Goal: Task Accomplishment & Management: Use online tool/utility

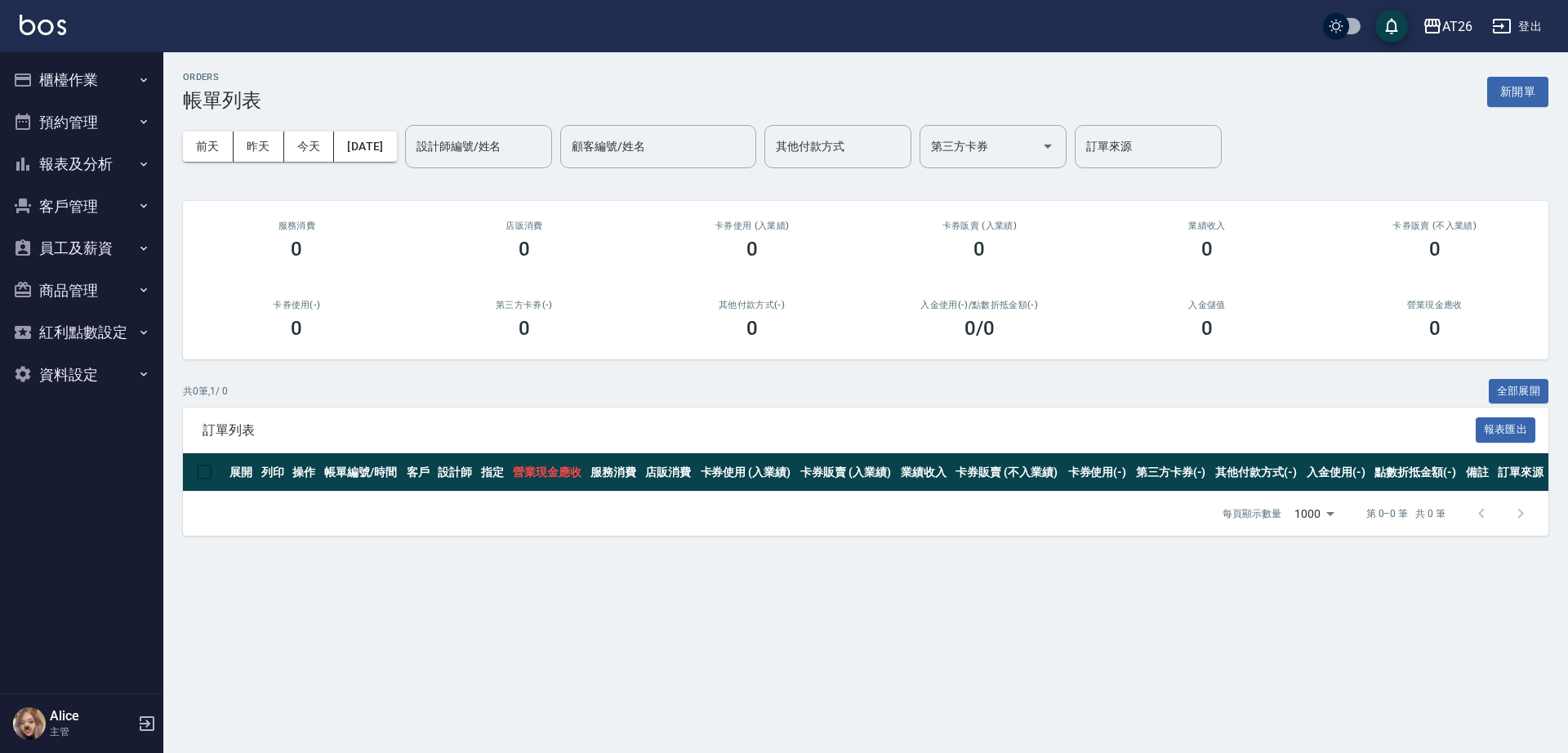
click at [99, 78] on button "櫃檯作業" at bounding box center [81, 80] width 150 height 43
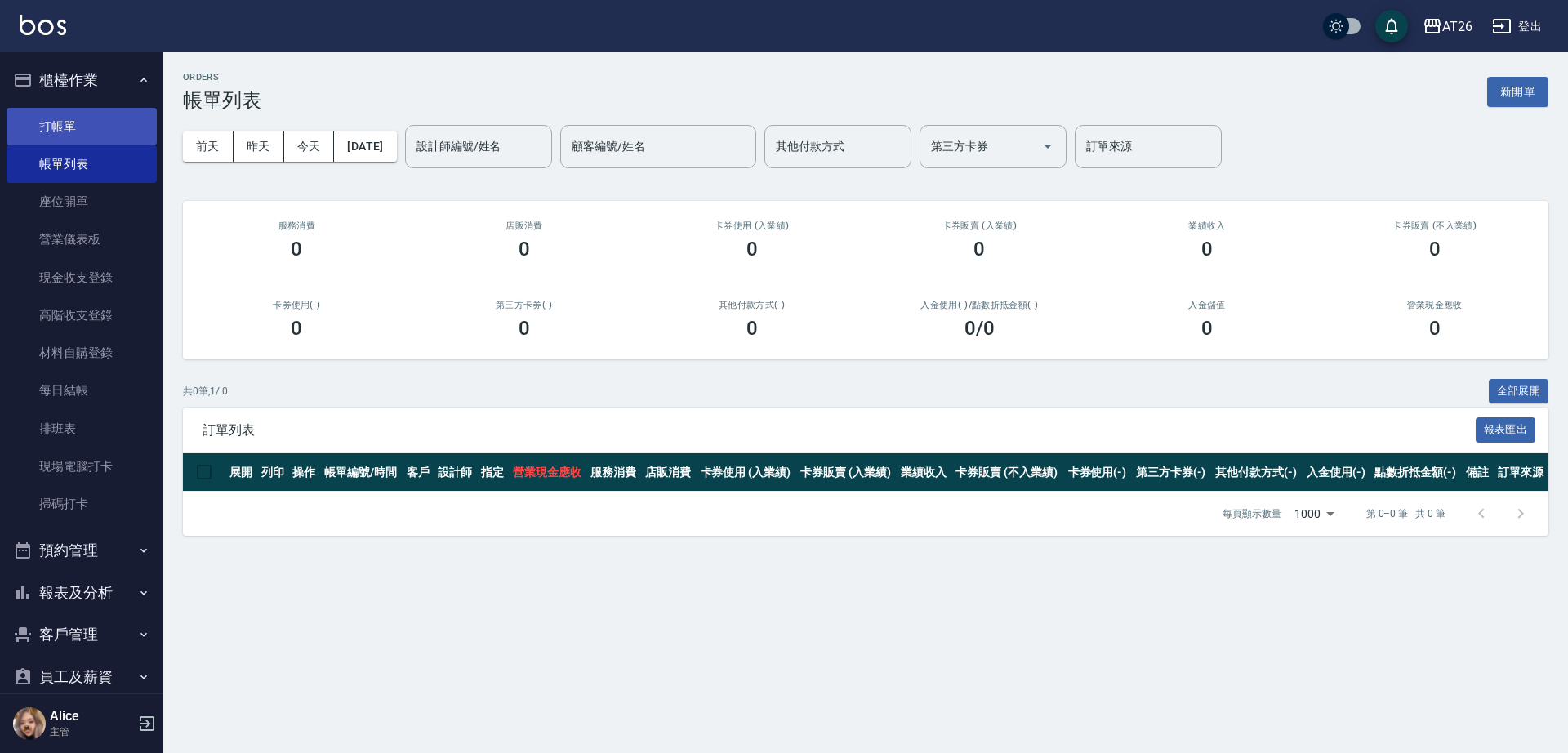
click at [83, 114] on link "打帳單" at bounding box center [81, 127] width 150 height 38
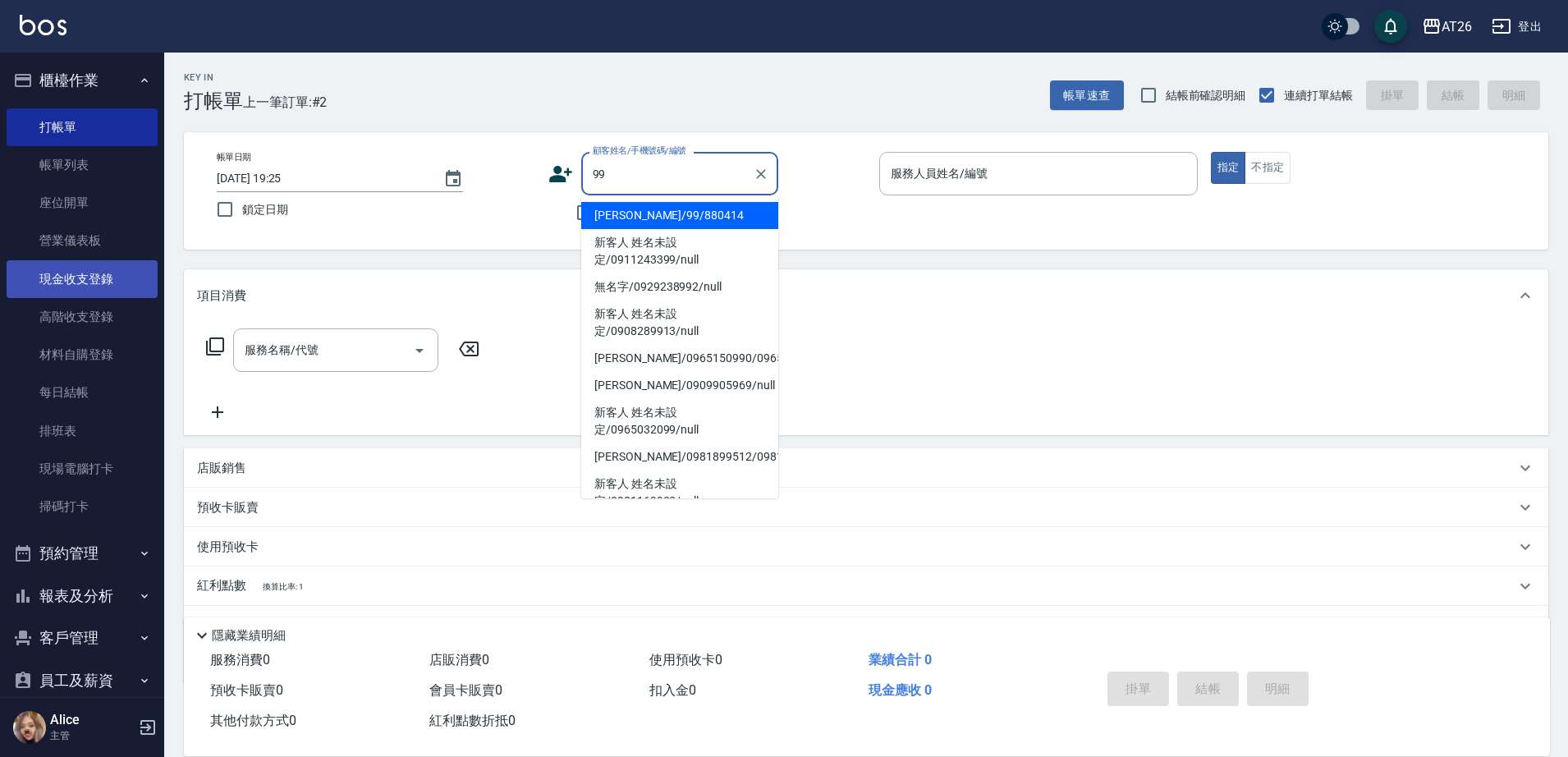
type input "[PERSON_NAME]/99/880414"
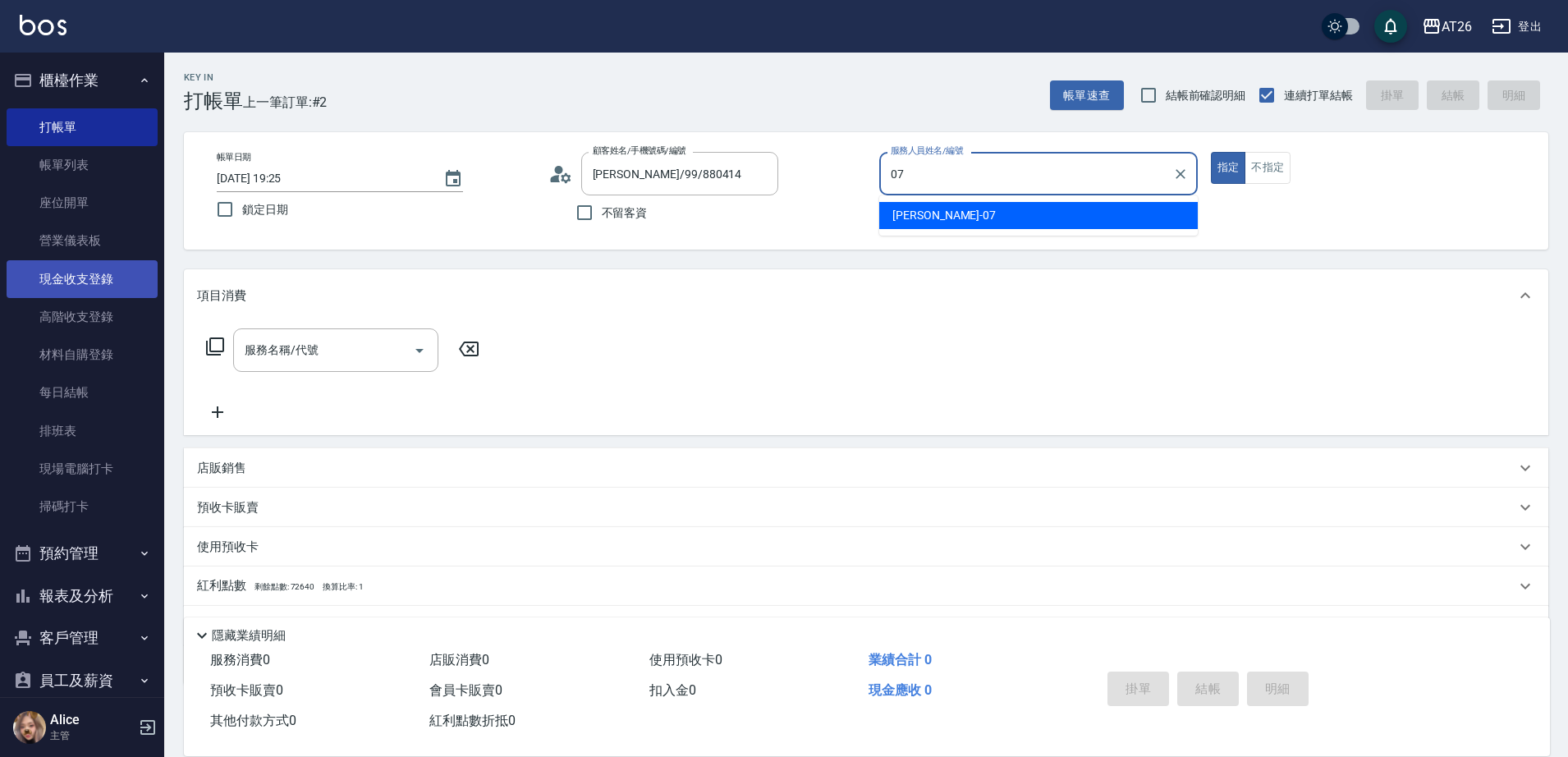
type input "ADAM-07"
type button "true"
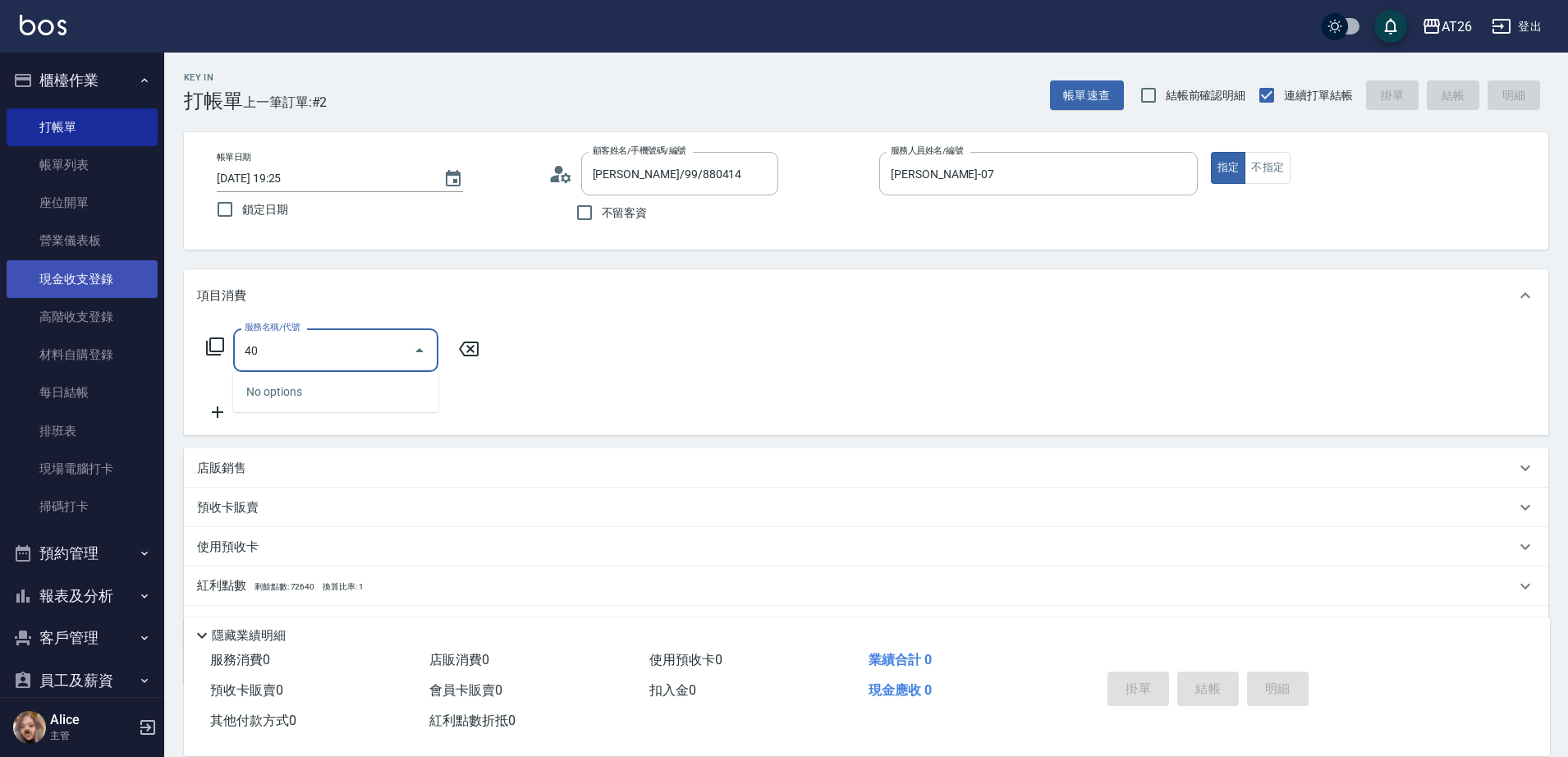
type input "401"
type input "20"
type input "剪髮(401)"
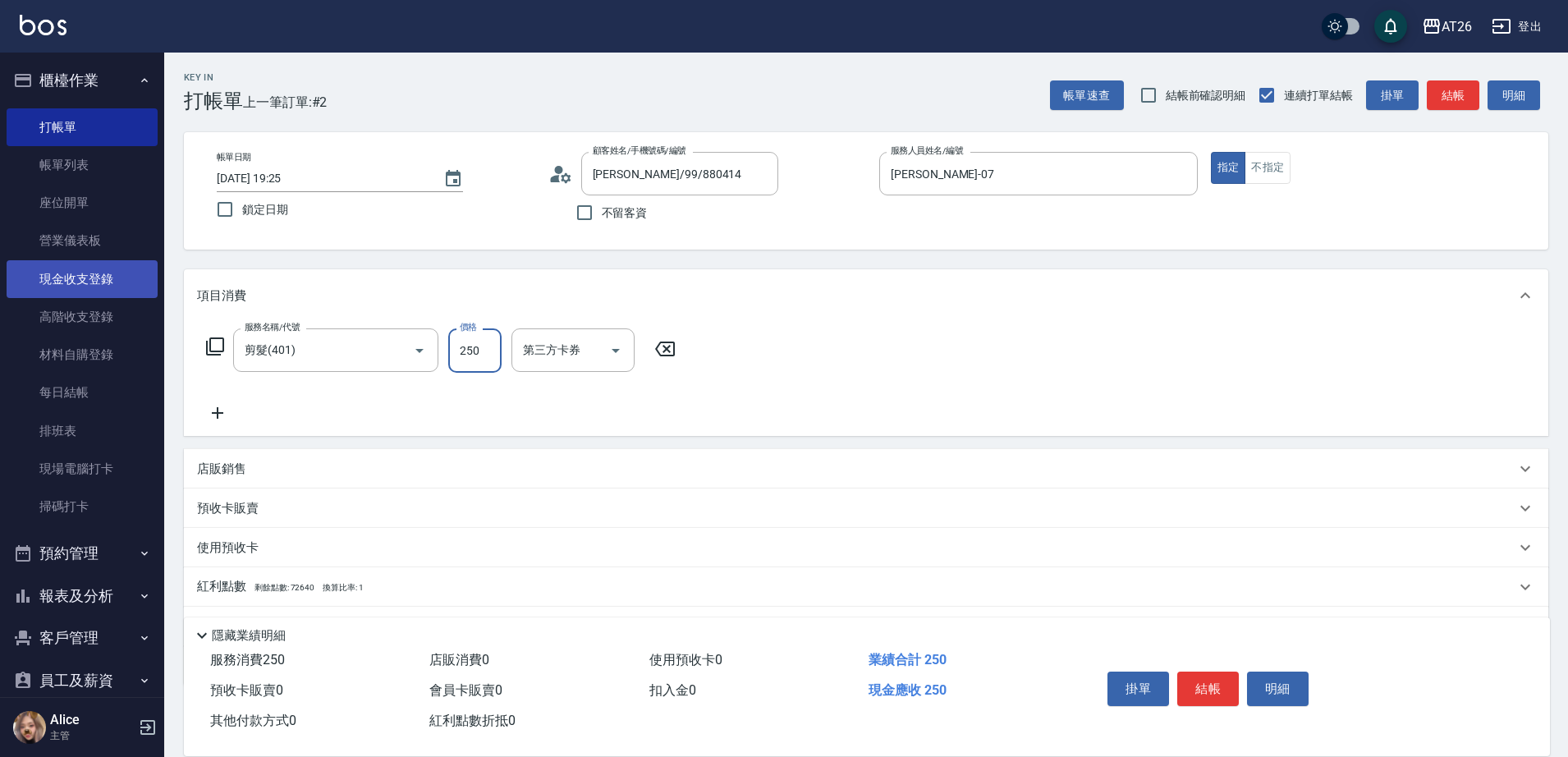
type input "7"
type input "0"
type input "700"
type input "70"
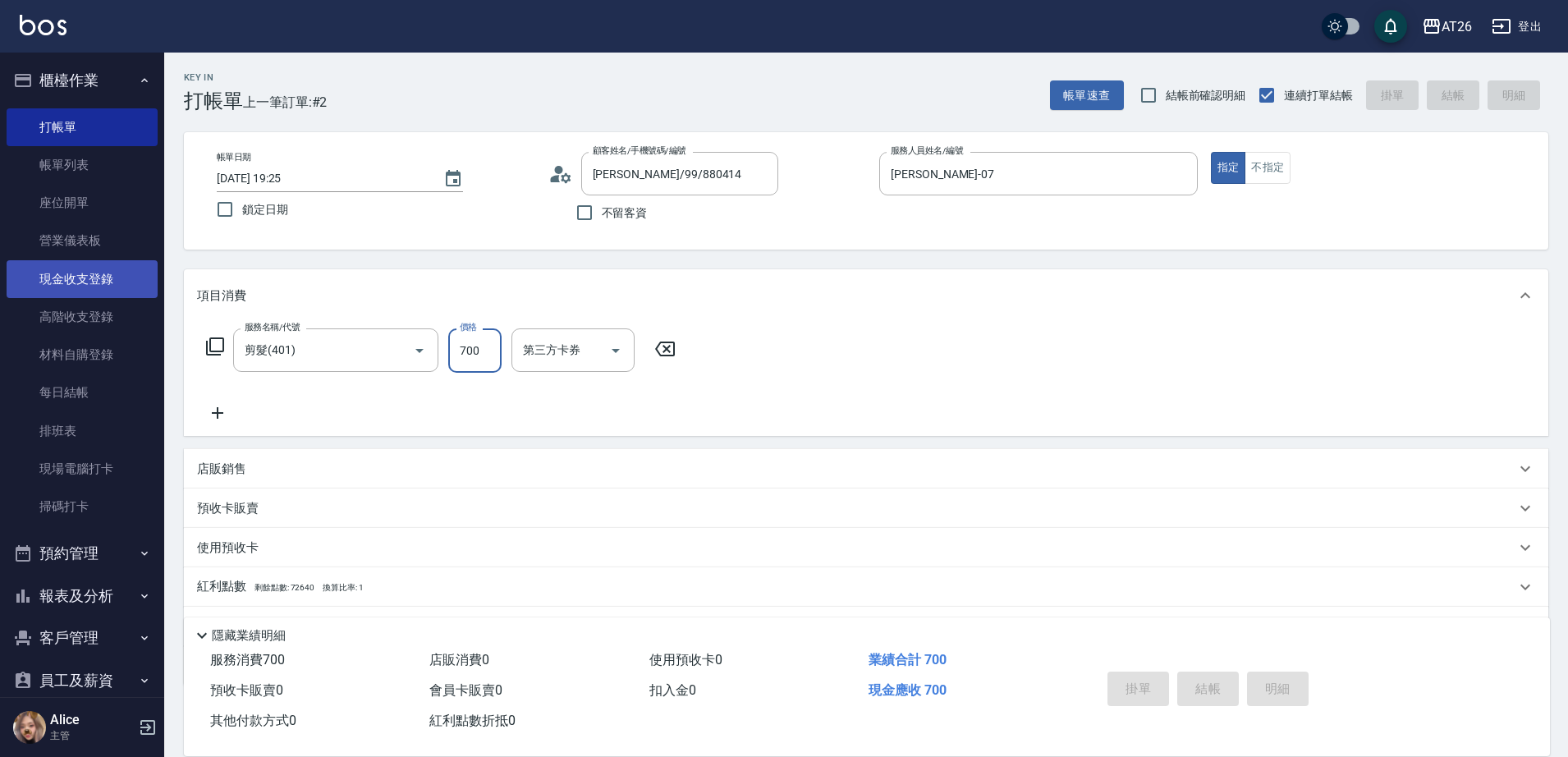
type input "0"
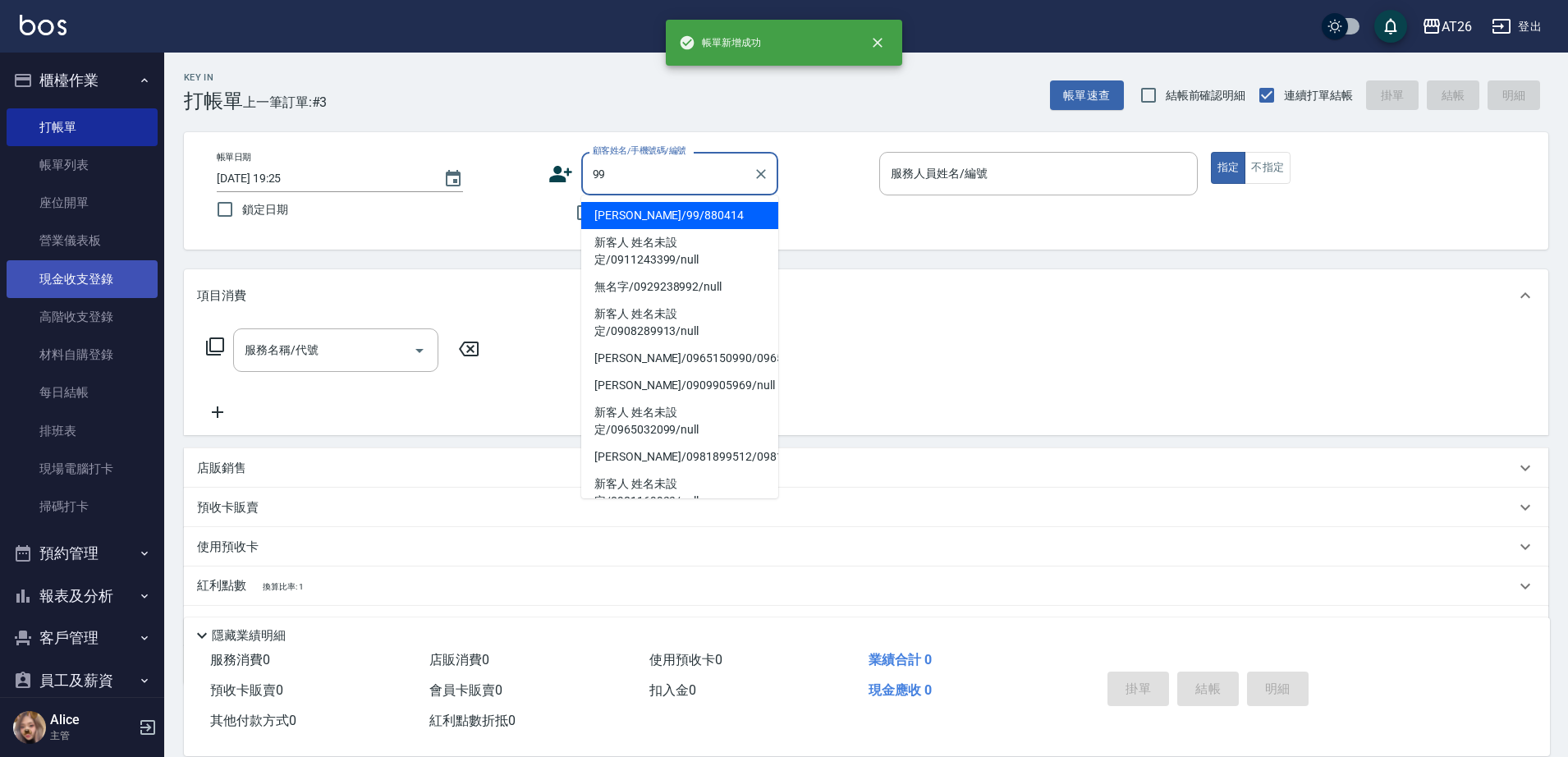
type input "吳昊軒/99/880414"
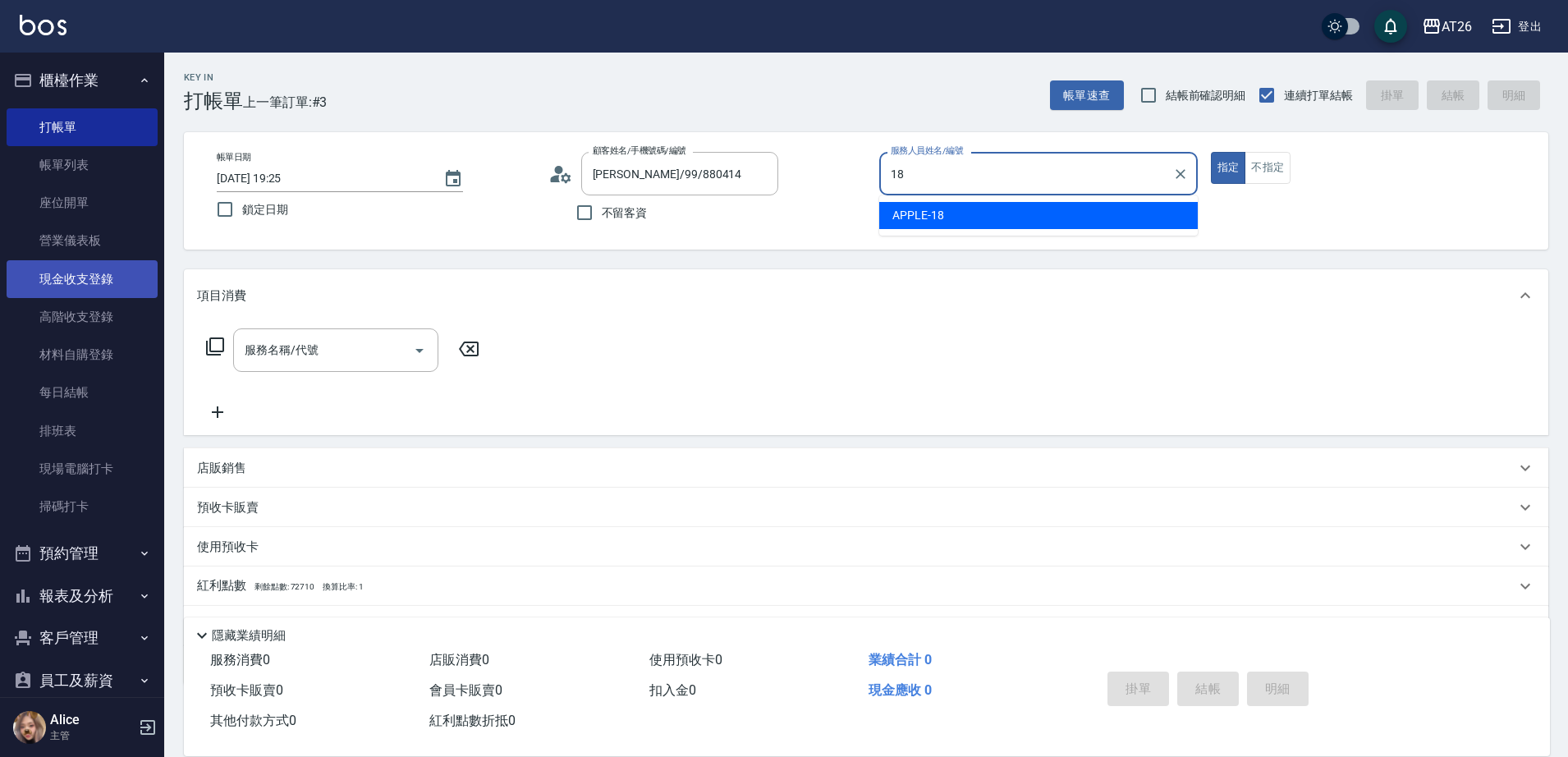
type input "APPLE-18"
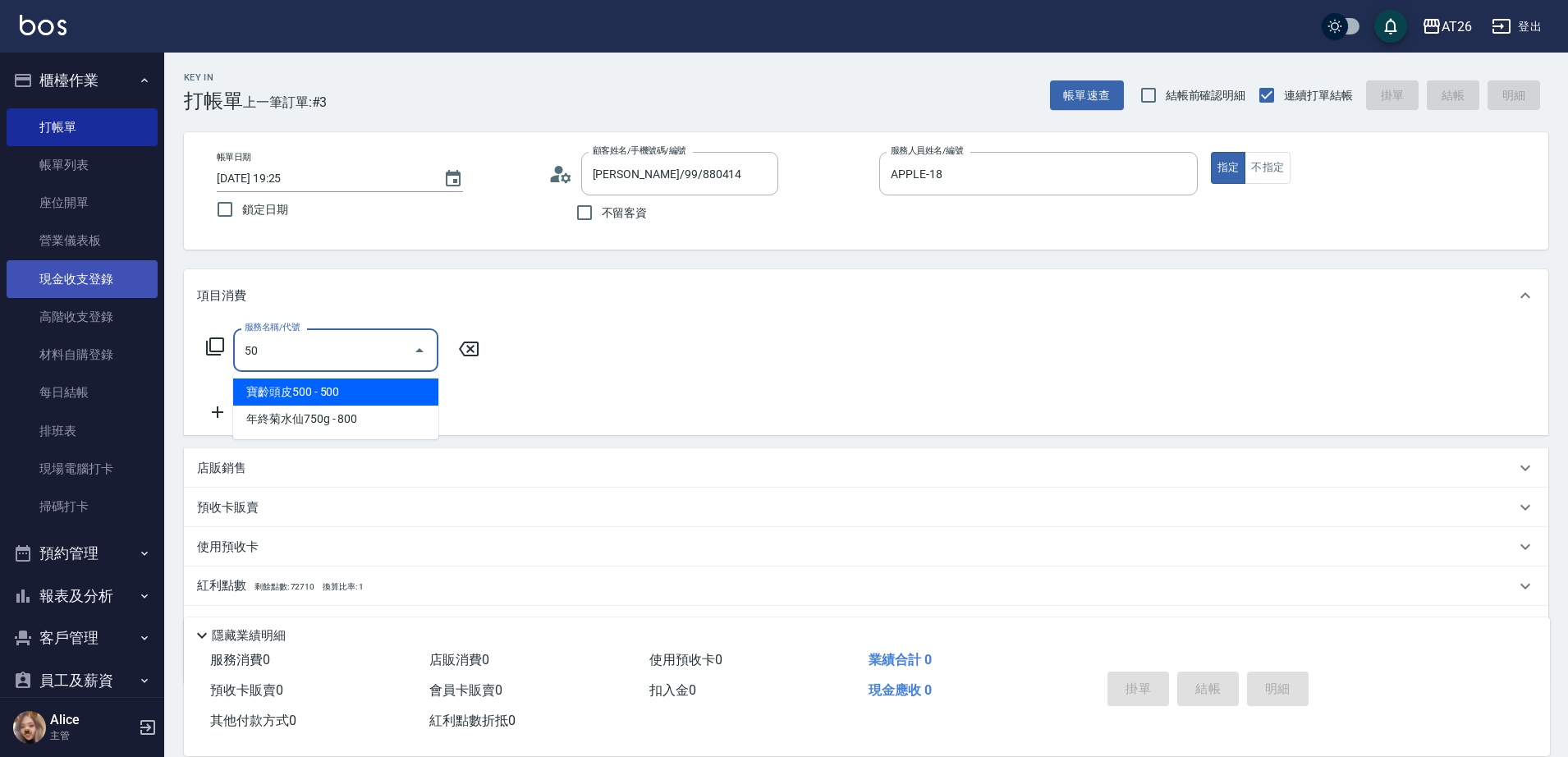
type input "501"
type input "120"
type input "染髮(501)"
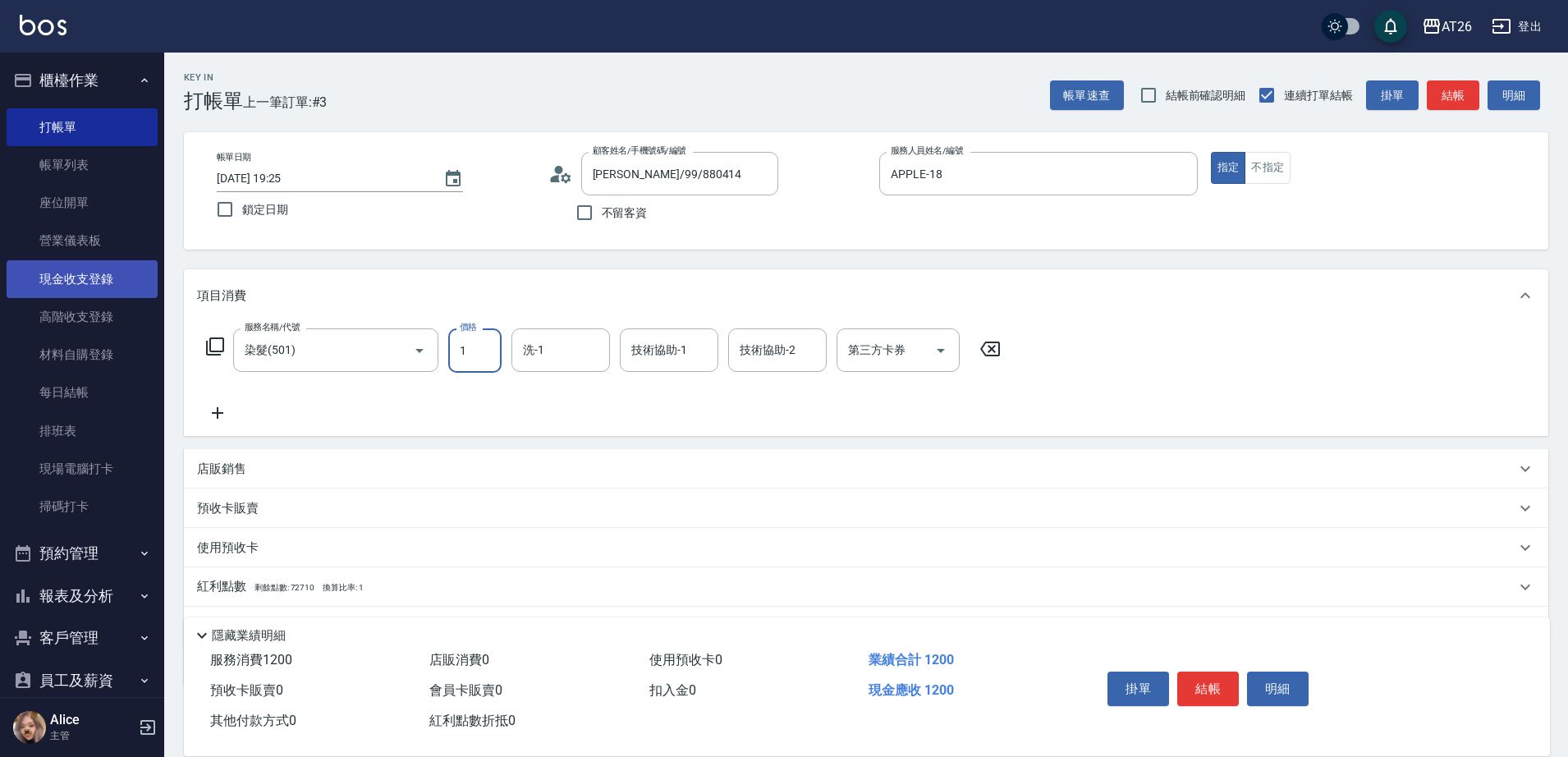
type input "15"
type input "0"
type input "150"
type input "10"
type input "1500"
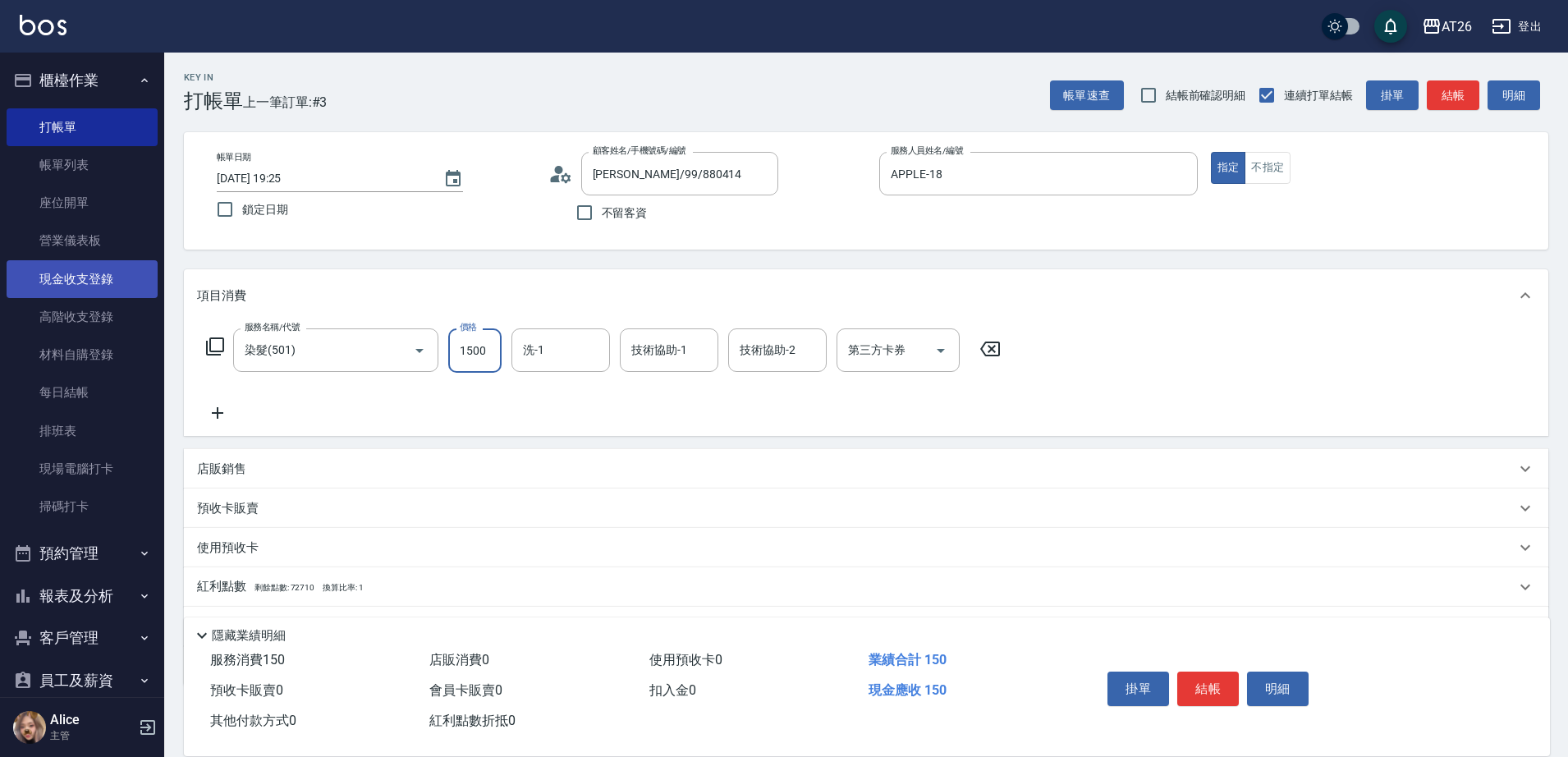
type input "150"
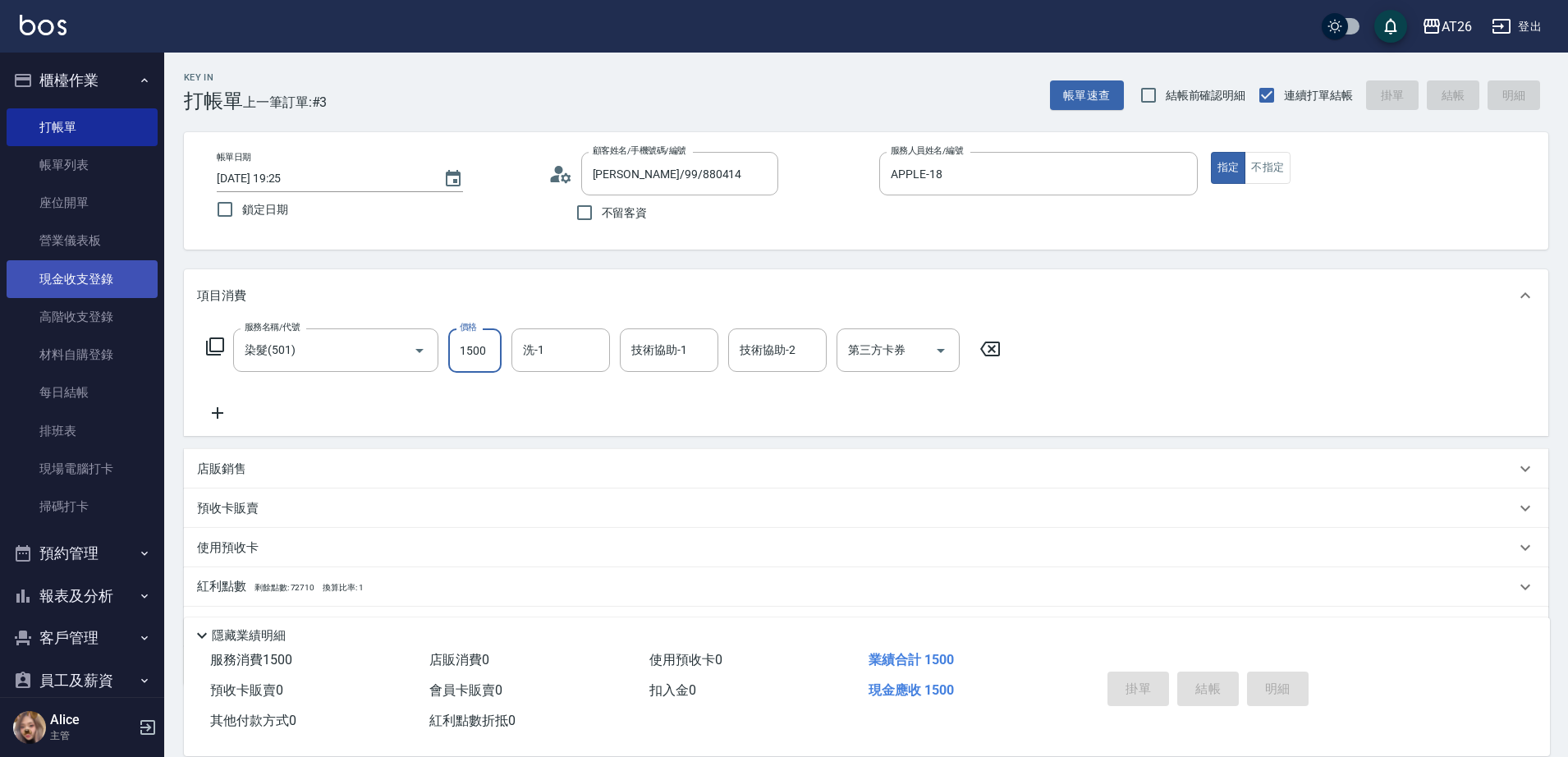
type input "2025/09/07 19:26"
type input "0"
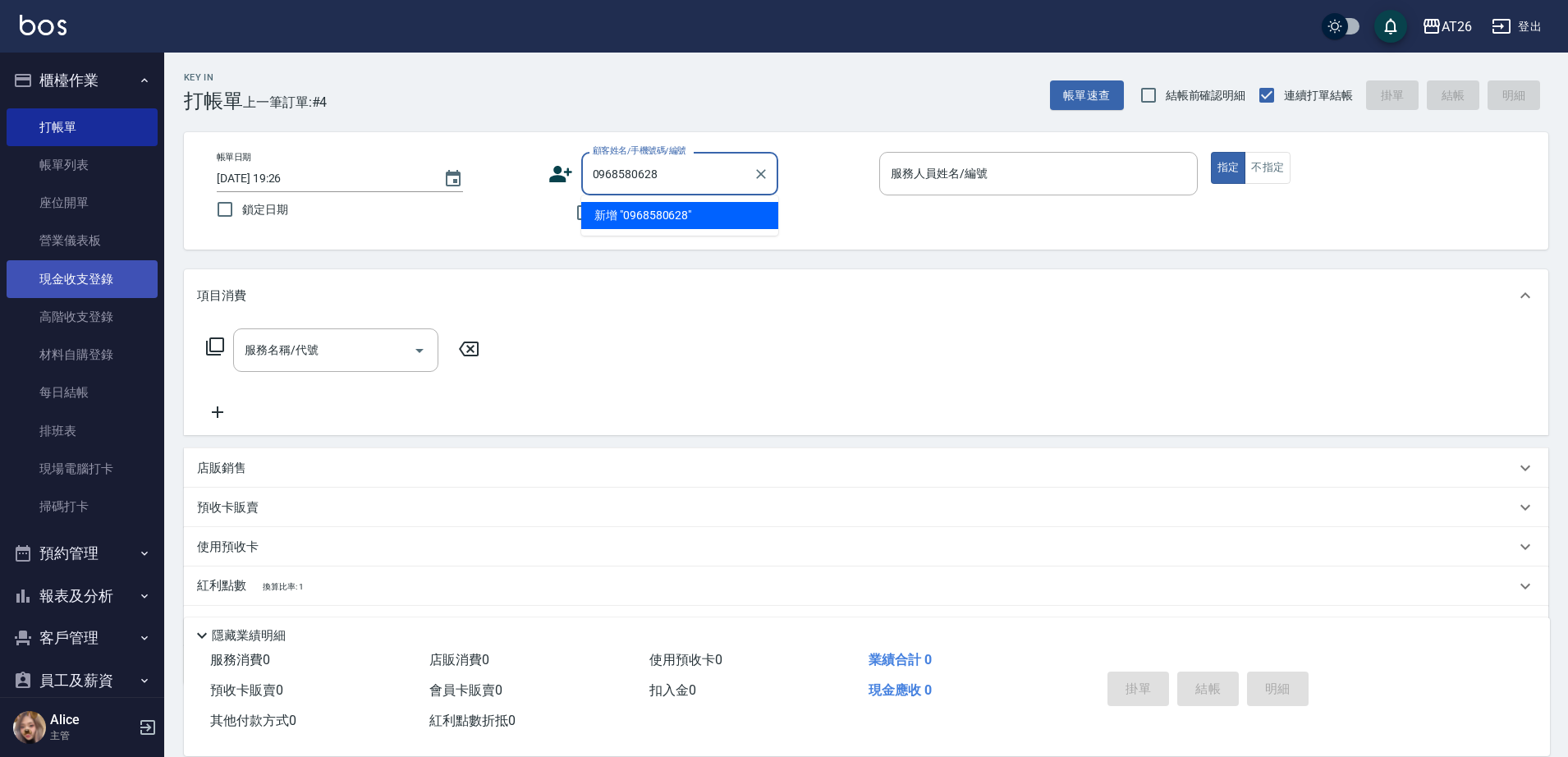
type input "0968580628"
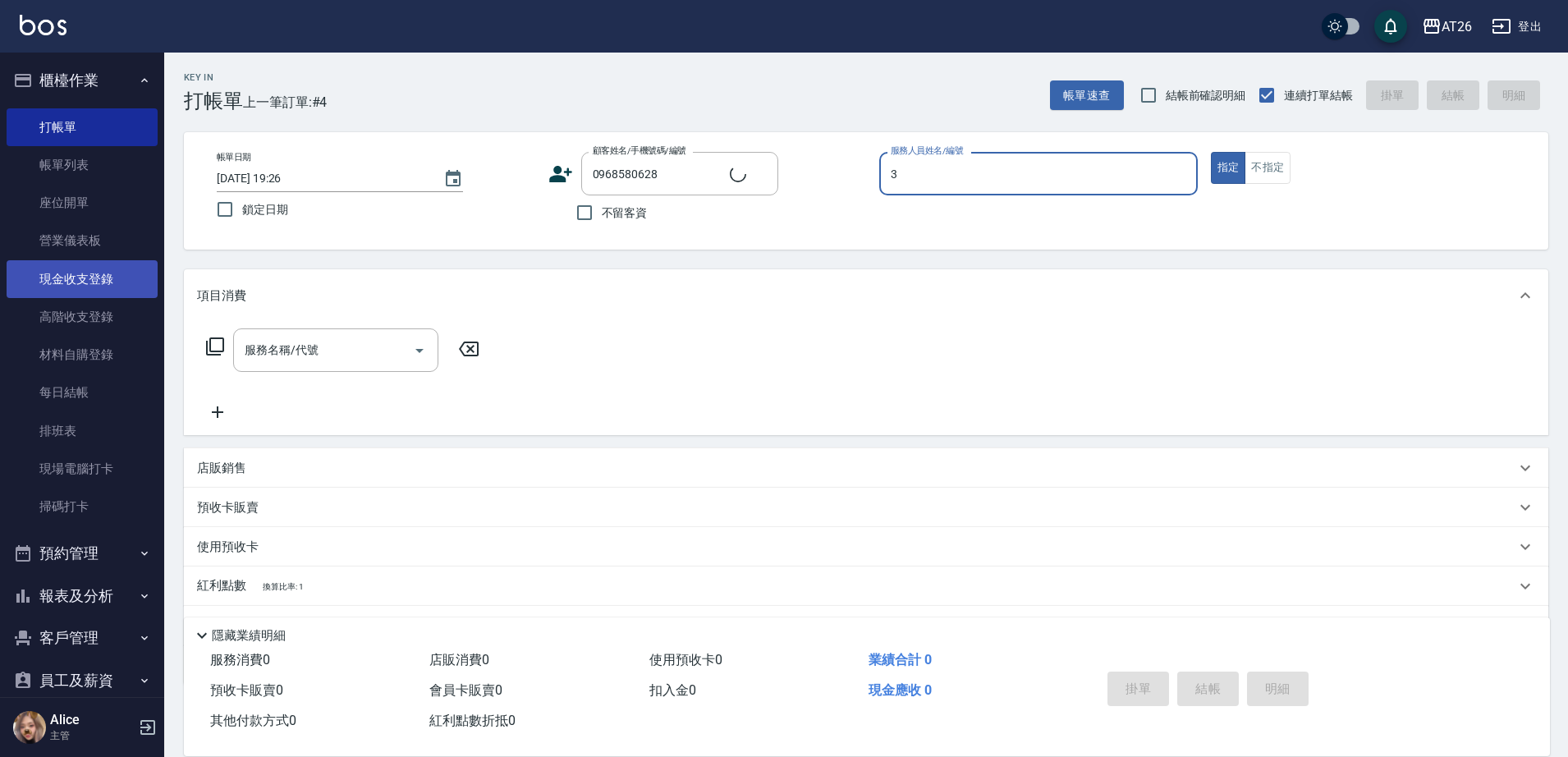
type input "38"
type input "新客人 姓名未設定/0968580628/null"
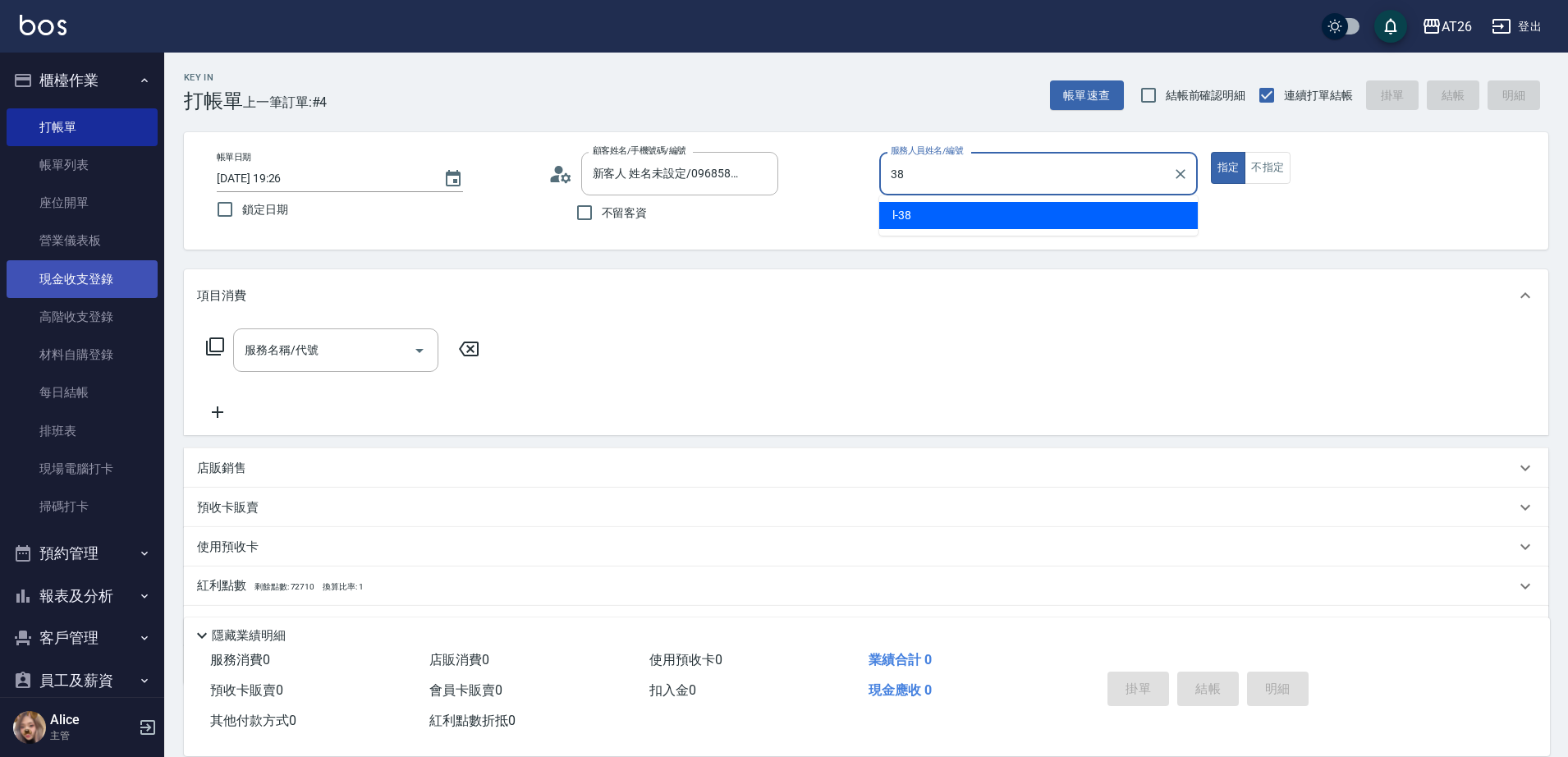
type input "l-38"
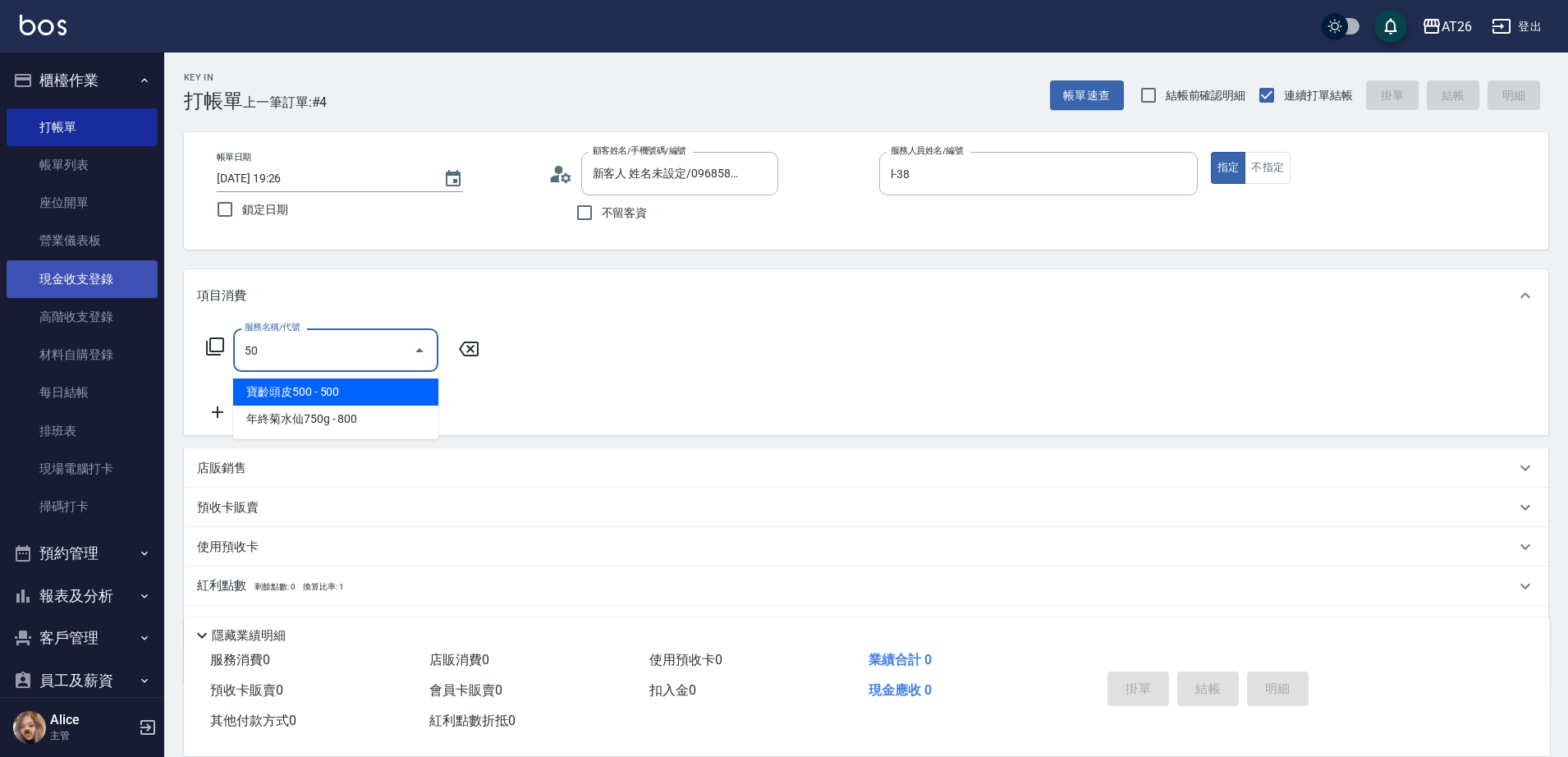
type input "501"
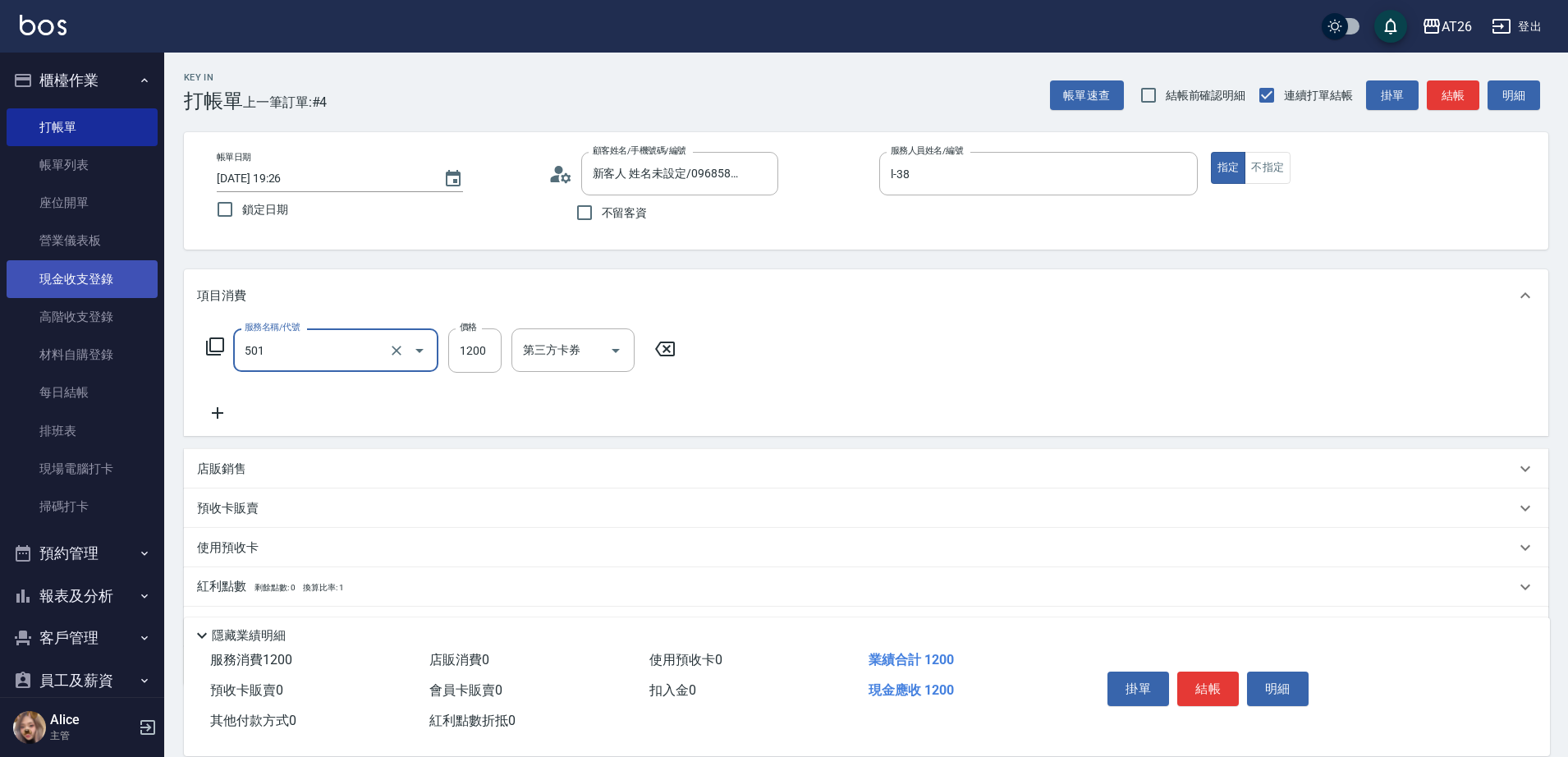
type input "120"
type input "染髮(501)"
type input "1"
type input "0"
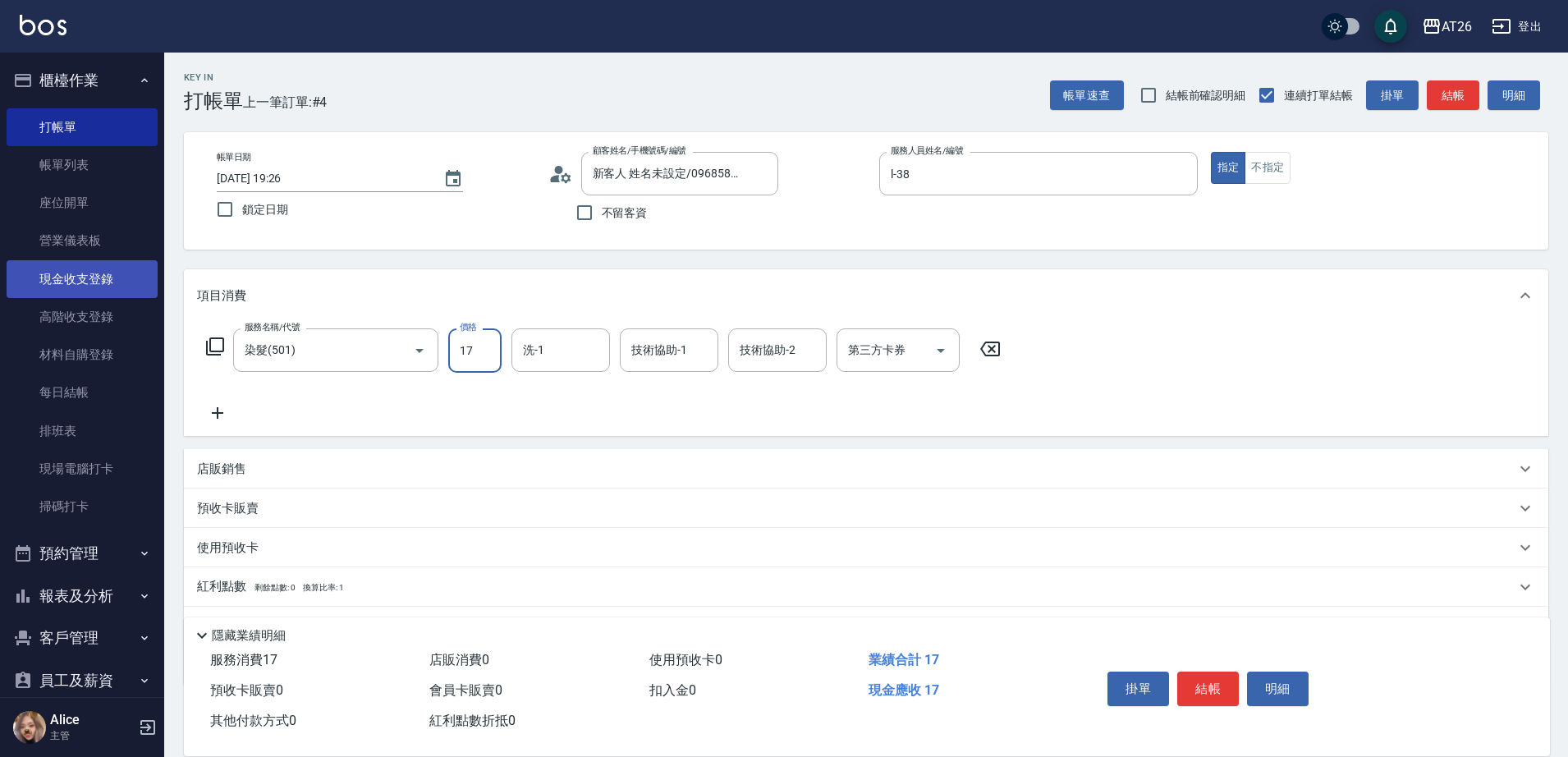
type input "170"
type input "10"
type input "1700"
type input "170"
type input "1700"
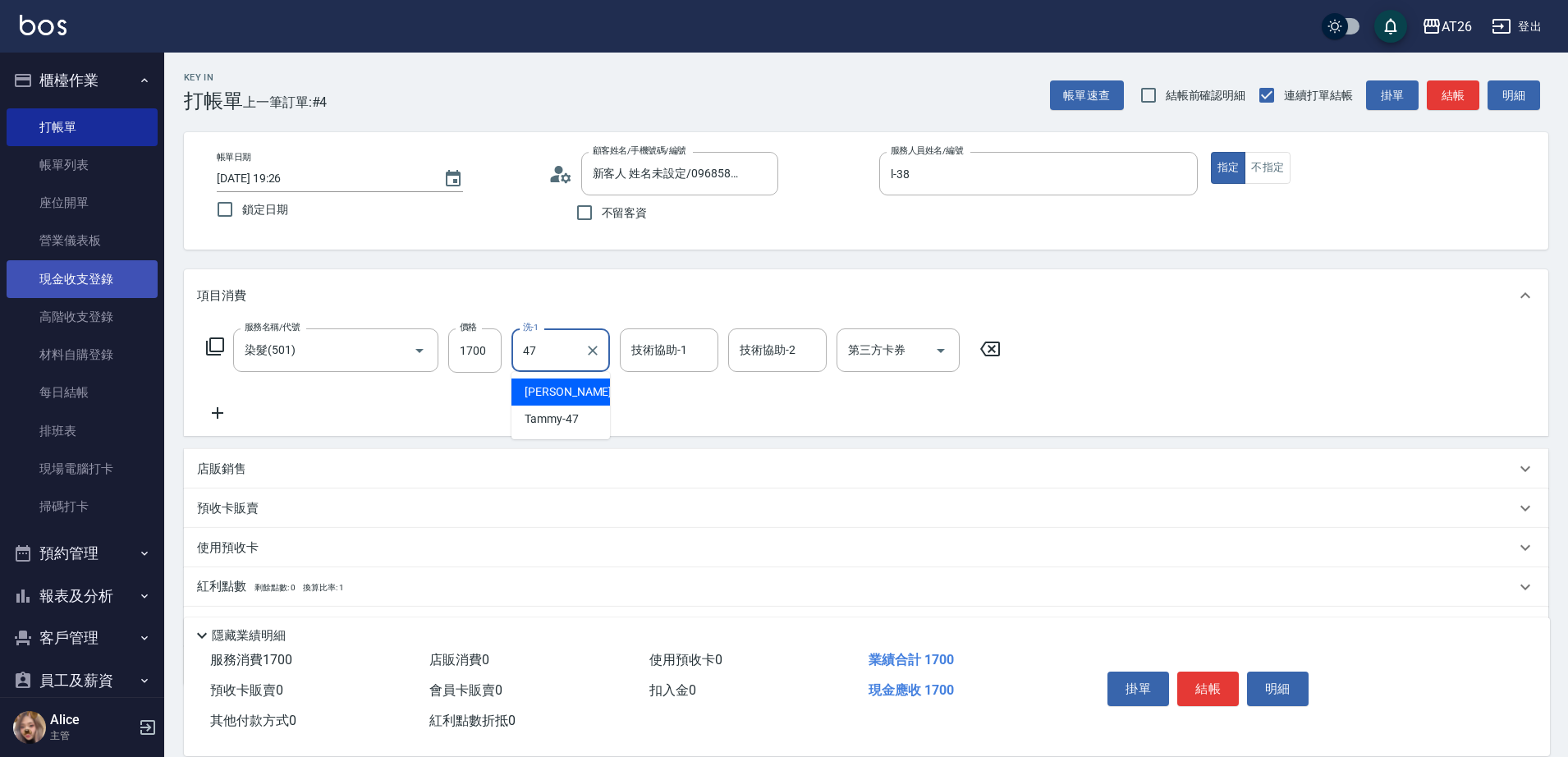
type input "Jessica-47"
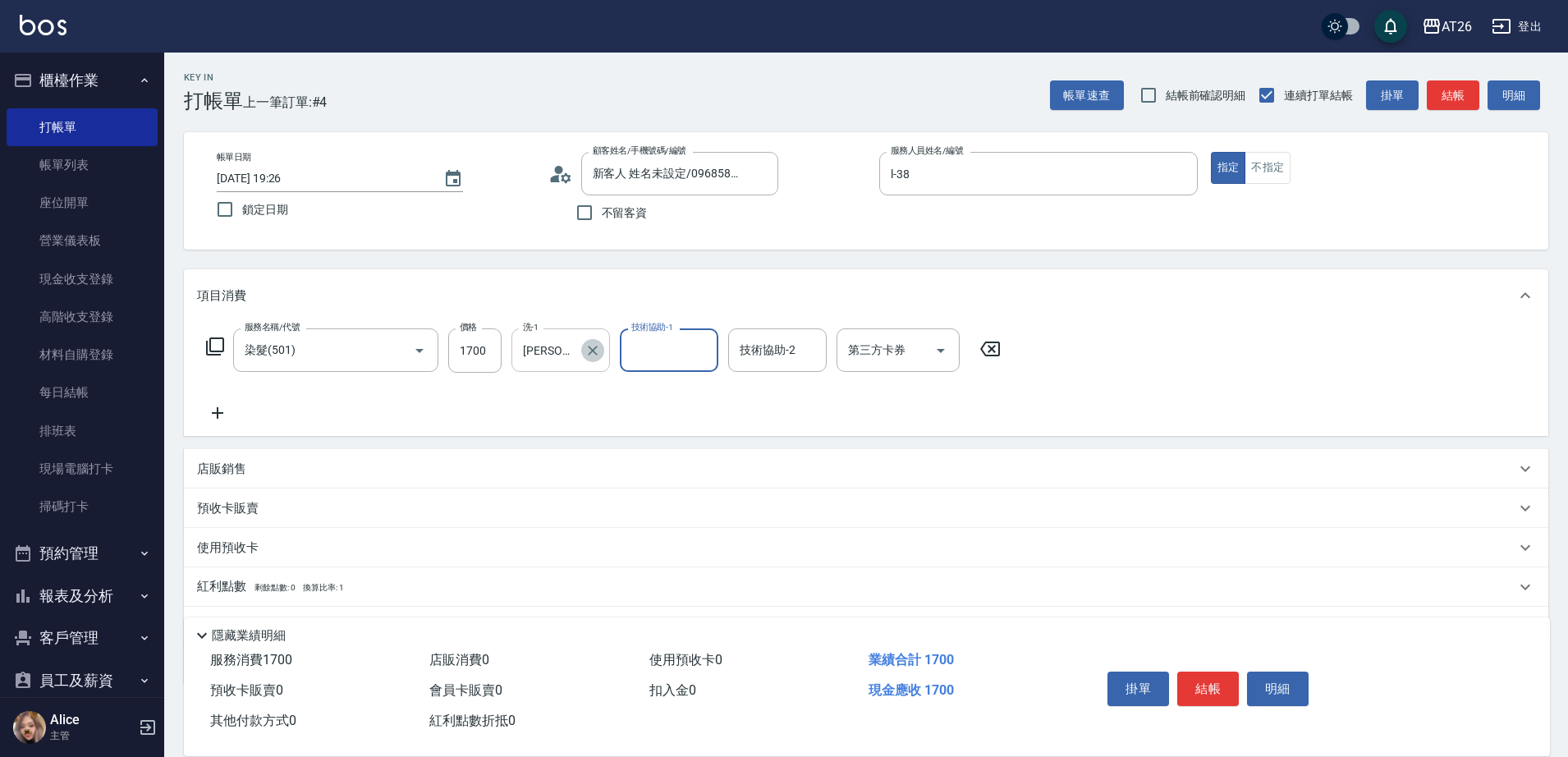
click at [593, 359] on button "Clear" at bounding box center [592, 350] width 23 height 23
type input "Tammy-47"
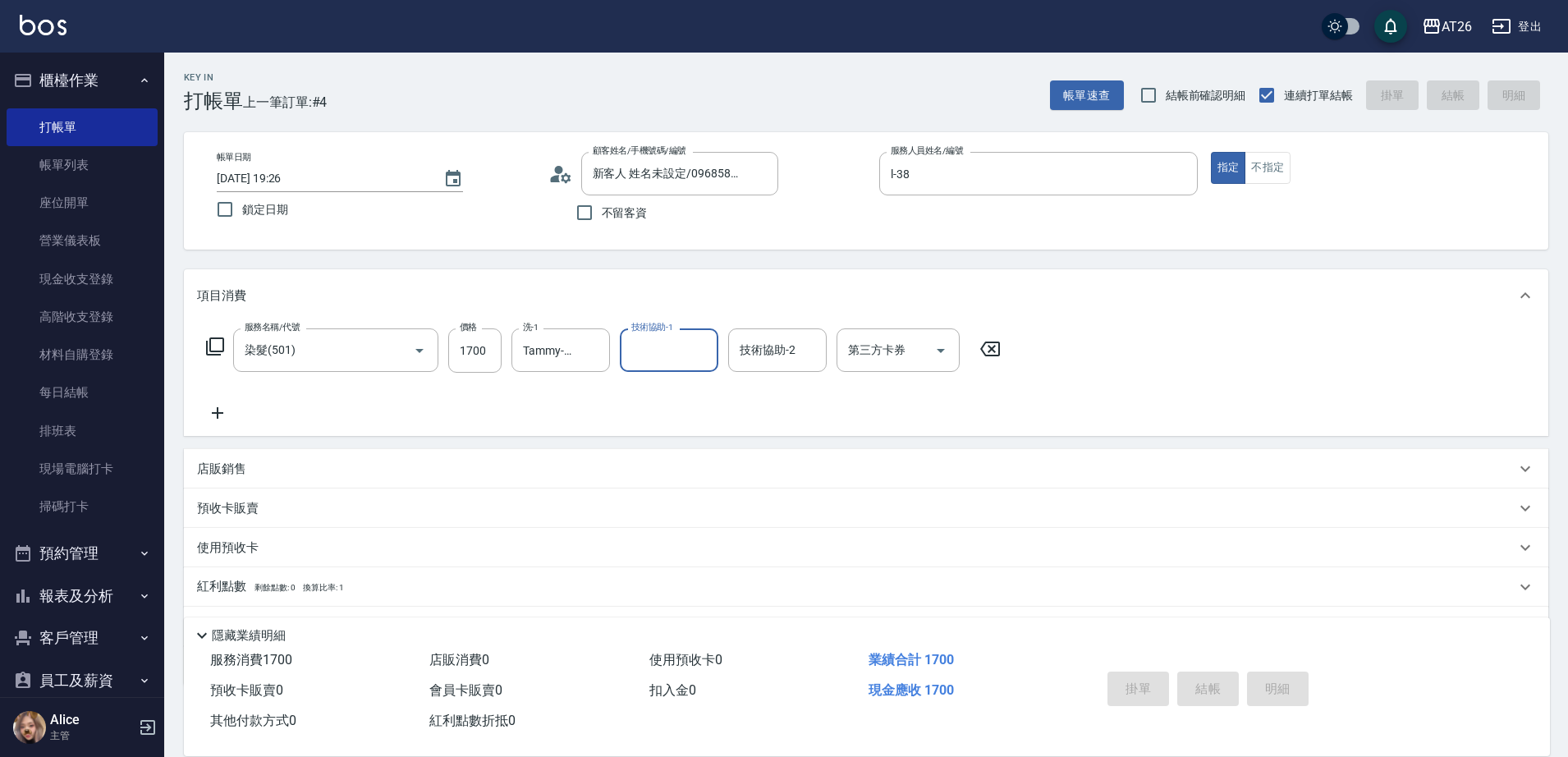
type input "0"
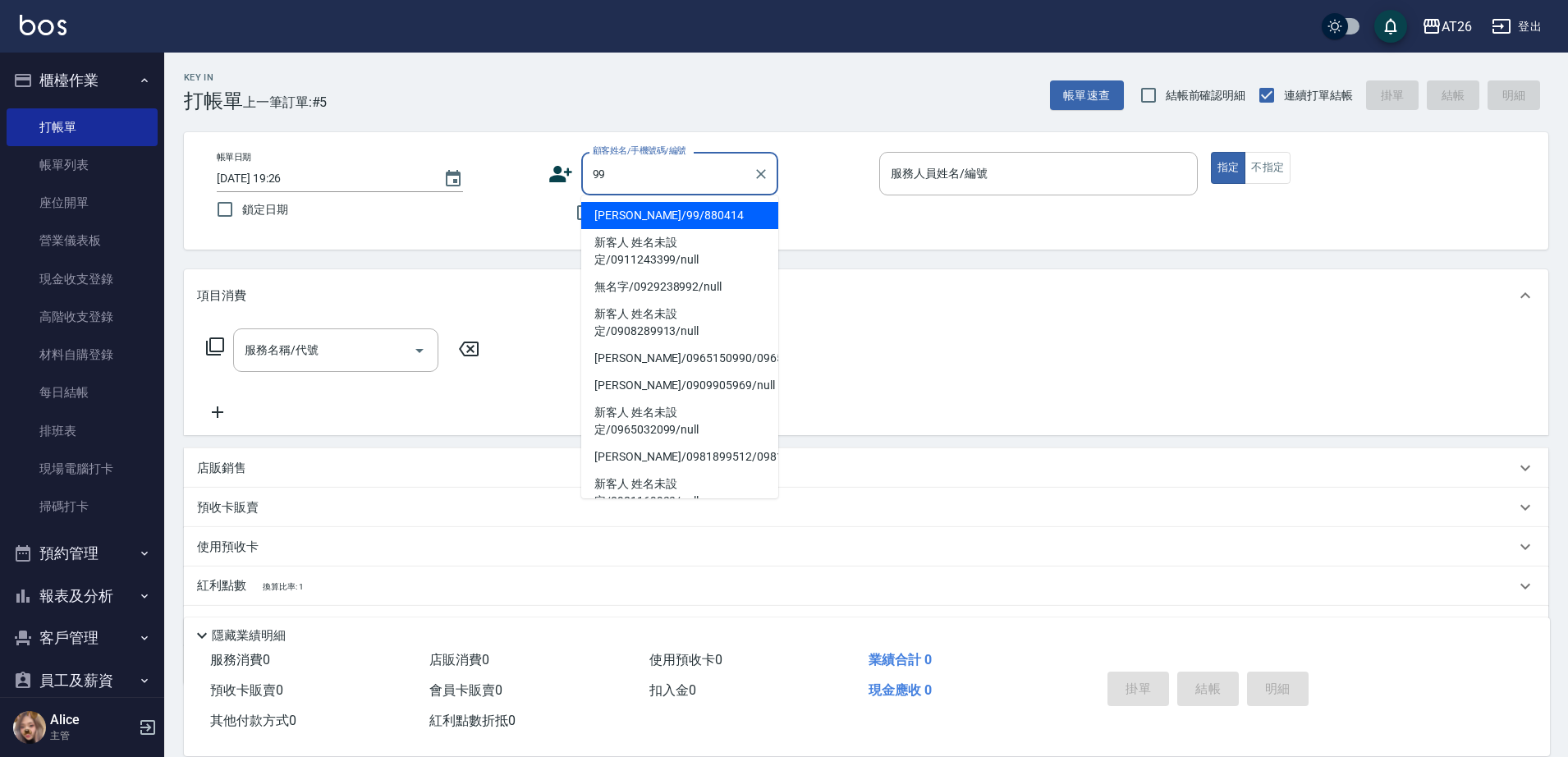
type input "吳昊軒/99/880414"
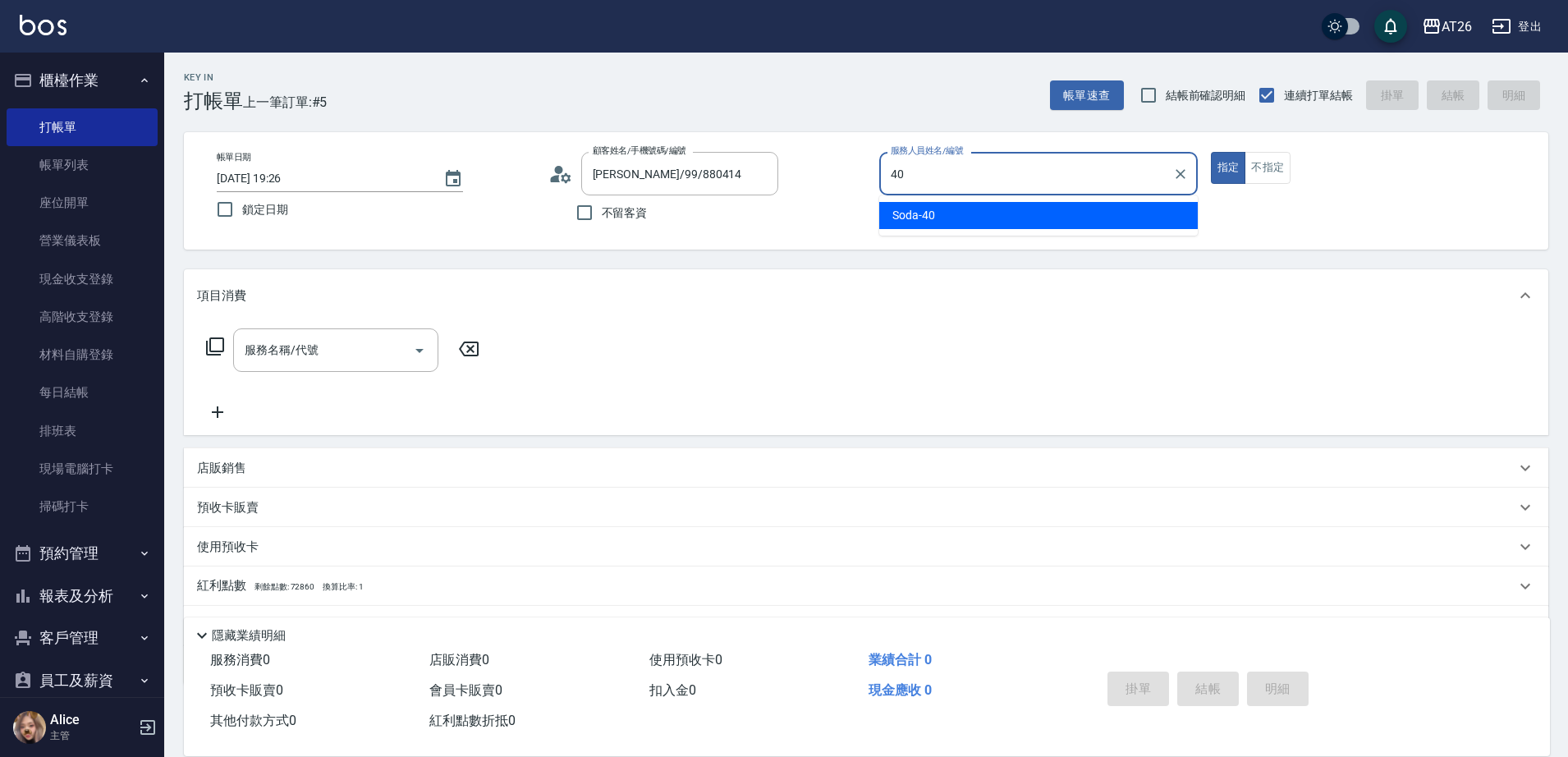
type input "Soda-40"
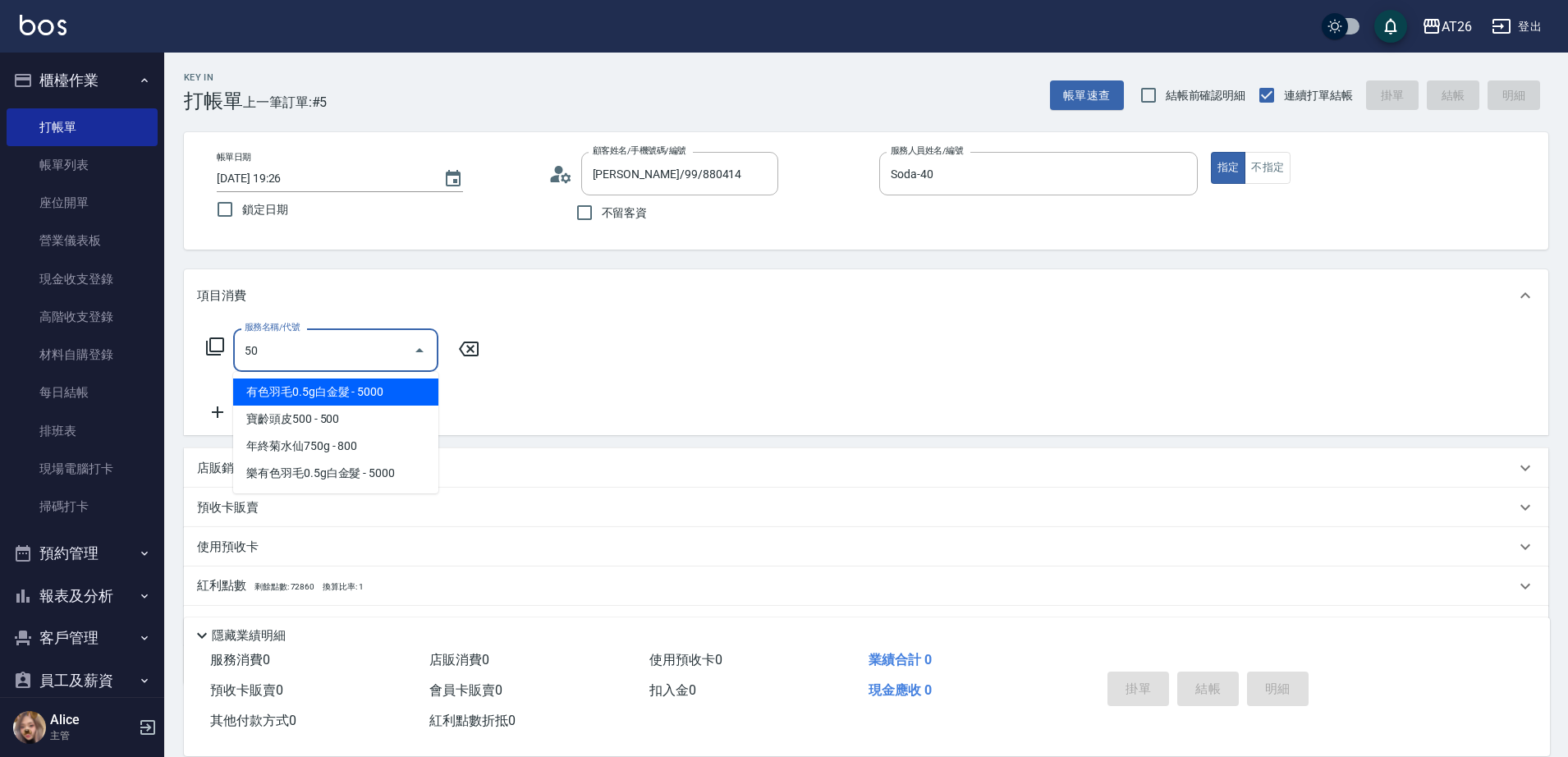
type input "502"
type input "50"
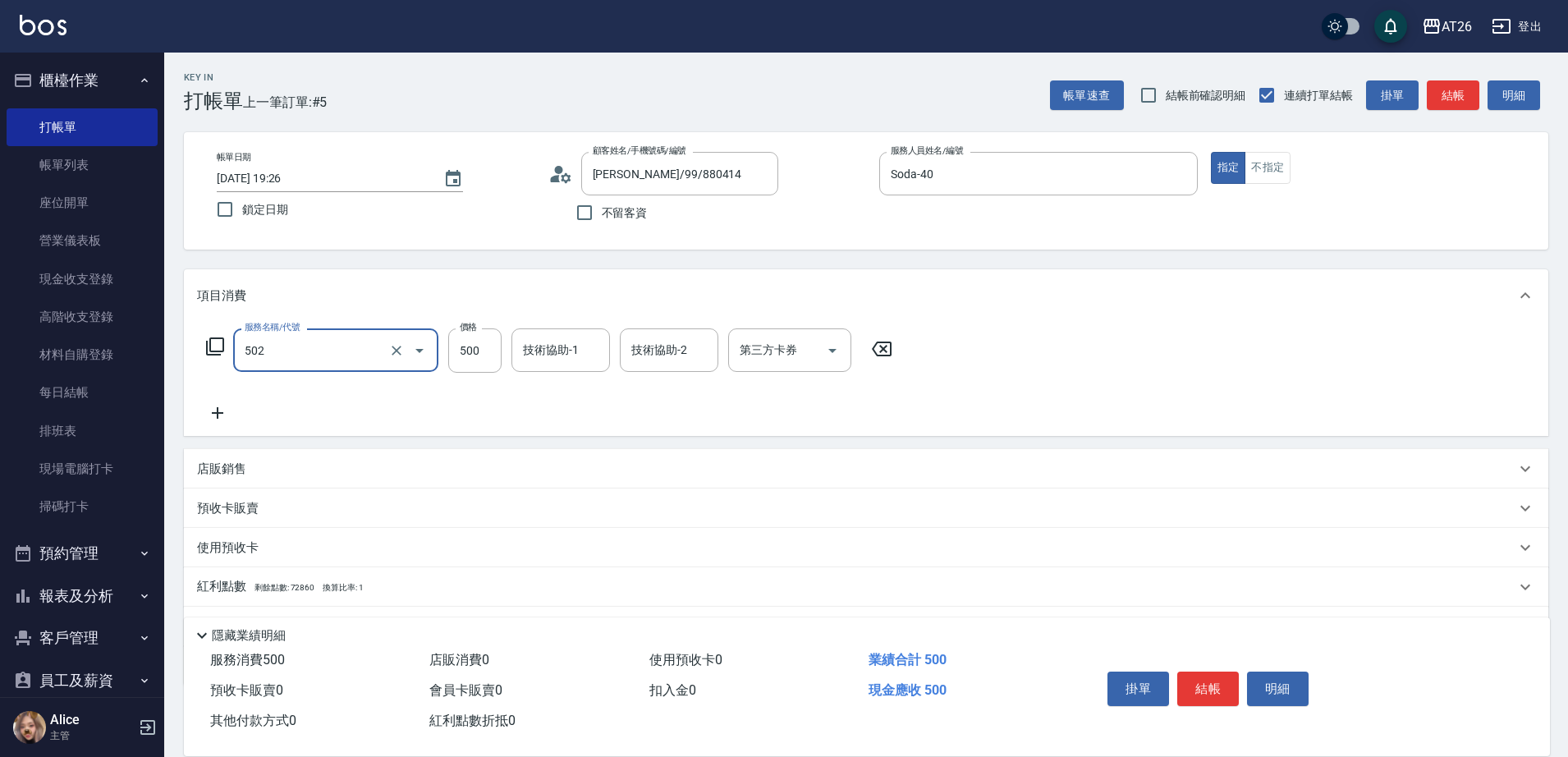
type input "漂髮(502)"
type input "0"
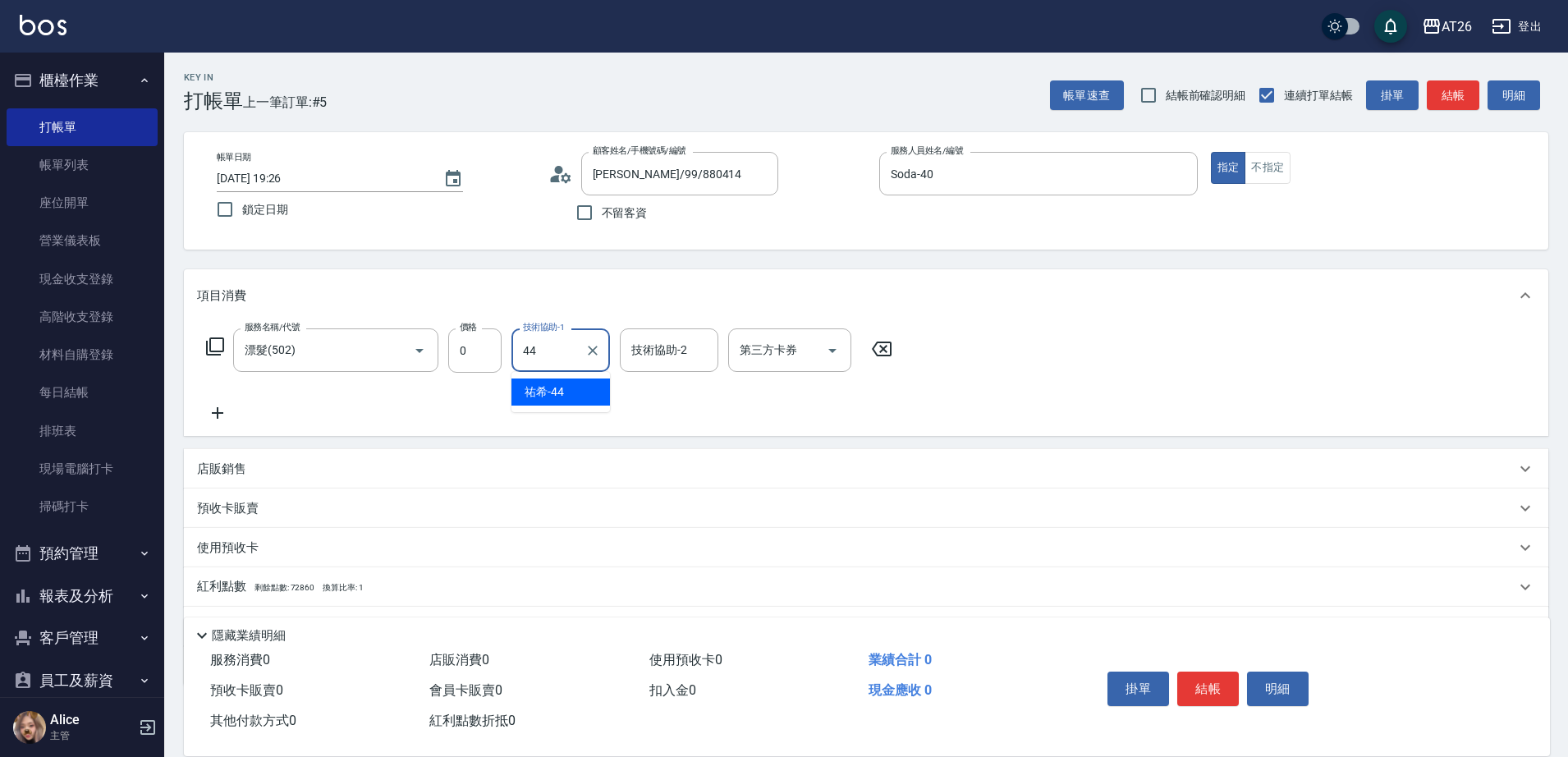
type input "祐希-44"
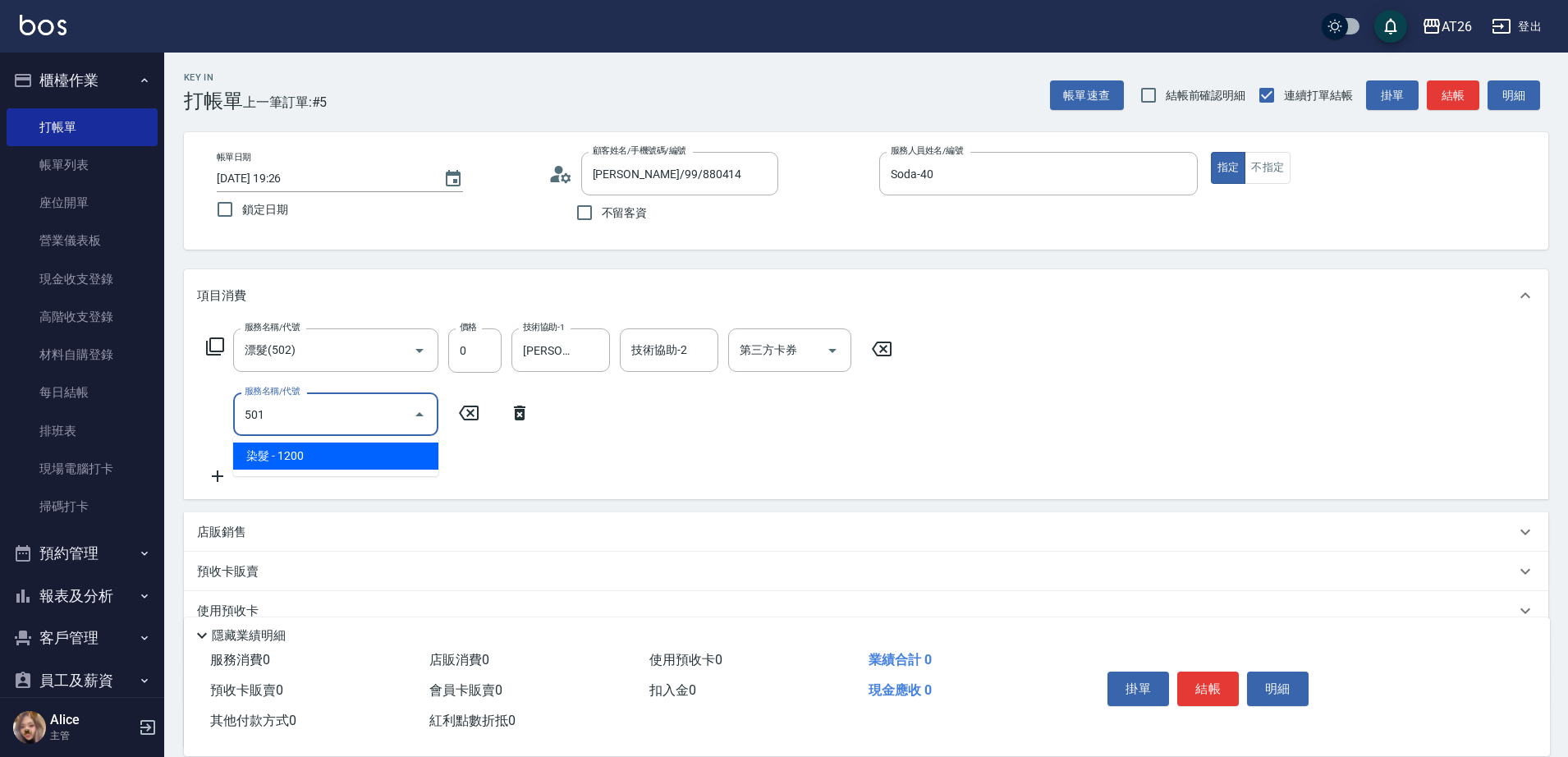
type input "501"
type input "120"
type input "染髮(501)"
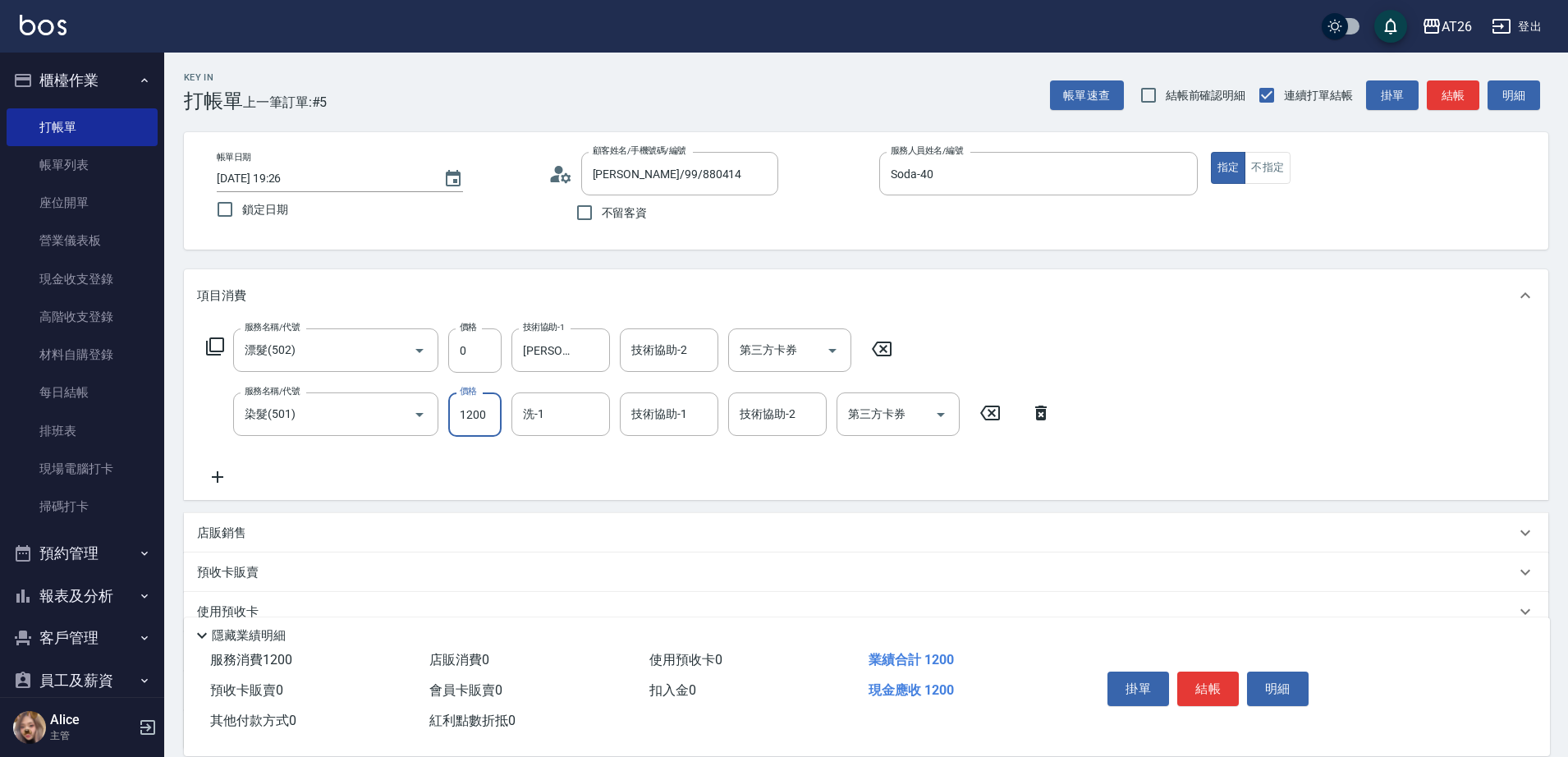
type input "2"
type input "0"
type input "258"
type input "20"
type input "2580"
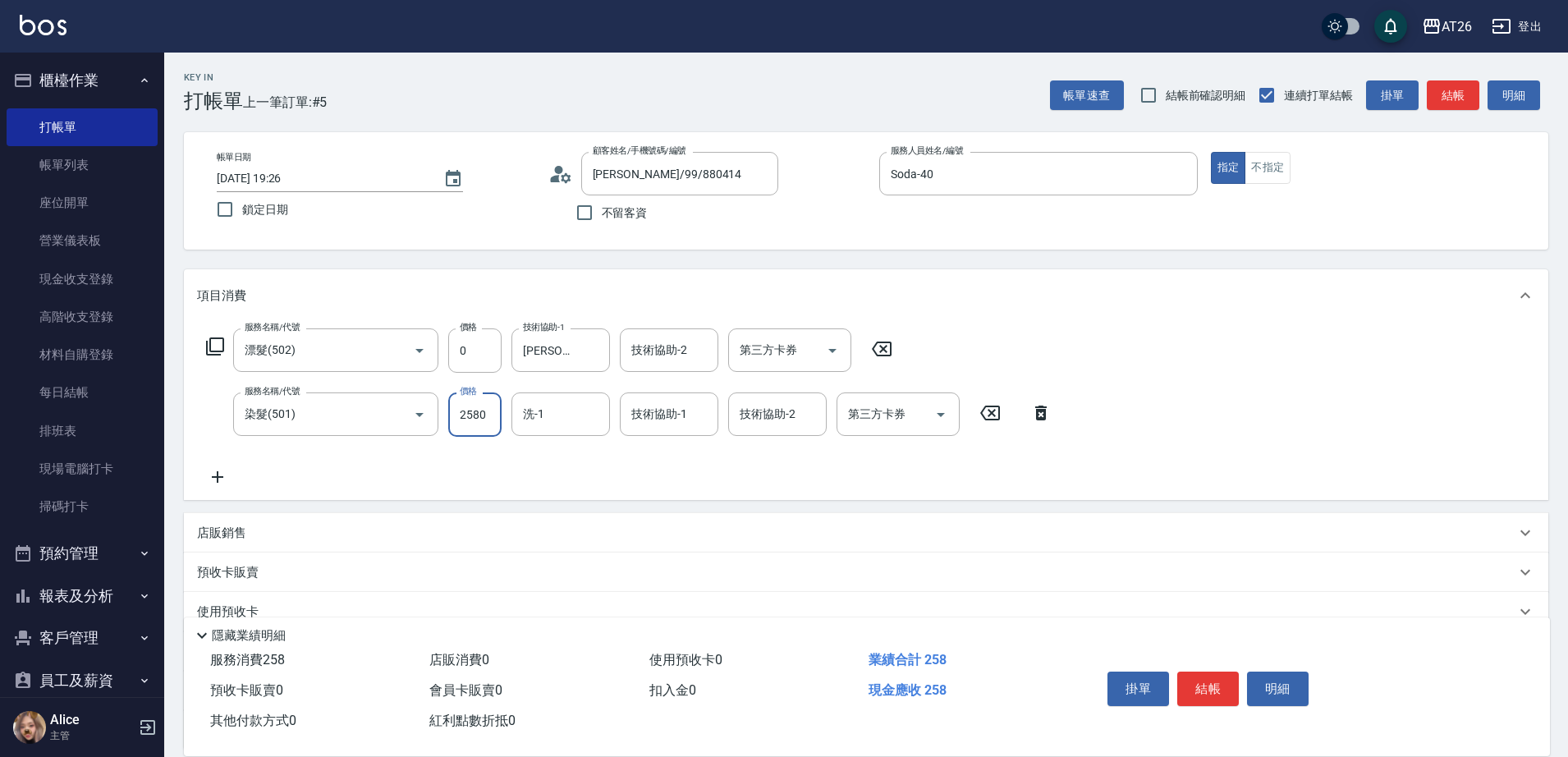
type input "250"
type input "2580"
type input "祐希-44"
type input "4"
click at [805, 414] on icon "Clear" at bounding box center [808, 414] width 16 height 16
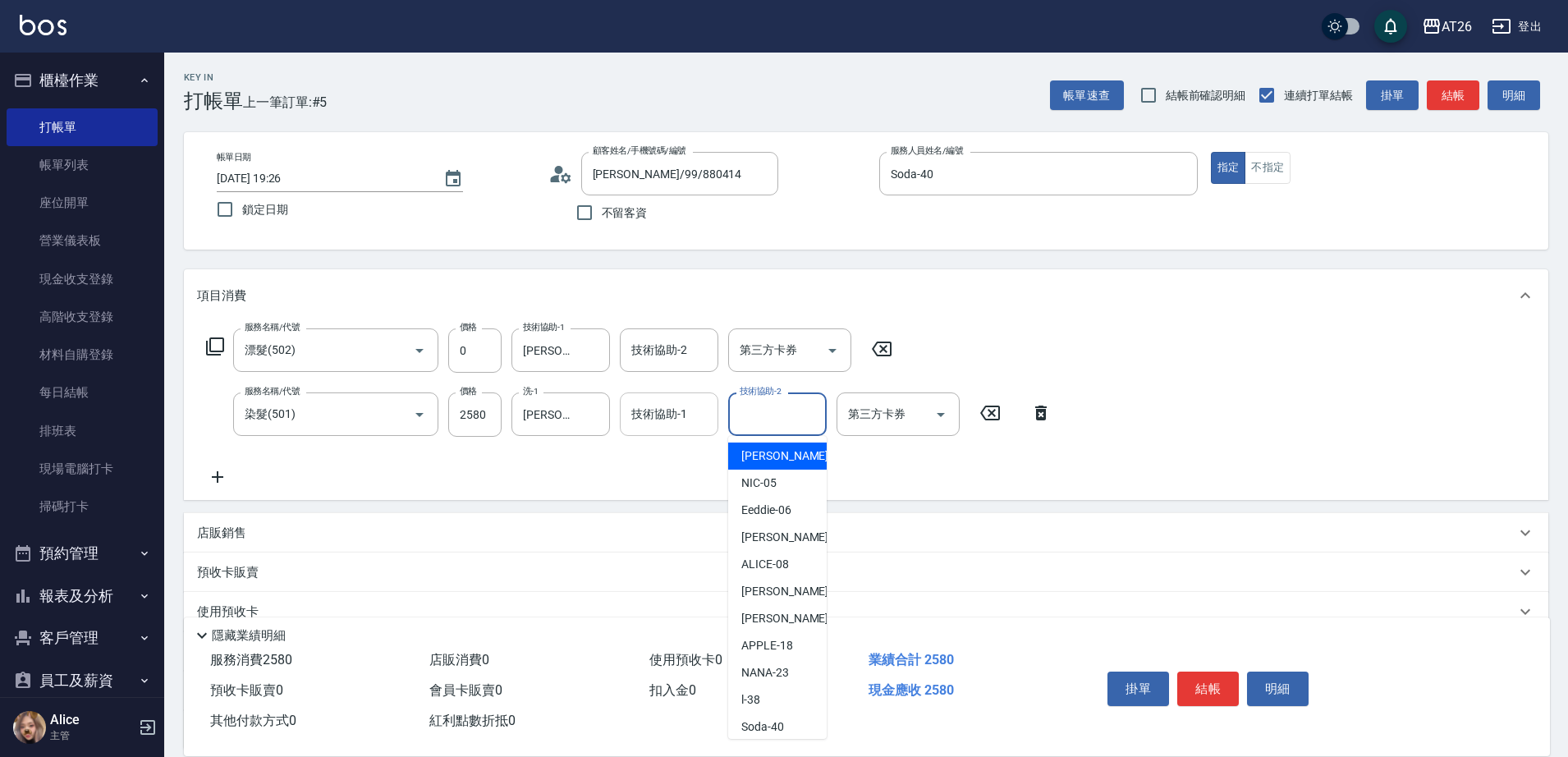
click at [653, 421] on div "技術協助-1 技術協助-1" at bounding box center [669, 414] width 99 height 44
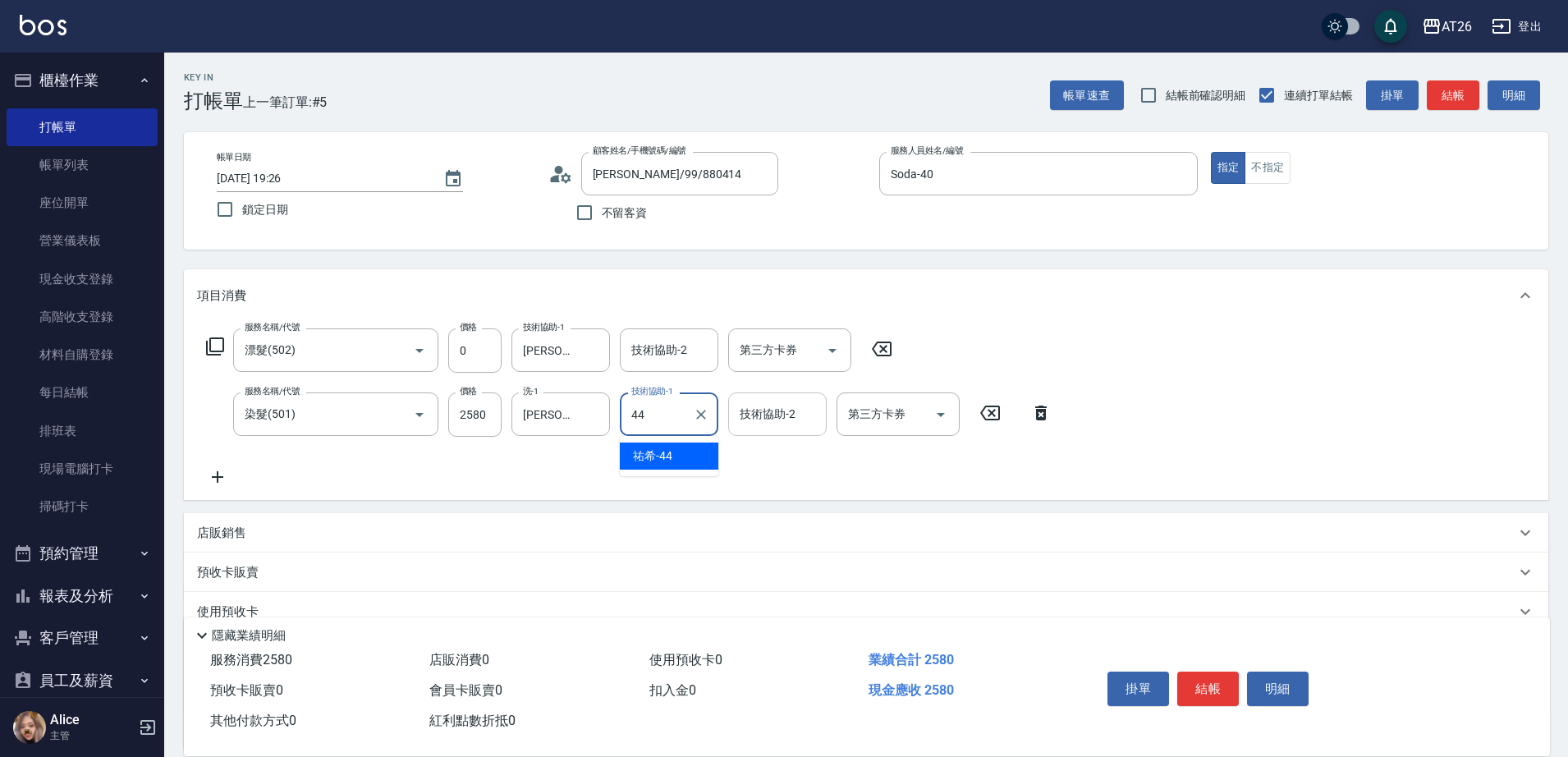
type input "祐希-44"
click at [591, 423] on button "Clear" at bounding box center [592, 414] width 23 height 23
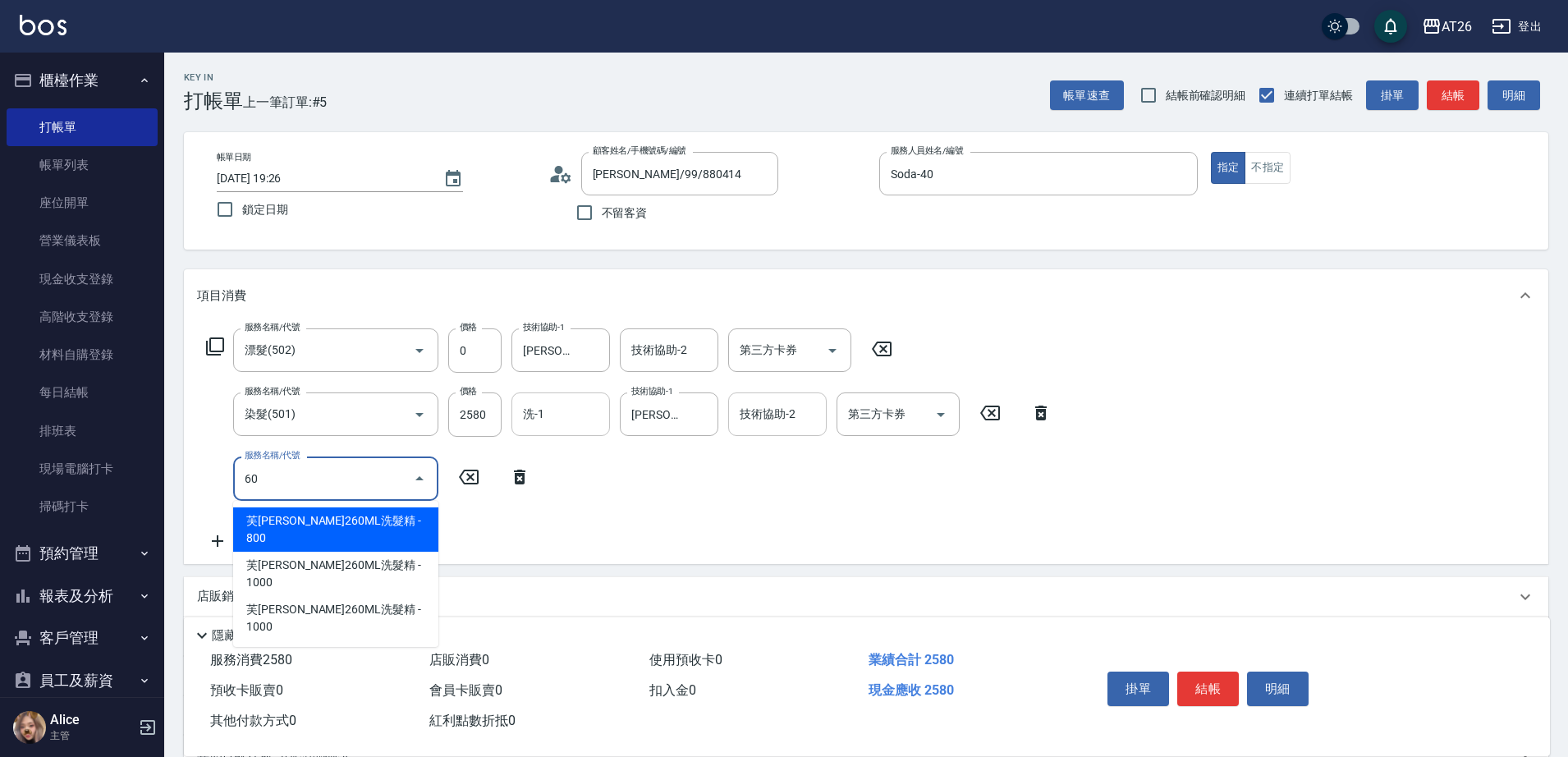
type input "6"
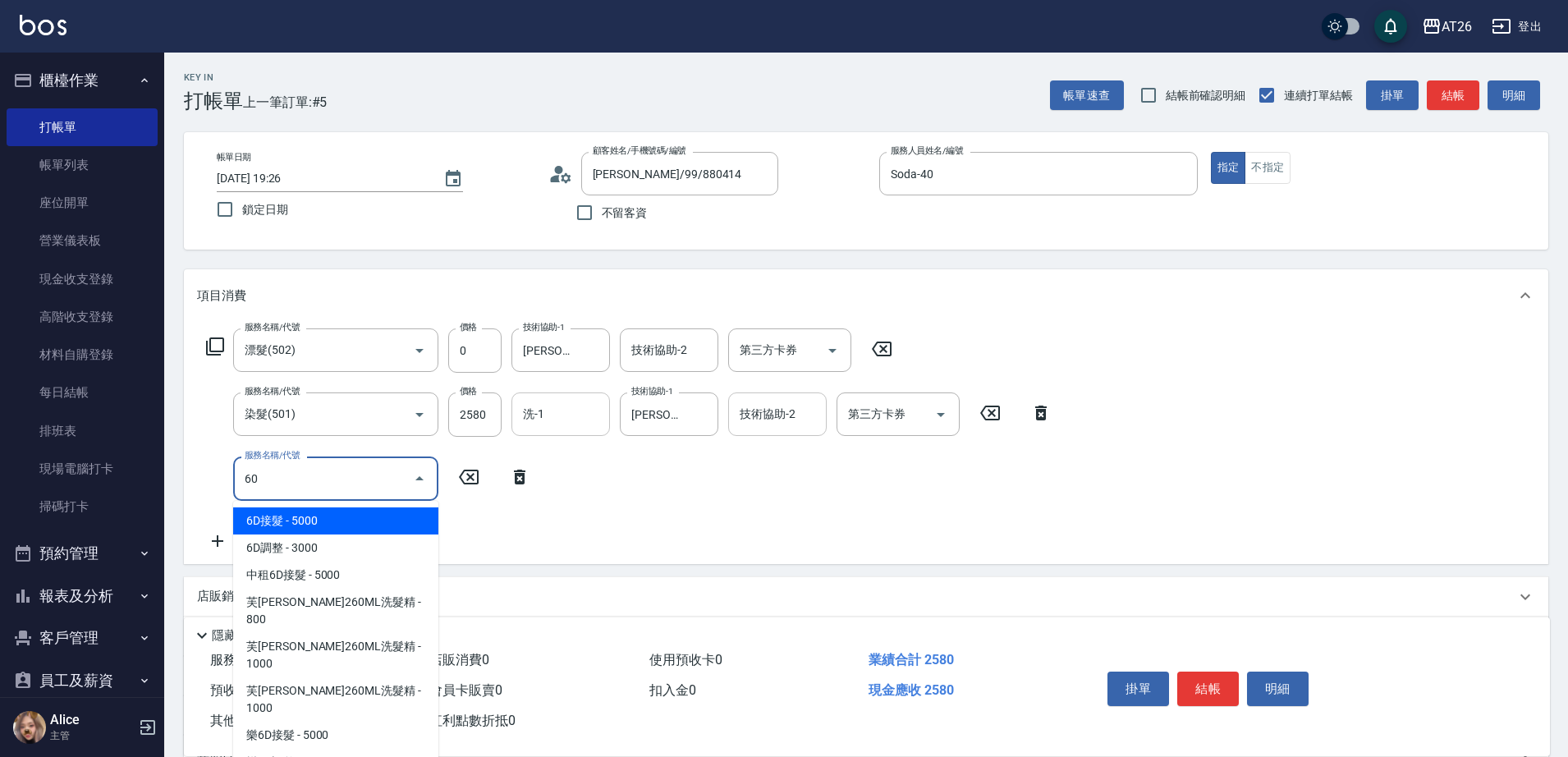
type input "601"
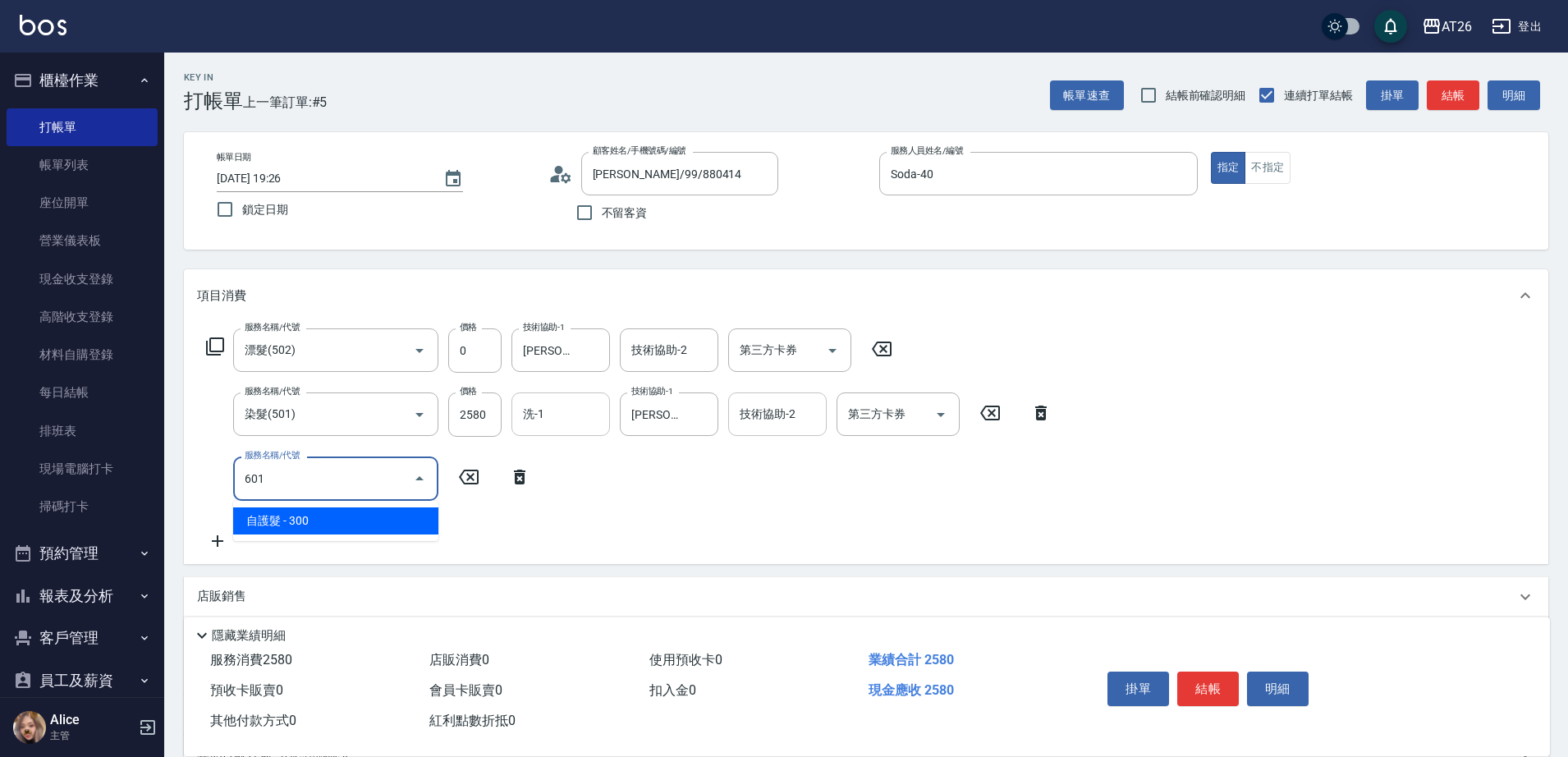
type input "280"
type input "自護髮(601)"
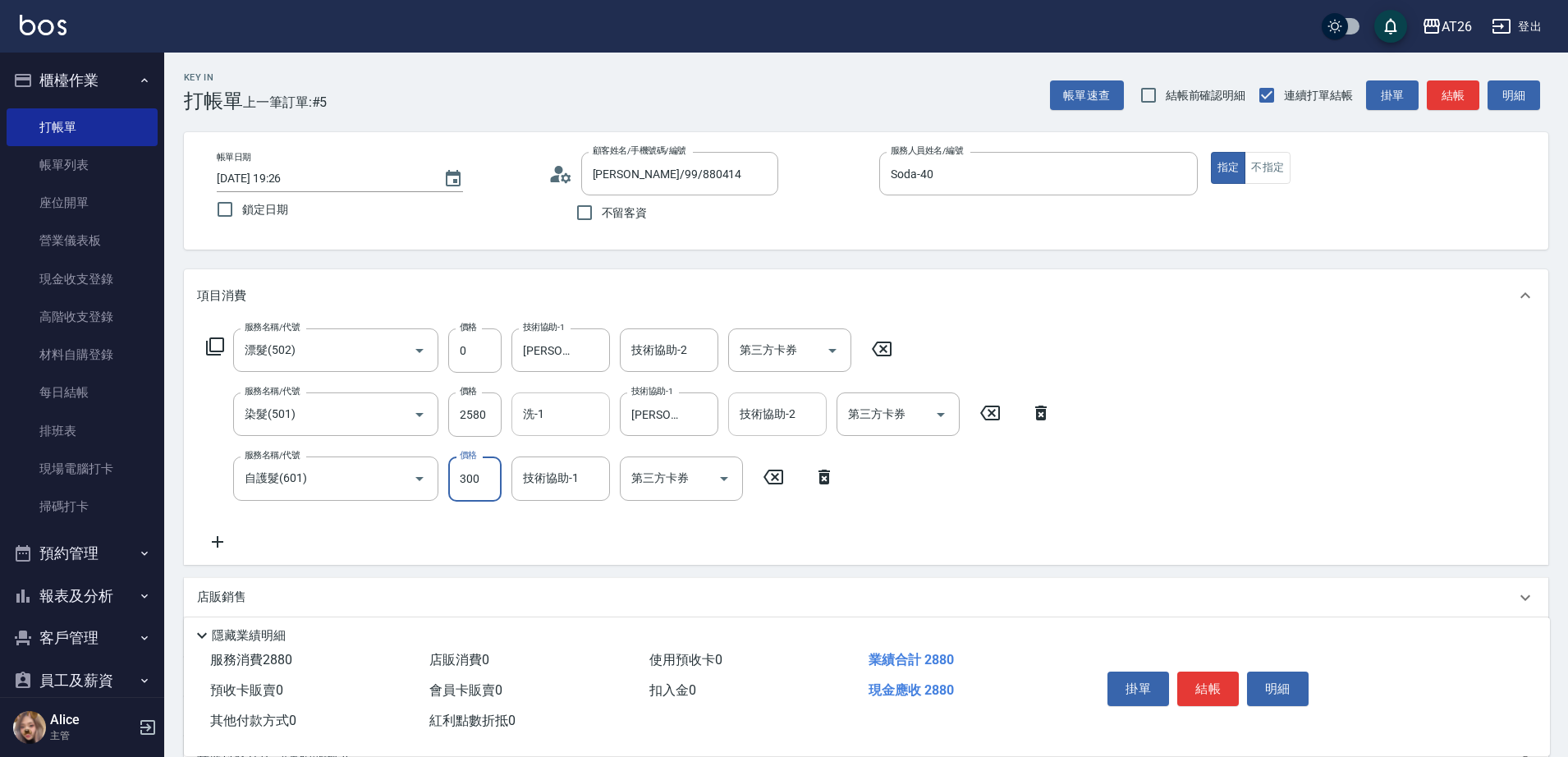
type input "2"
type input "250"
type input "2000"
type input "2250"
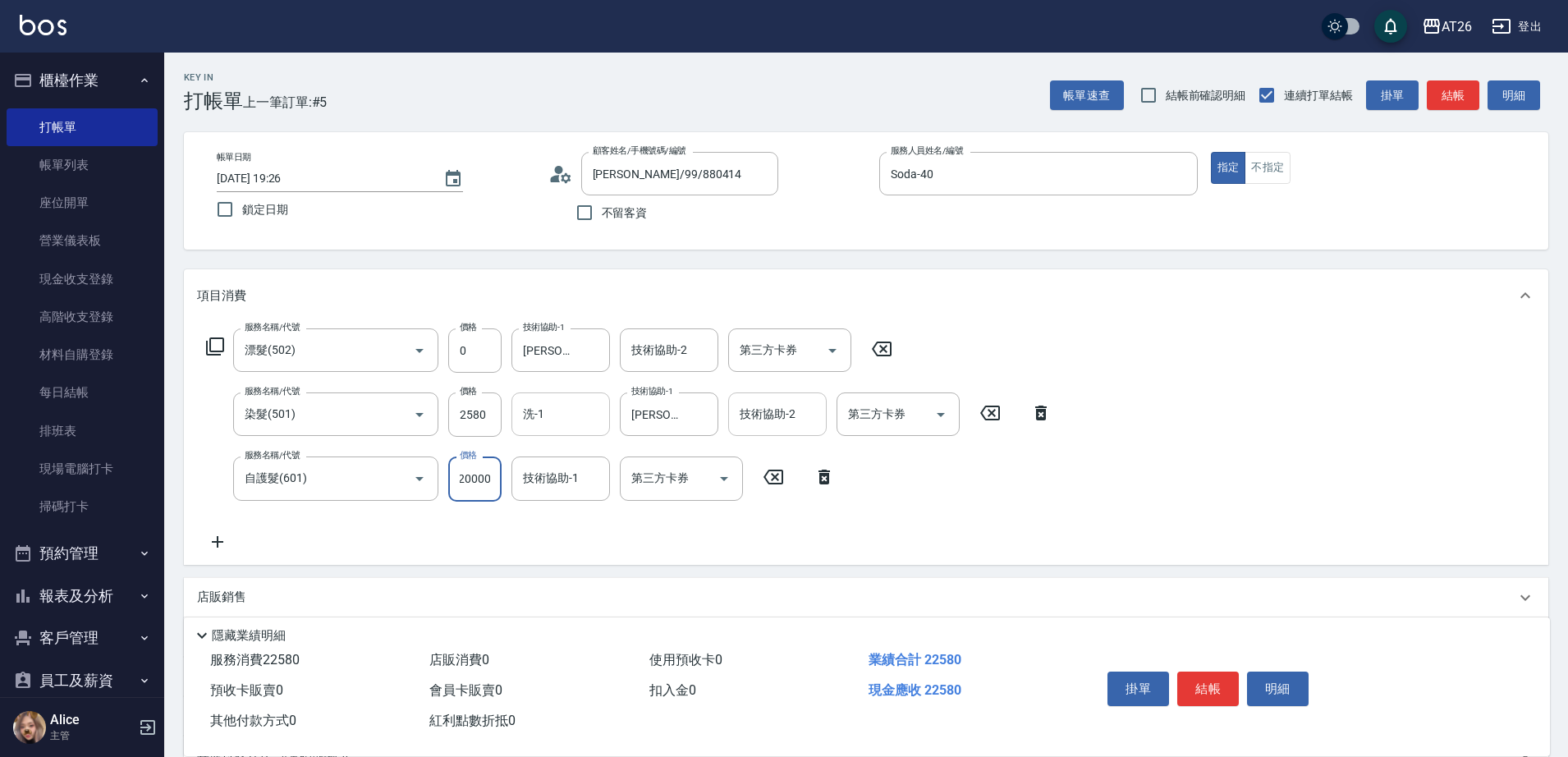
type input "2000"
type input "450"
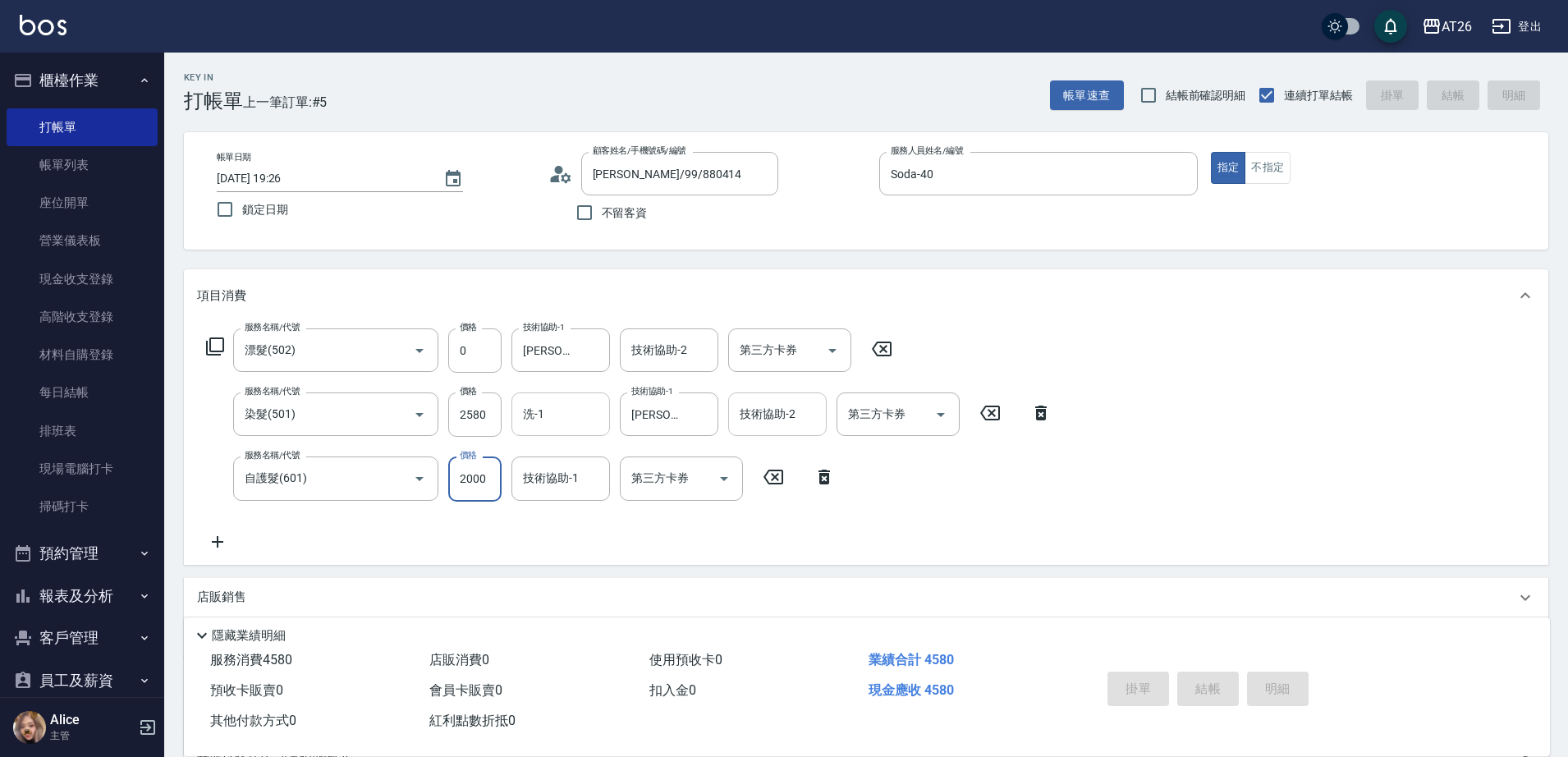
type input "2025/09/07 19:27"
type input "0"
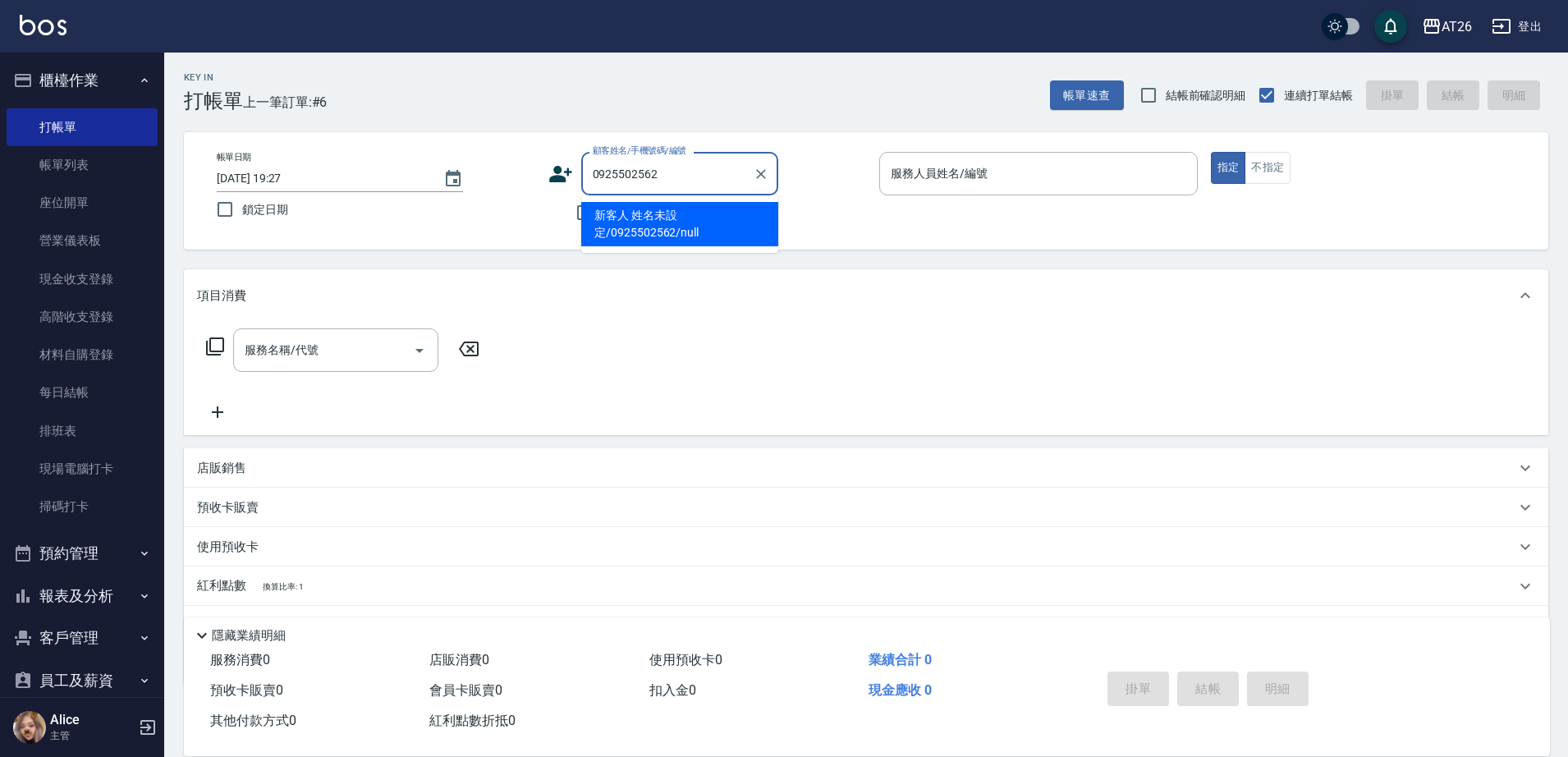
type input "新客人 姓名未設定/0925502562/null"
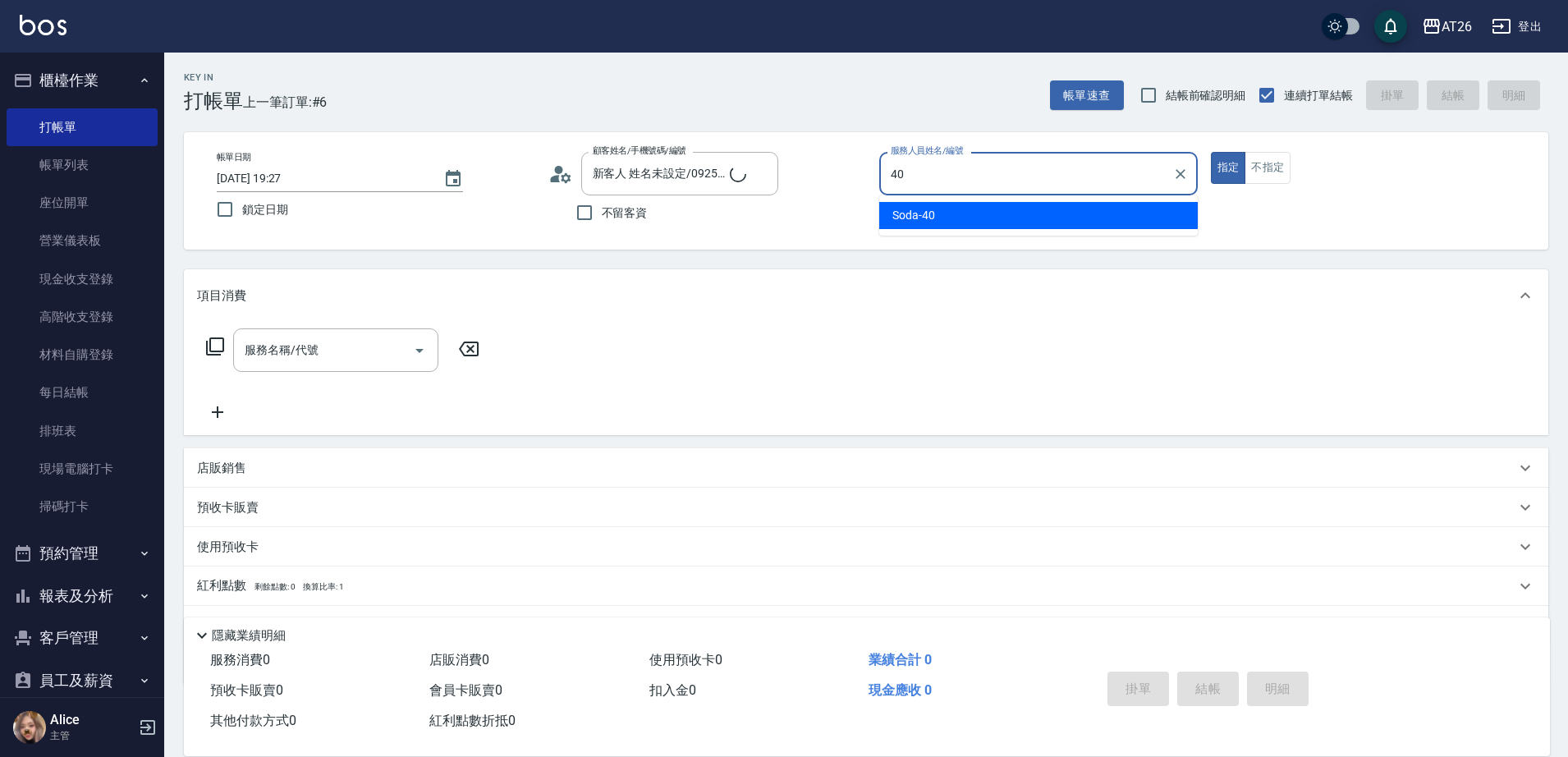
type input "Soda-40"
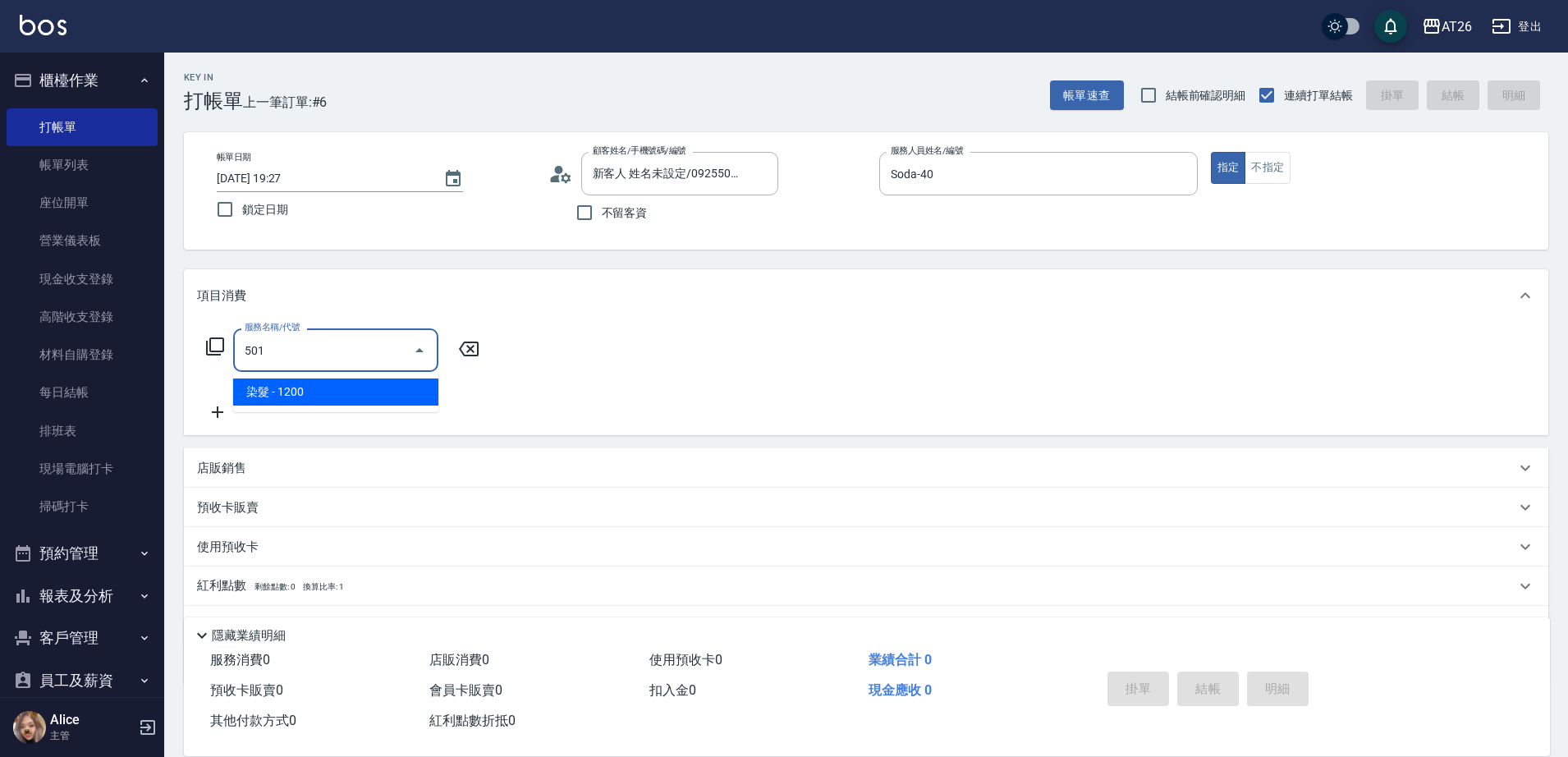
type input "染髮(501)"
type input "120"
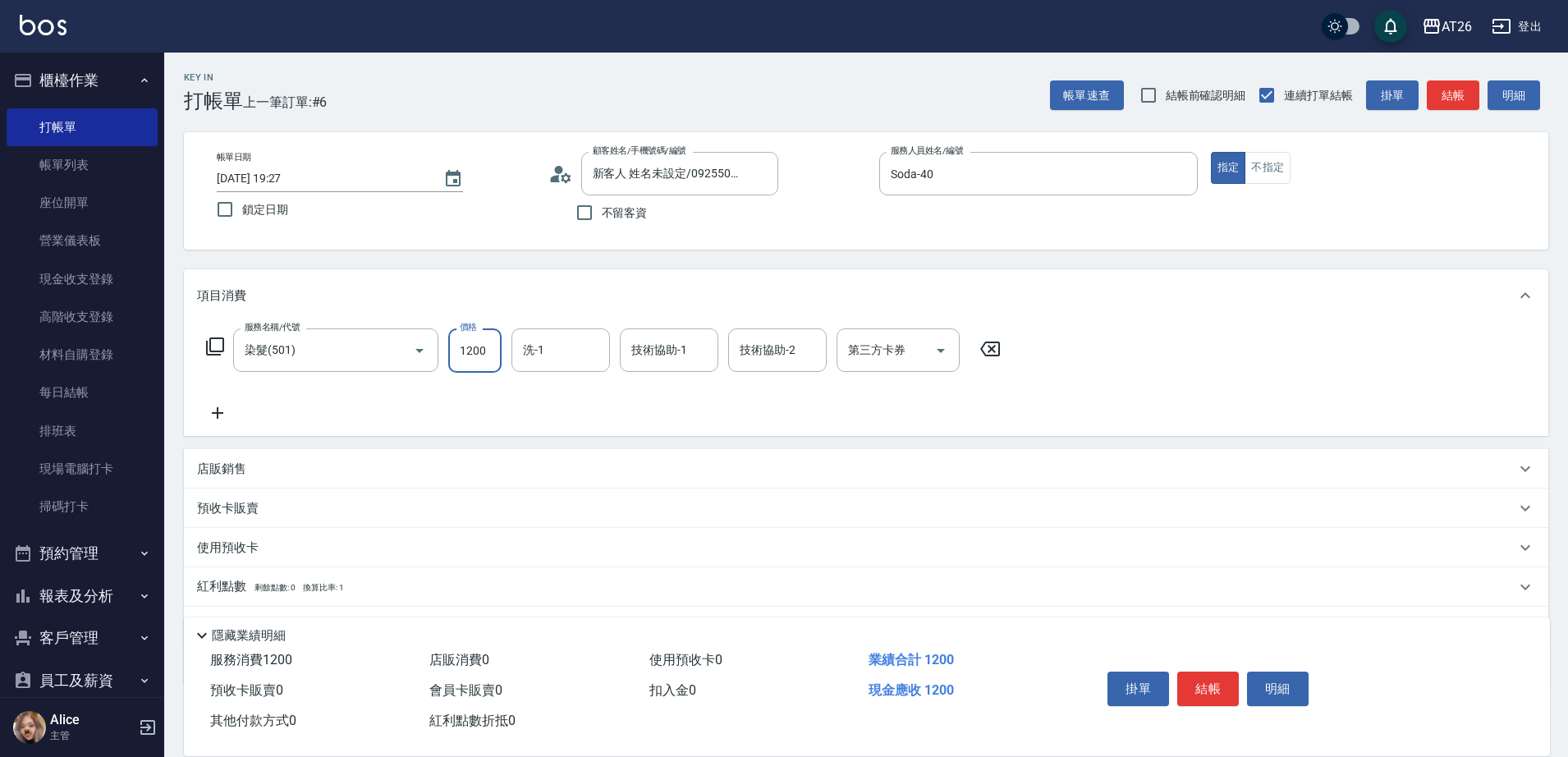
type input "2"
type input "0"
type input "238"
type input "20"
type input "2380"
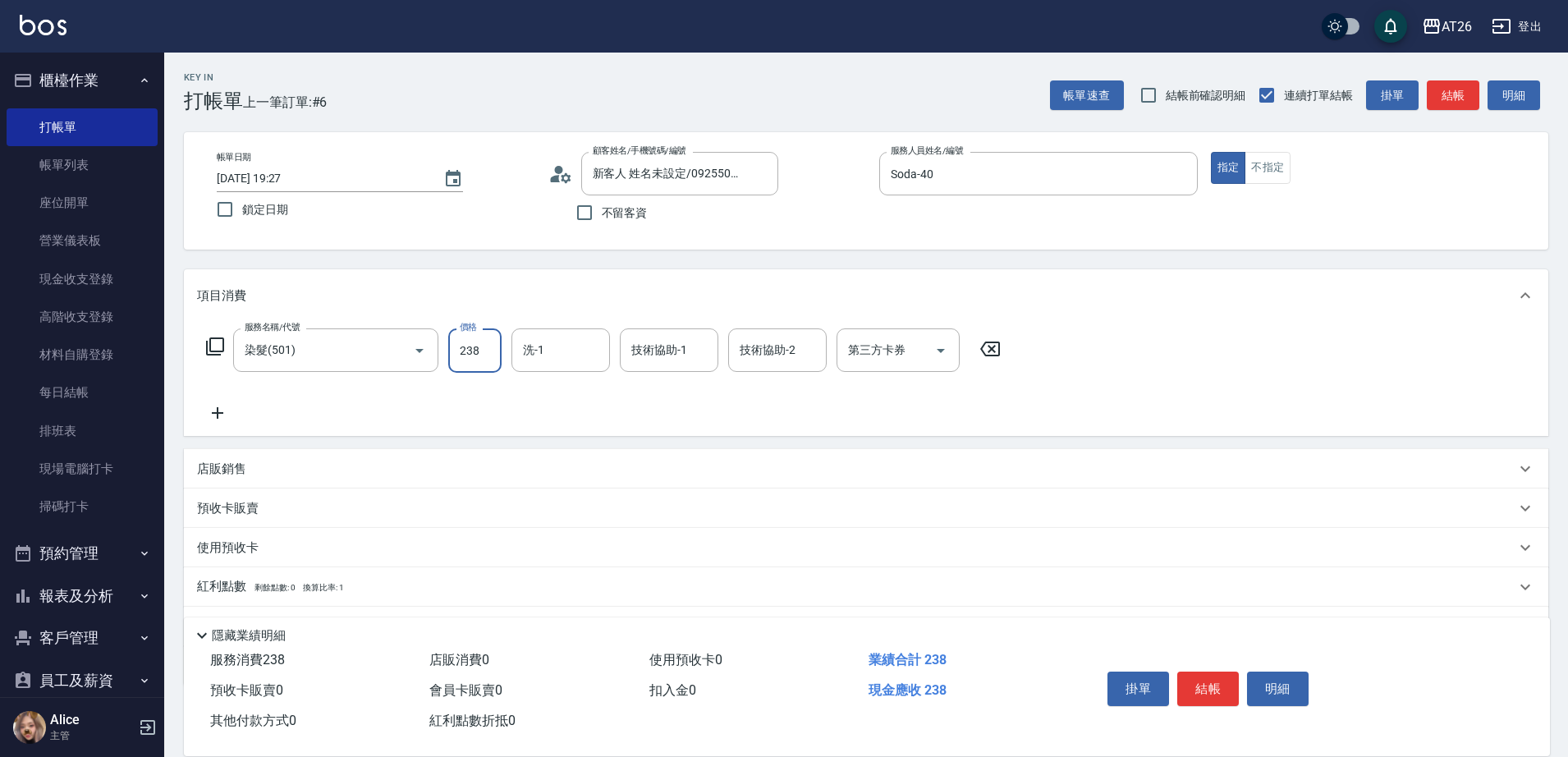
type input "230"
type input "2380"
type input "祐希-44"
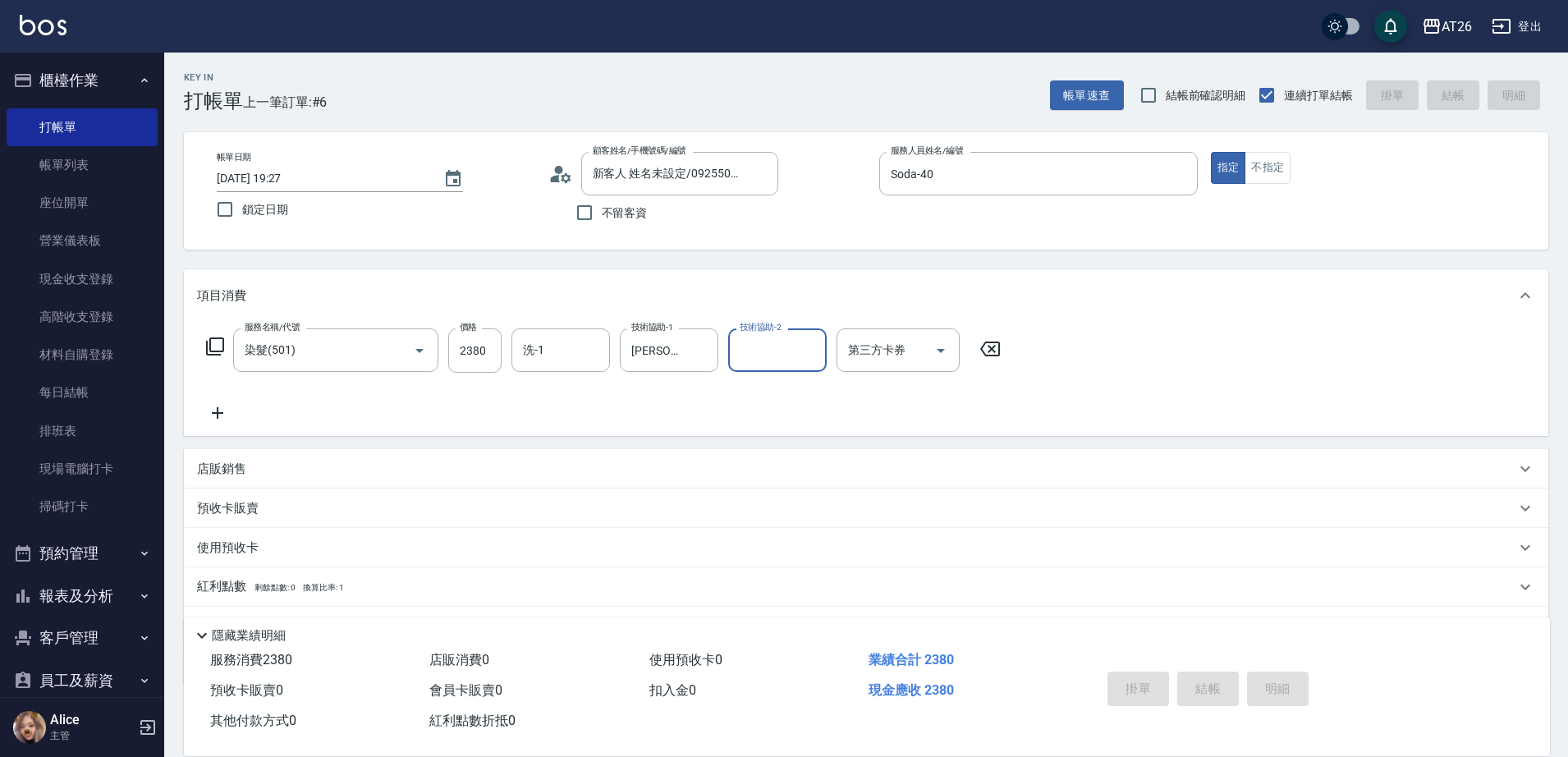
type input "0"
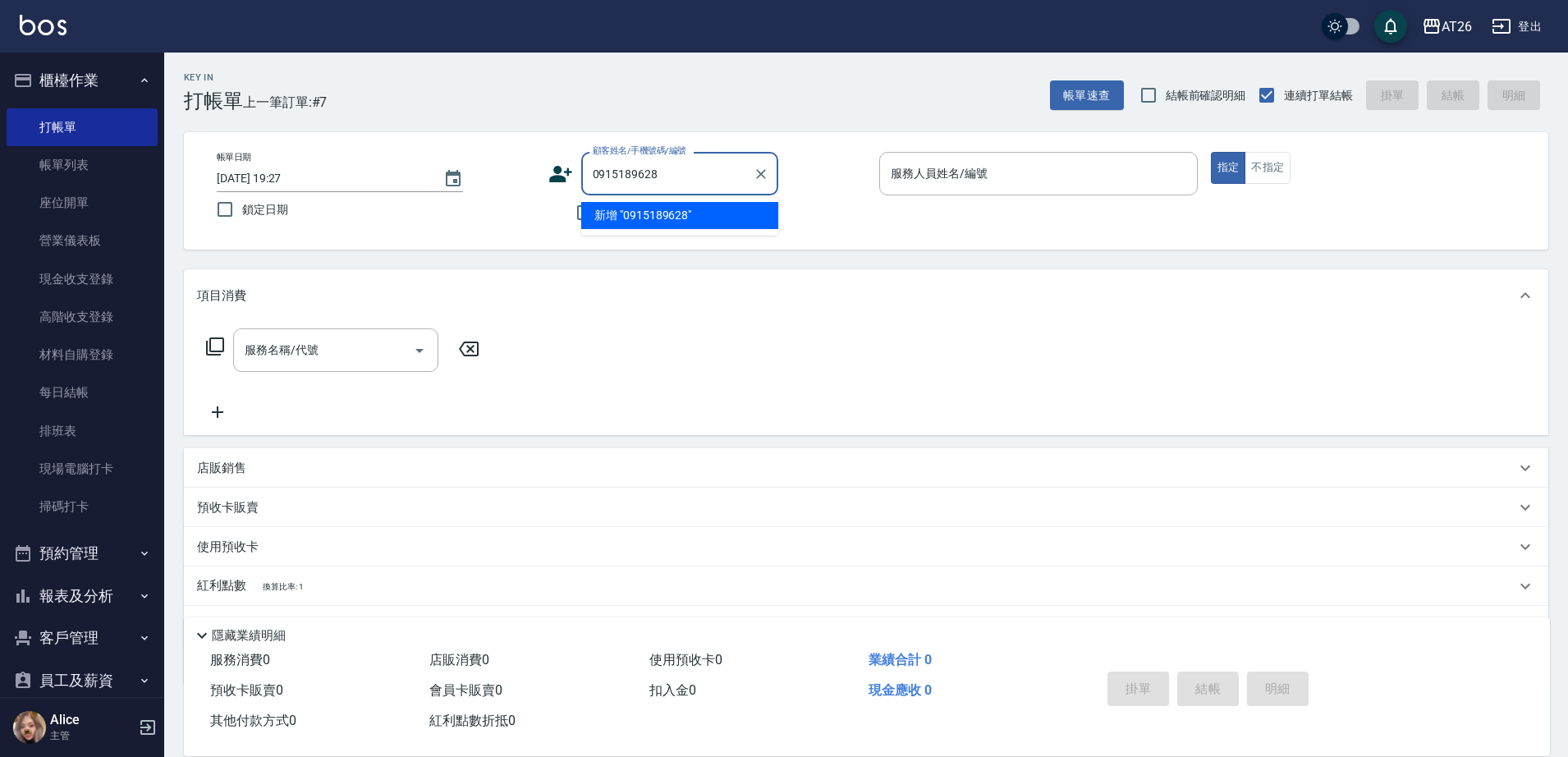
type input "0915189628"
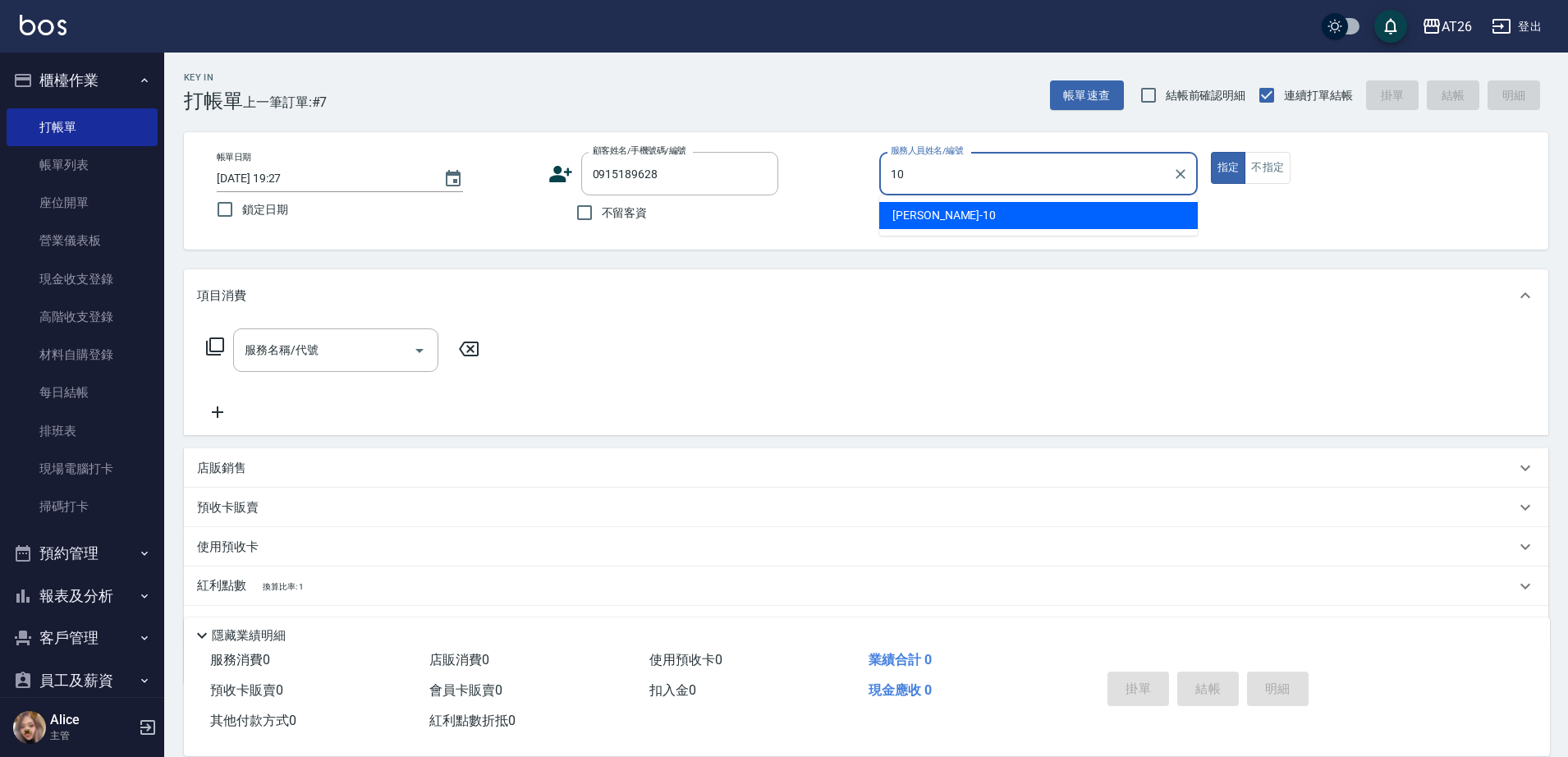
type input "Josh-10"
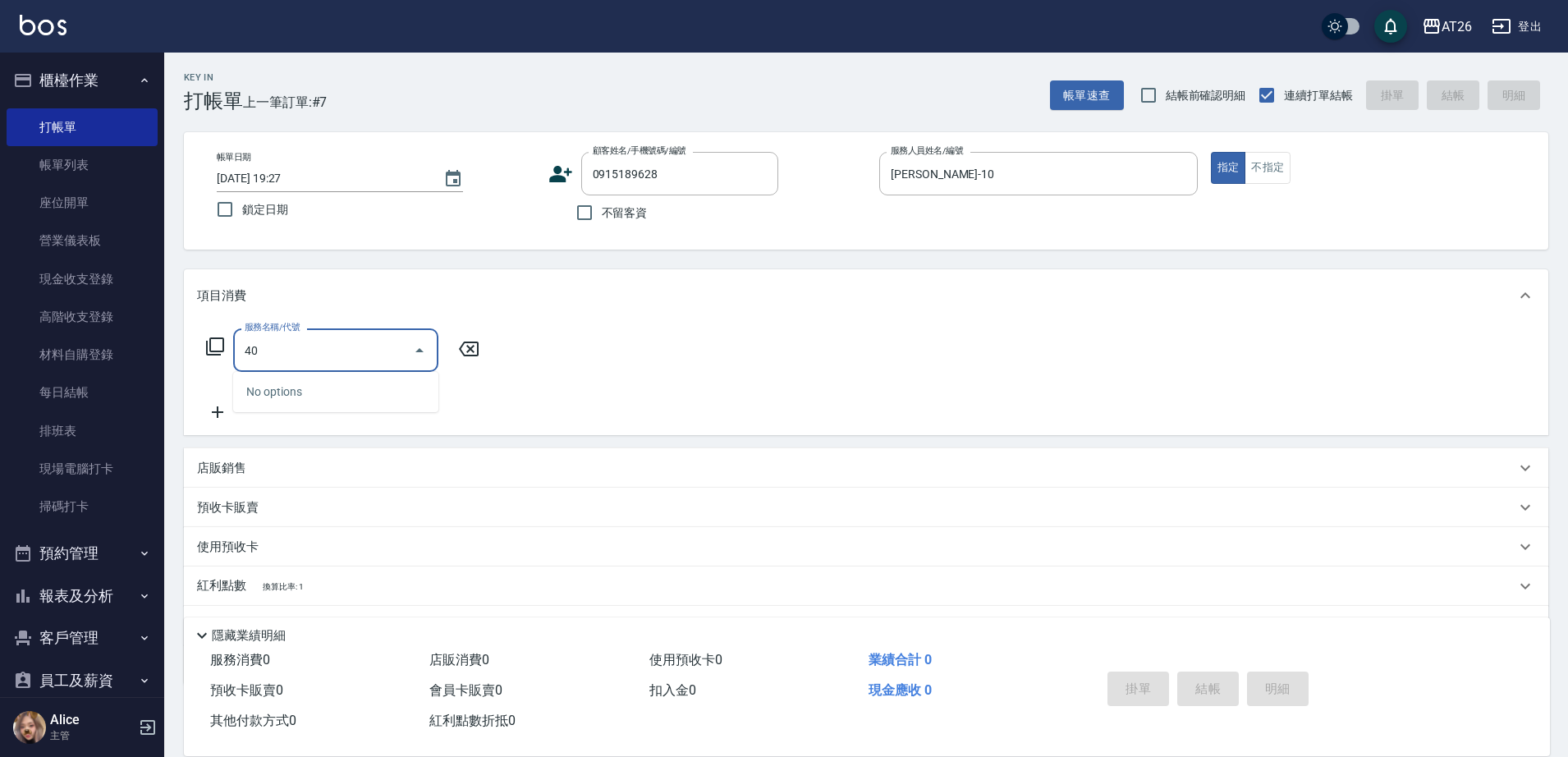
type input "401"
type input "20"
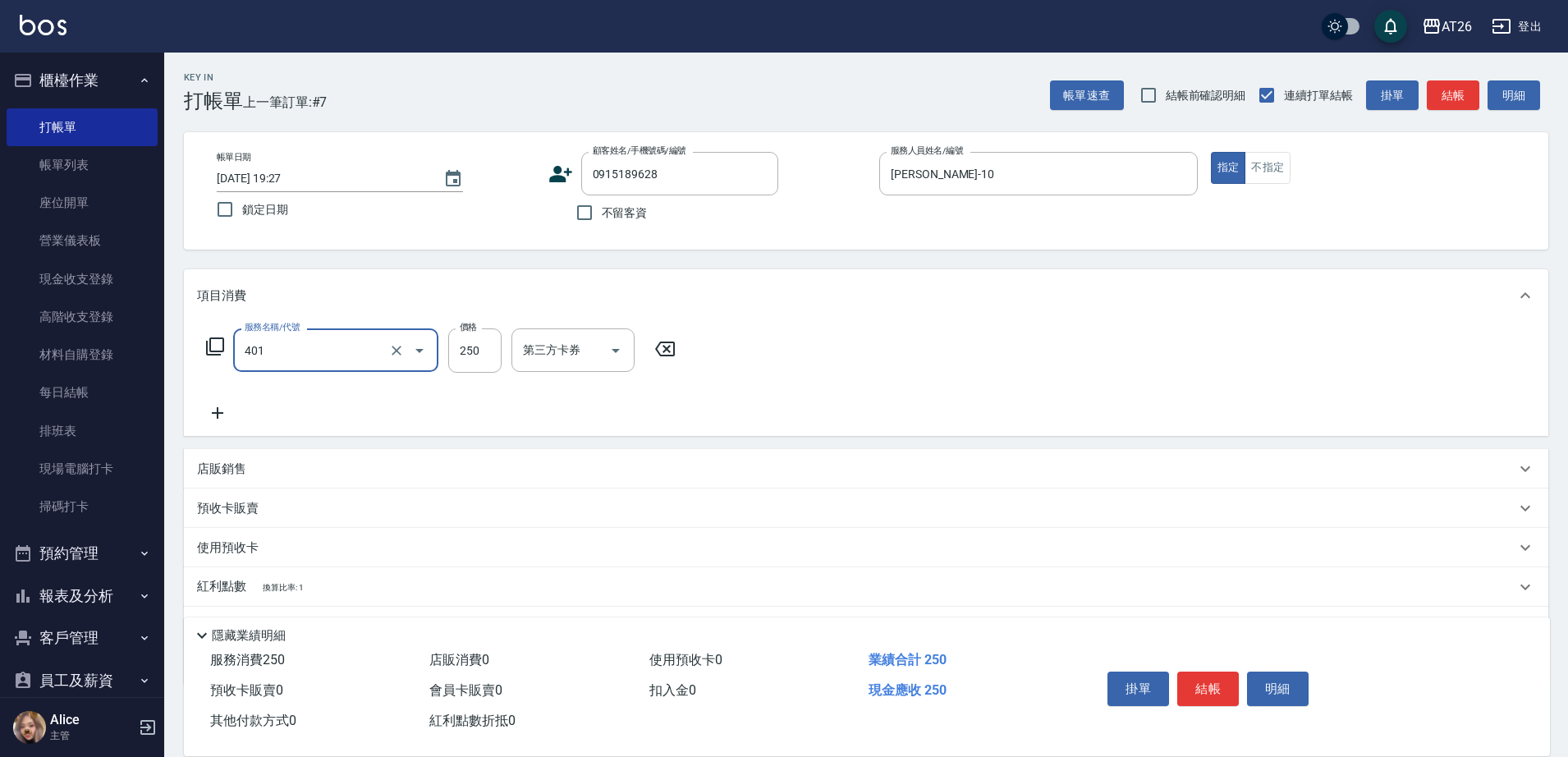
type input "剪髮(401)"
type input "8"
type input "0"
type input "800"
type input "80"
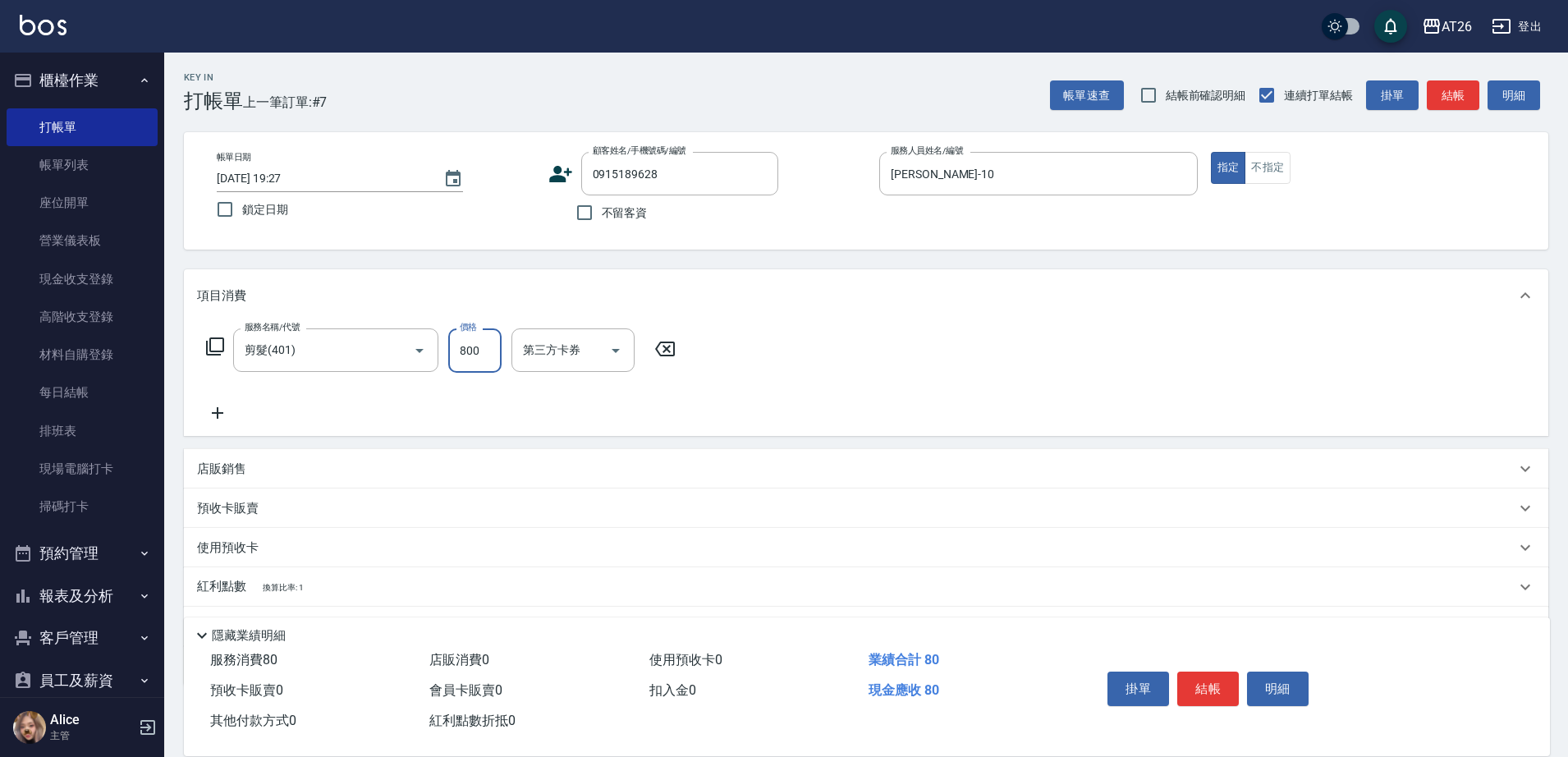
type input "800"
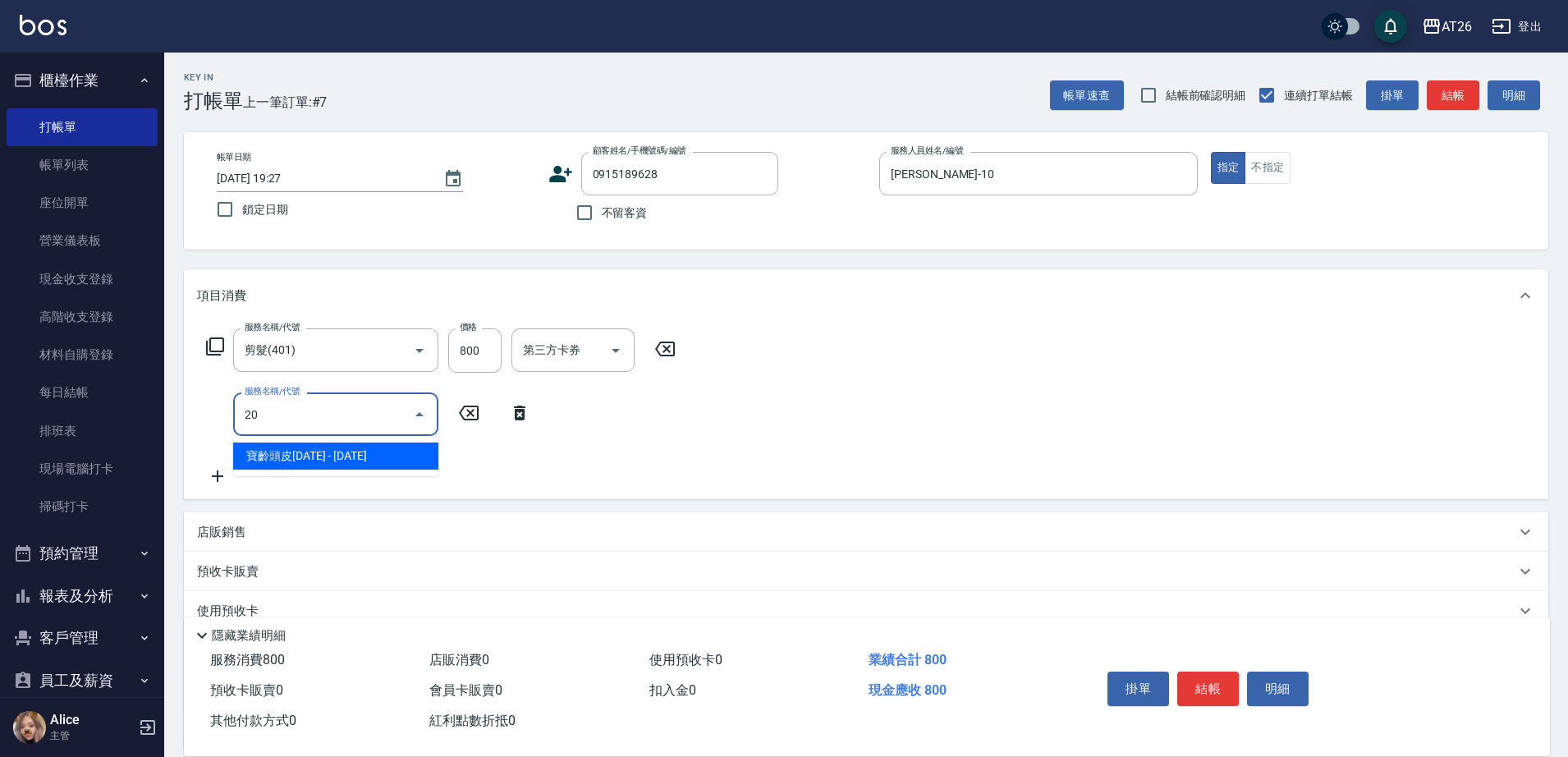
type input "201"
type input "100"
type input "洗髮(201)"
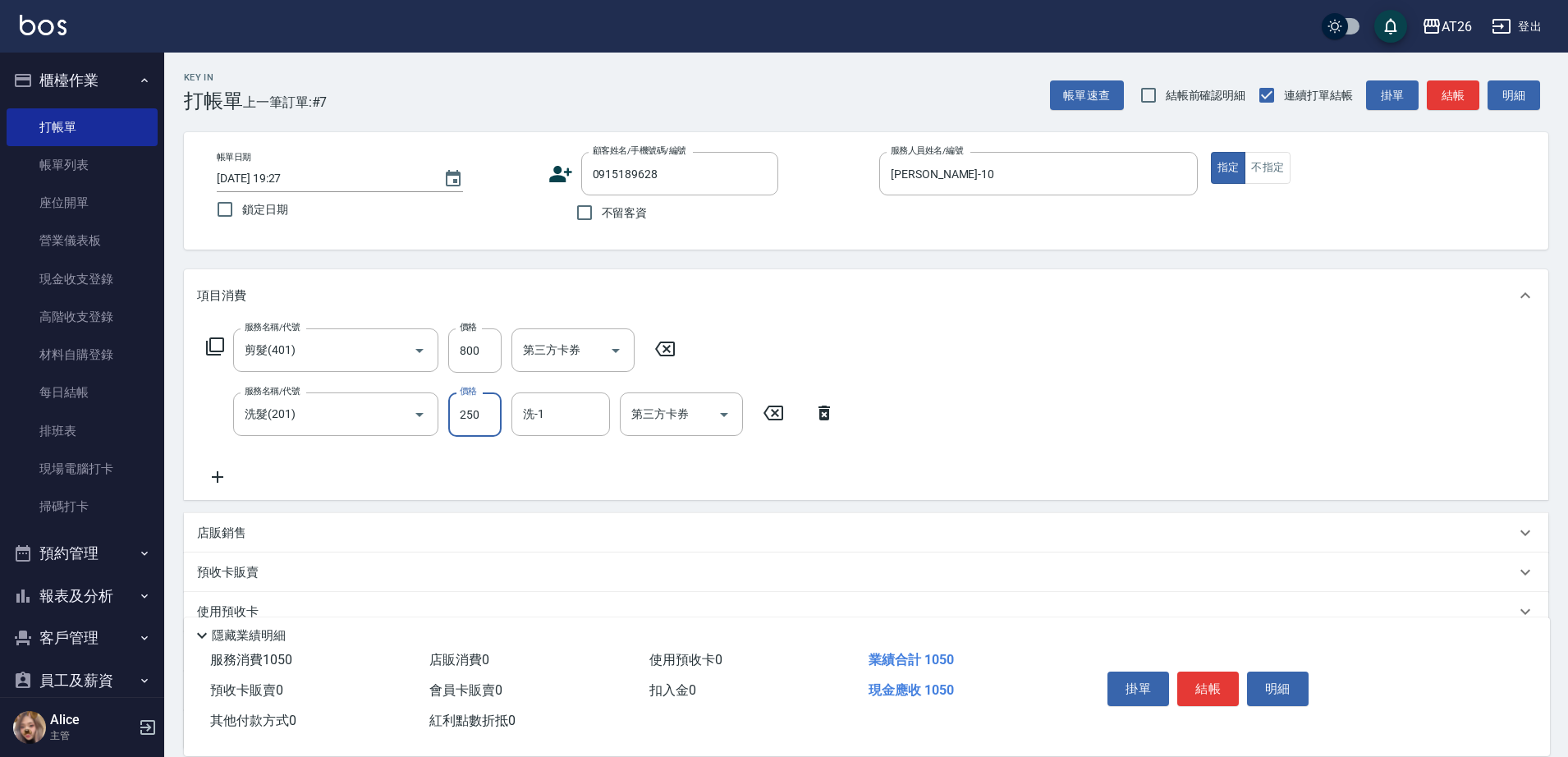
type input "0"
type input "80"
type input "0"
type input "Tammy-47"
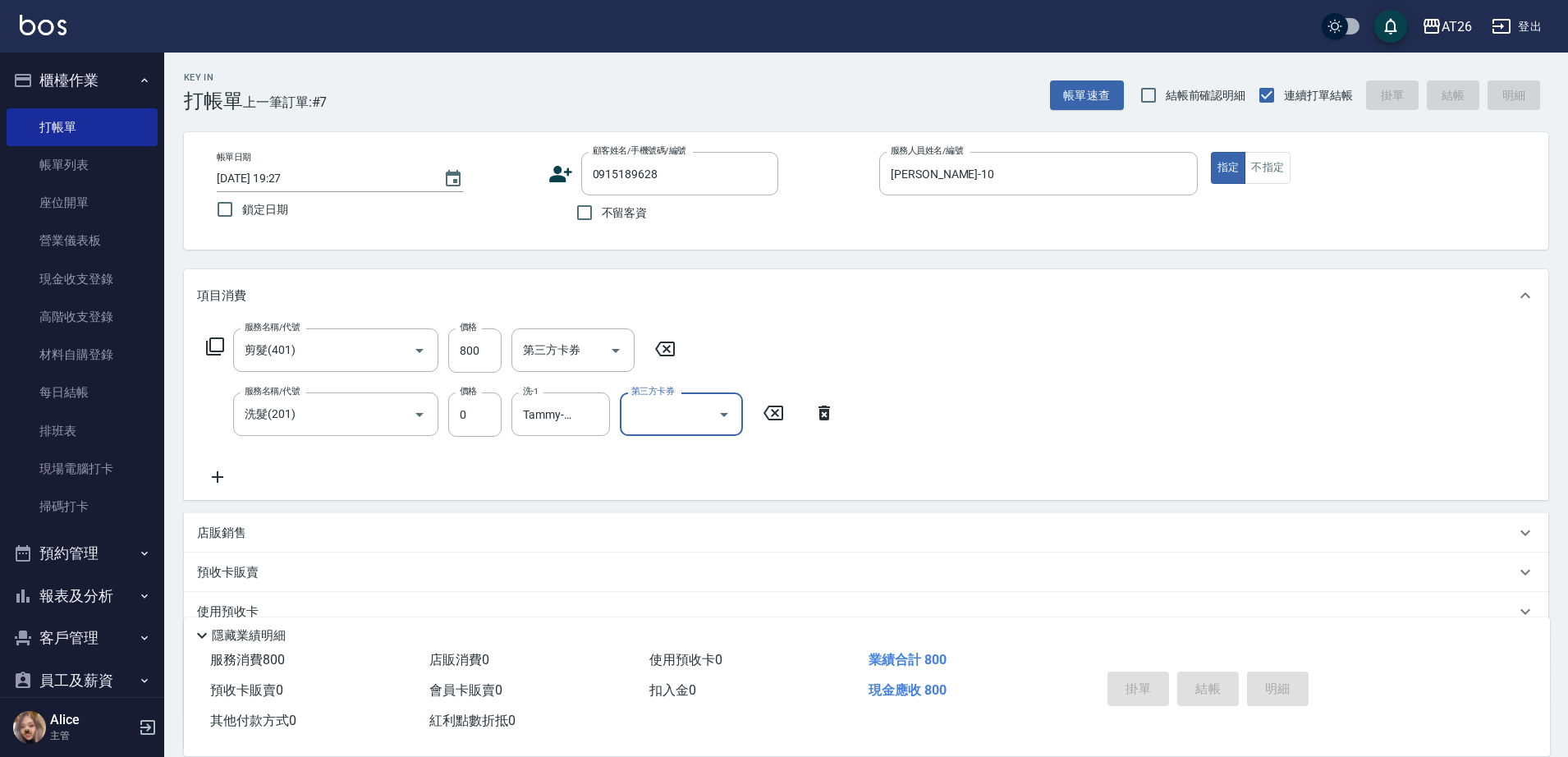
type input "0"
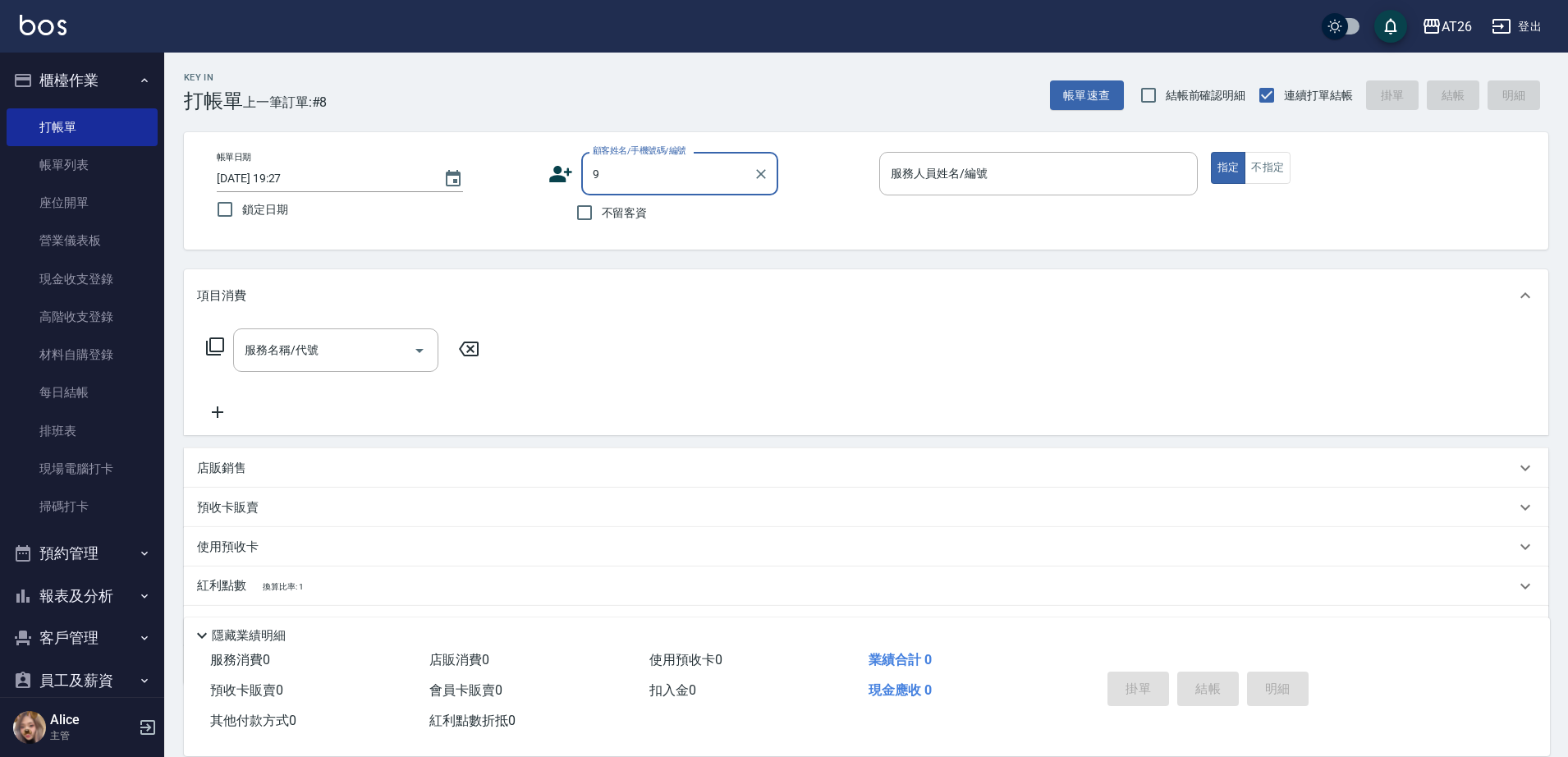
type input "99"
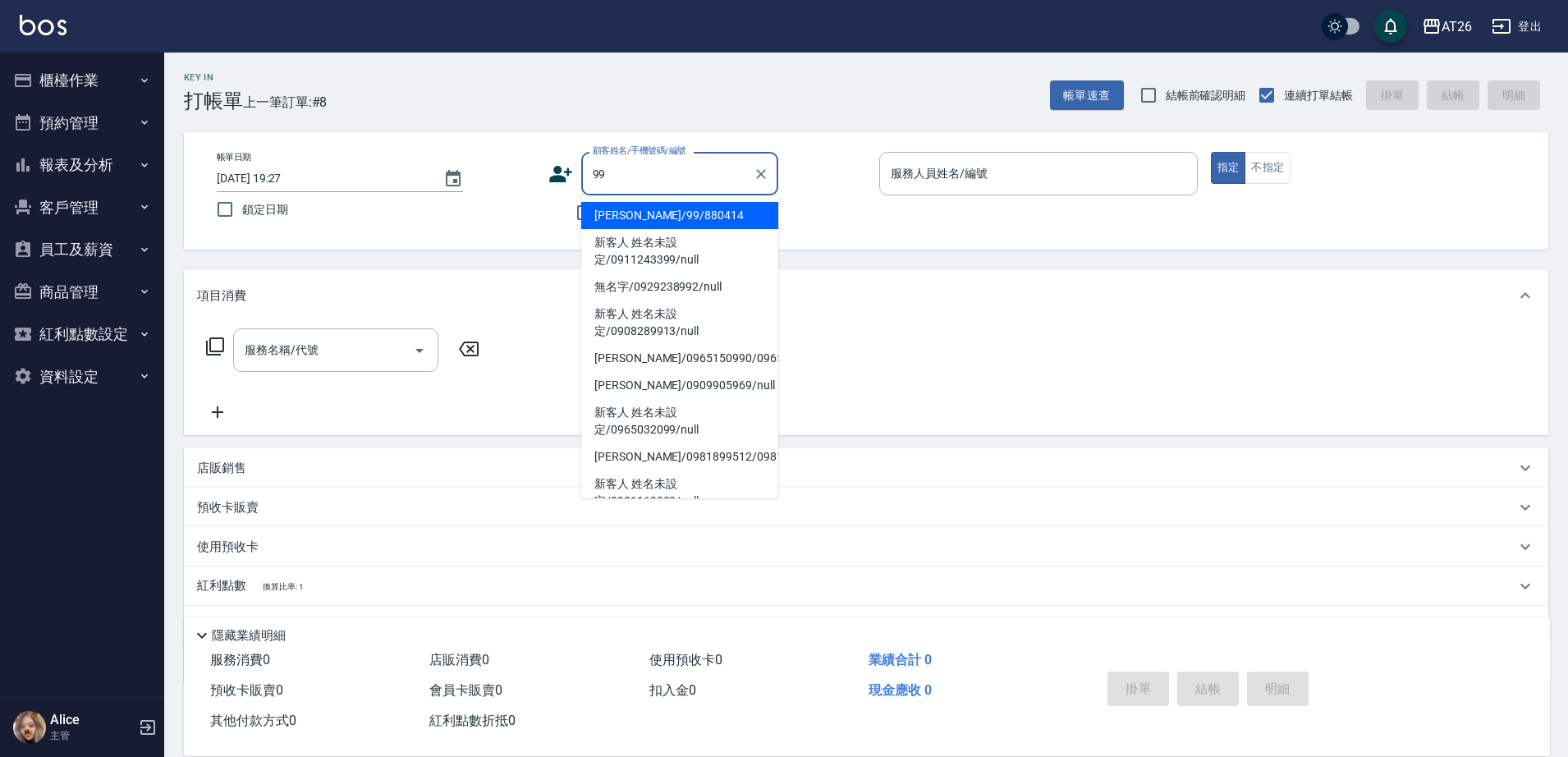
type input "[PERSON_NAME]/99/880414"
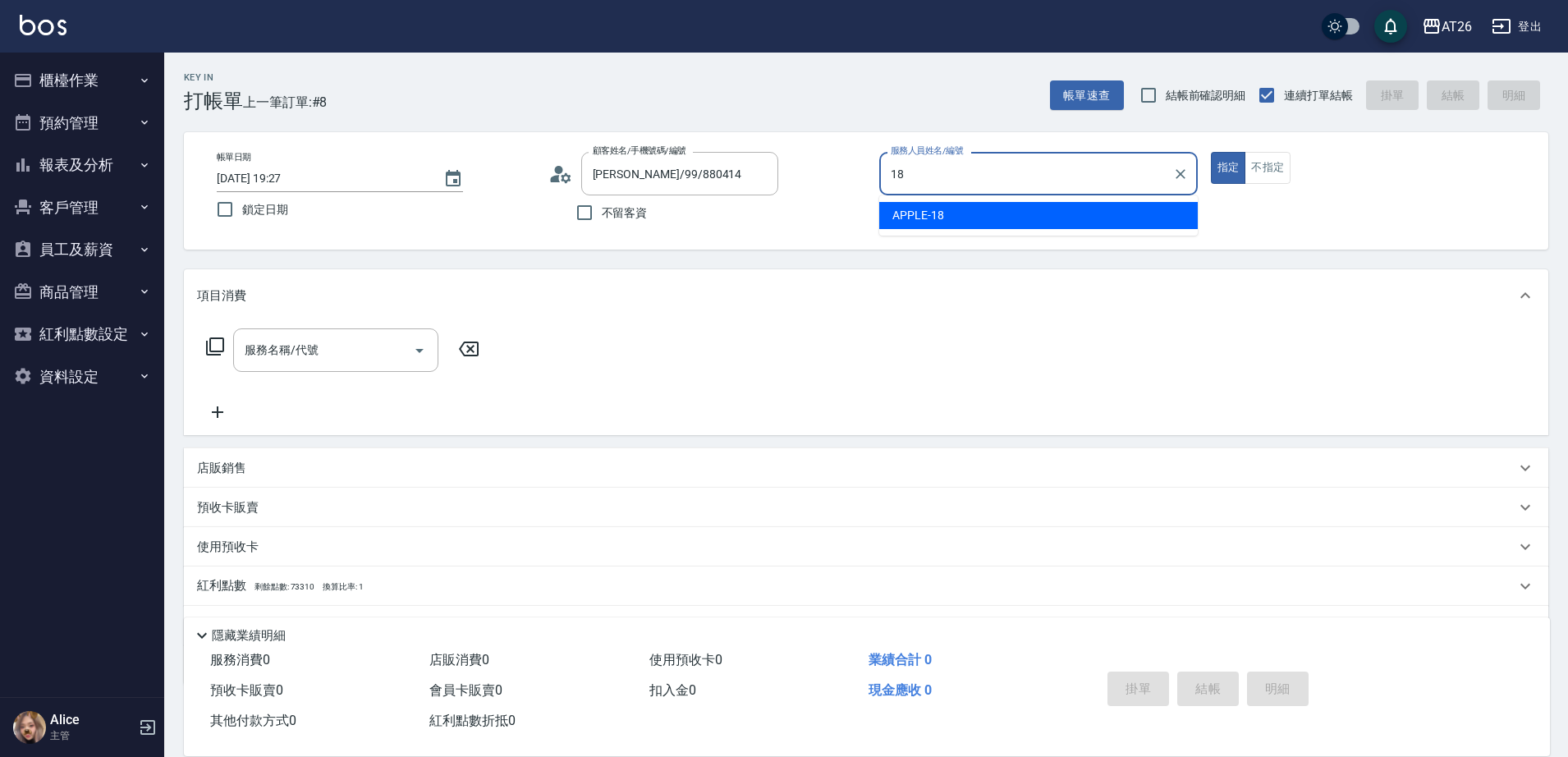
type input "APPLE-18"
type button "true"
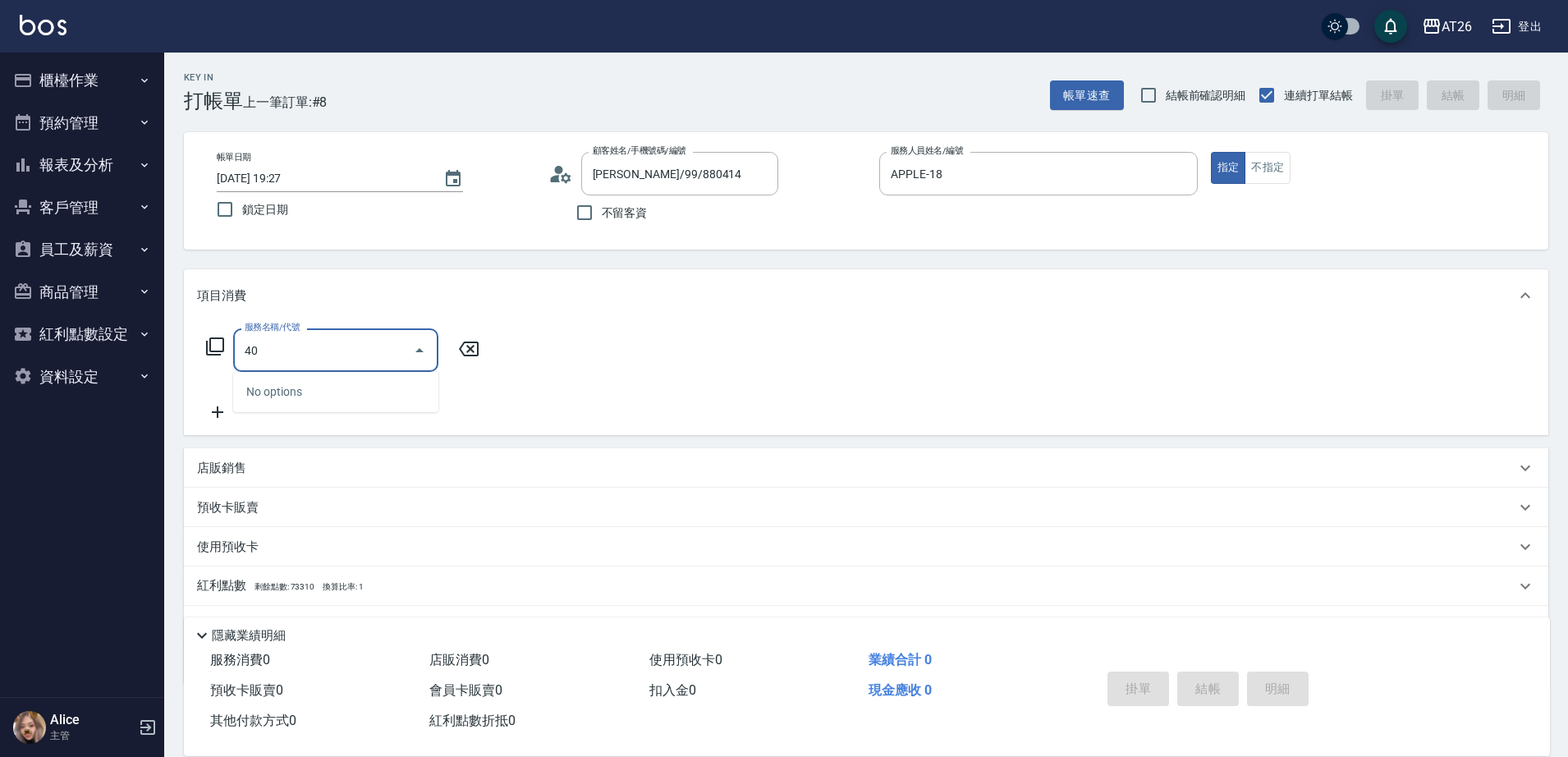
type input "401"
type input "20"
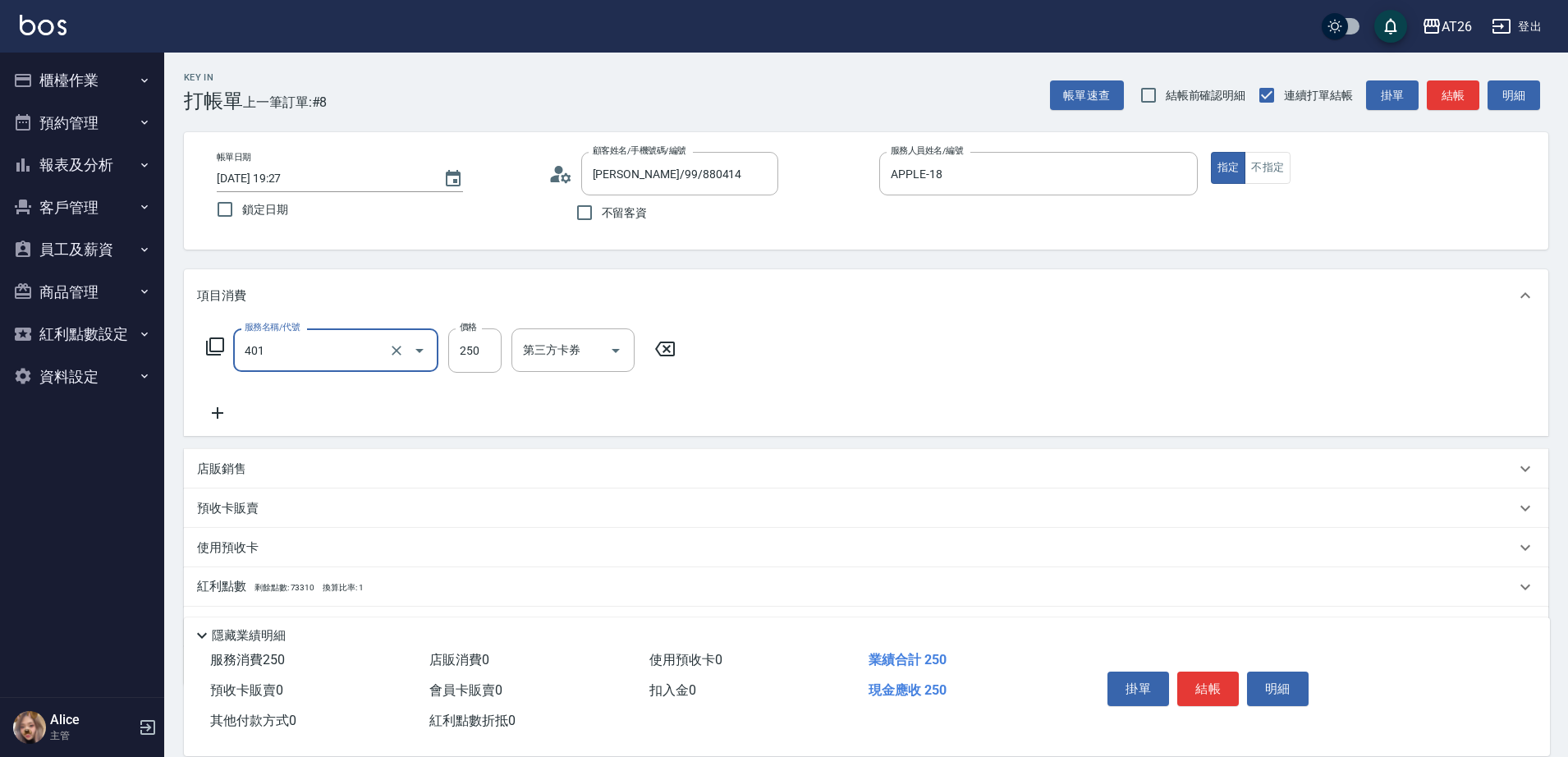
type input "剪髮(401)"
type input "6"
type input "0"
type input "600"
type input "60"
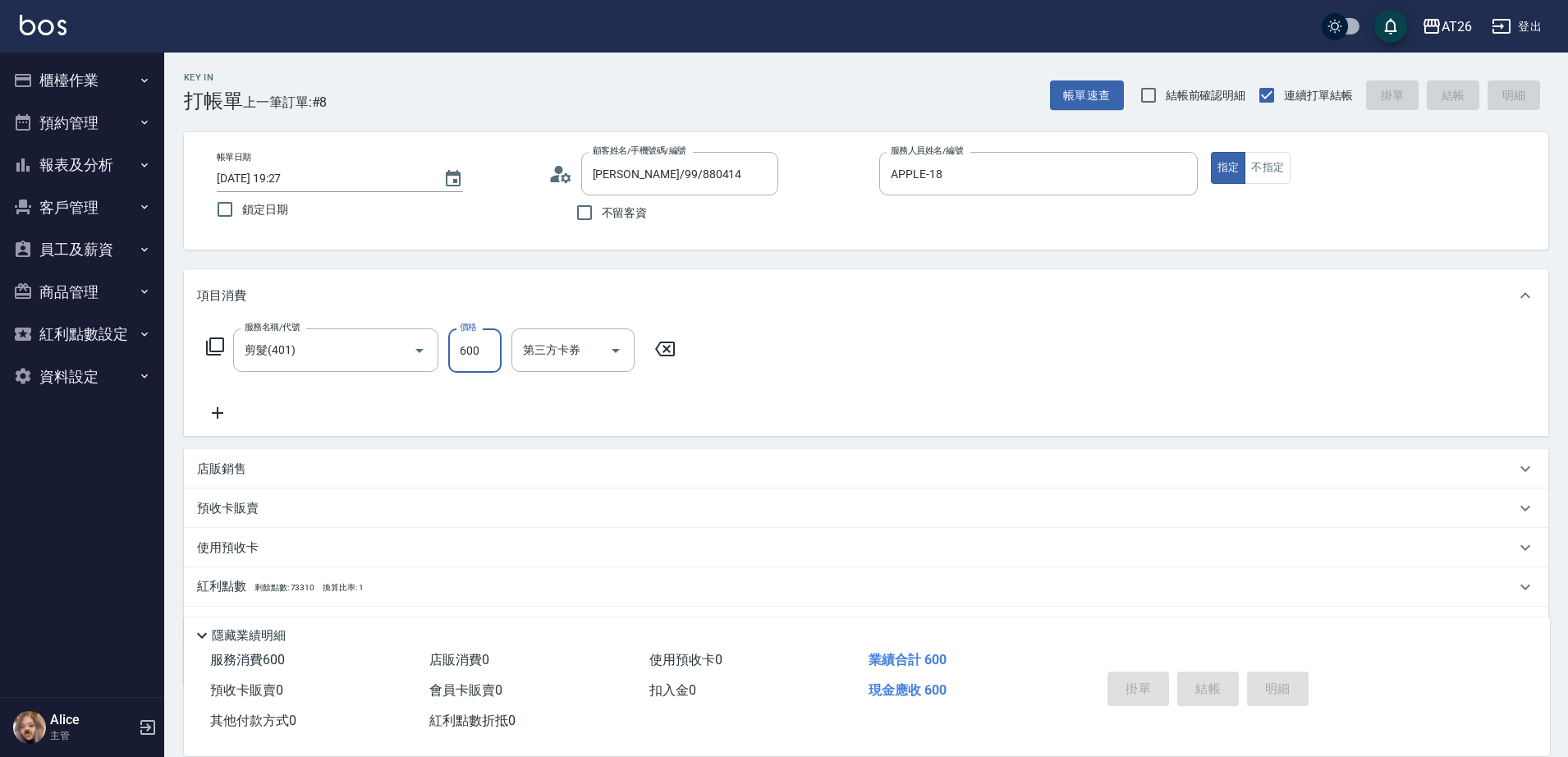
type input "0"
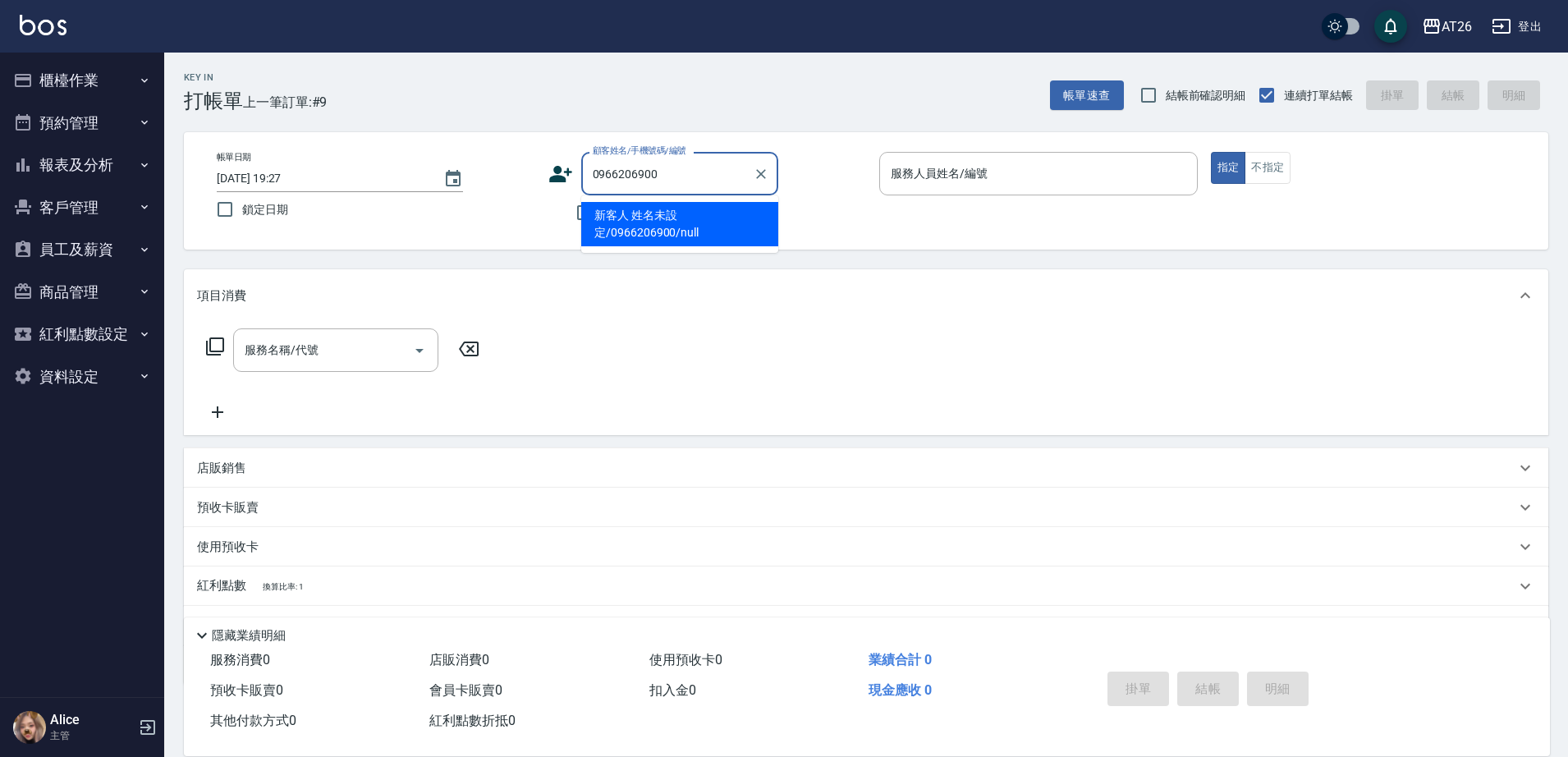
type input "新客人 姓名未設定/0966206900/null"
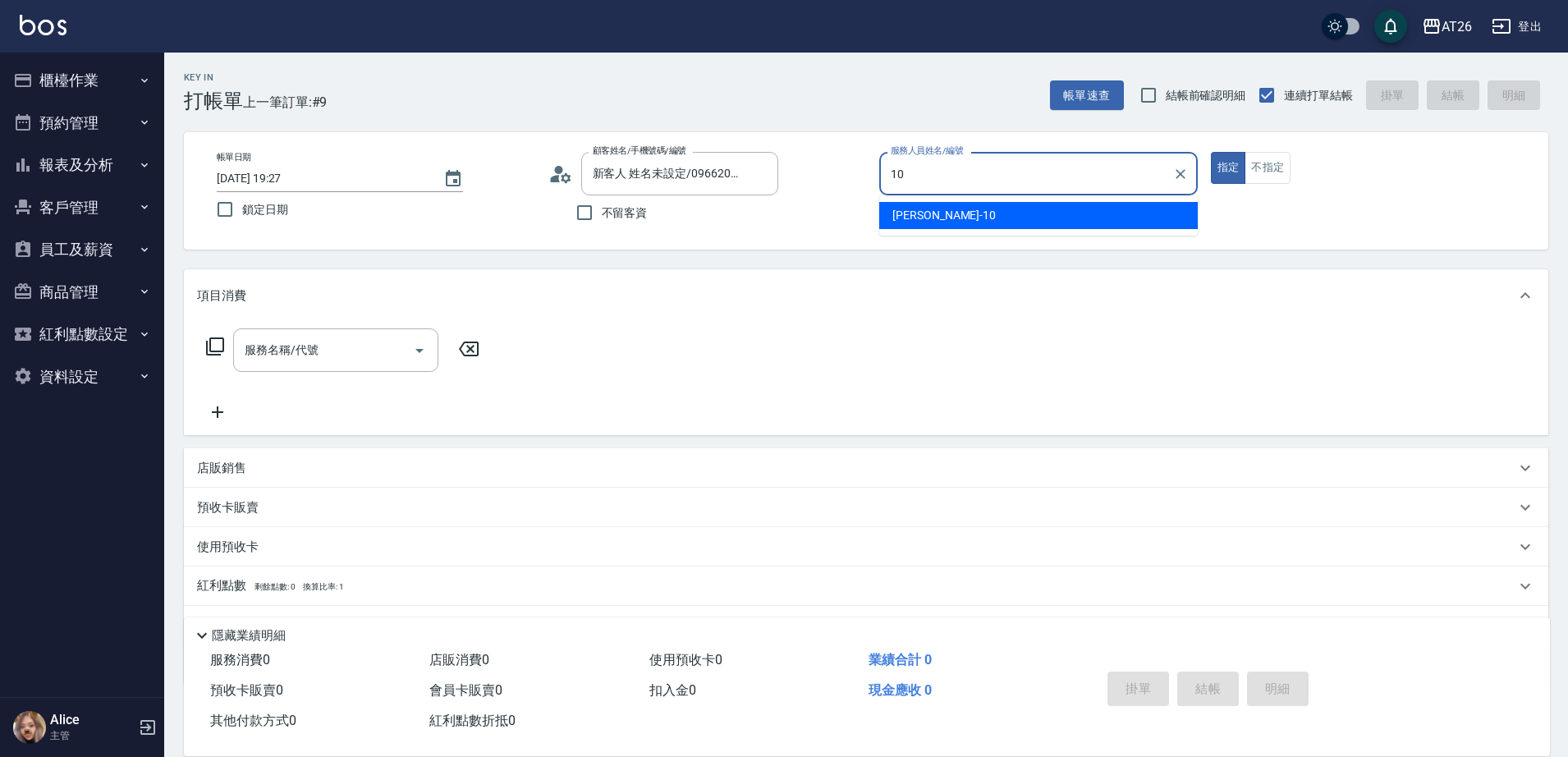
type input "Josh-10"
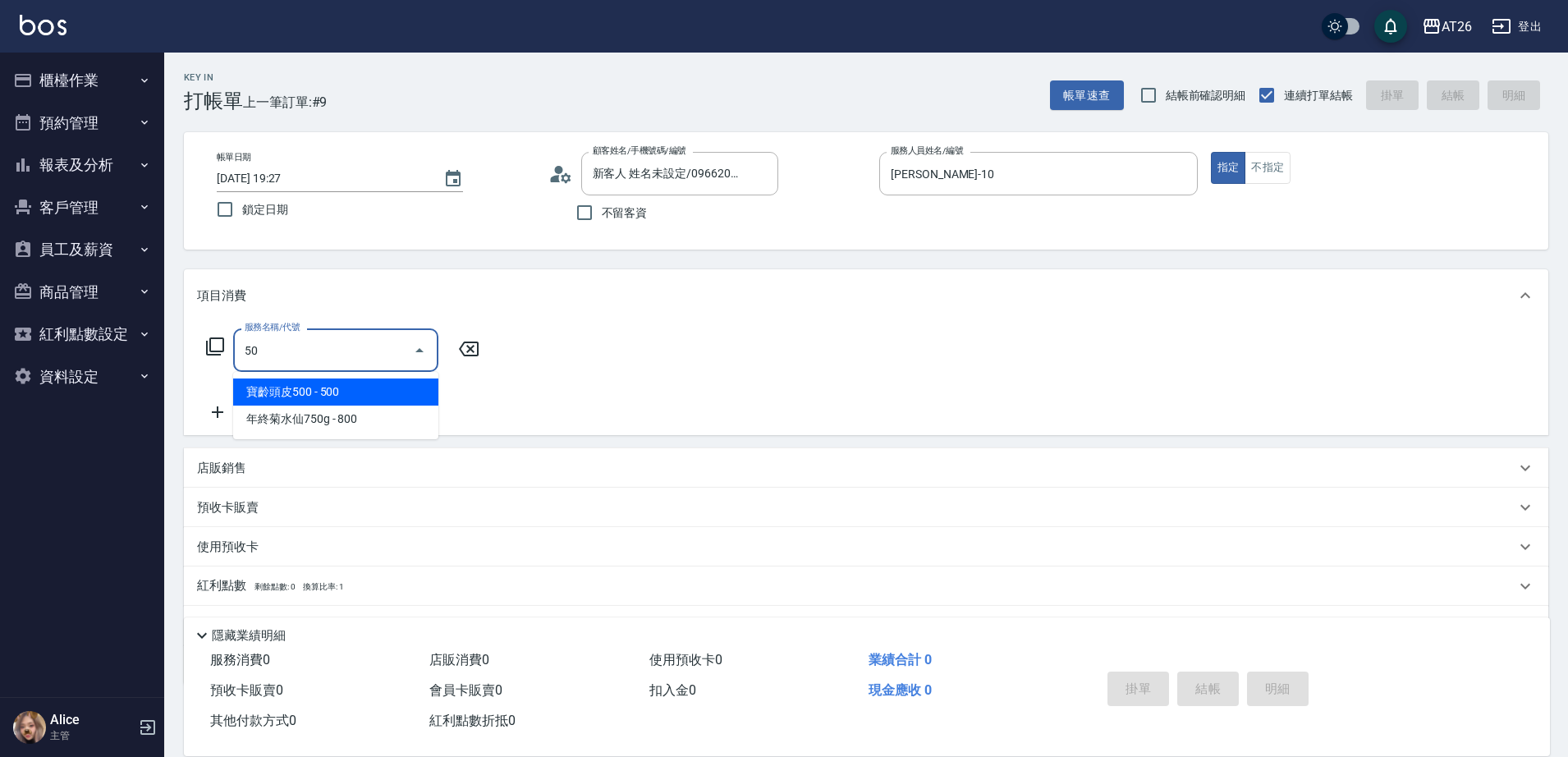
type input "501"
type input "120"
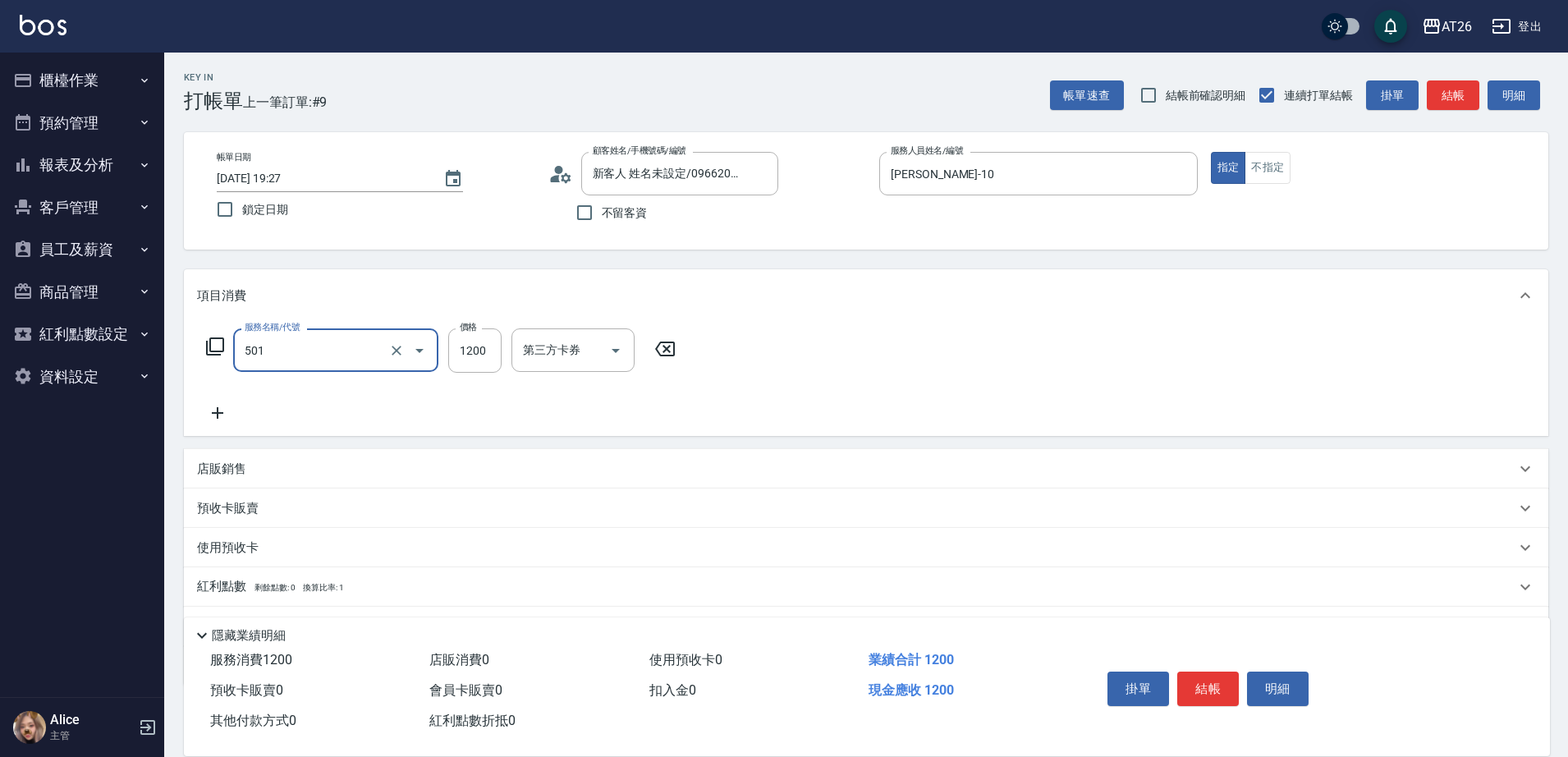
type input "染髮(501)"
type input "2"
type input "0"
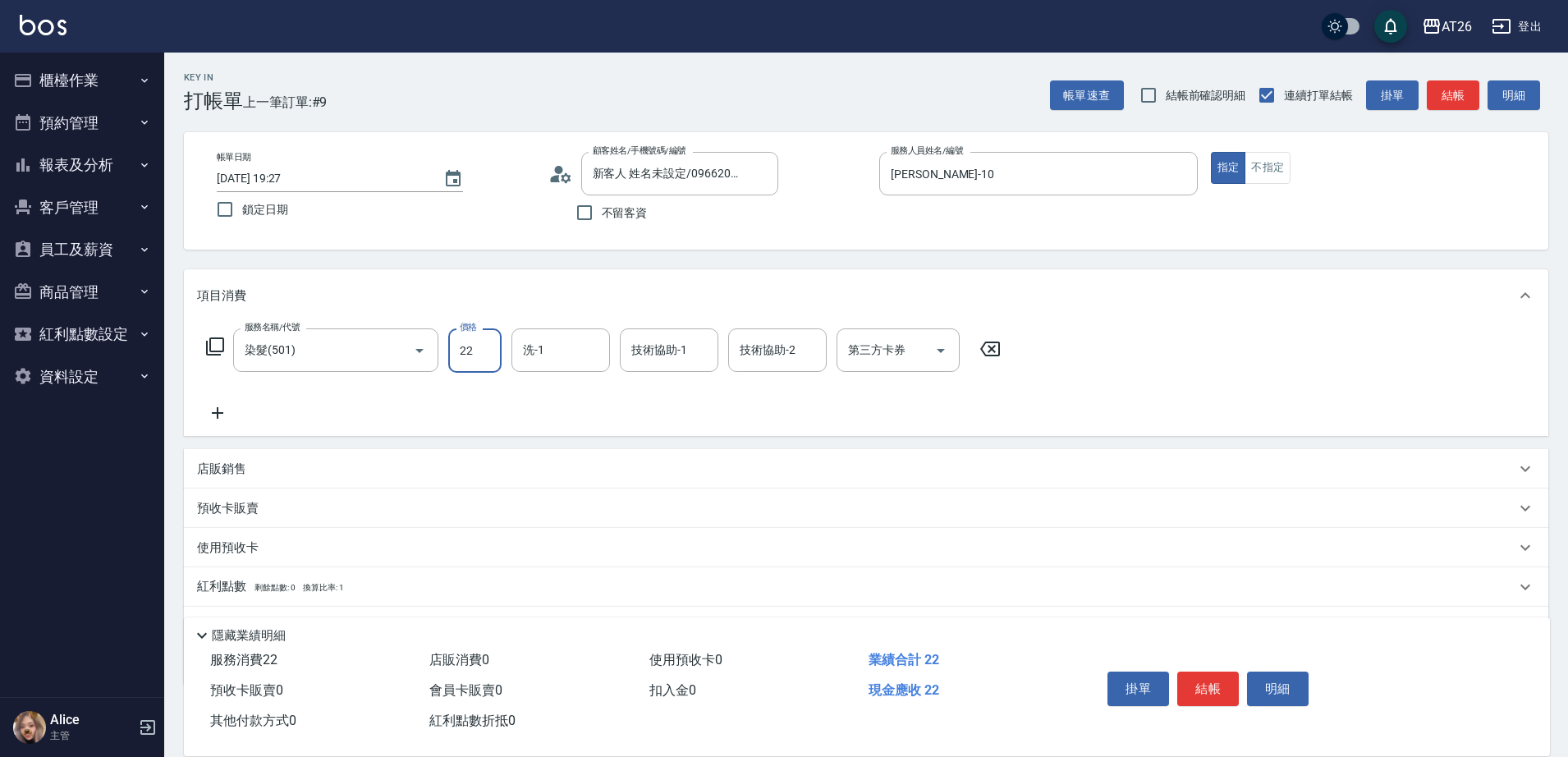
type input "220"
type input "20"
type input "2200"
type input "220"
type input "2200"
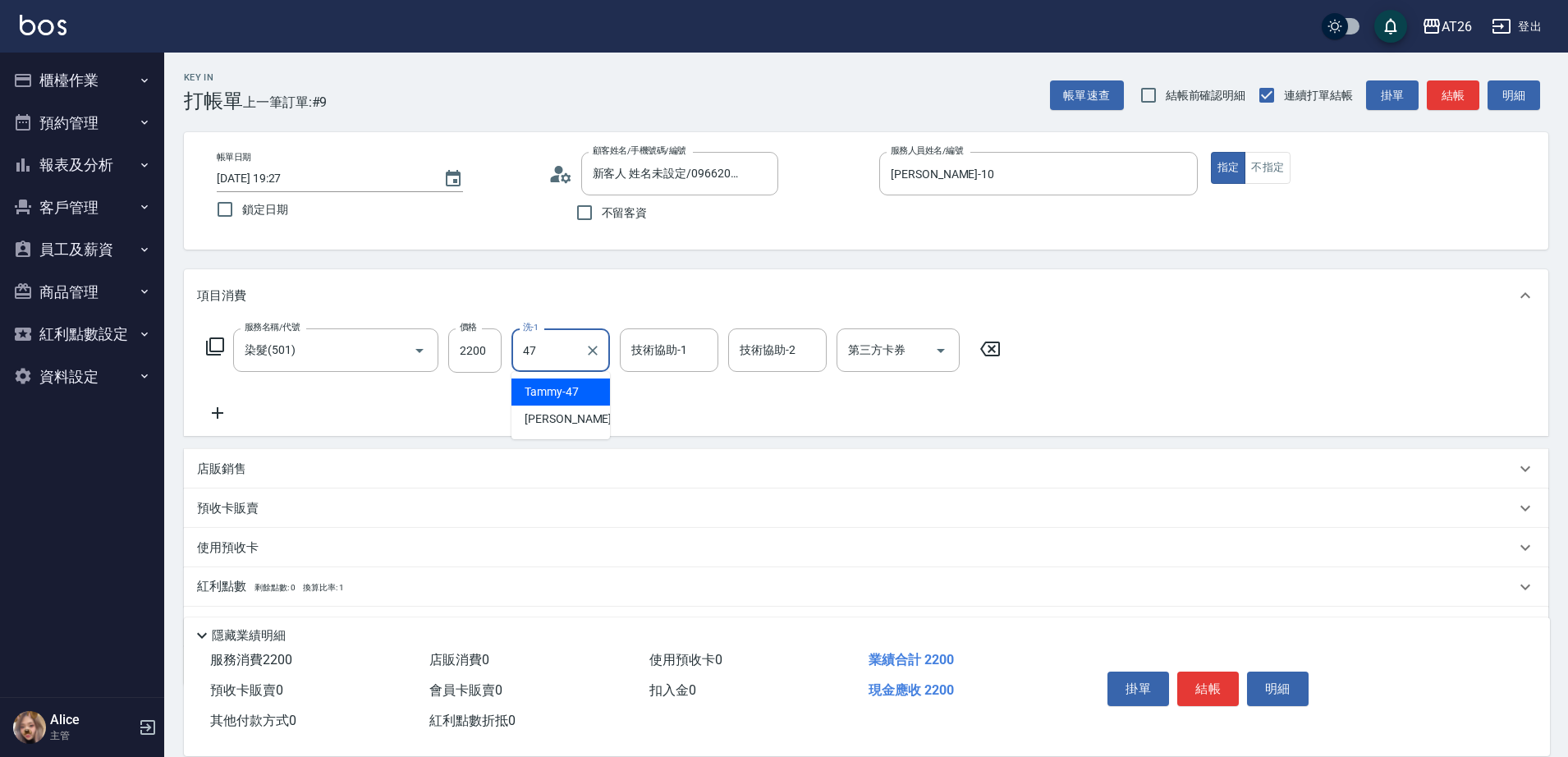
type input "Tammy-47"
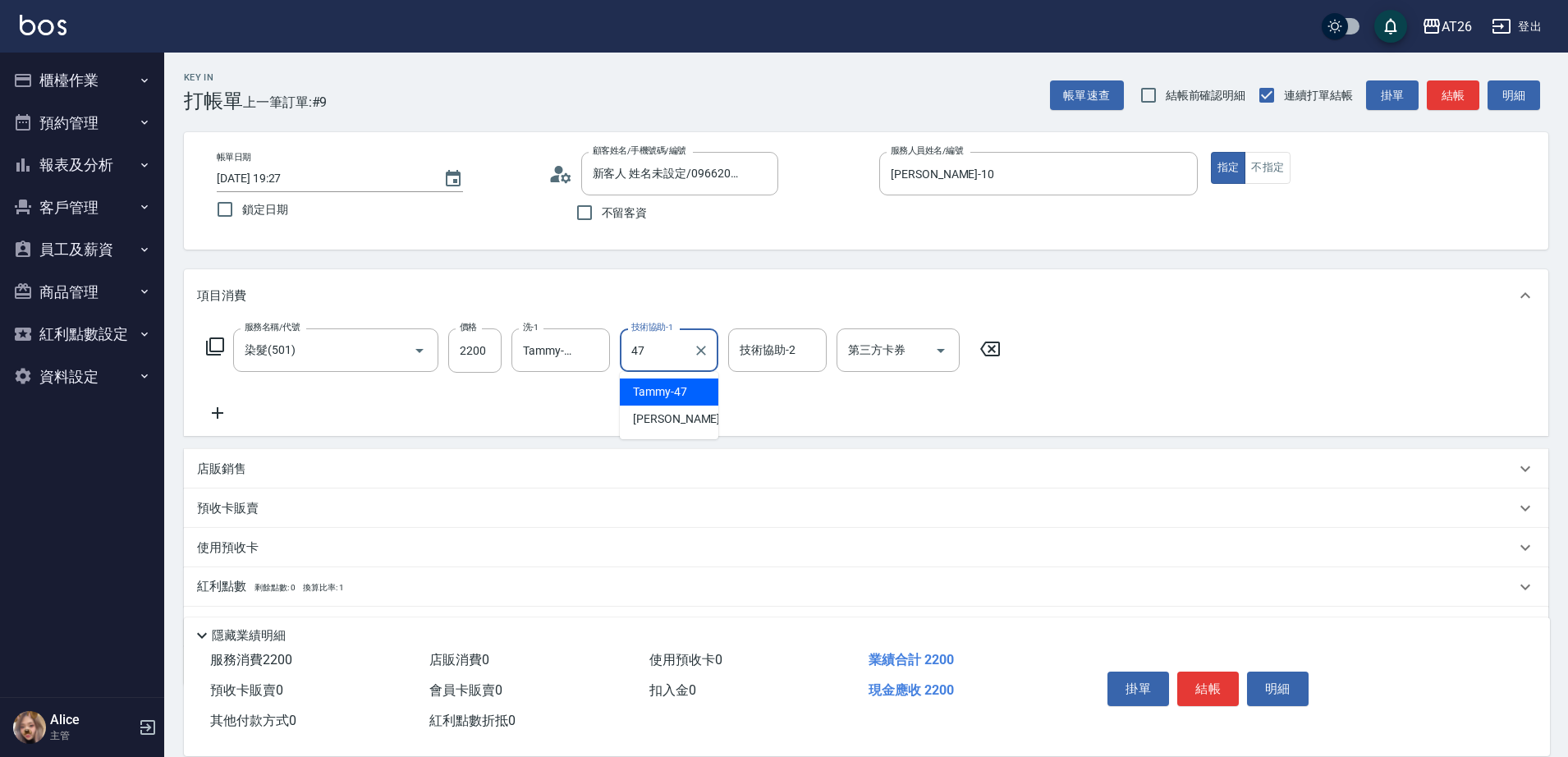
type input "Tammy-47"
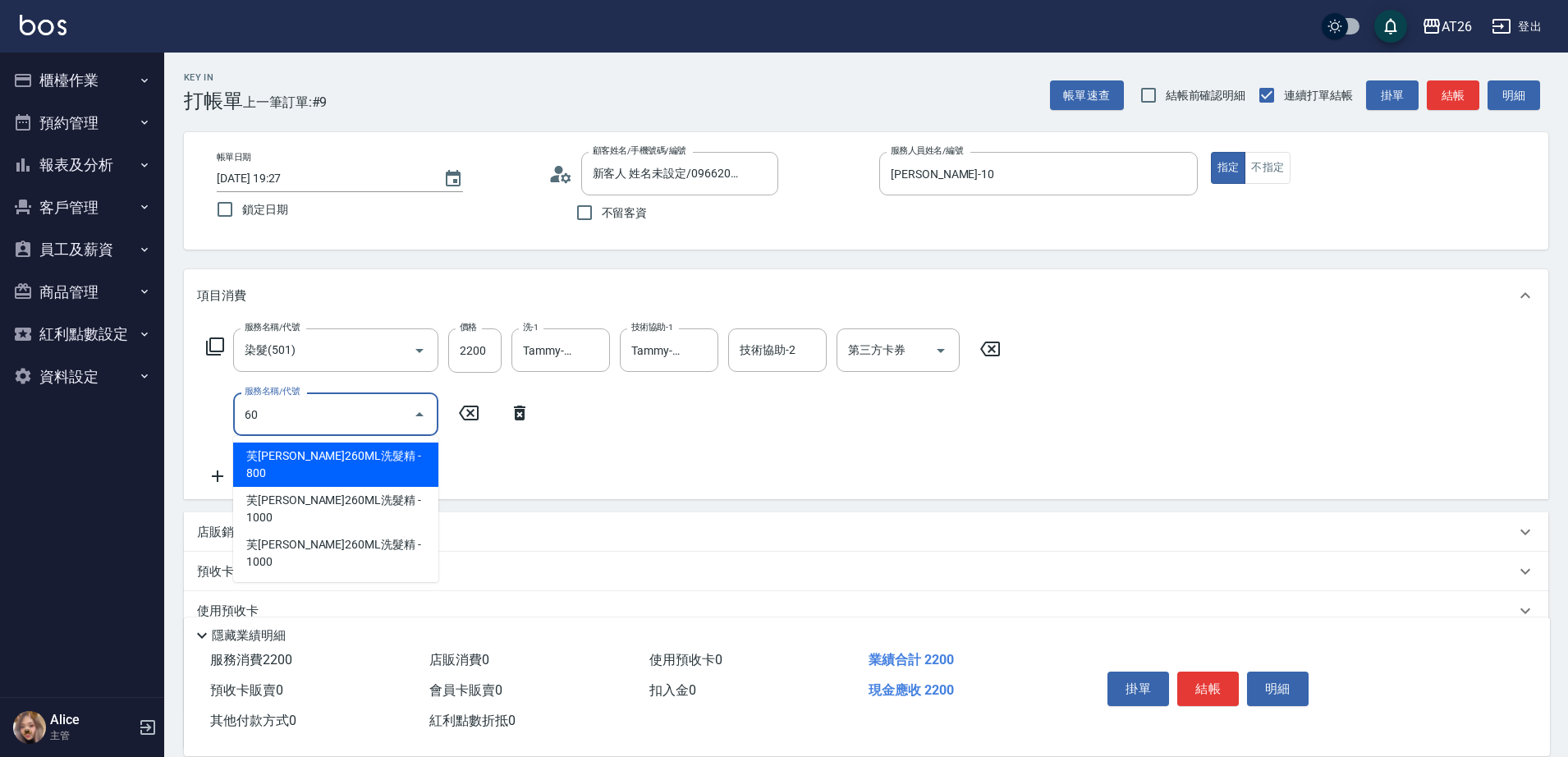
type input "601"
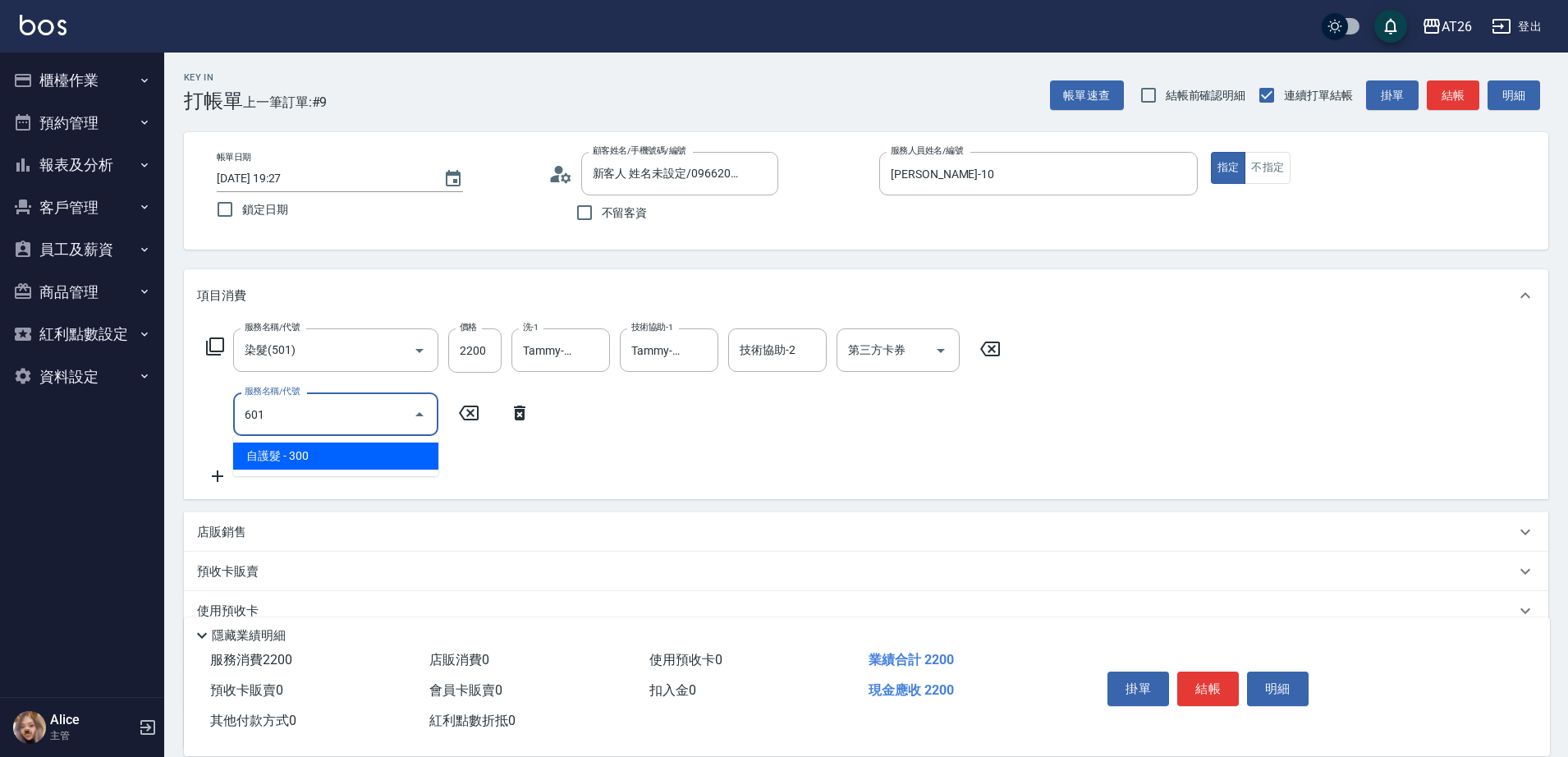
type input "250"
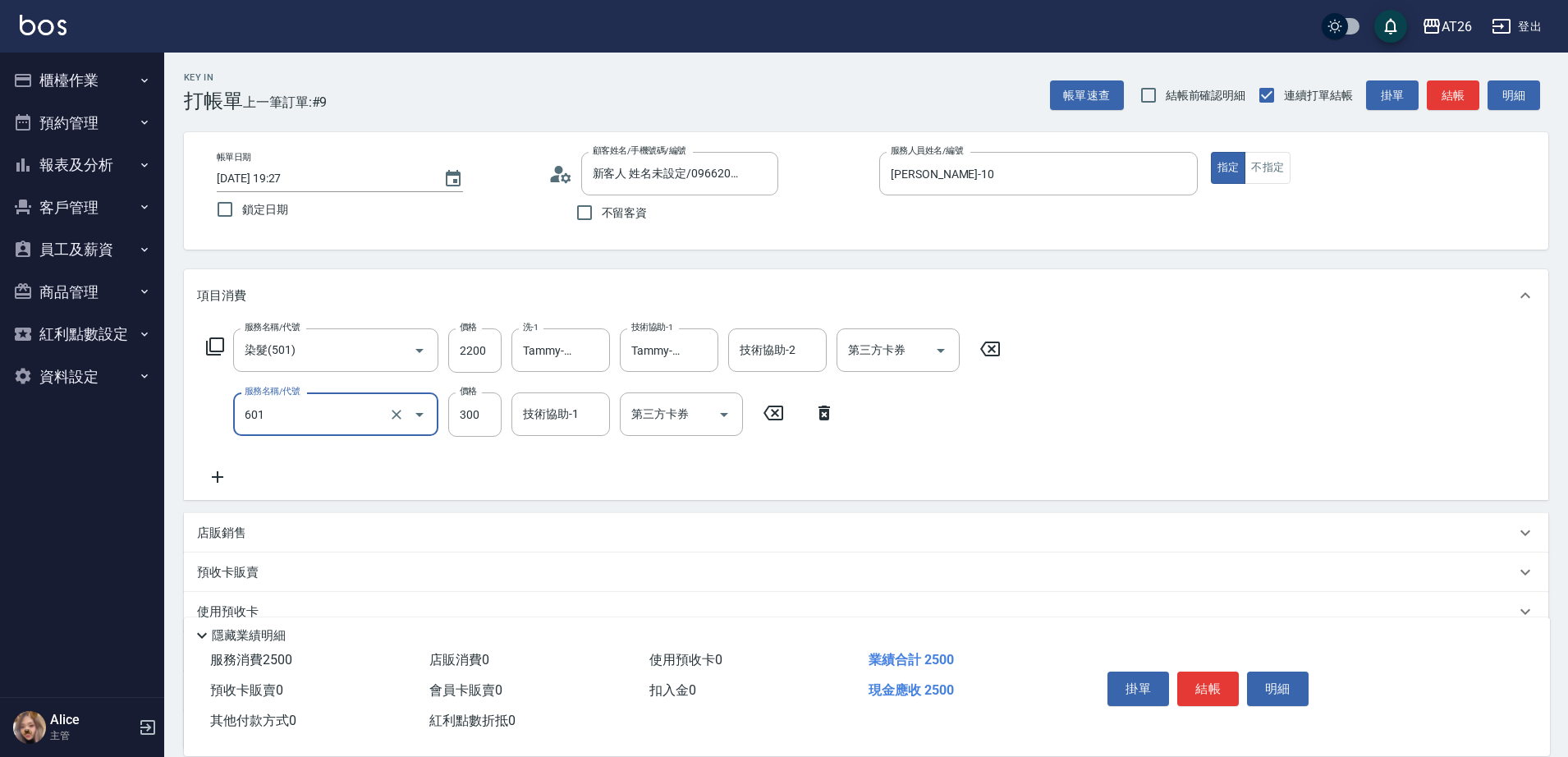
type input "自護髮(601)"
type input "1"
type input "220"
type input "160"
type input "380"
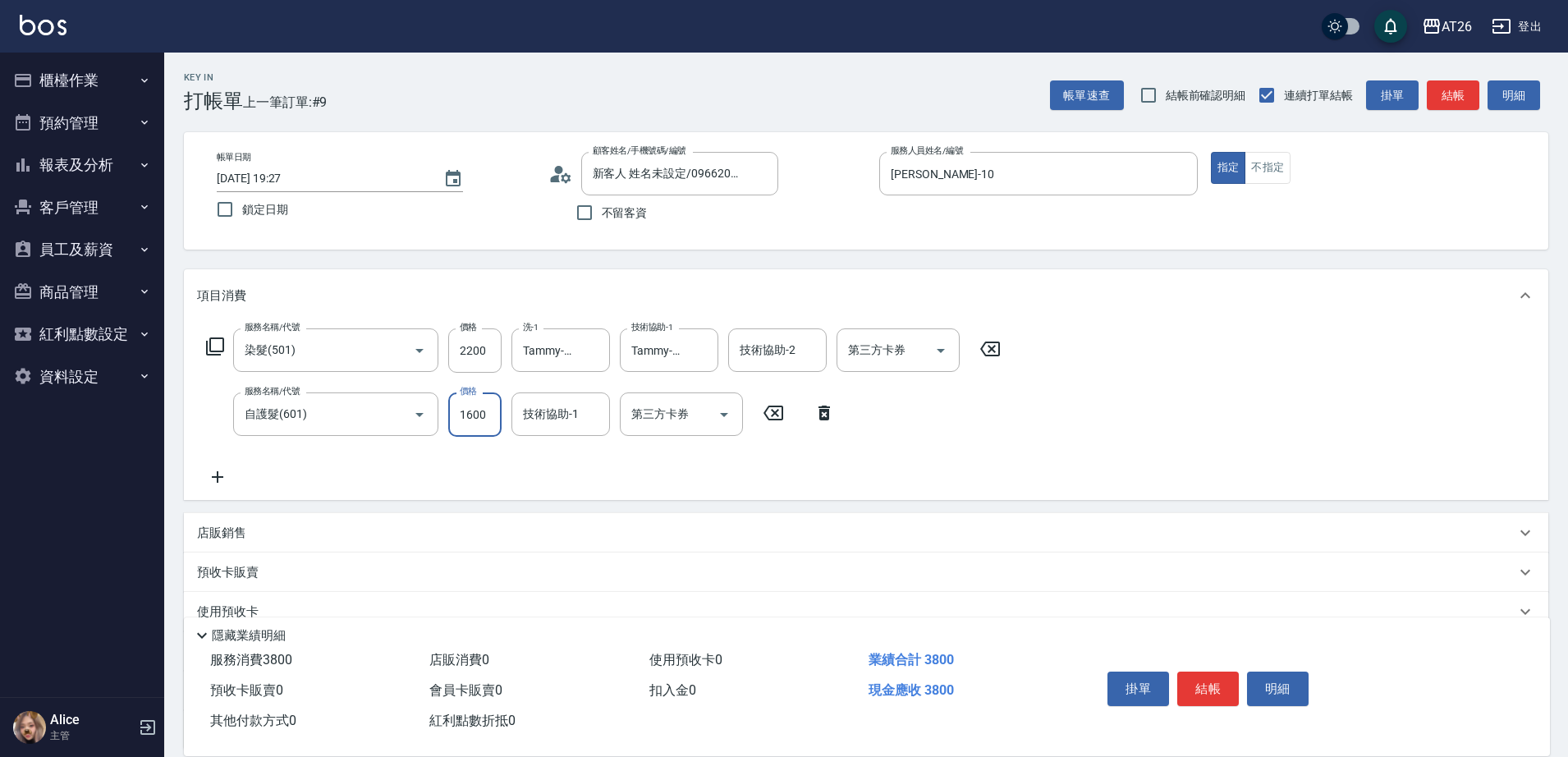
type input "1600"
type input "Tammy-47"
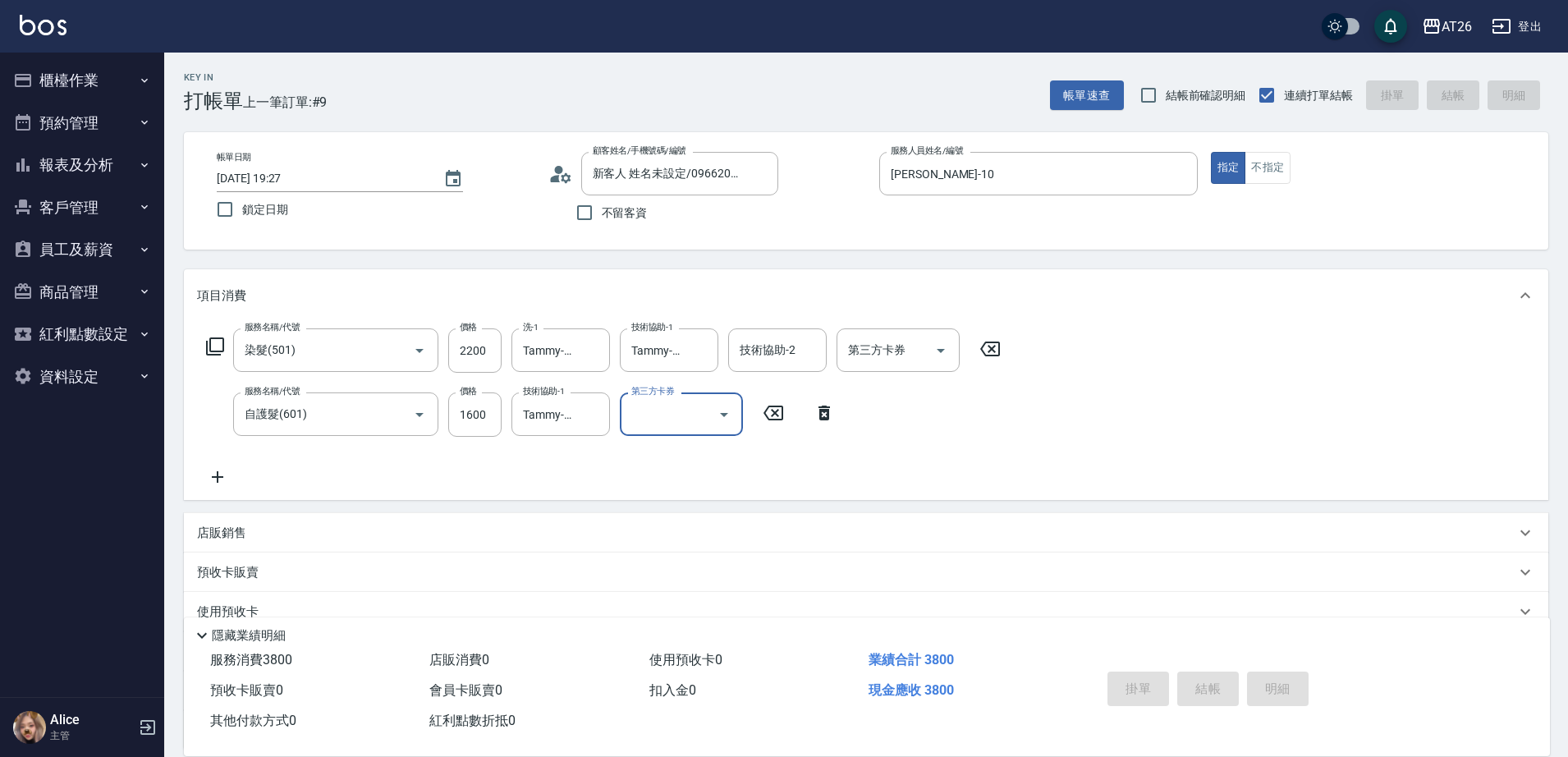
type input "2025/09/07 19:28"
type input "0"
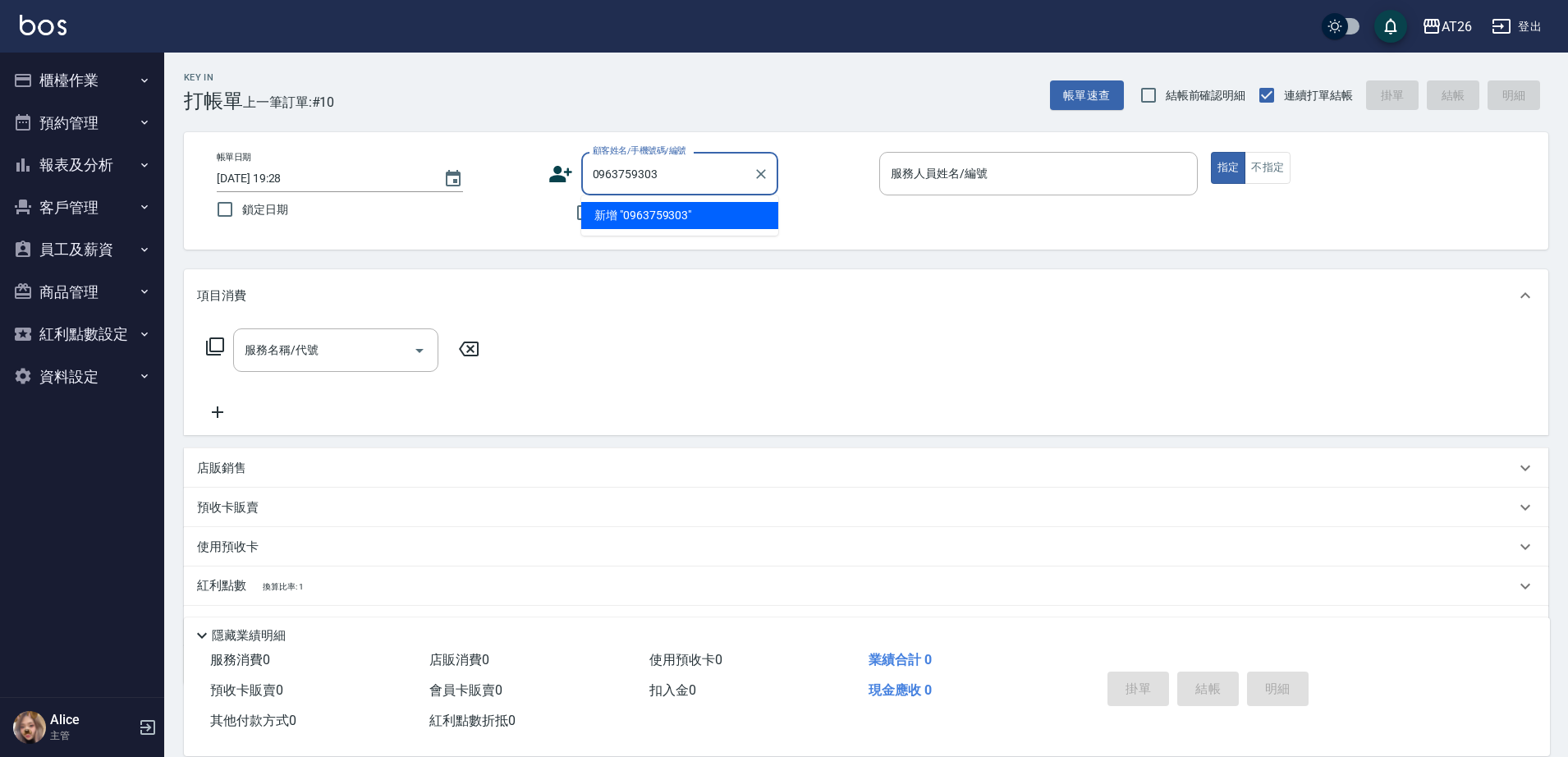
type input "0963759303"
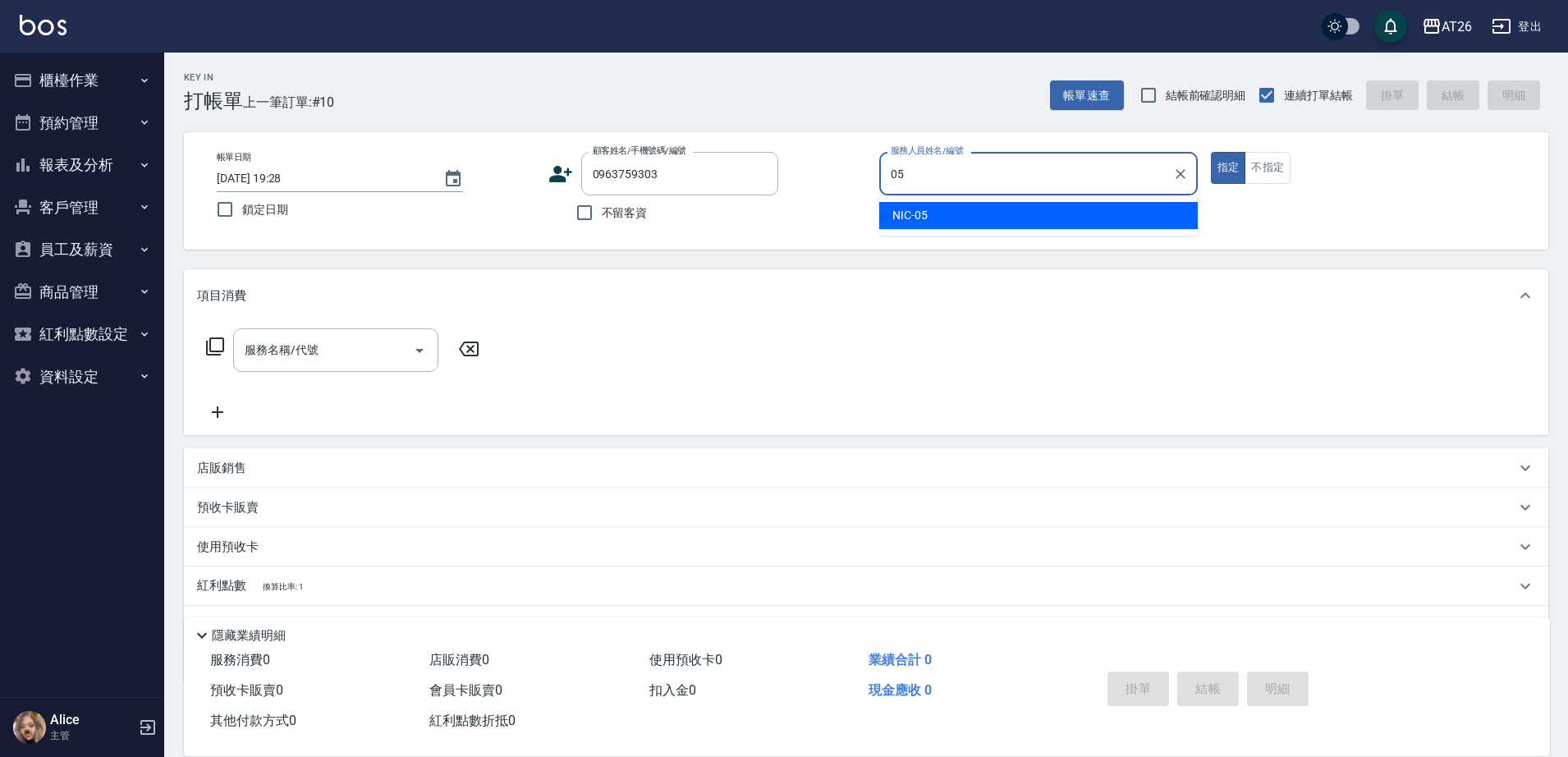
type input "NIC-05"
type input "新客人 姓名未設定/0963759303/null"
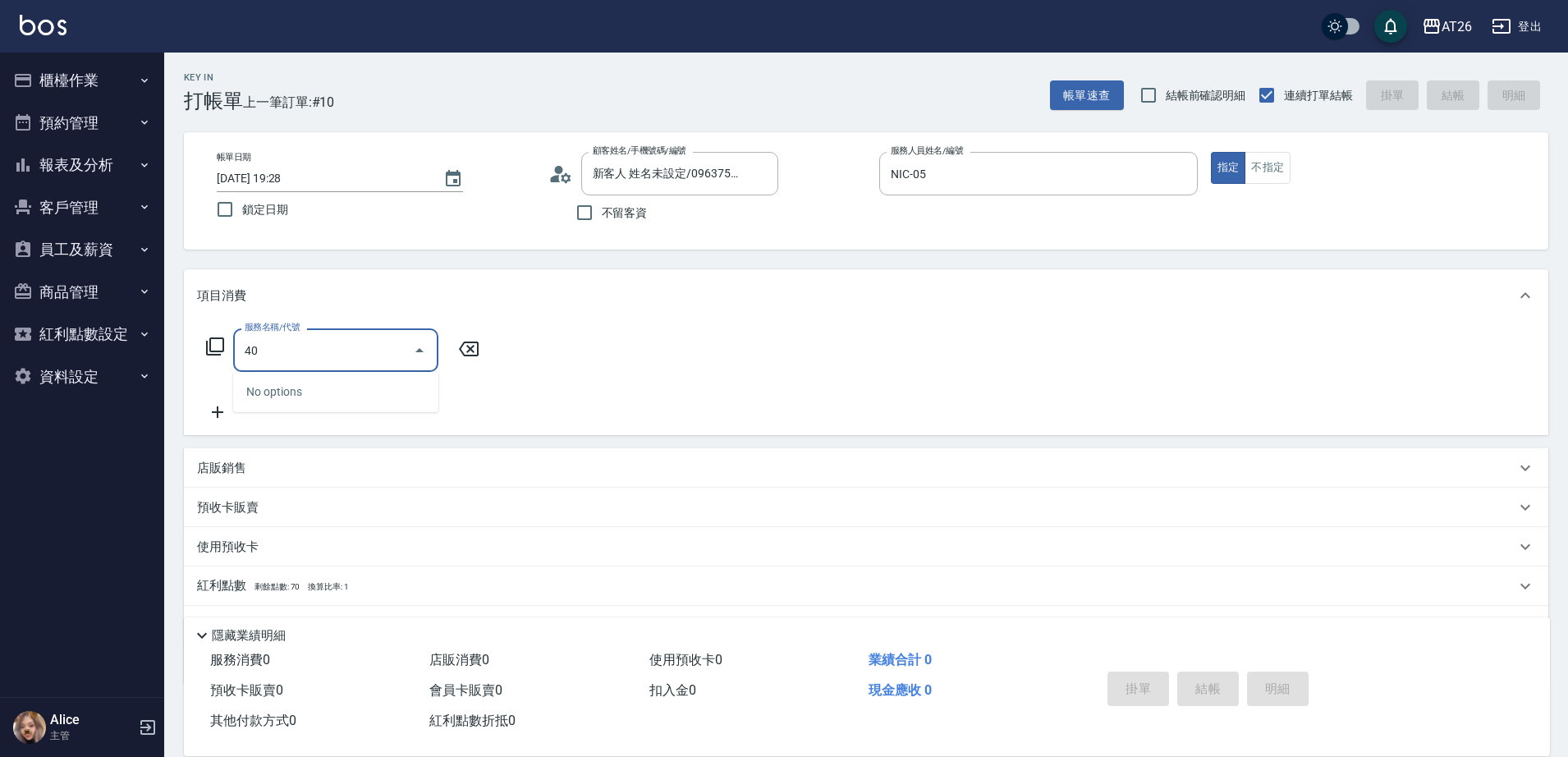
type input "401"
type input "20"
type input "剪髮(401)"
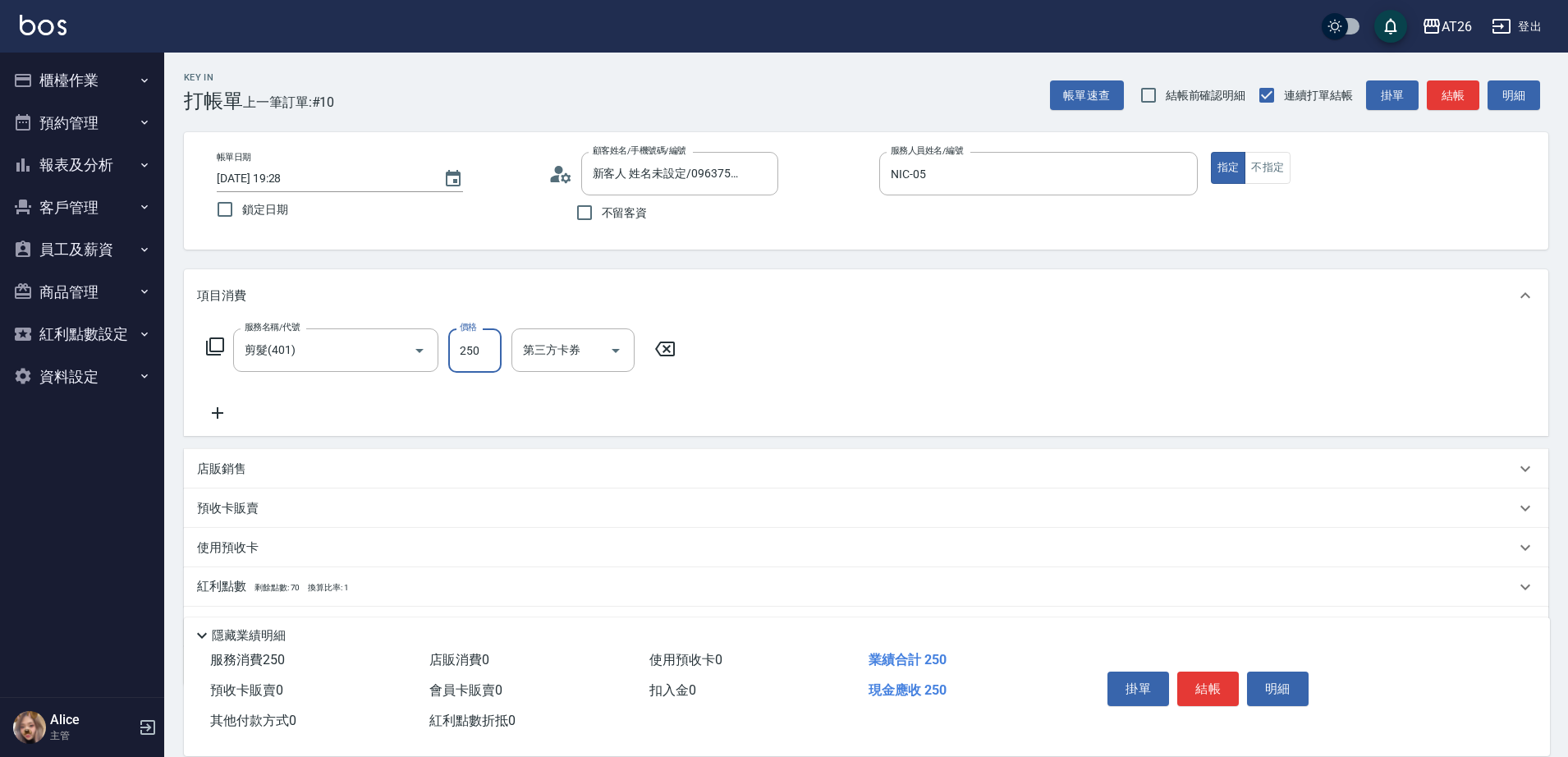
type input "7"
type input "0"
type input "700"
type input "70"
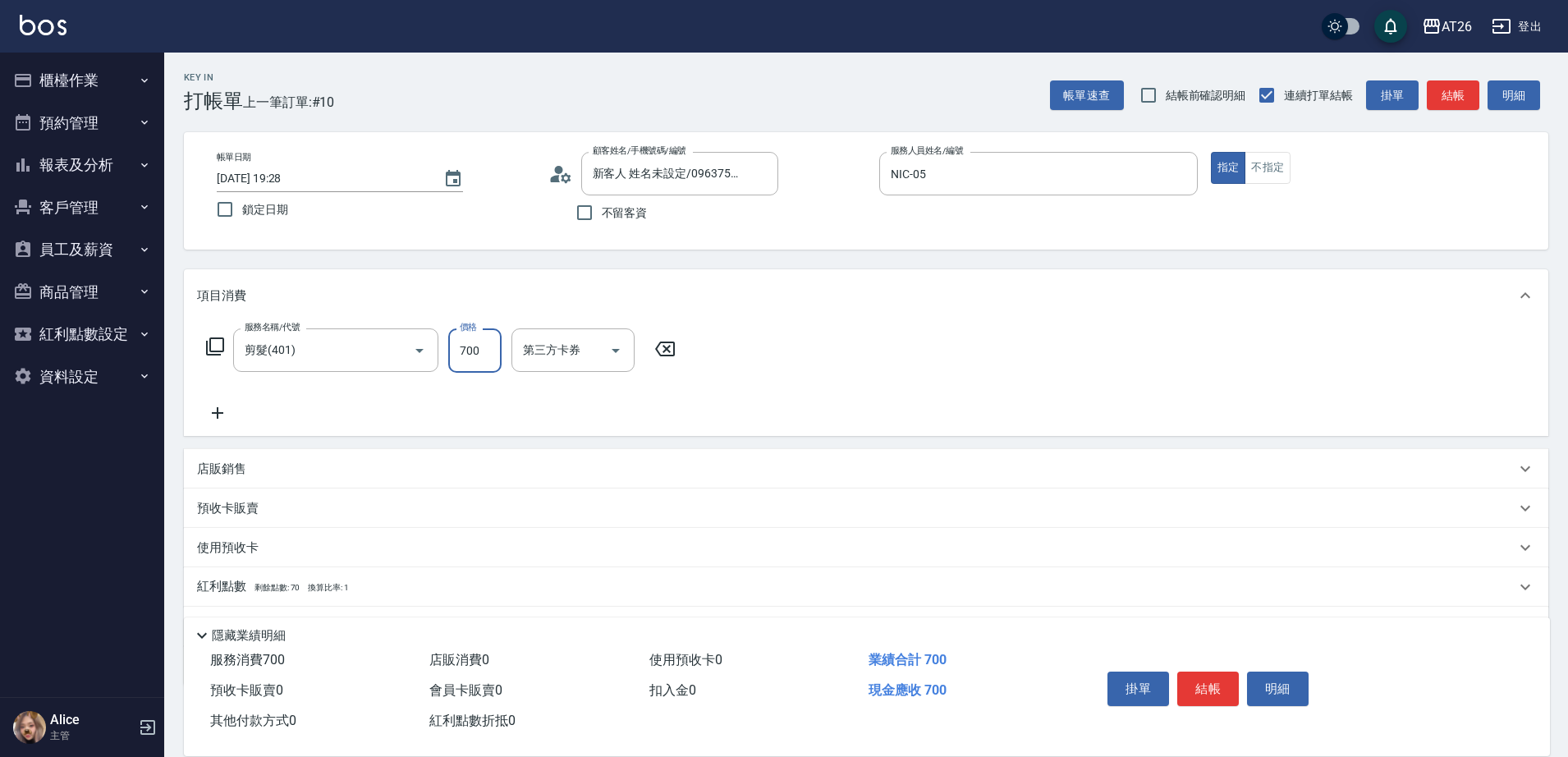
type input "0"
type input "400"
type input "40"
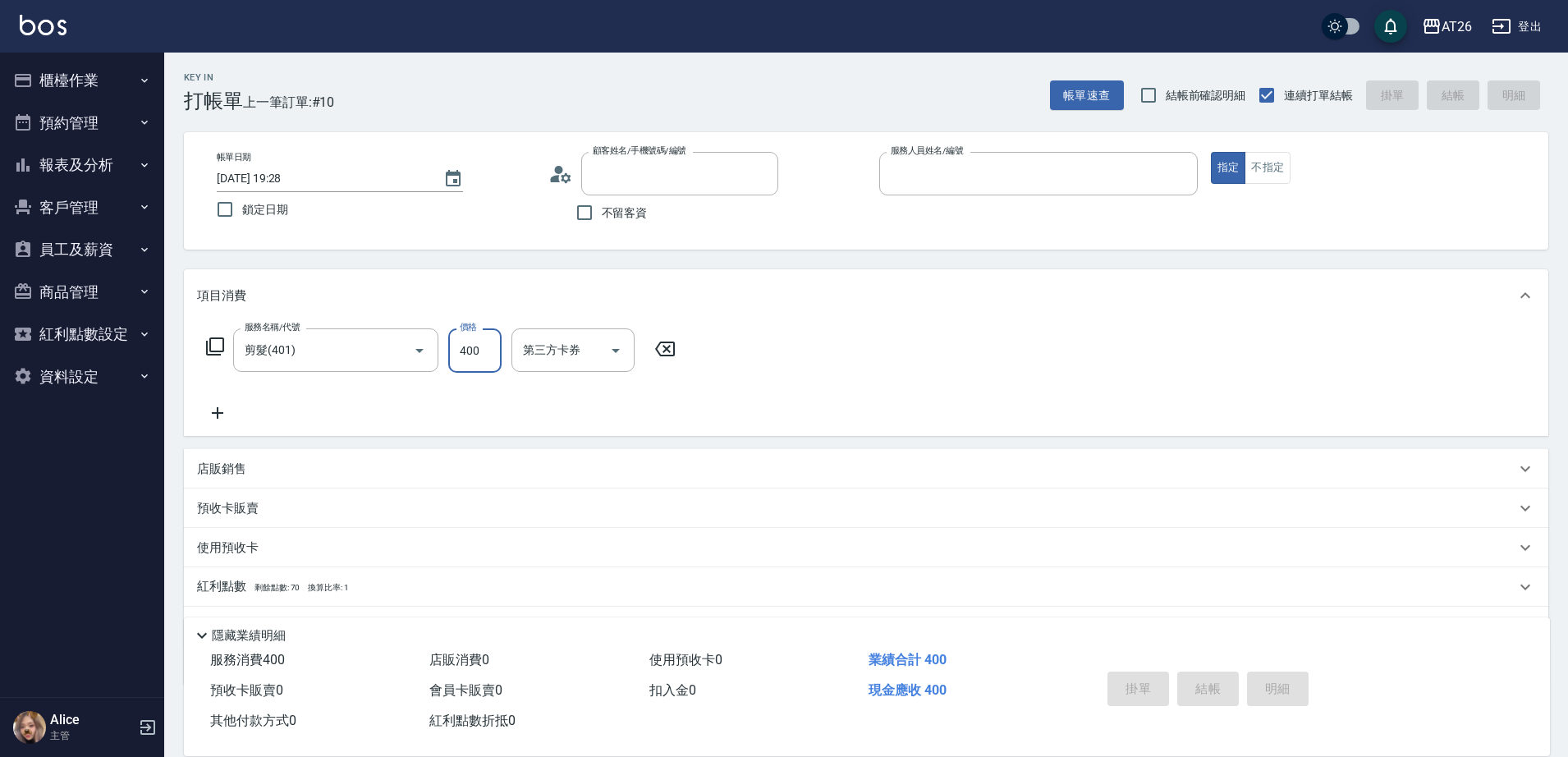
type input "0"
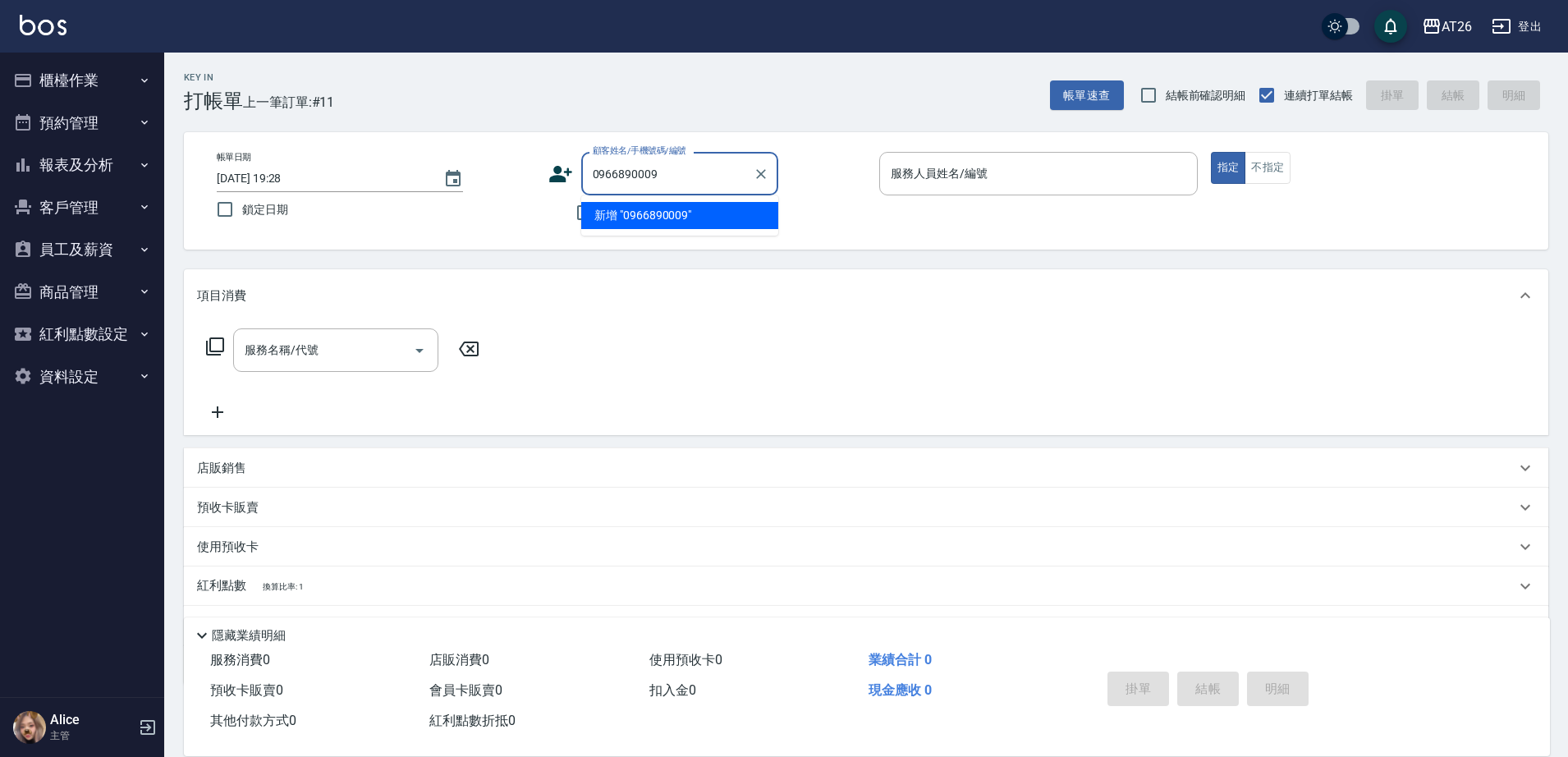
type input "0966890009"
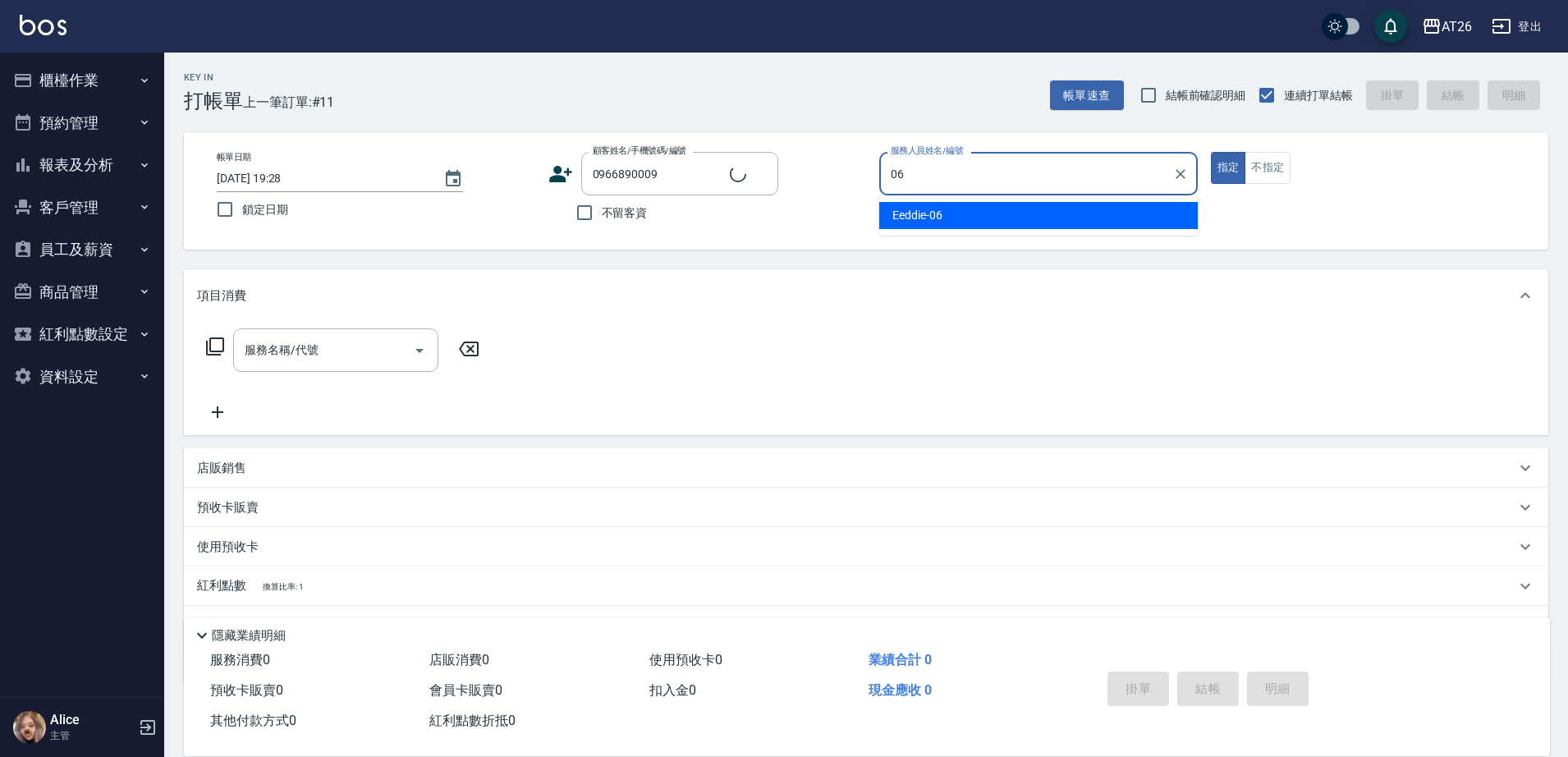
type input "Eeddie-06"
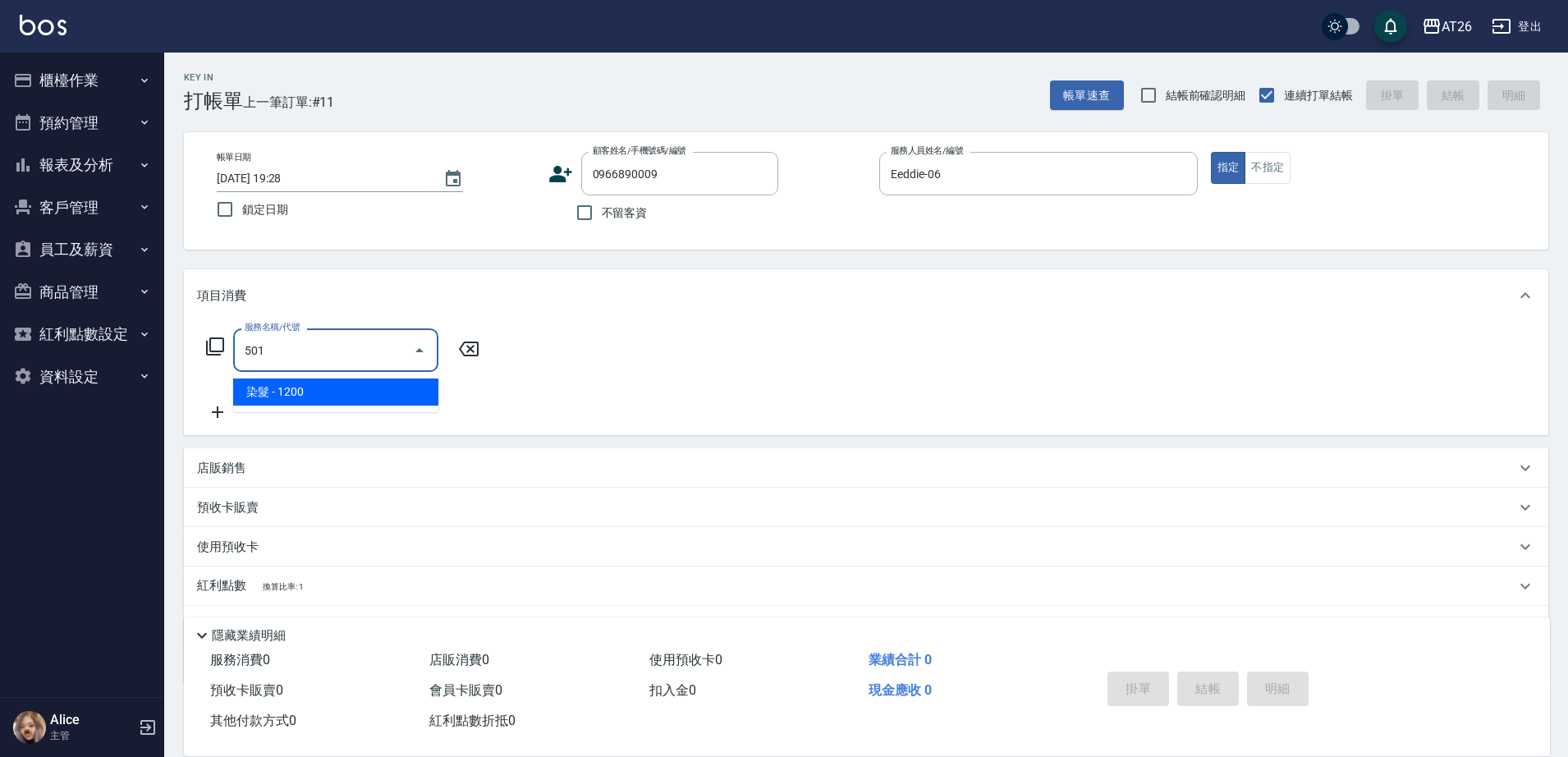
type input "染髮(501)"
type input "120"
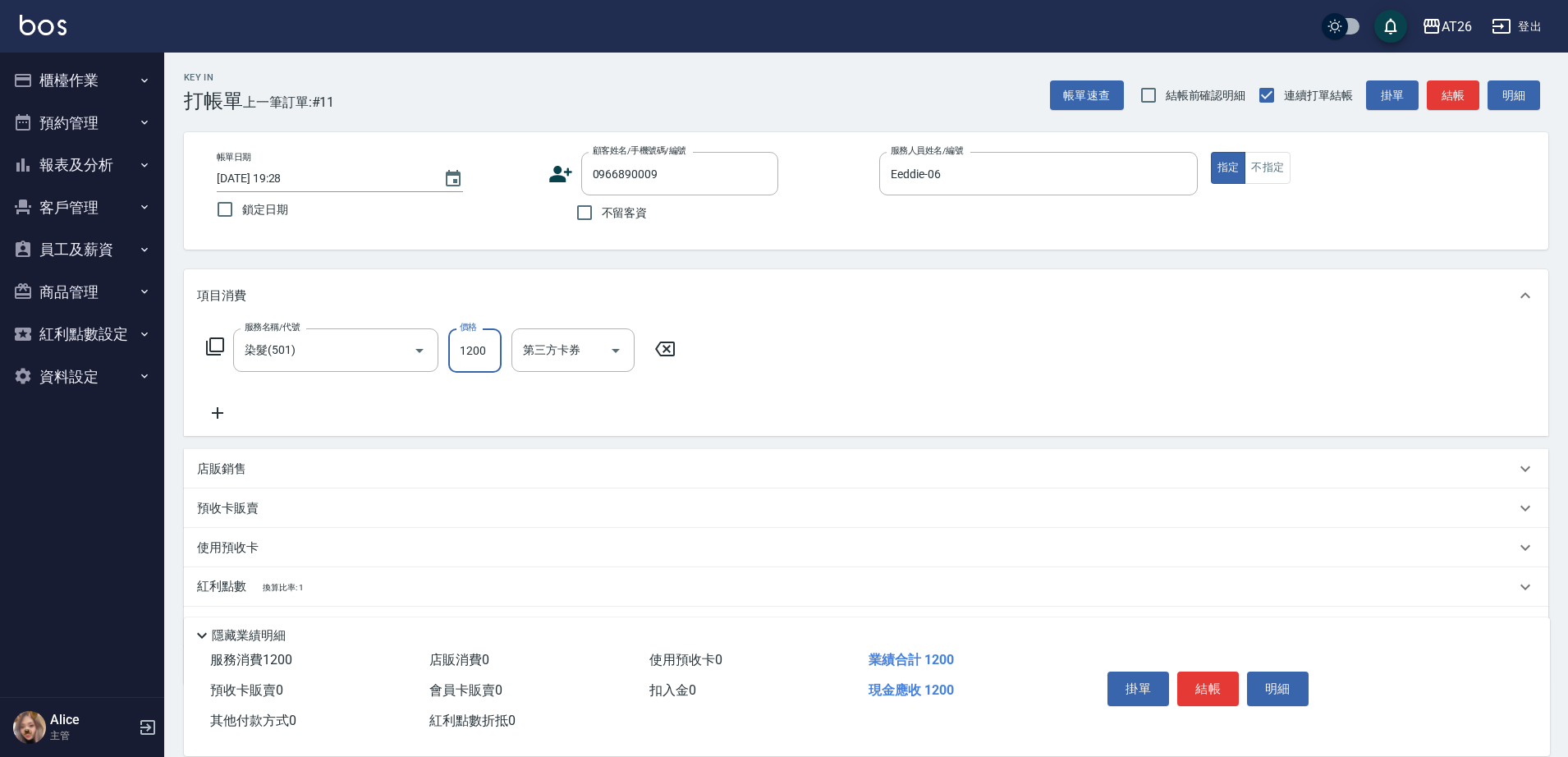
type input "1"
type input "0"
type input "199"
type input "10"
type input "1999"
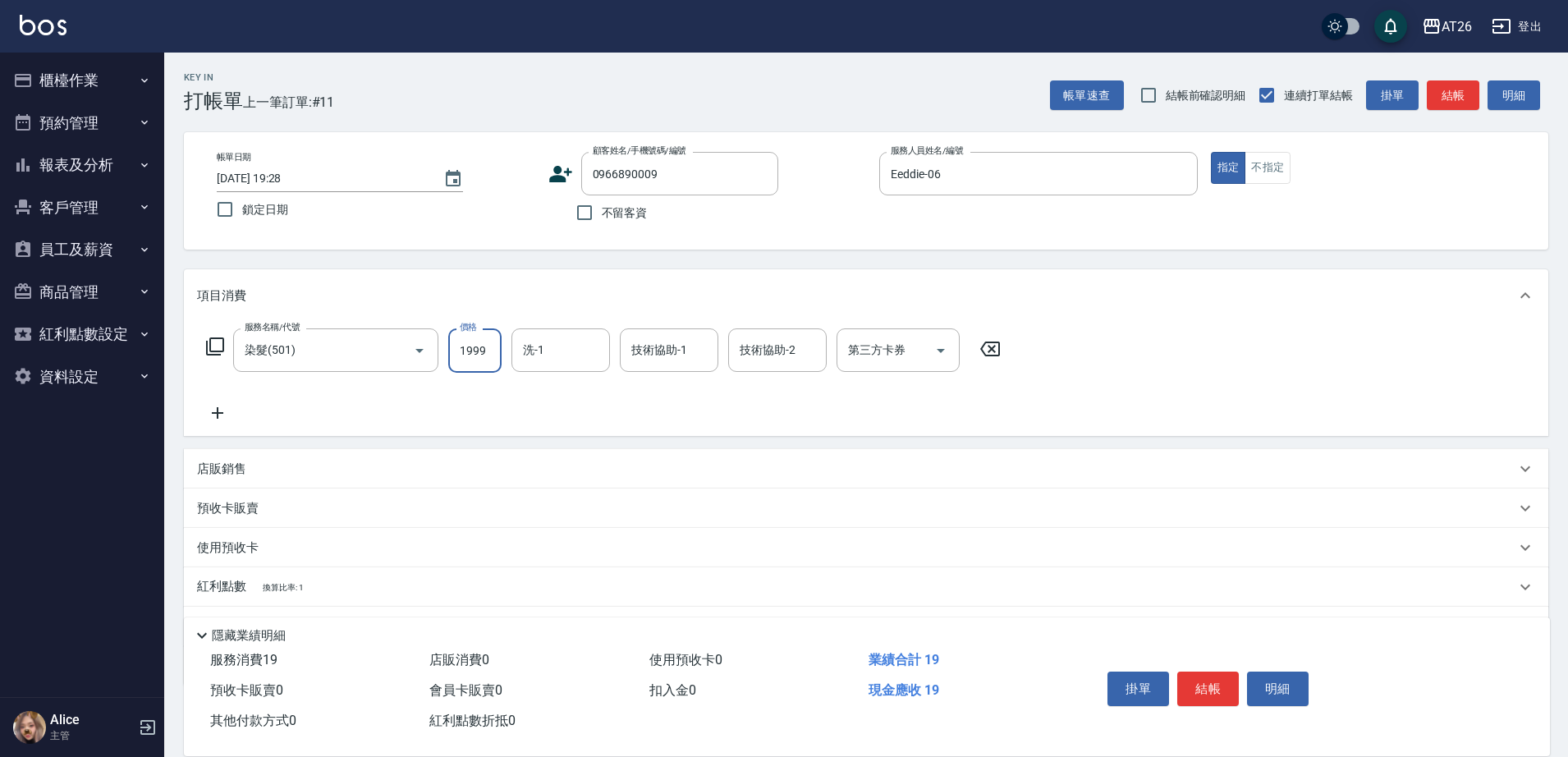
type input "190"
type input "1999"
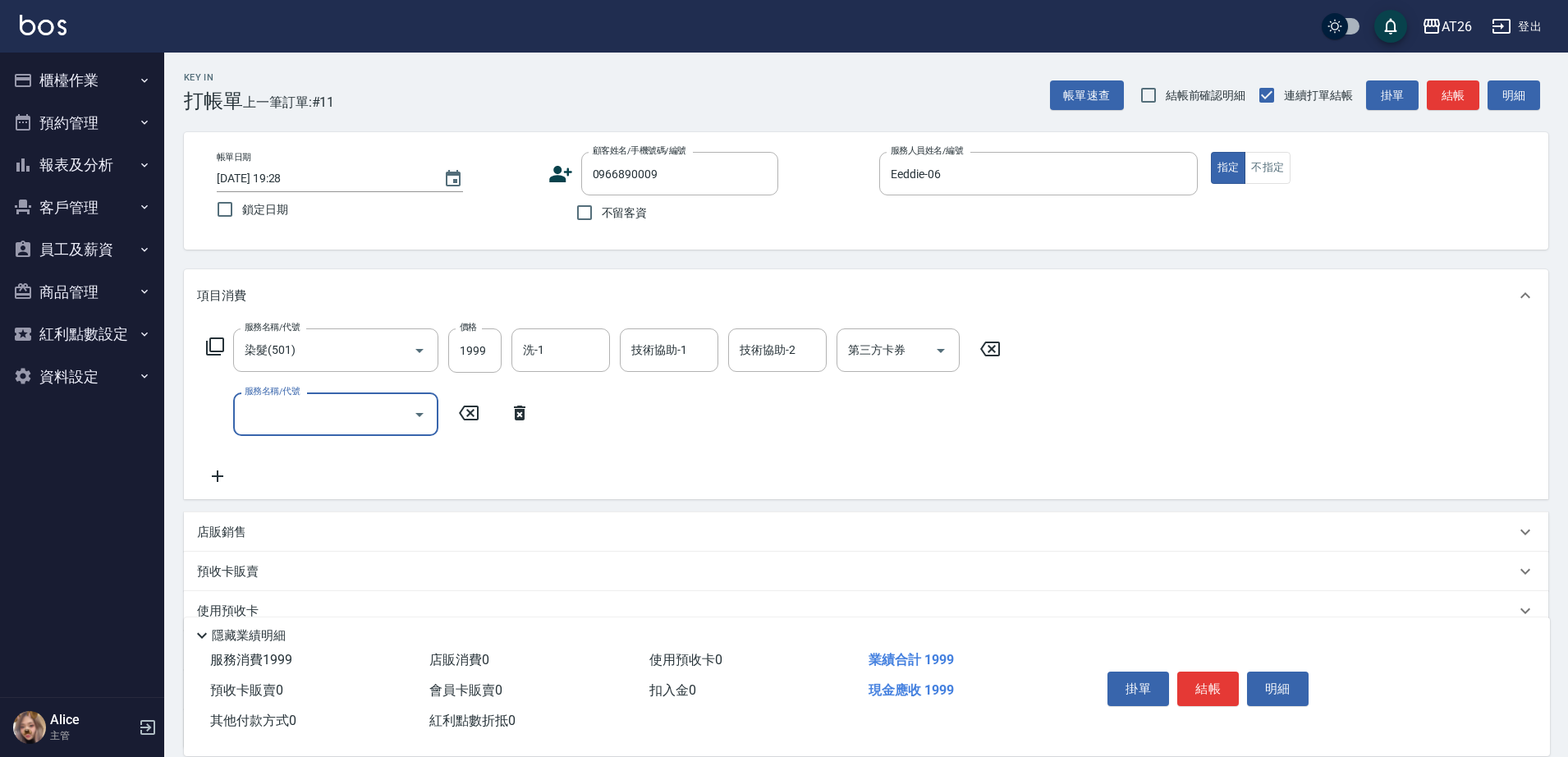
type input "6"
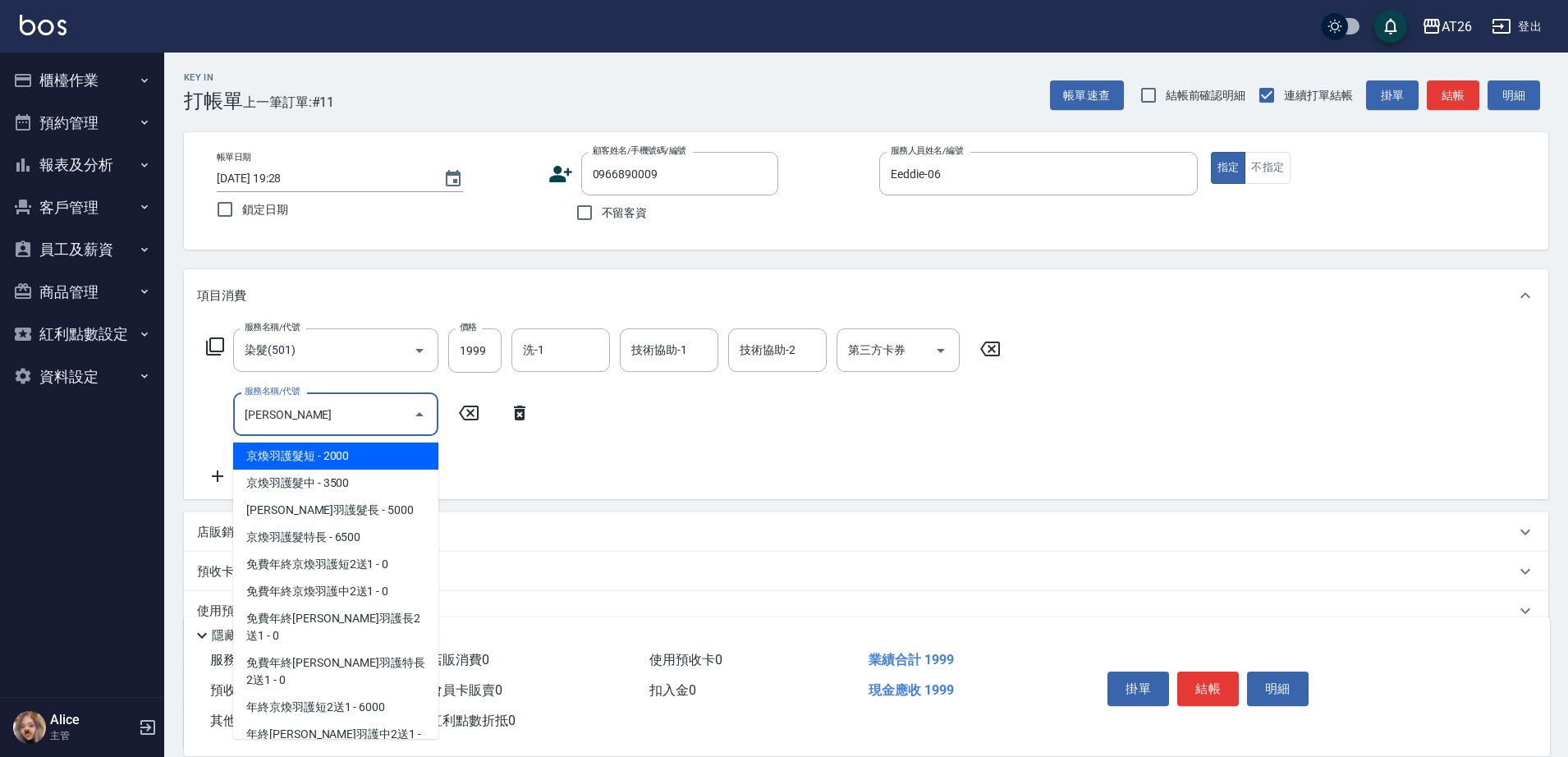
type input "京煥羽護髮短(629)"
type input "390"
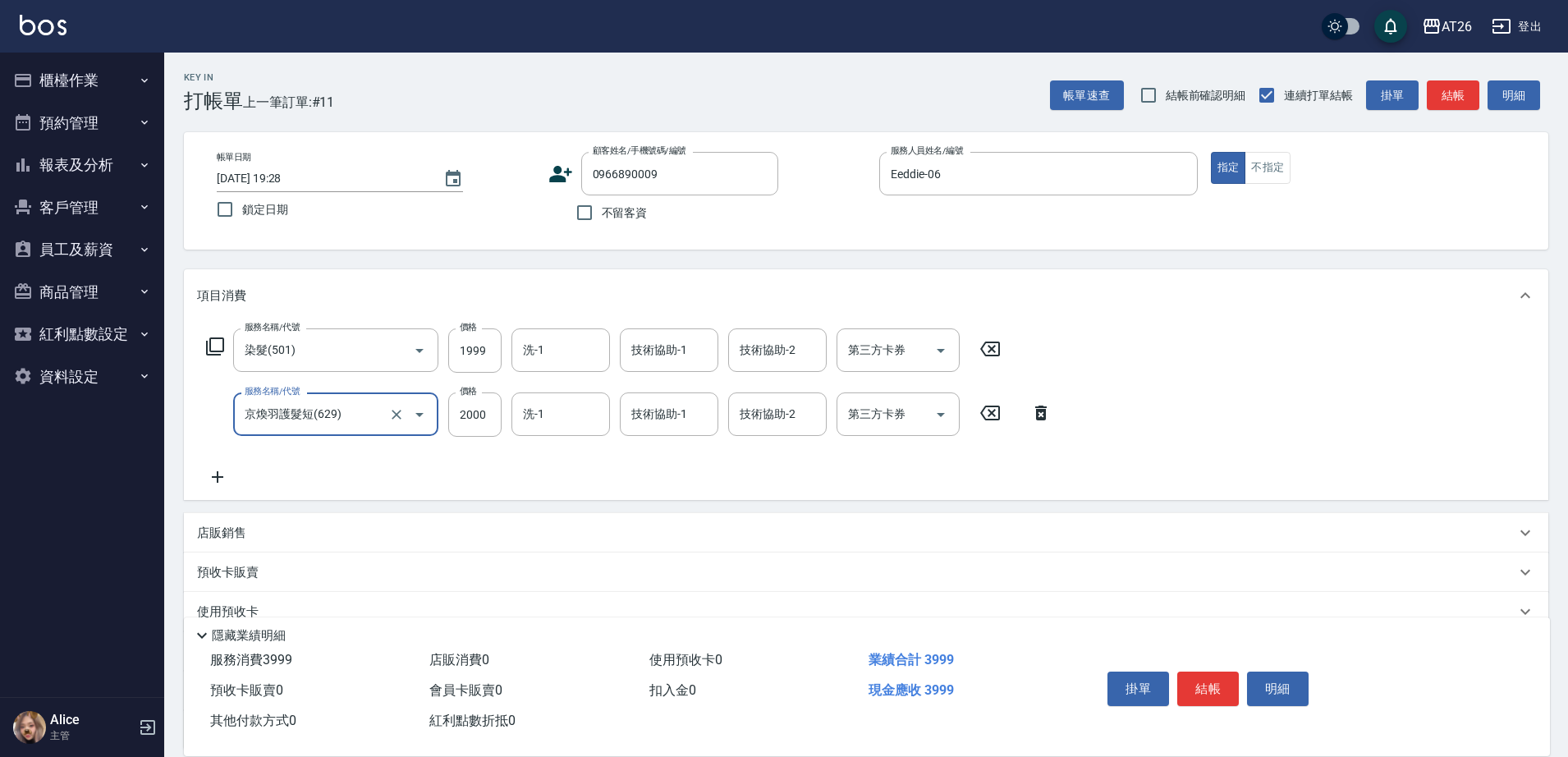
type input "京煥羽護髮短(629)"
type input "3"
type input "200"
type input "300"
type input "220"
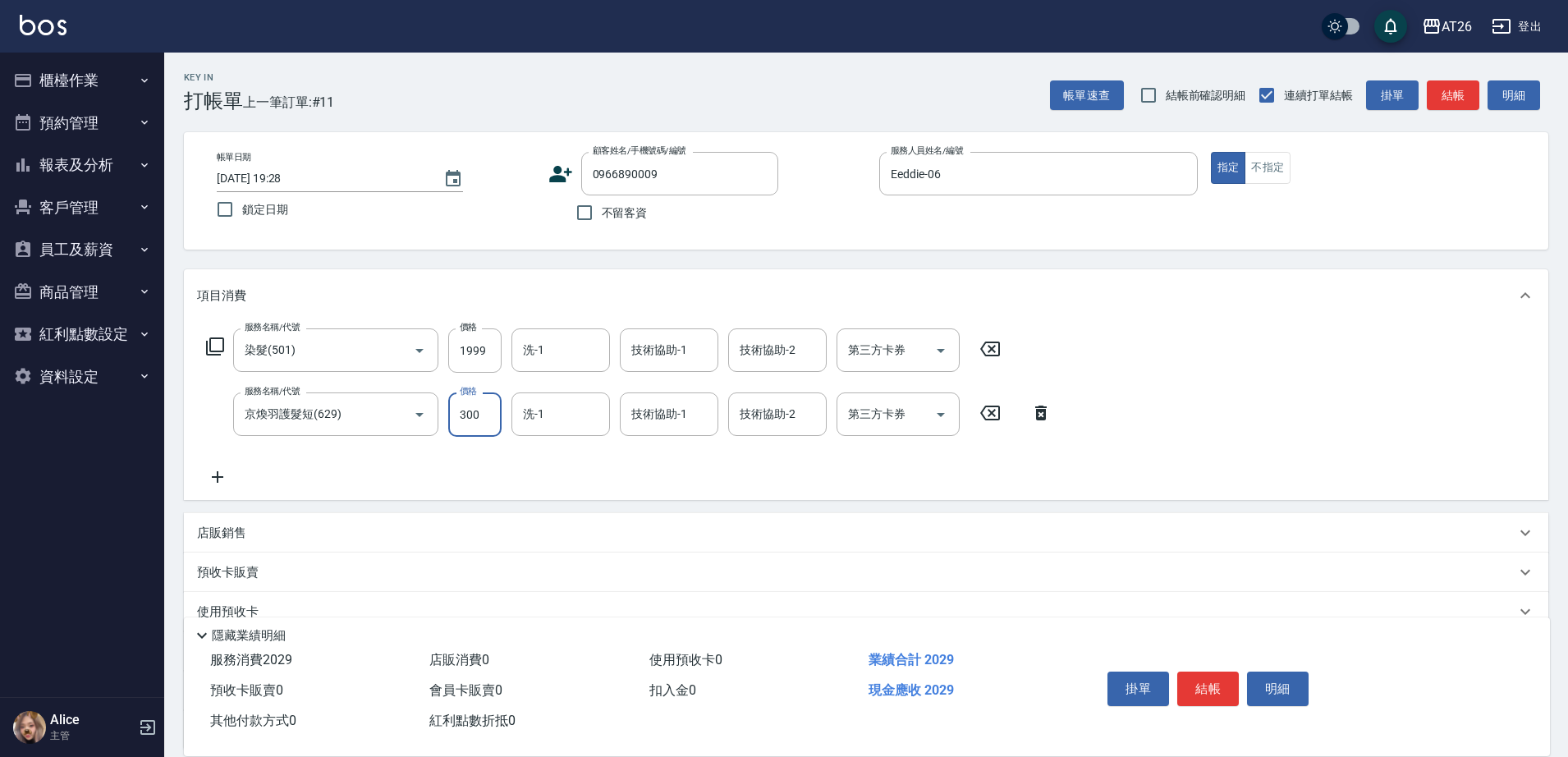
type input "3000"
type input "490"
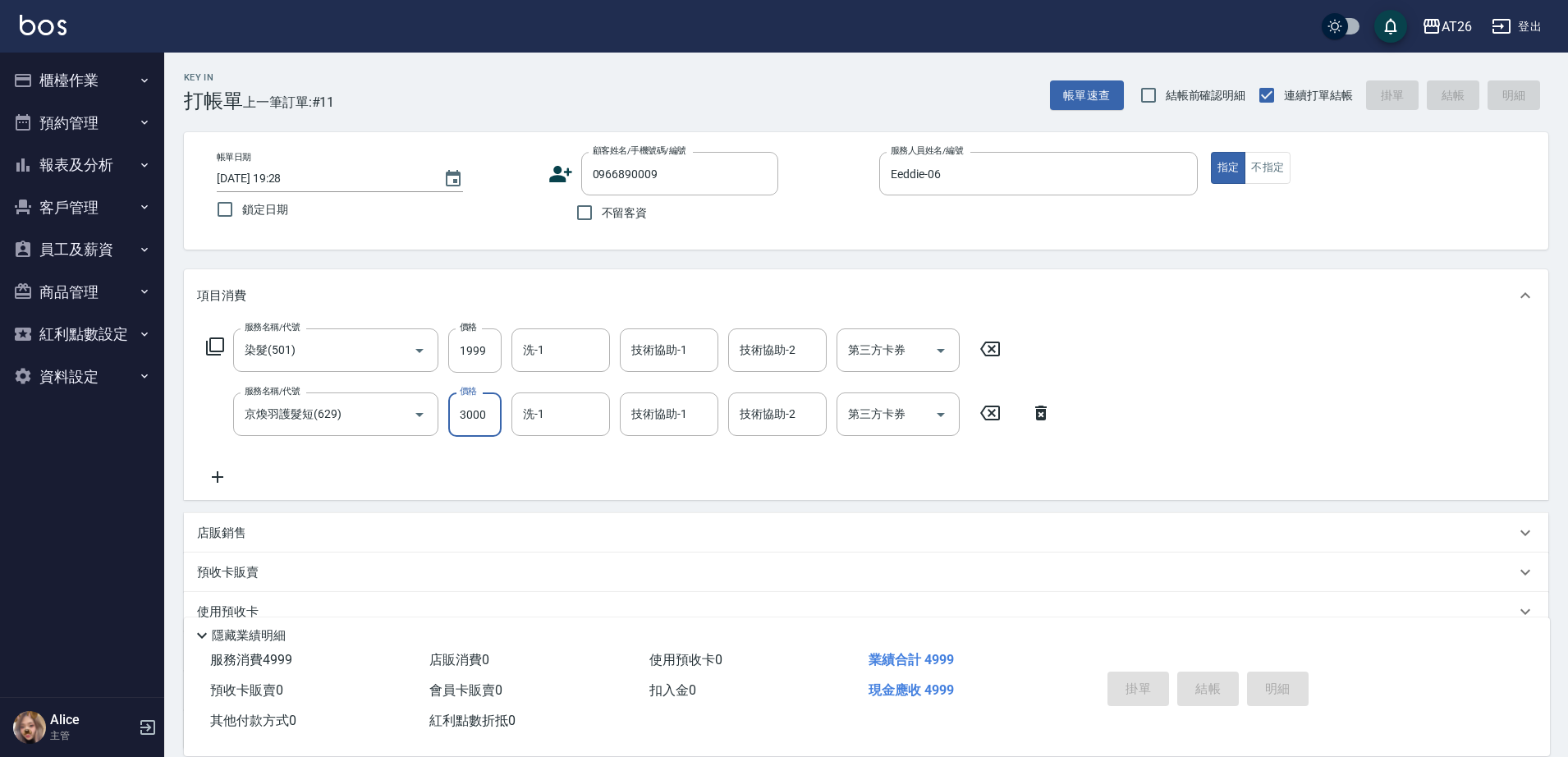
type input "2025/09/07 19:29"
type input "0"
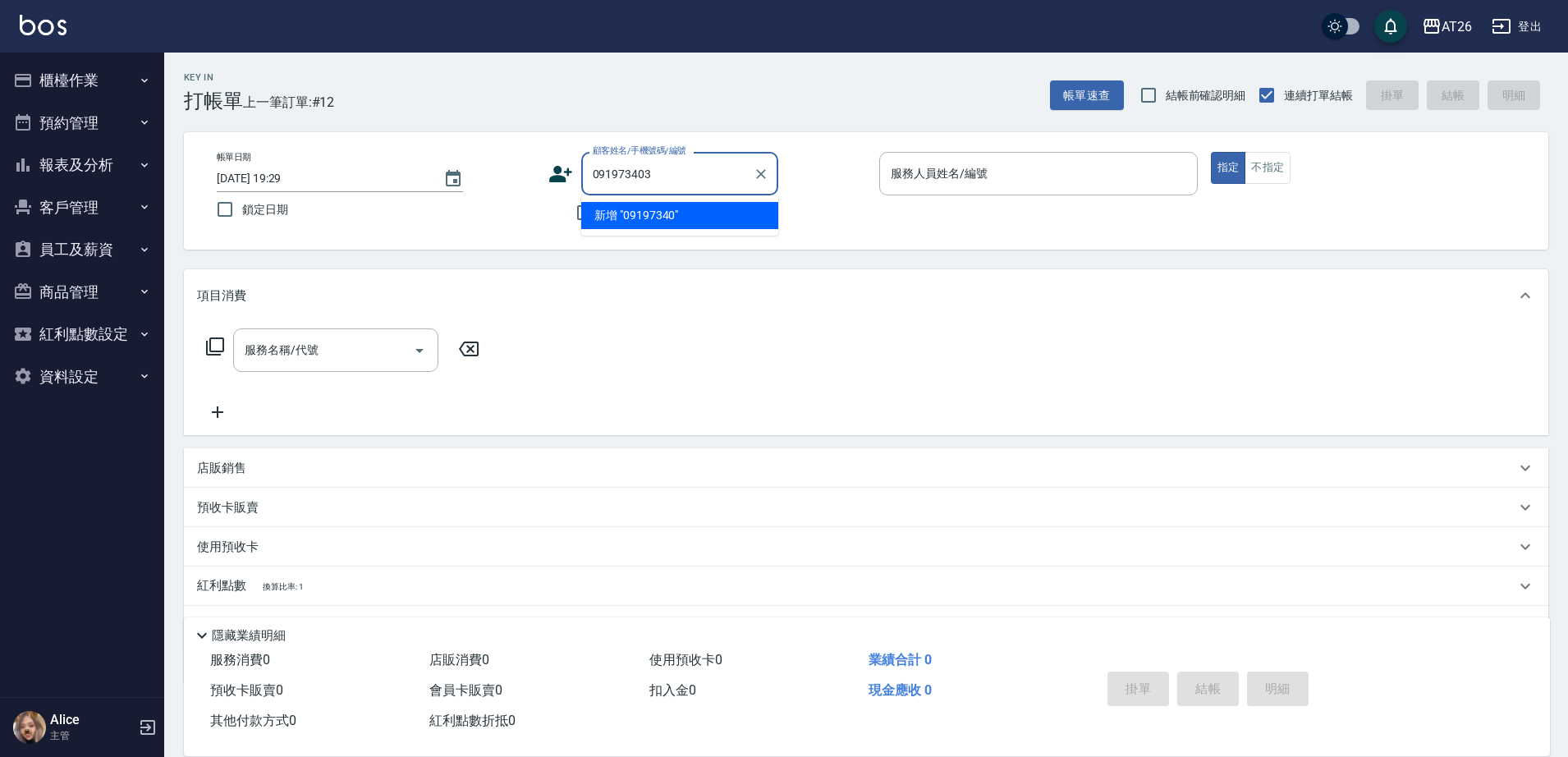
type input "0919734036"
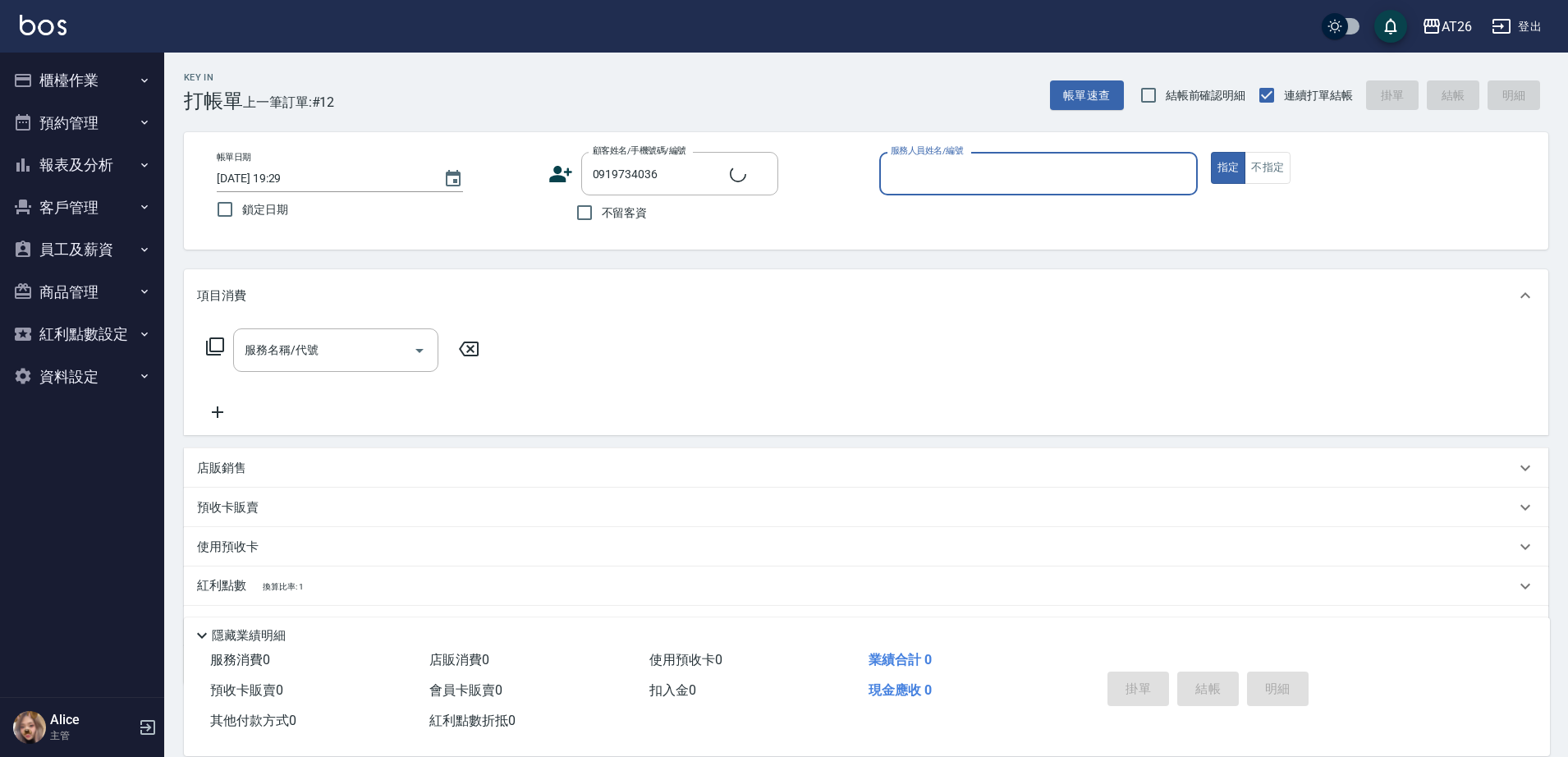
type input "新客人 姓名未設定/0919734036/null"
type input "[PERSON_NAME]-10"
type button "true"
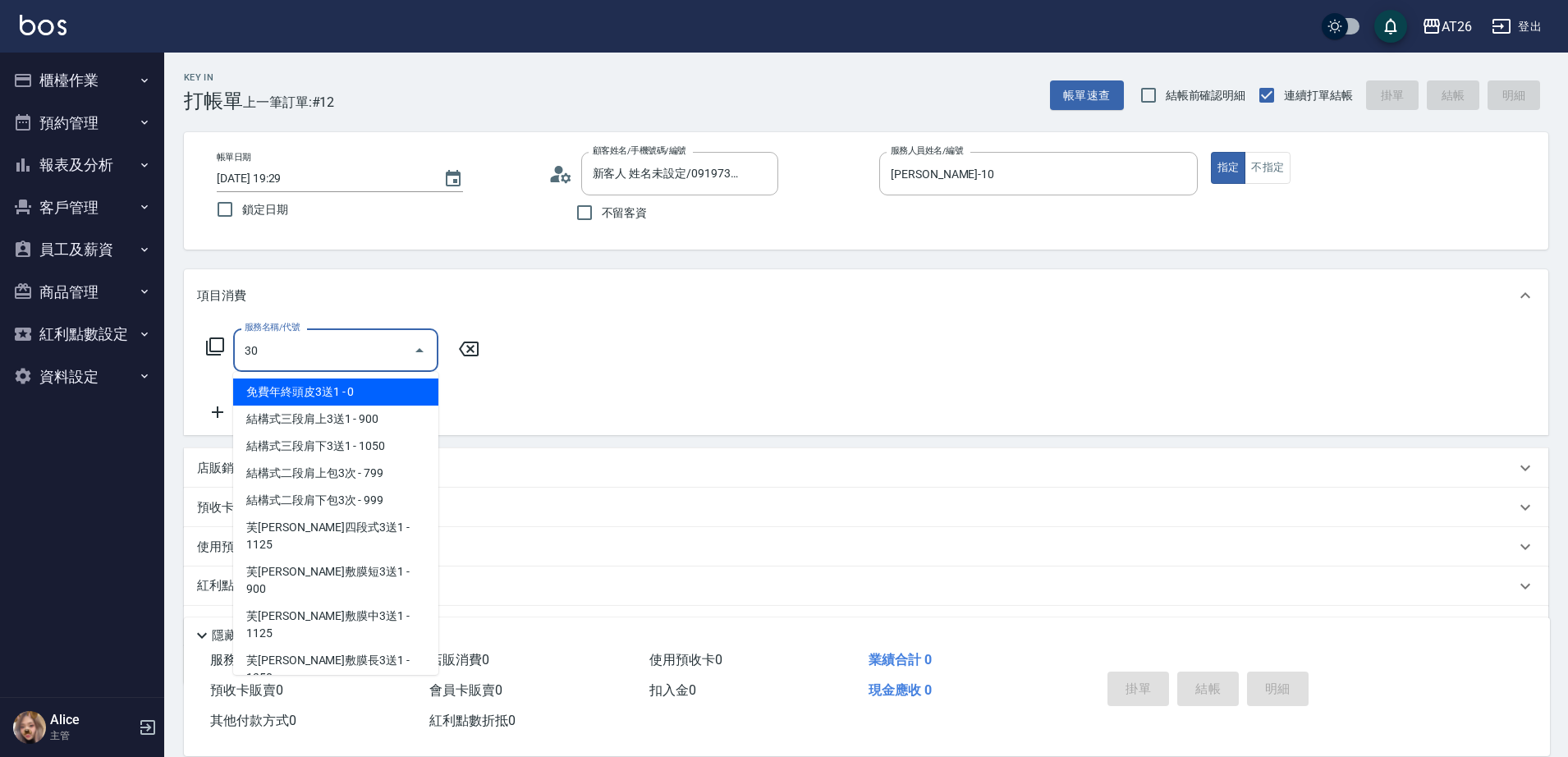
type input "301"
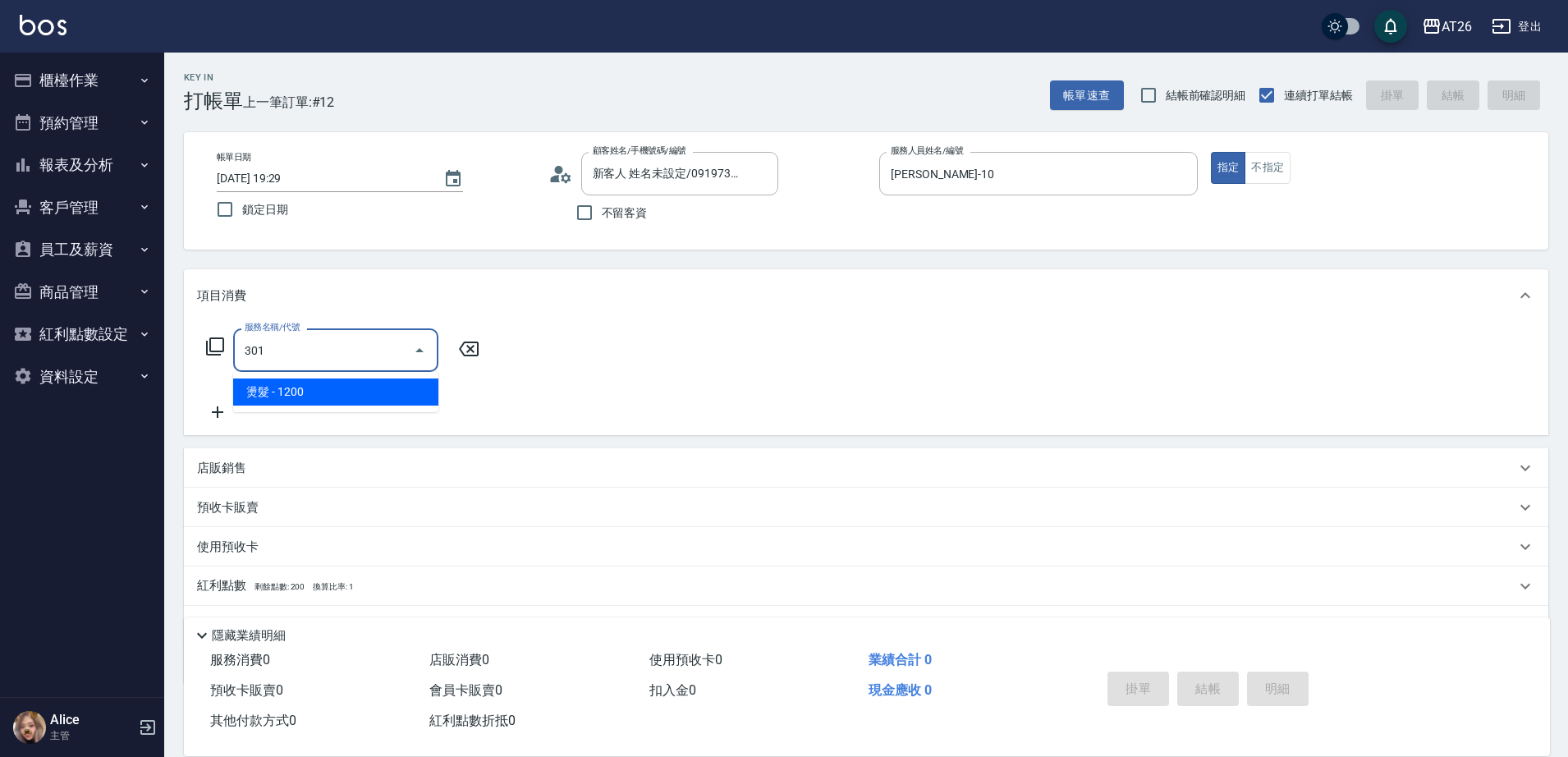
type input "120"
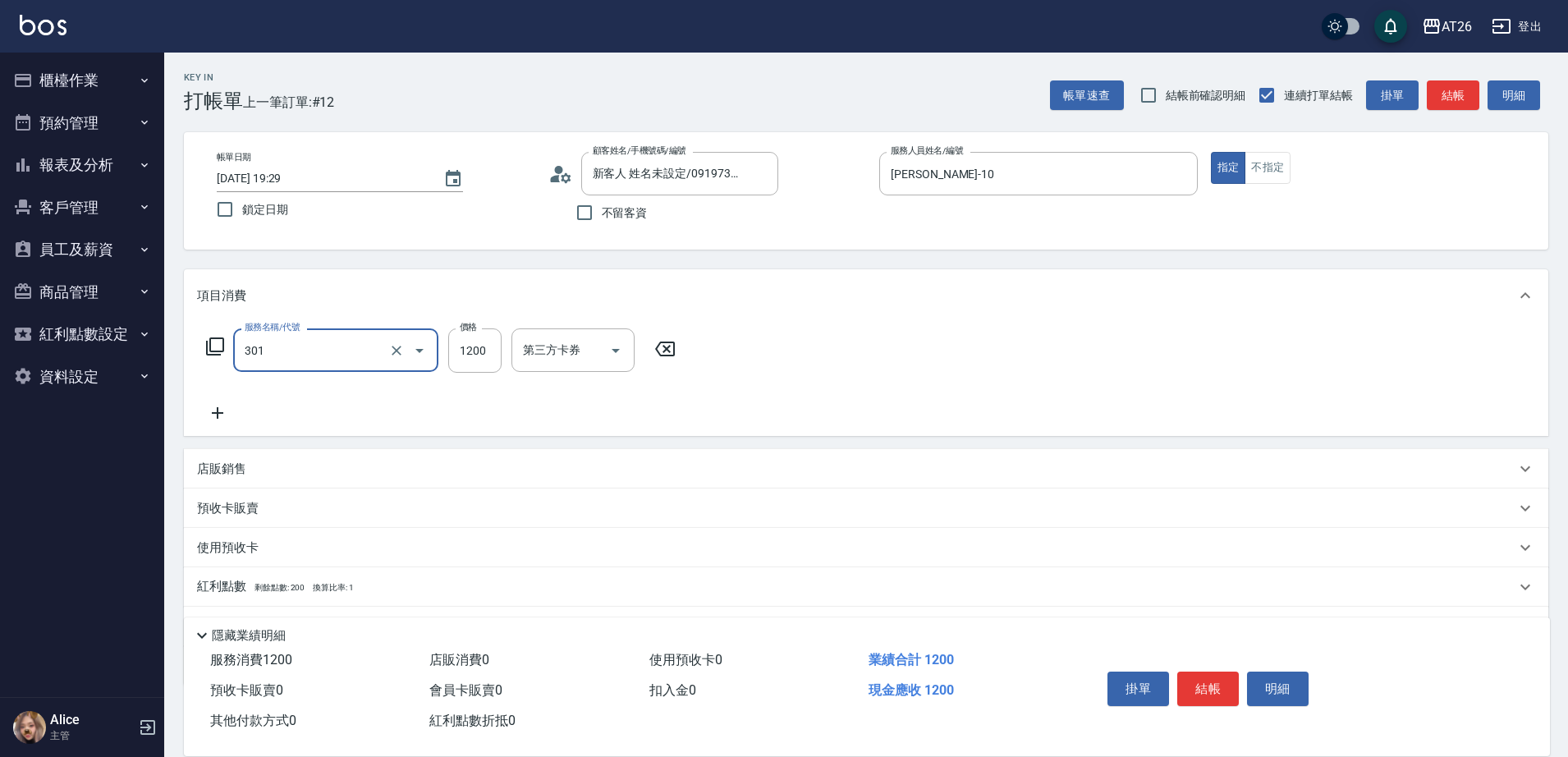
type input "燙髮(301)"
type input "2"
type input "0"
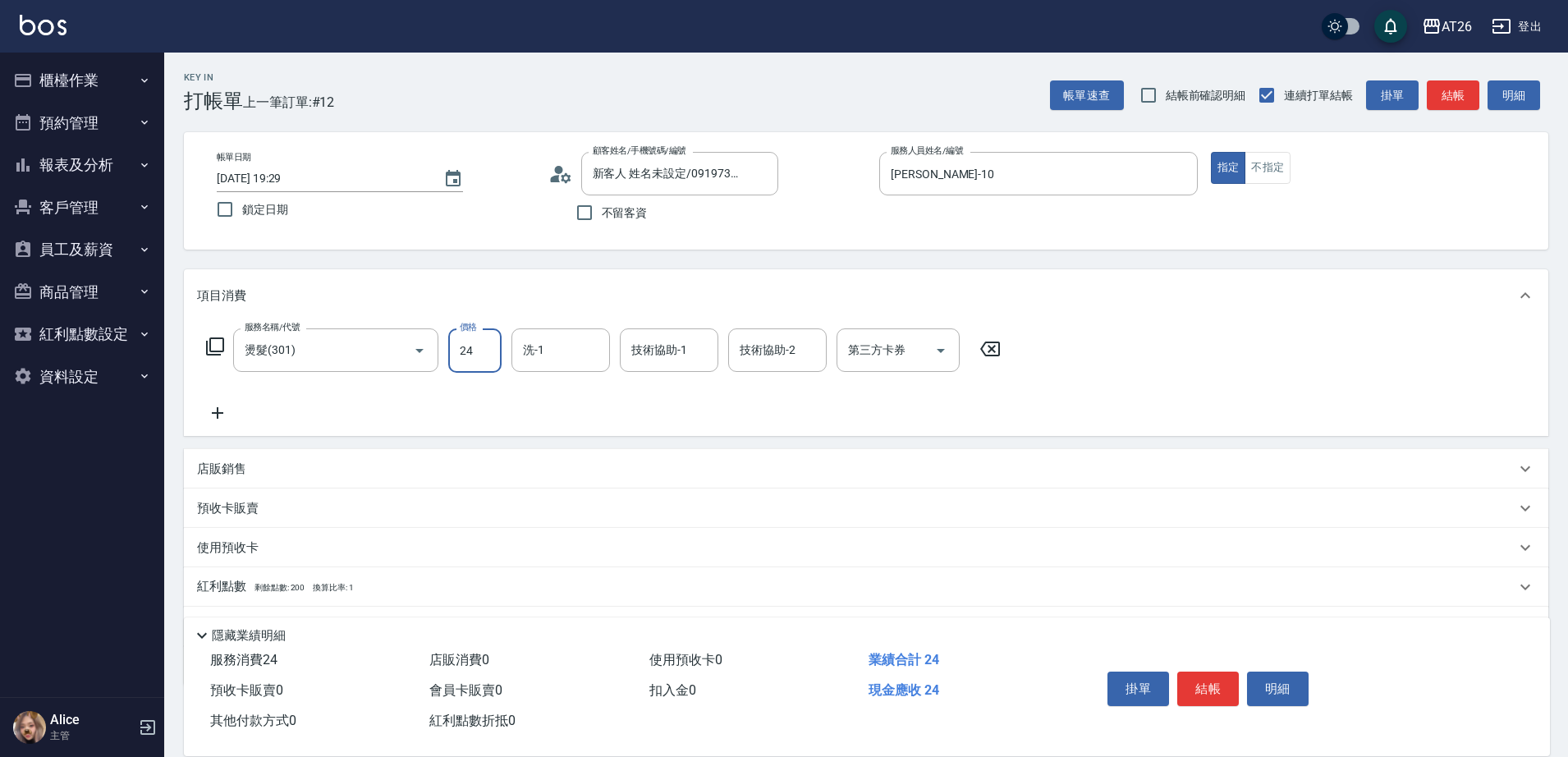
type input "240"
type input "20"
type input "2400"
type input "240"
type input "2400"
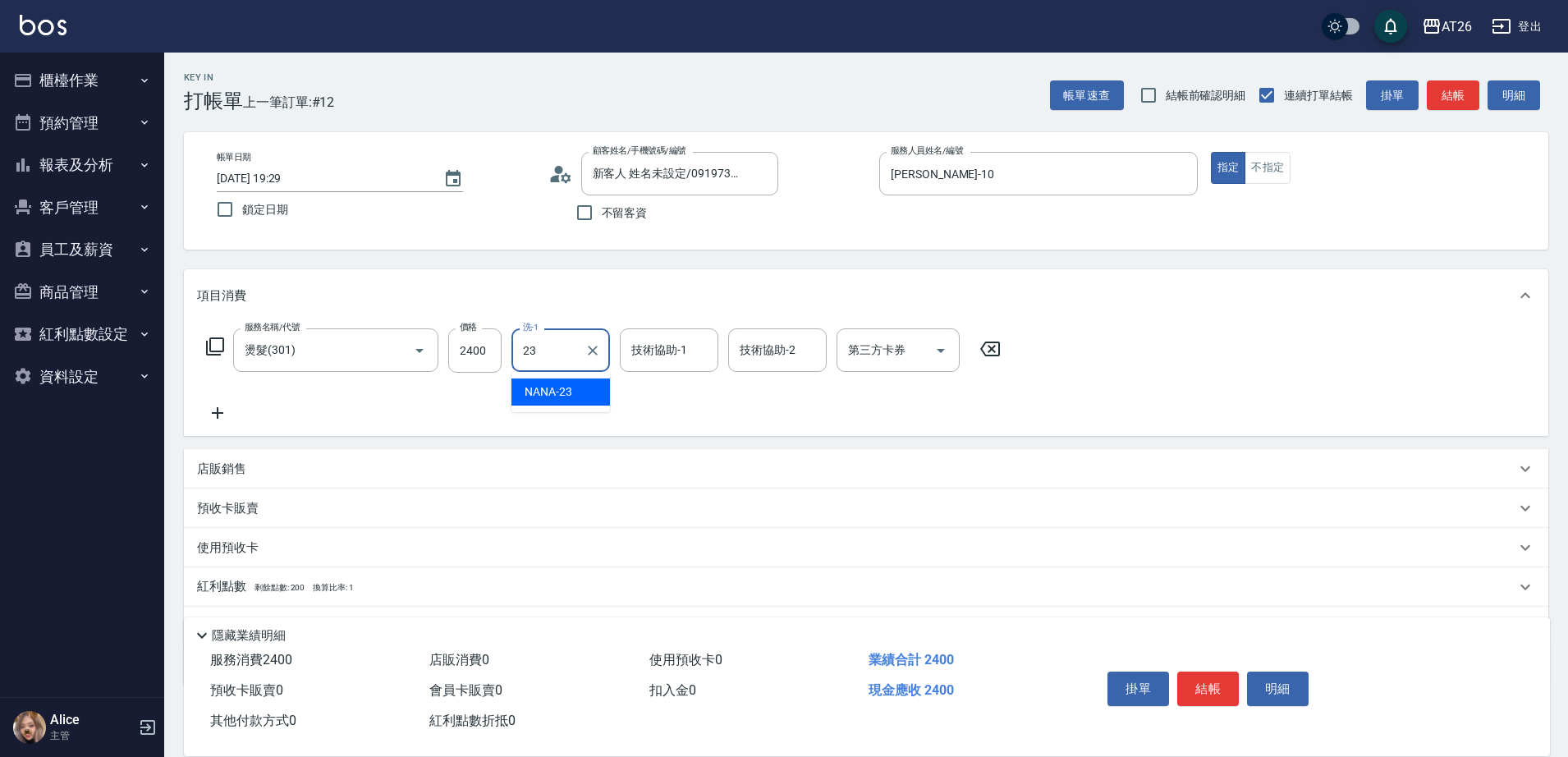
type input "NANA-23"
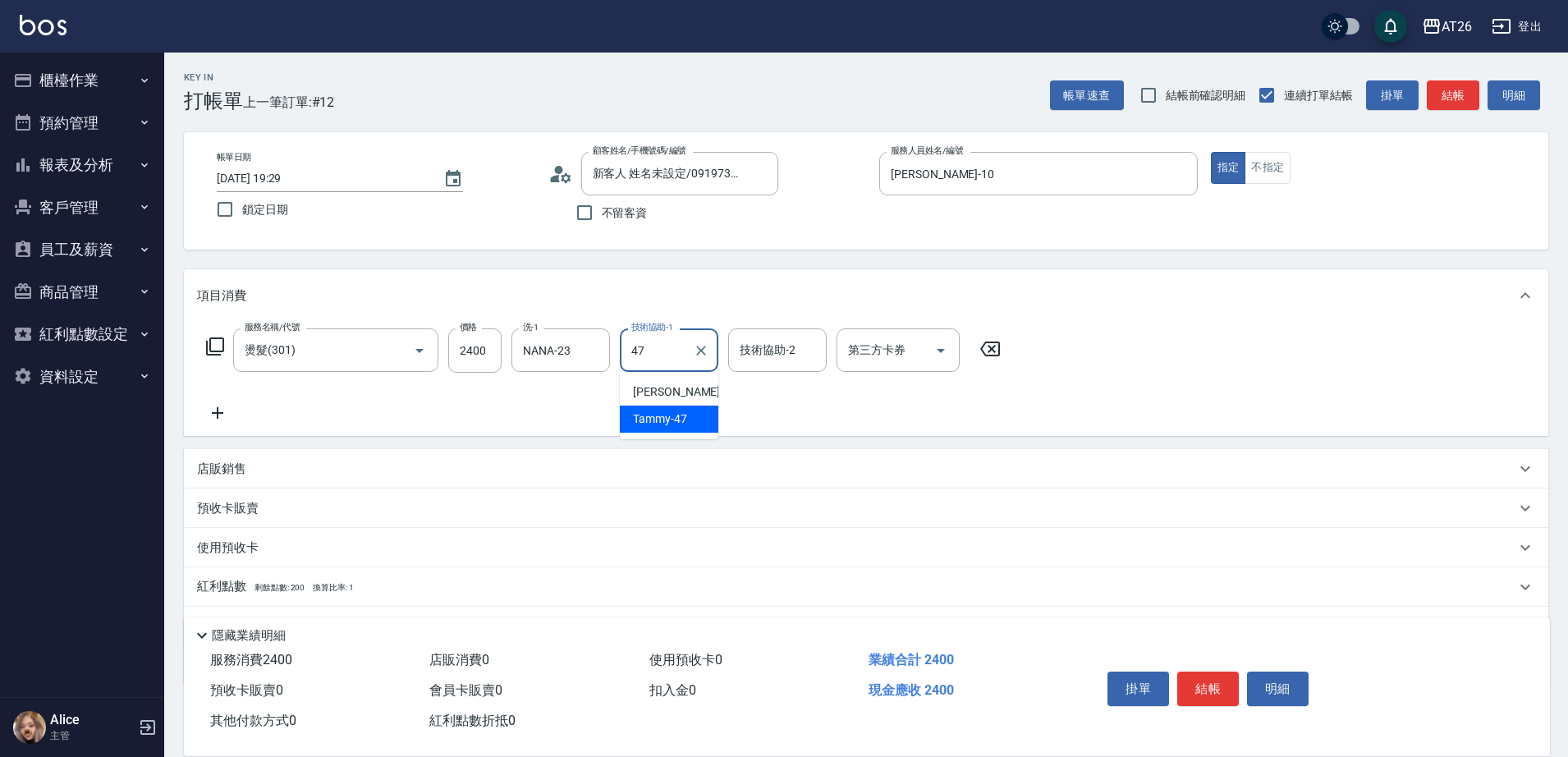
type input "Tammy-47"
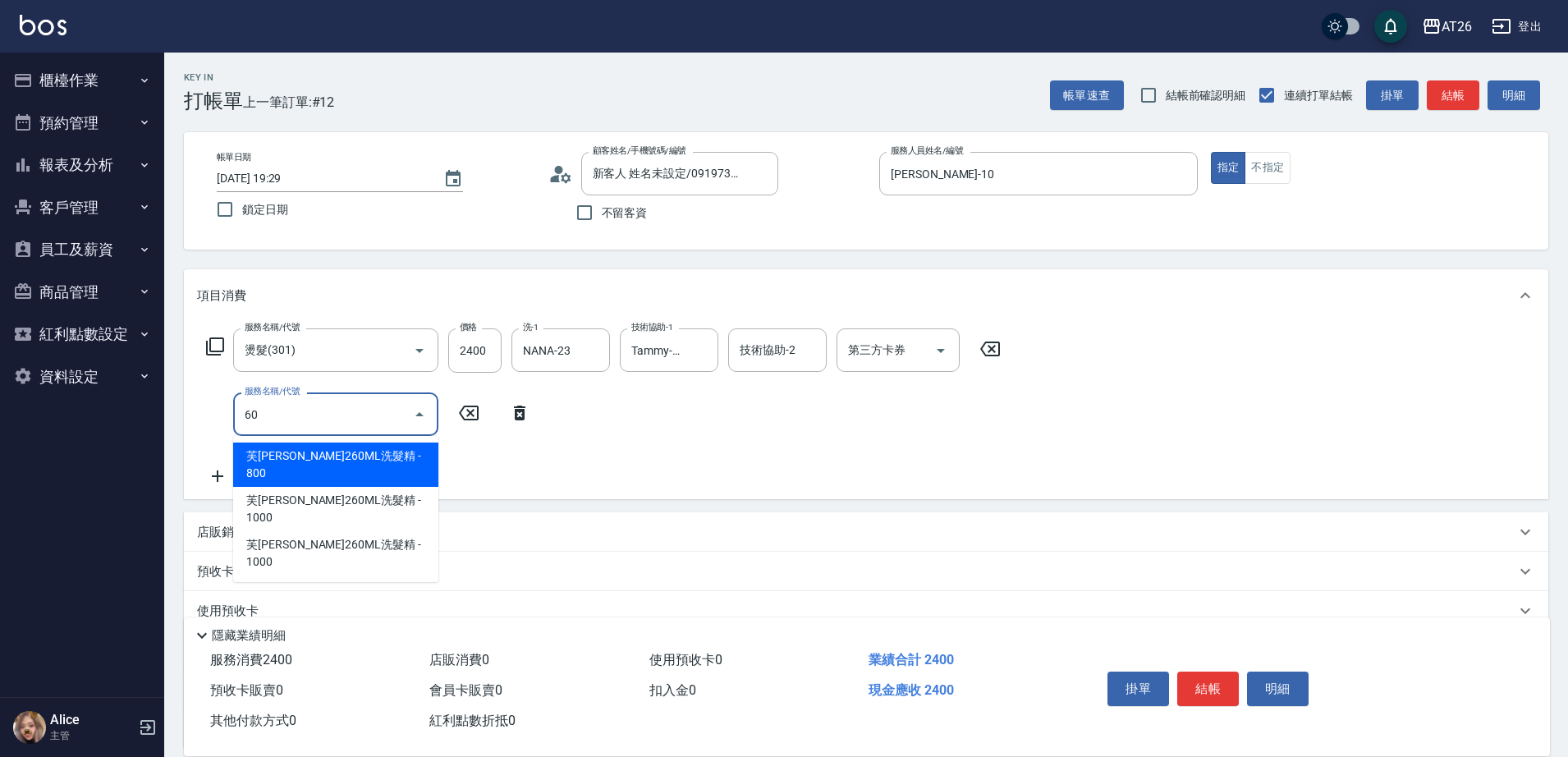
type input "601"
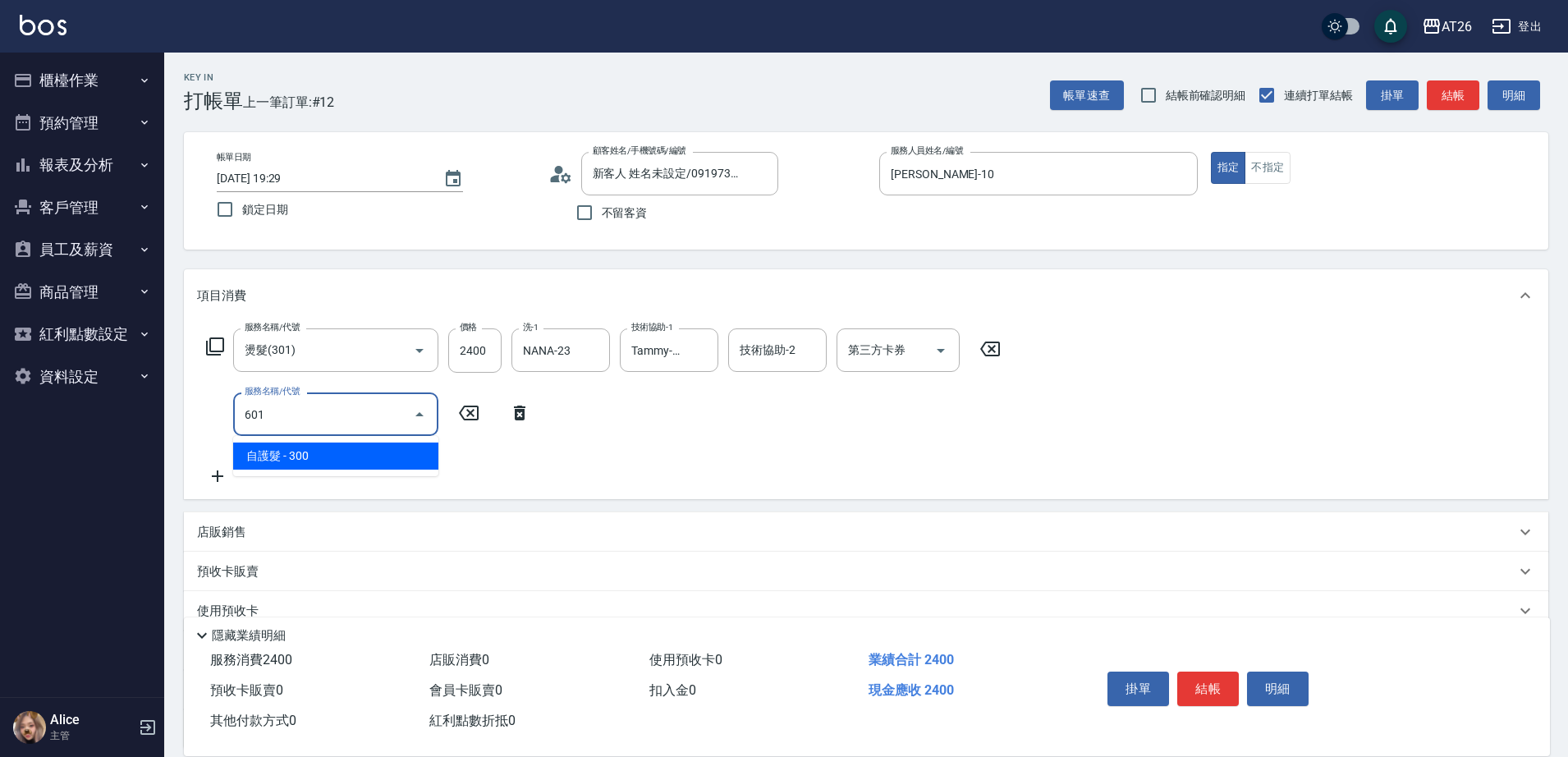
type input "270"
type input "自護髮(601)"
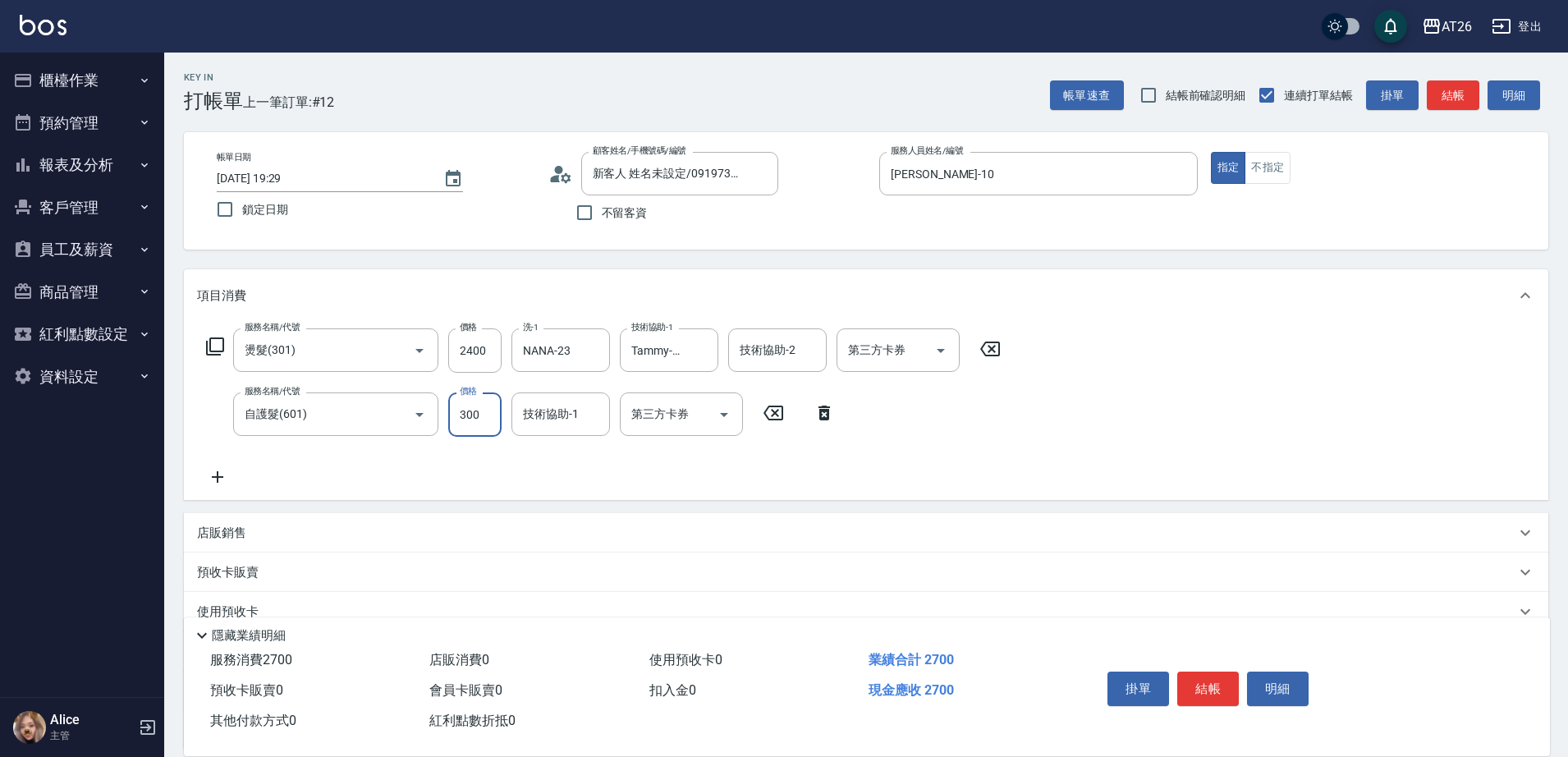
type input "2"
type input "240"
type input "250"
type input "260"
type input "2500"
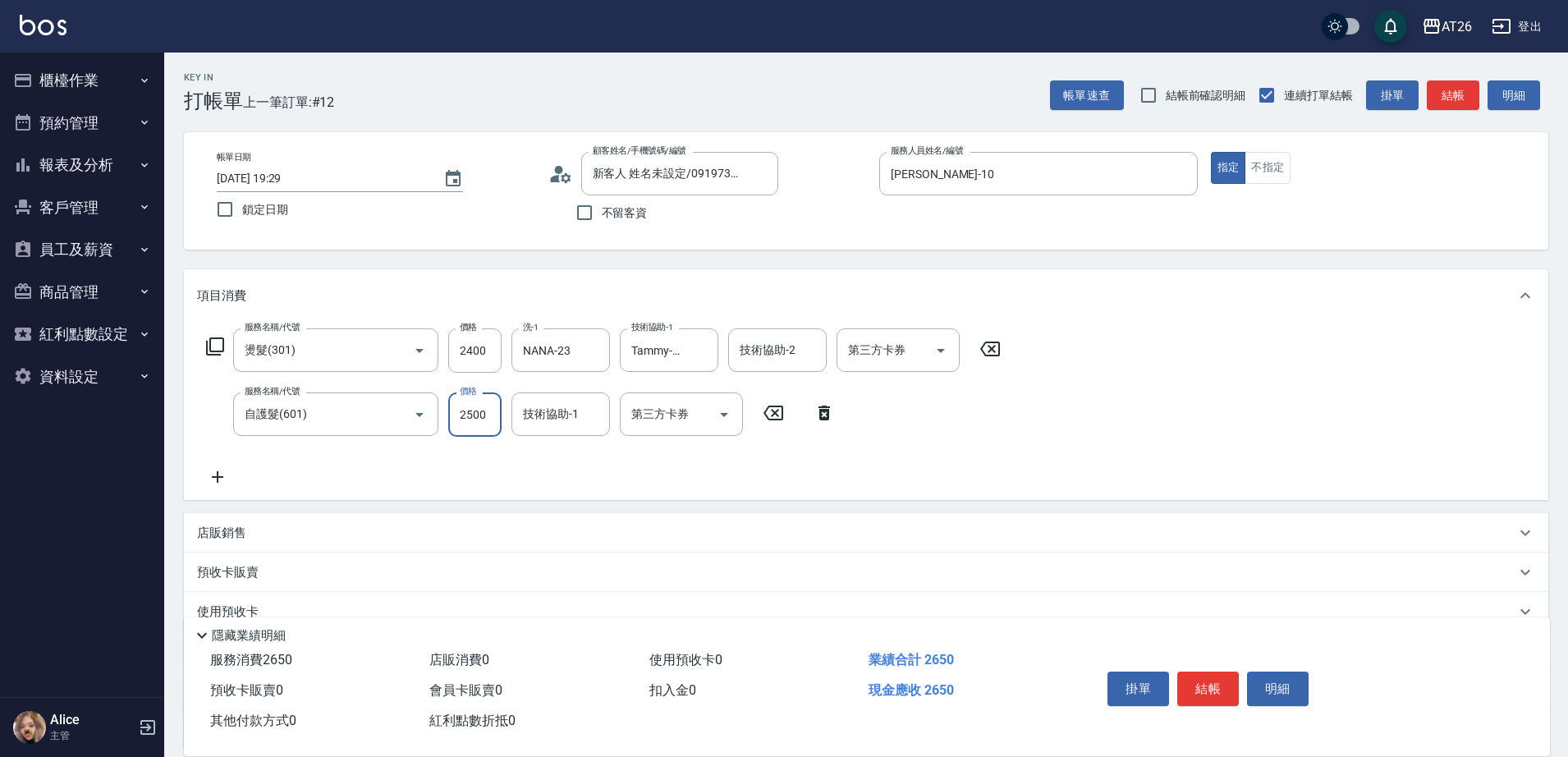
type input "490"
type input "2500"
type input "NANA-23"
click at [779, 359] on input "技術協助-2" at bounding box center [776, 350] width 83 height 29
type input "NANA-23"
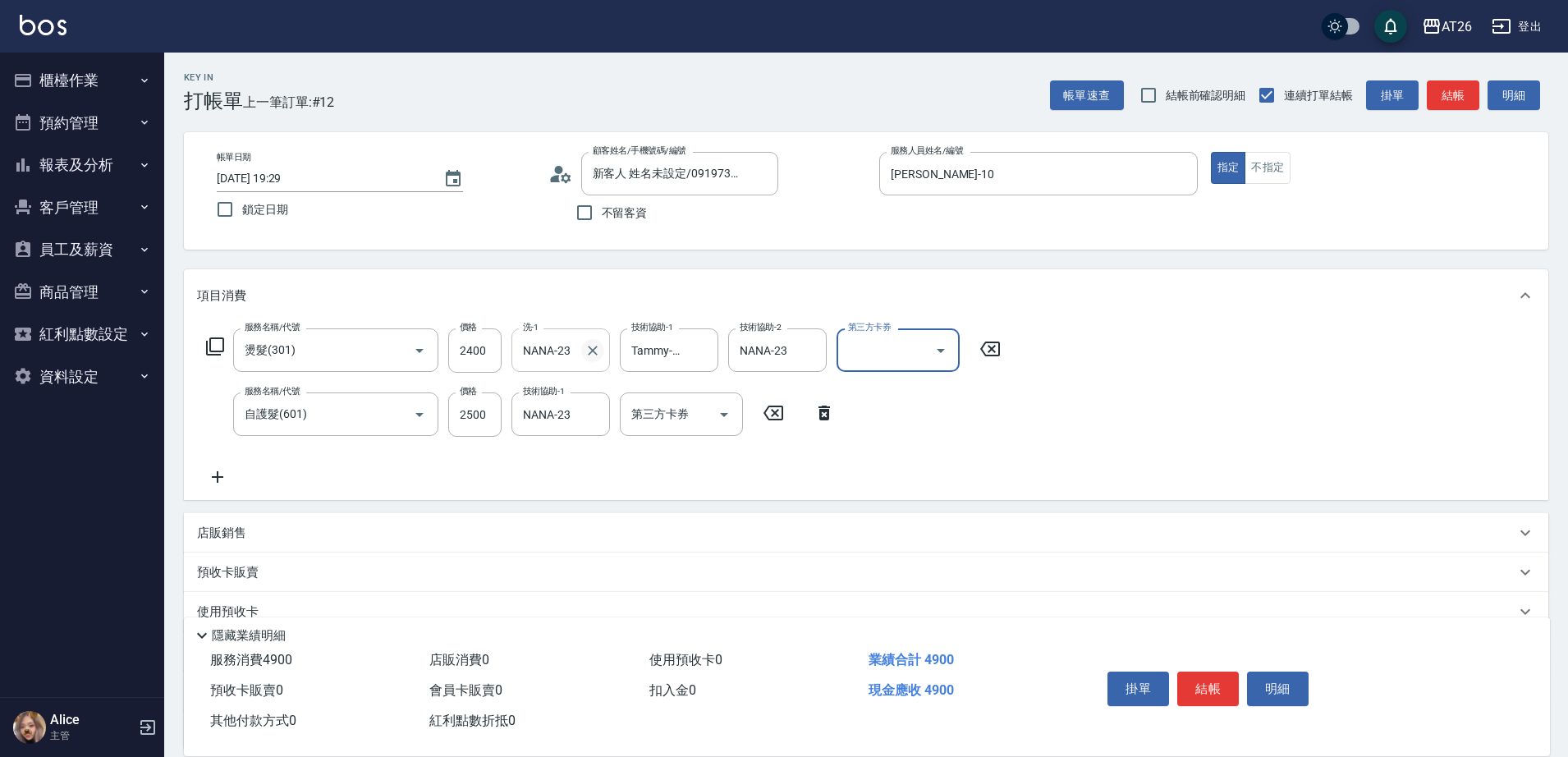
click at [593, 352] on icon "Clear" at bounding box center [593, 351] width 10 height 10
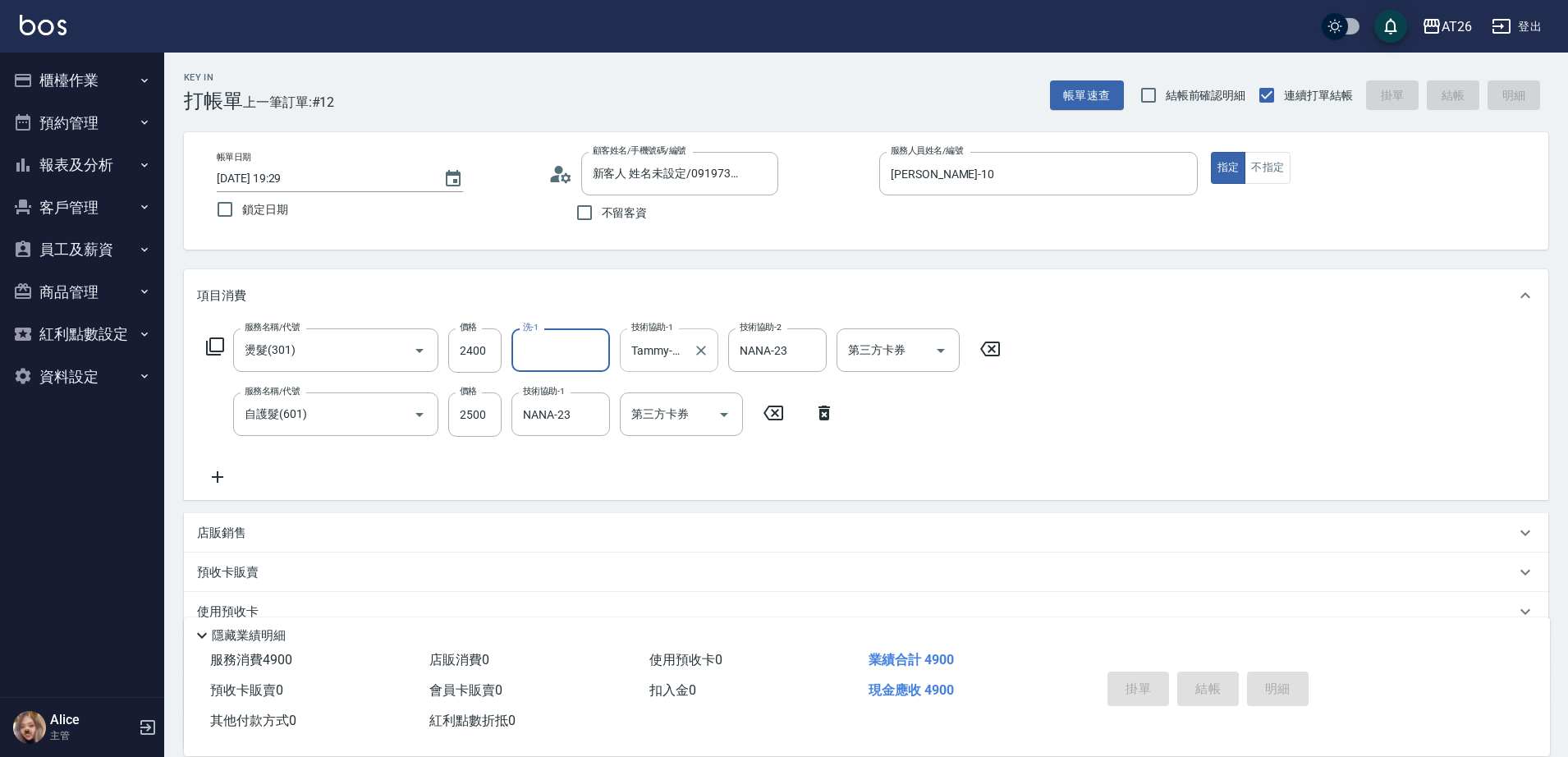
type input "2025/09/07 19:31"
type input "0"
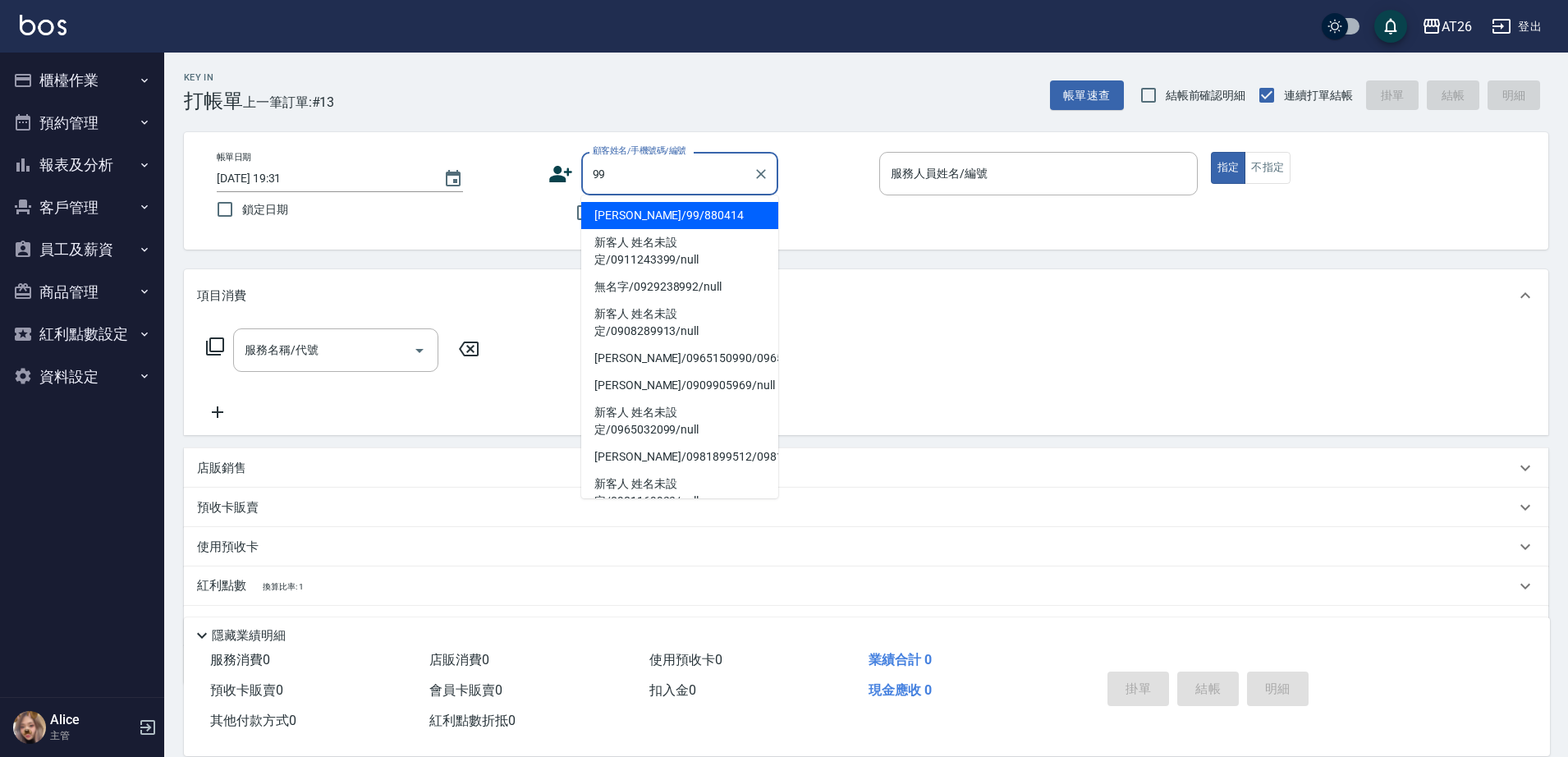
type input "吳昊軒/99/880414"
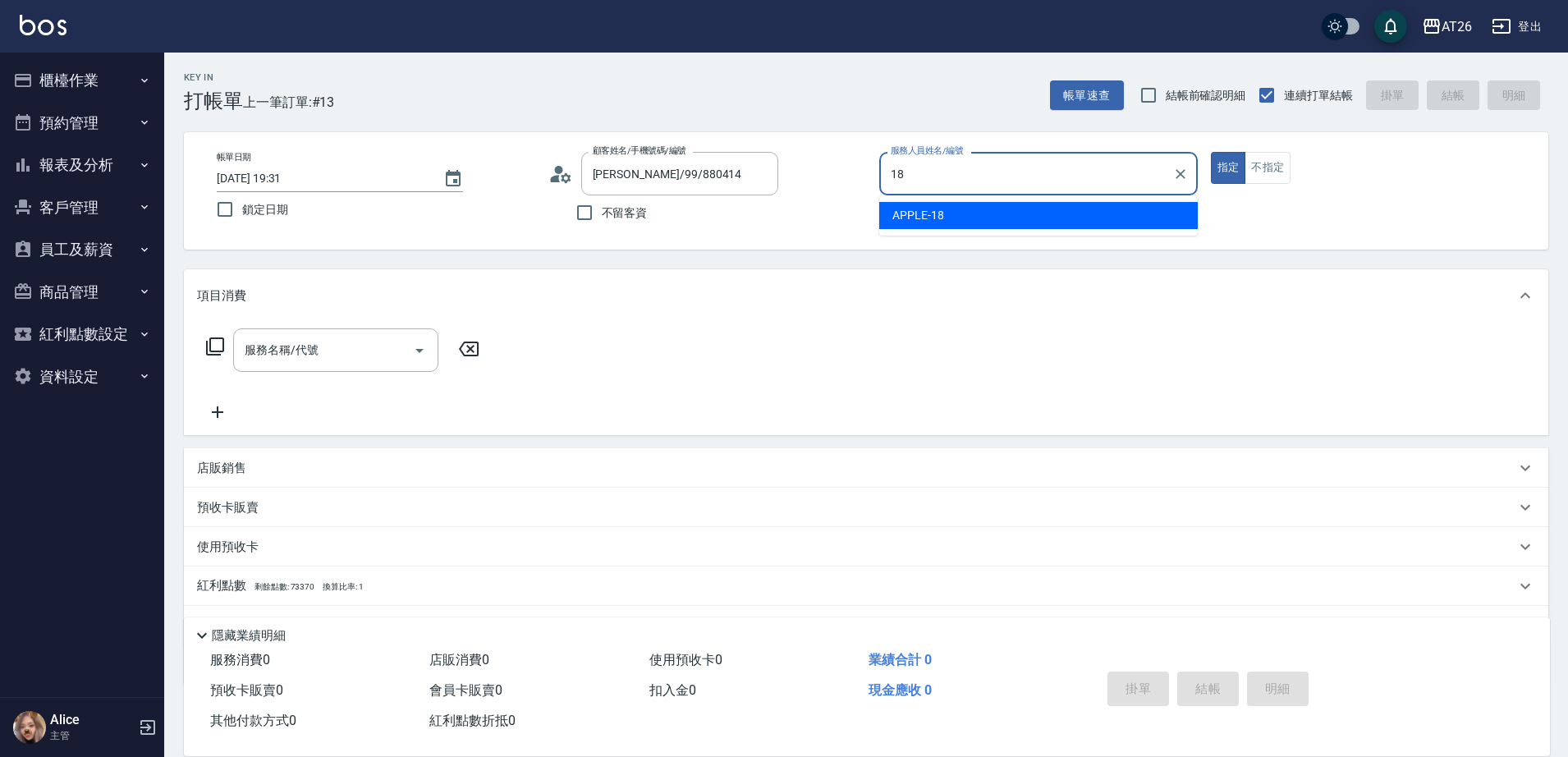
type input "APPLE-18"
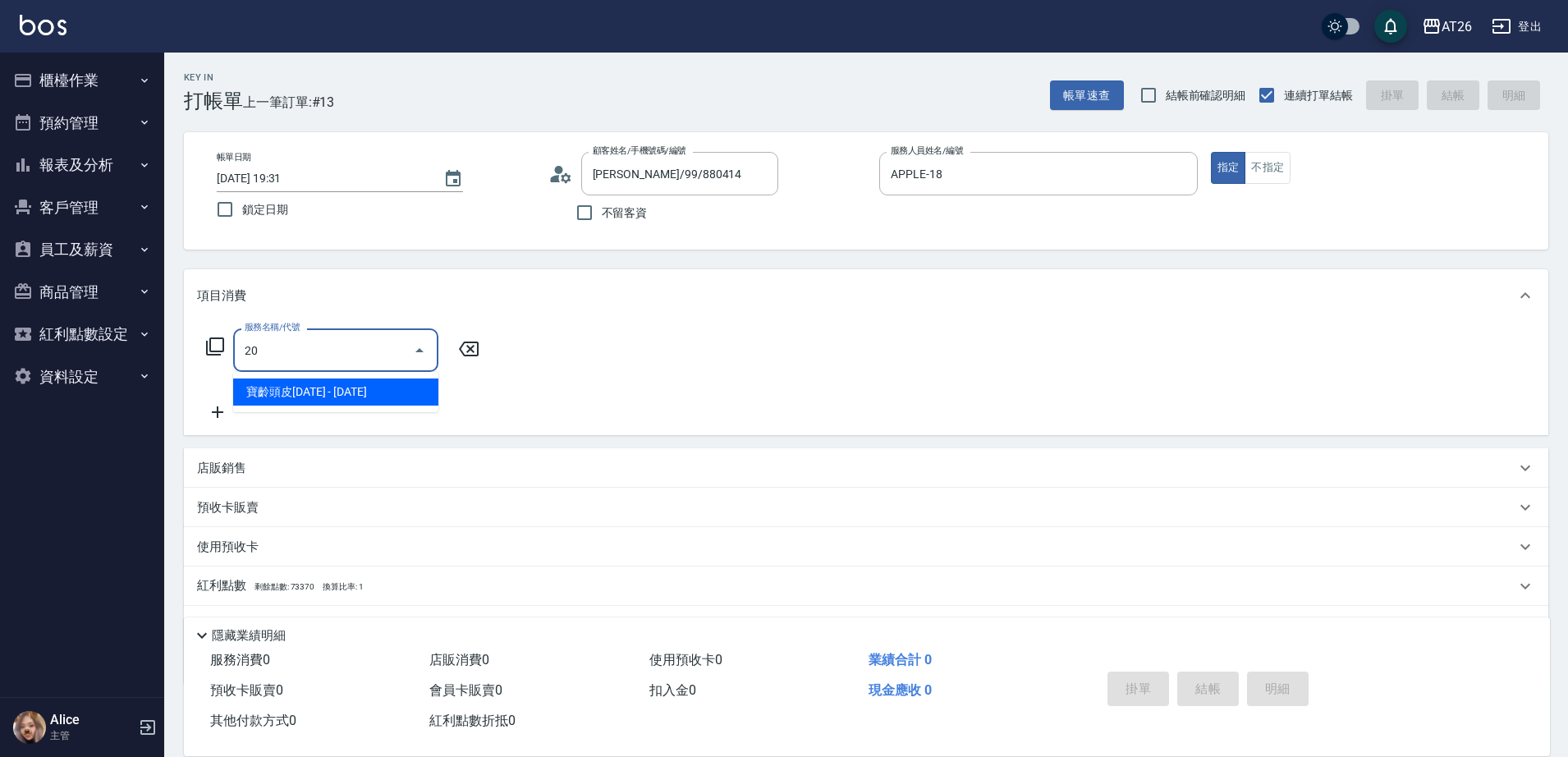
type input "201"
type input "20"
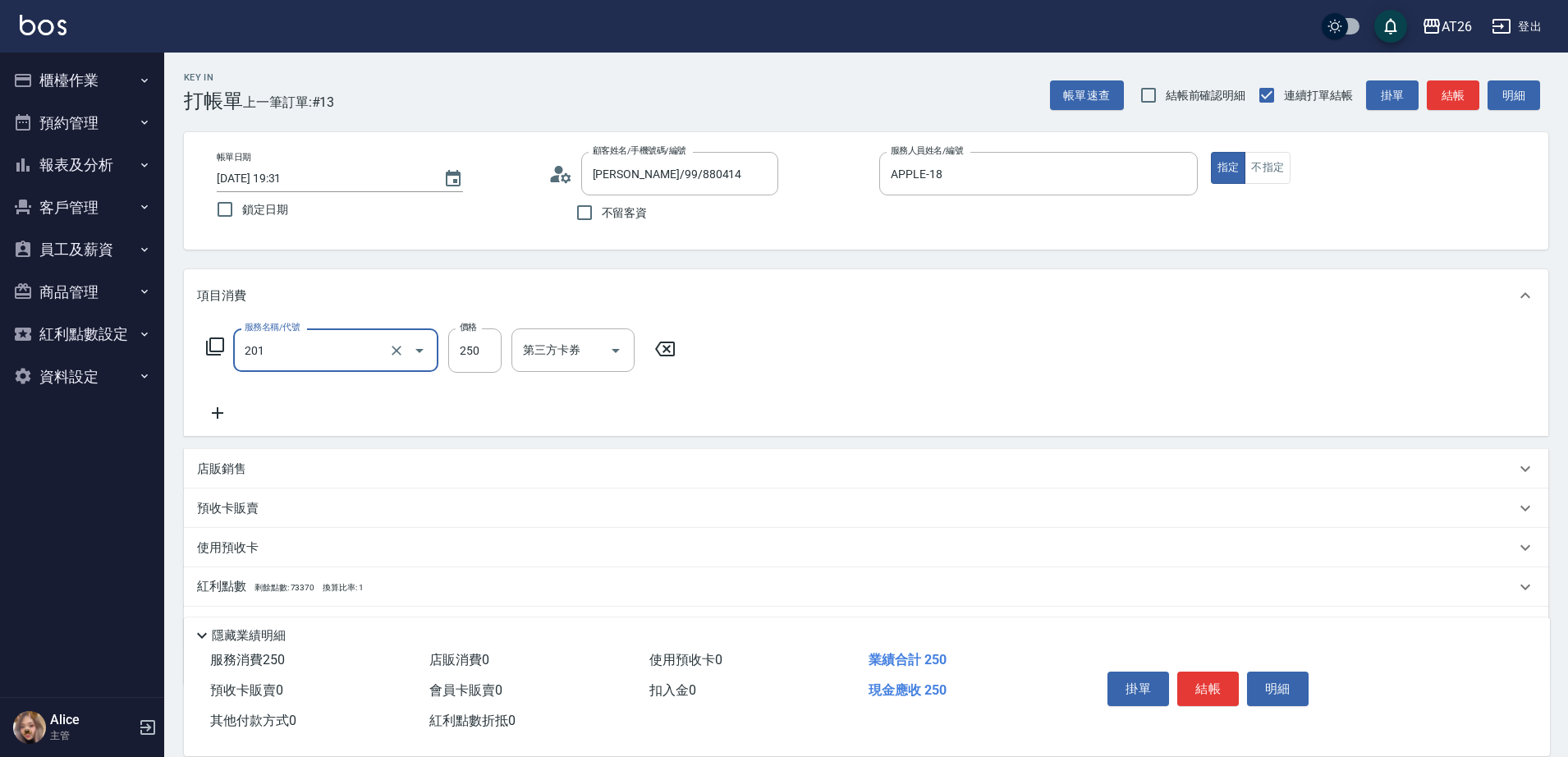
type input "洗髮(201)"
type input "6"
type input "0"
type input "600"
type input "60"
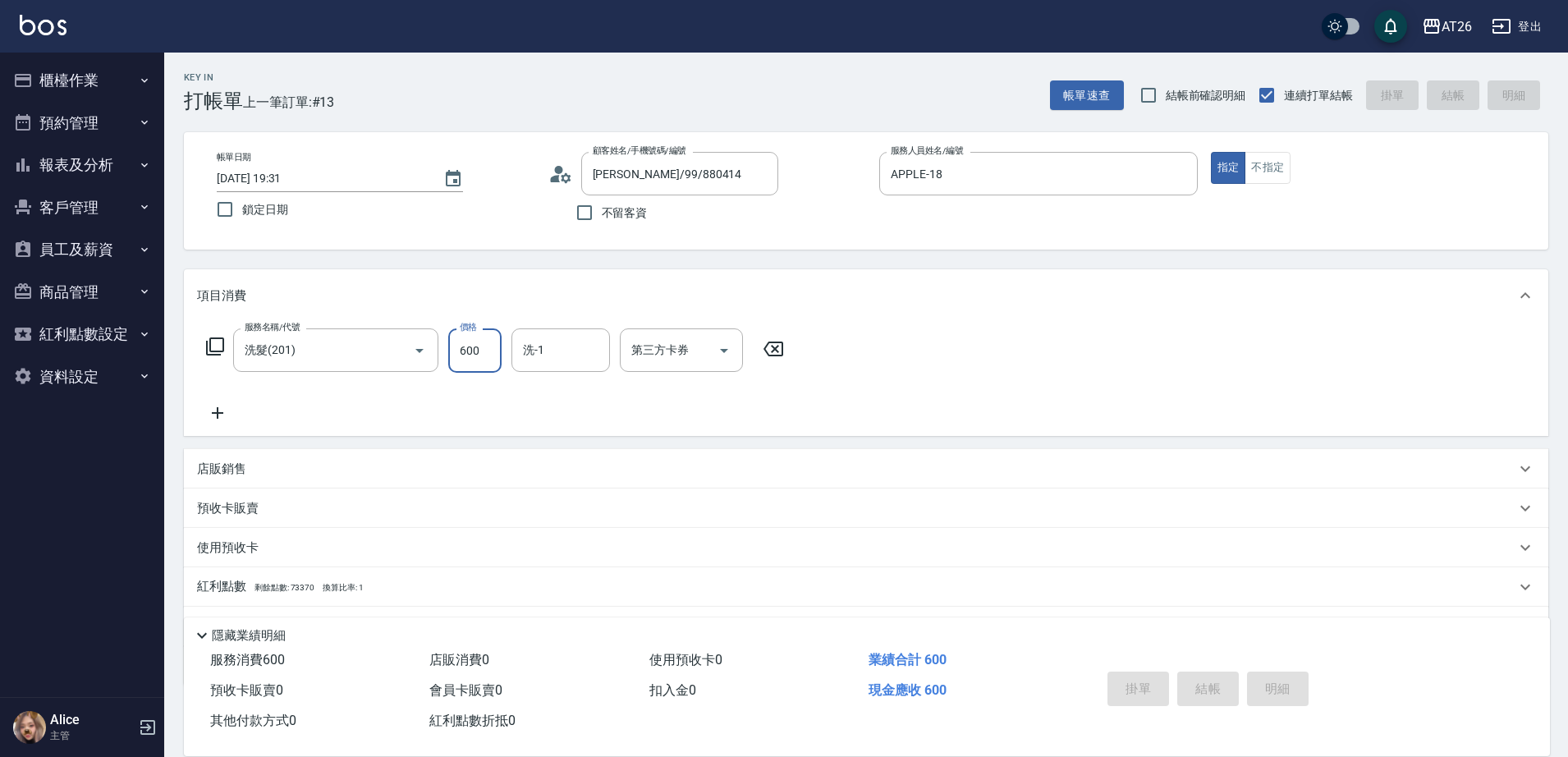
type input "0"
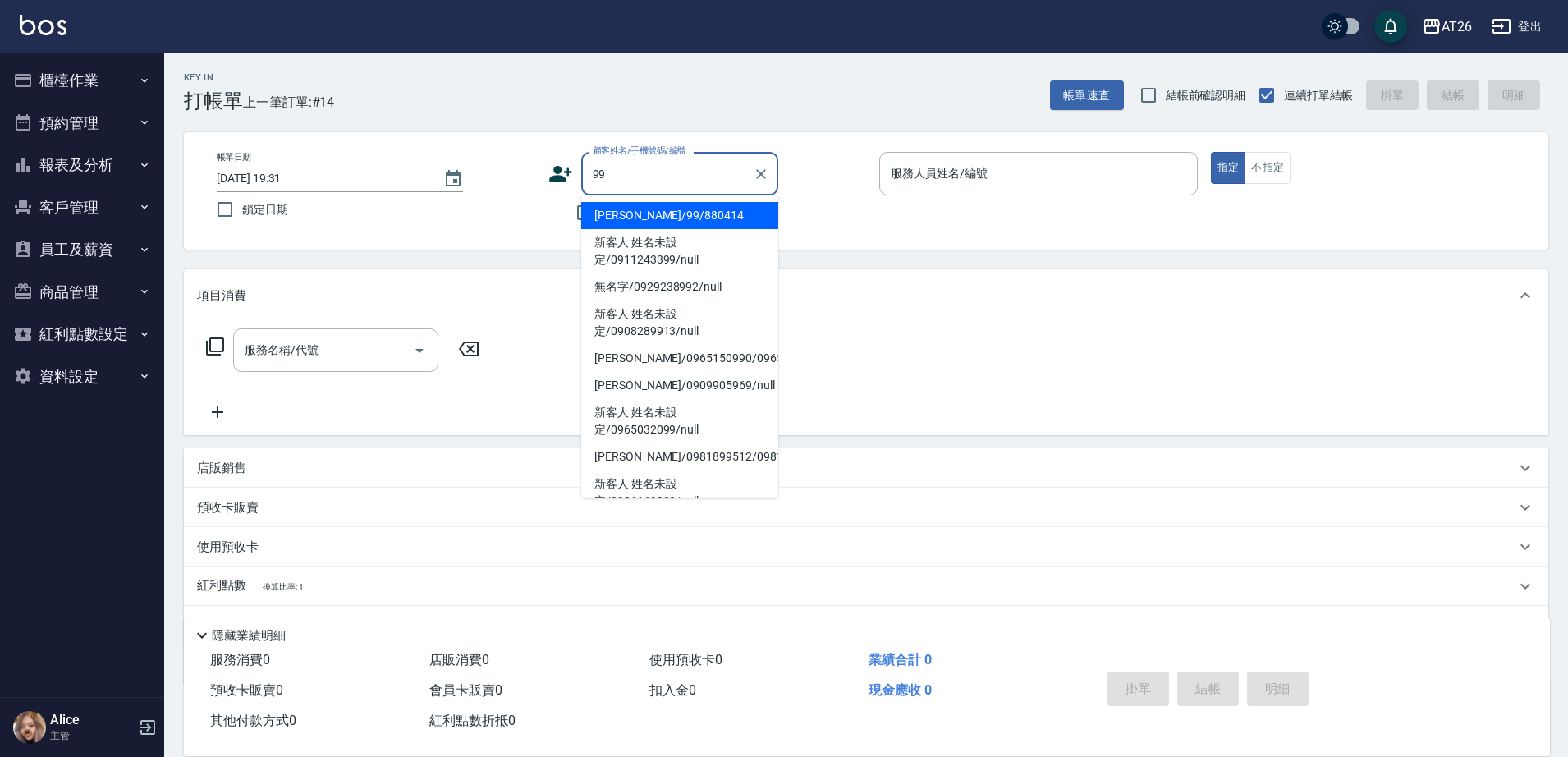
type input "吳昊軒/99/880414"
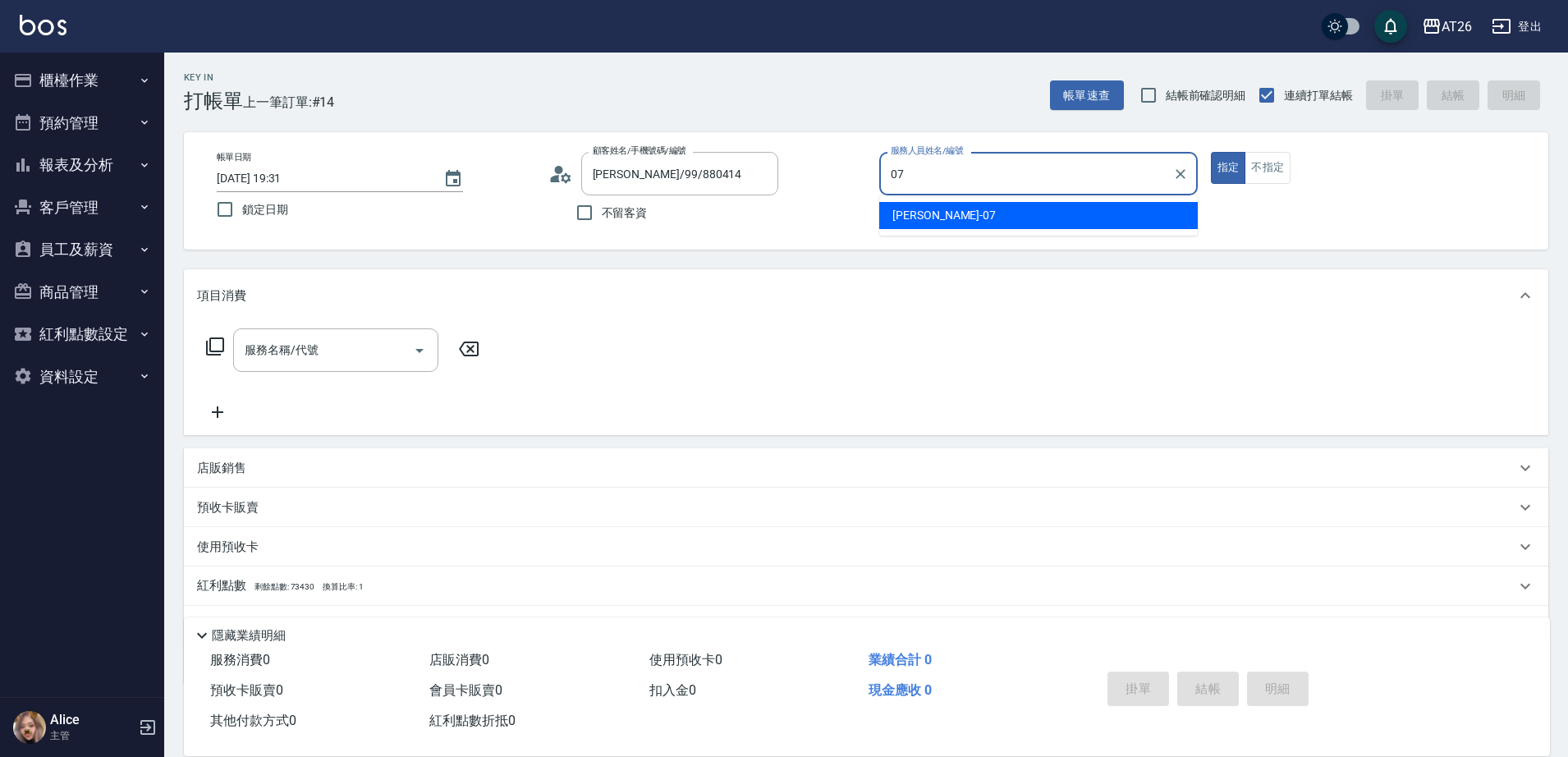
type input "ADAM-07"
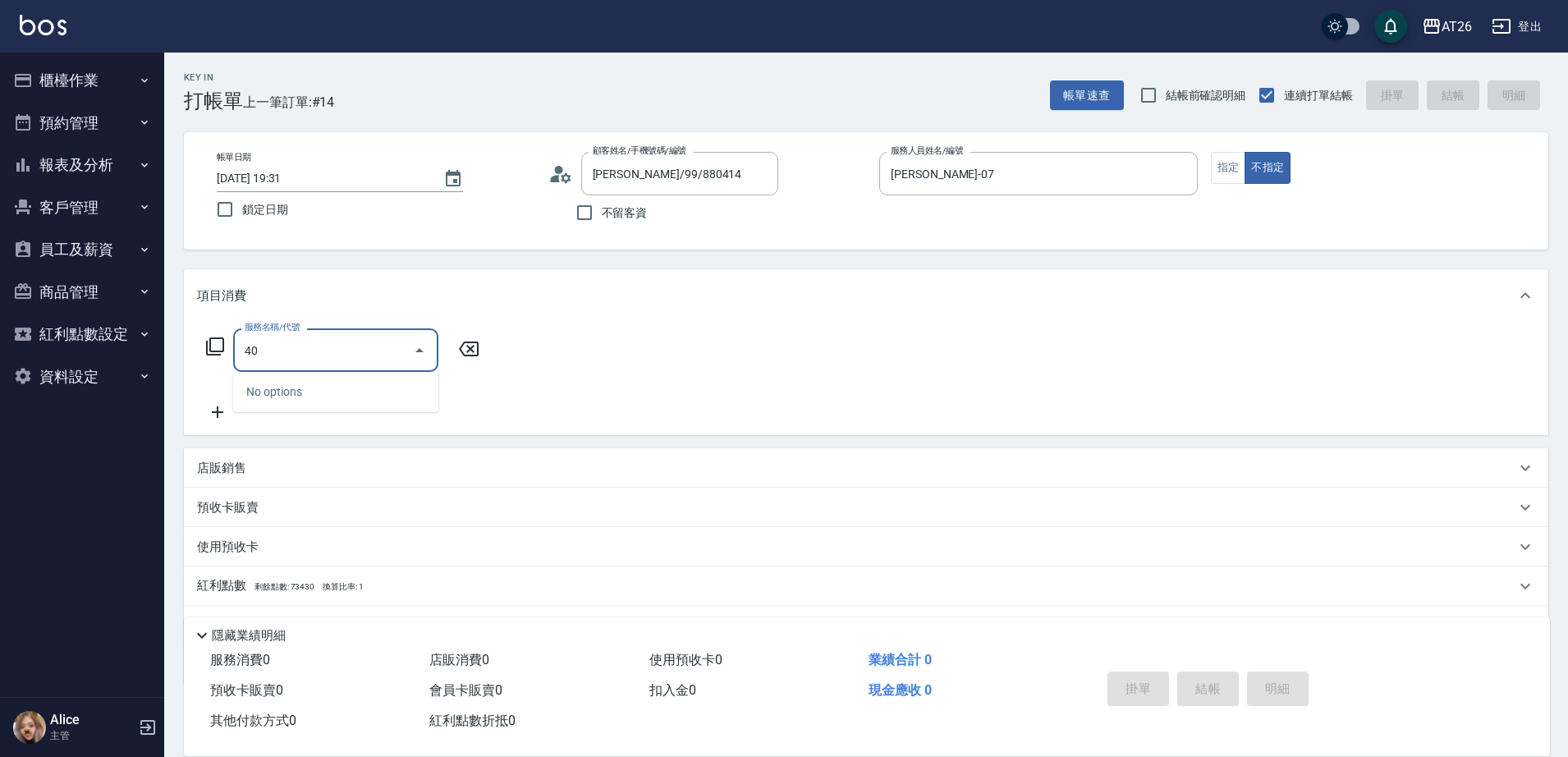
type input "401"
type input "20"
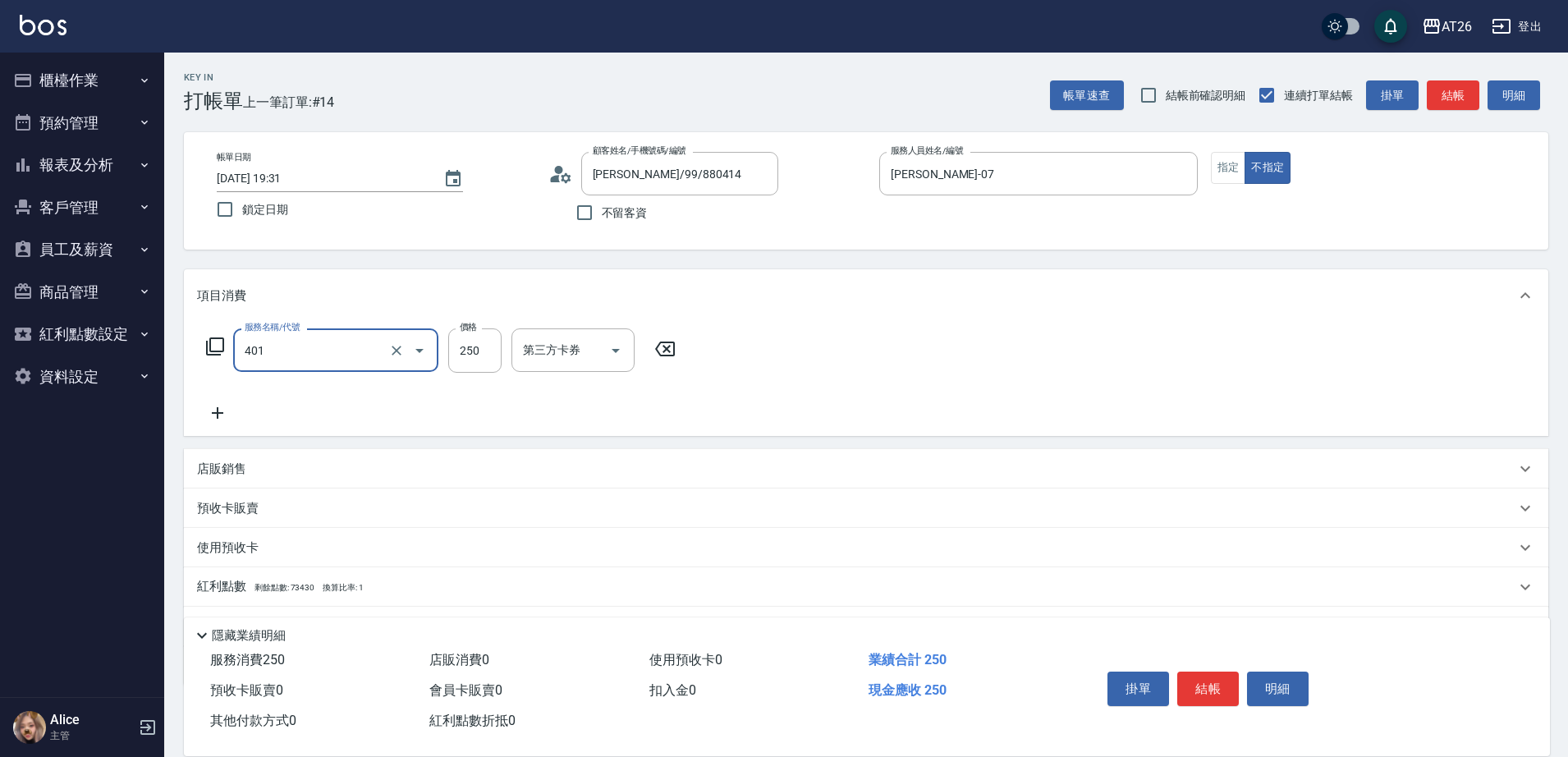
type input "剪髮(401)"
type input "7"
type input "0"
type input "700"
type input "70"
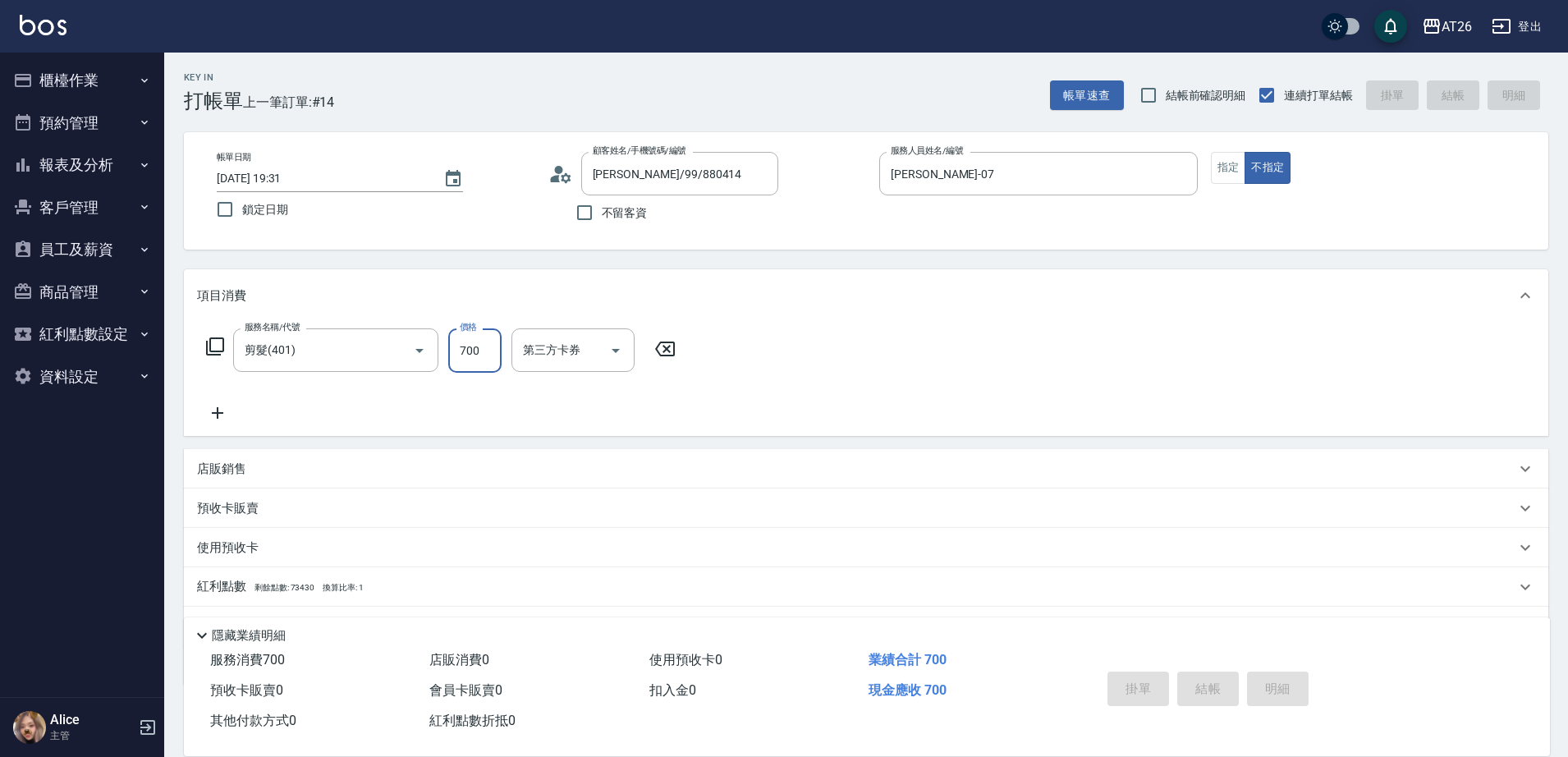
type input "0"
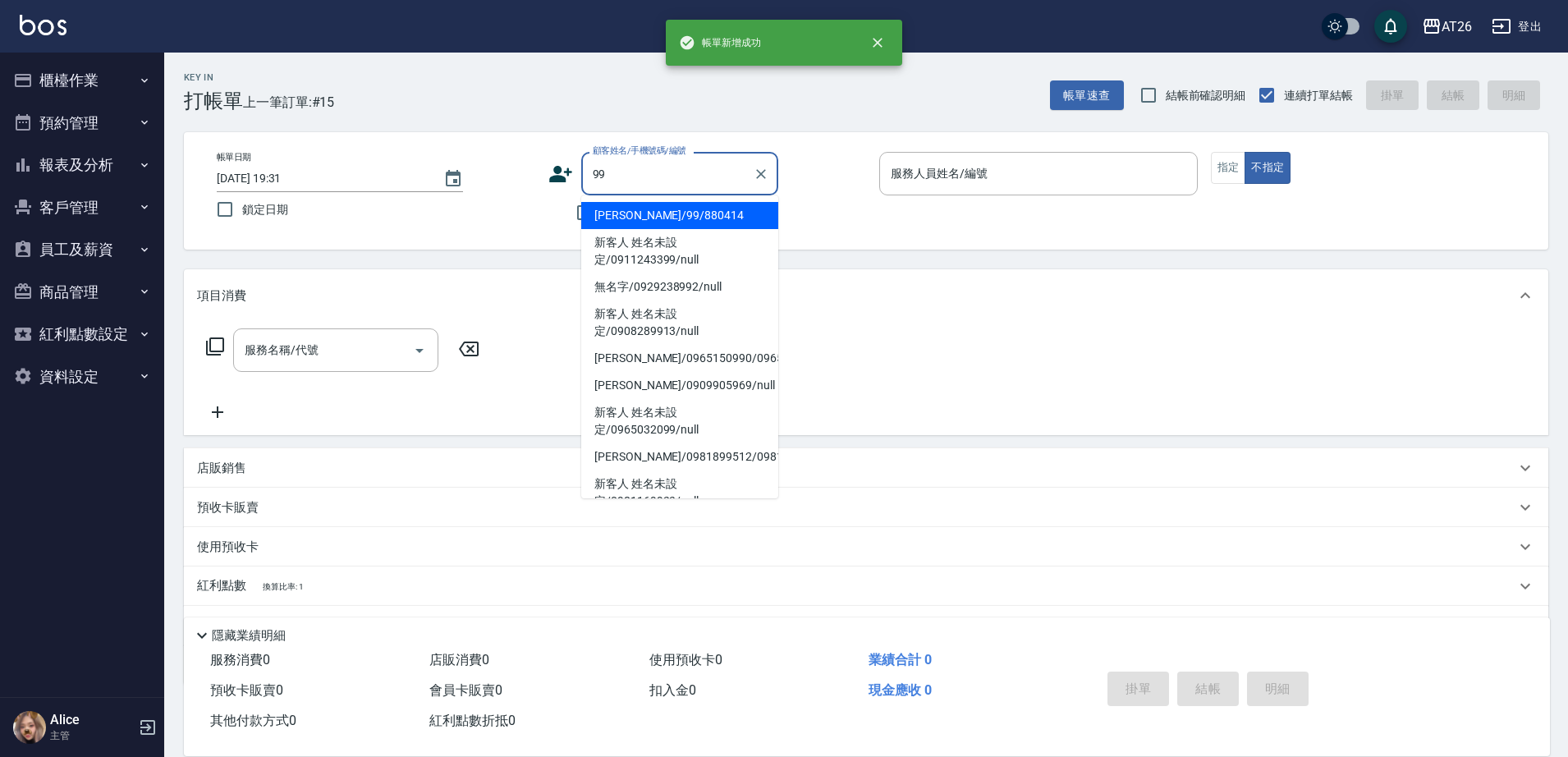
type input "吳昊軒/99/880414"
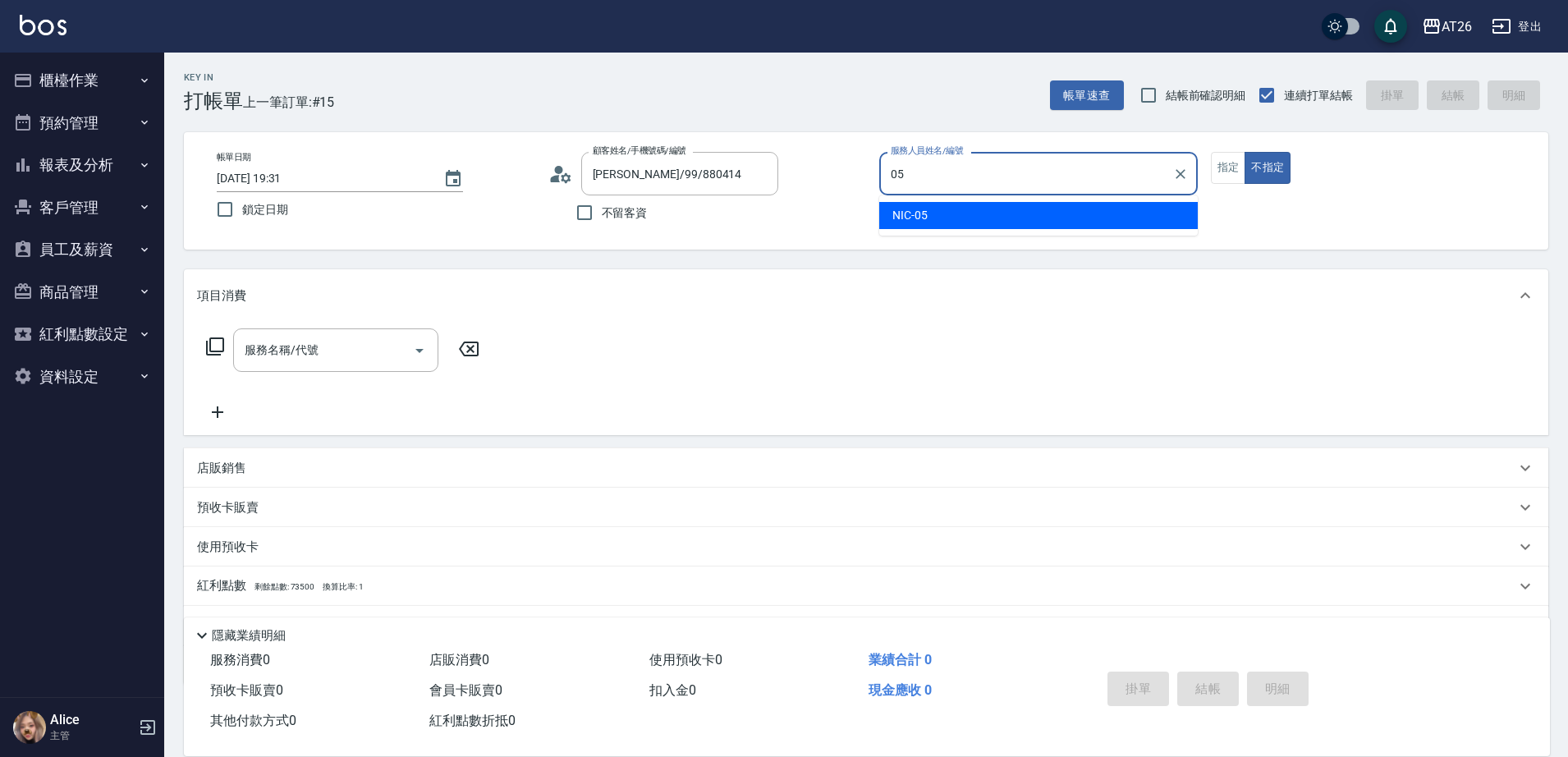
type input "NIC-05"
type button "false"
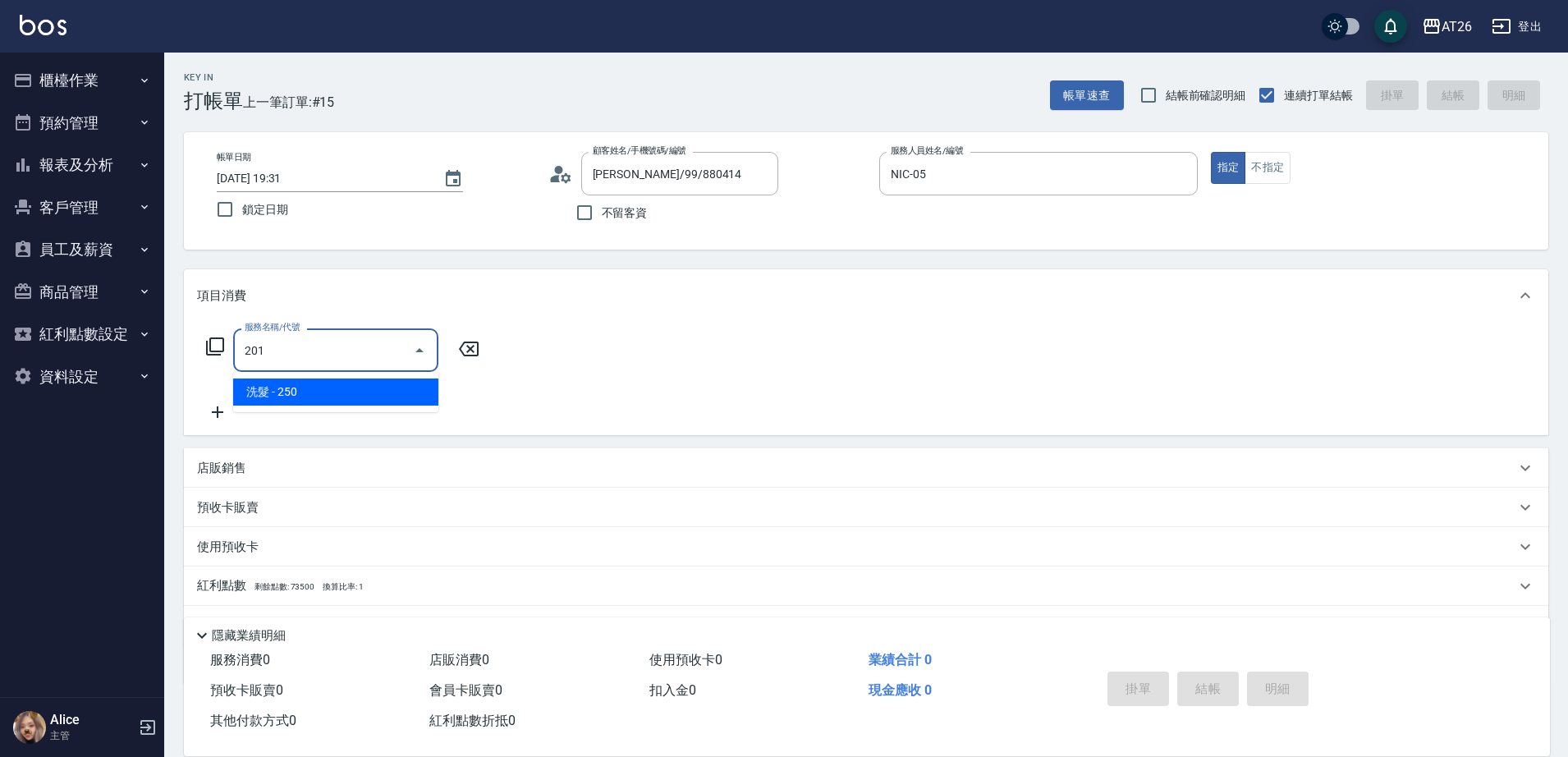
type input "洗髮(201)"
type input "20"
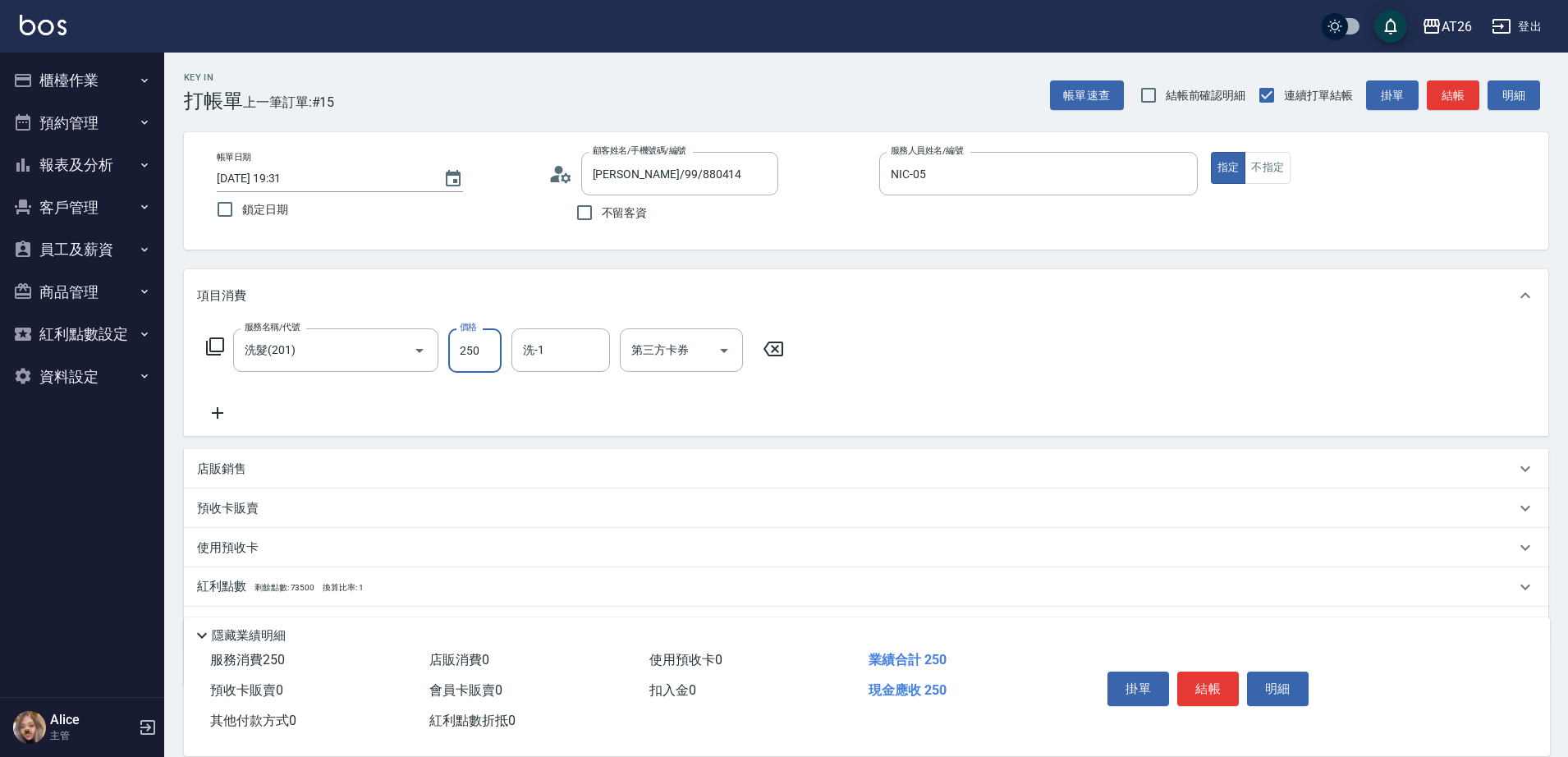
type input "8"
type input "0"
type input "800"
type input "80"
type input "800"
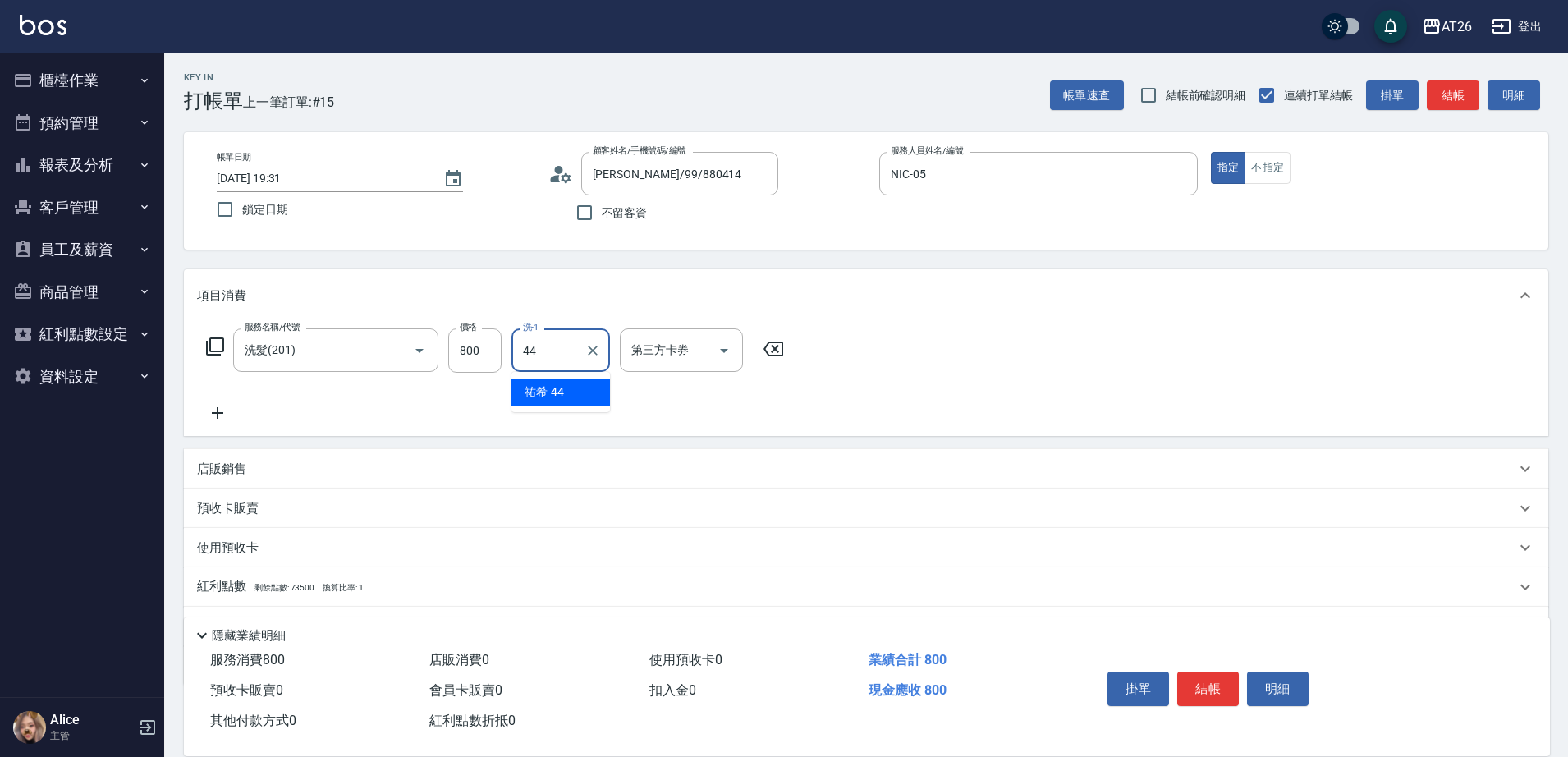
type input "祐希-44"
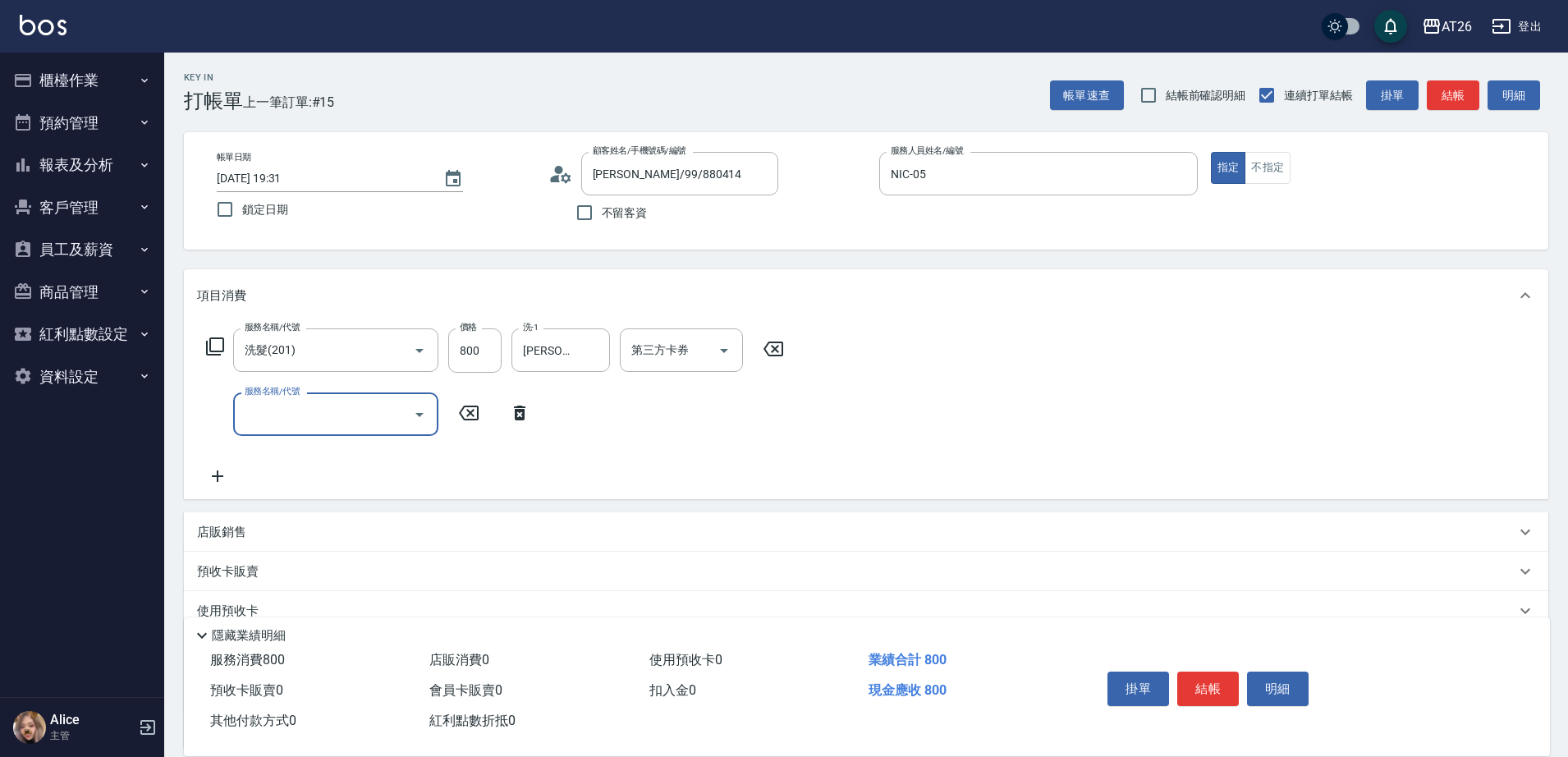
type input "2"
type input "401"
type input "100"
type input "剪髮(401)"
type input "0"
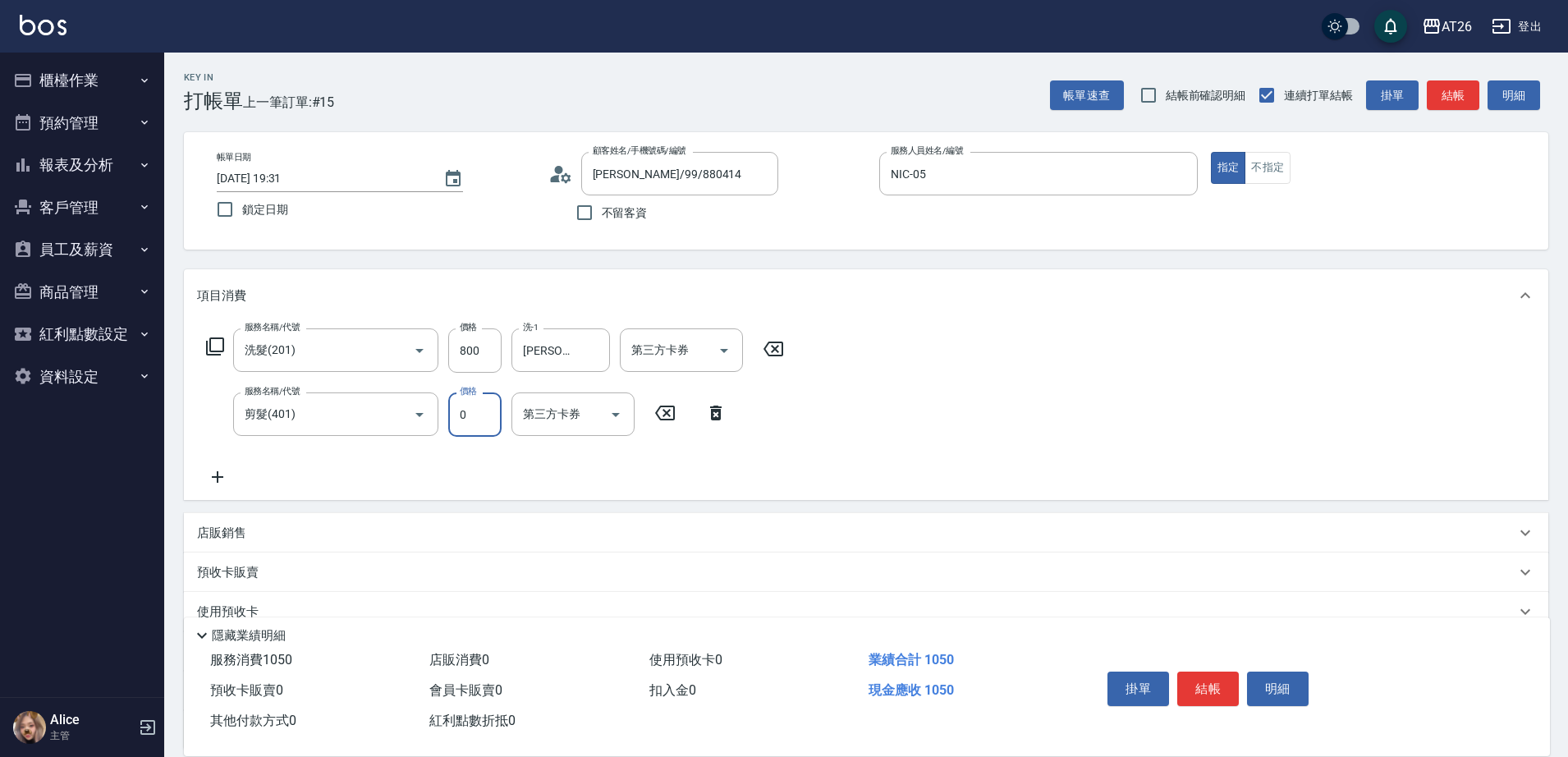
type input "80"
type input "0"
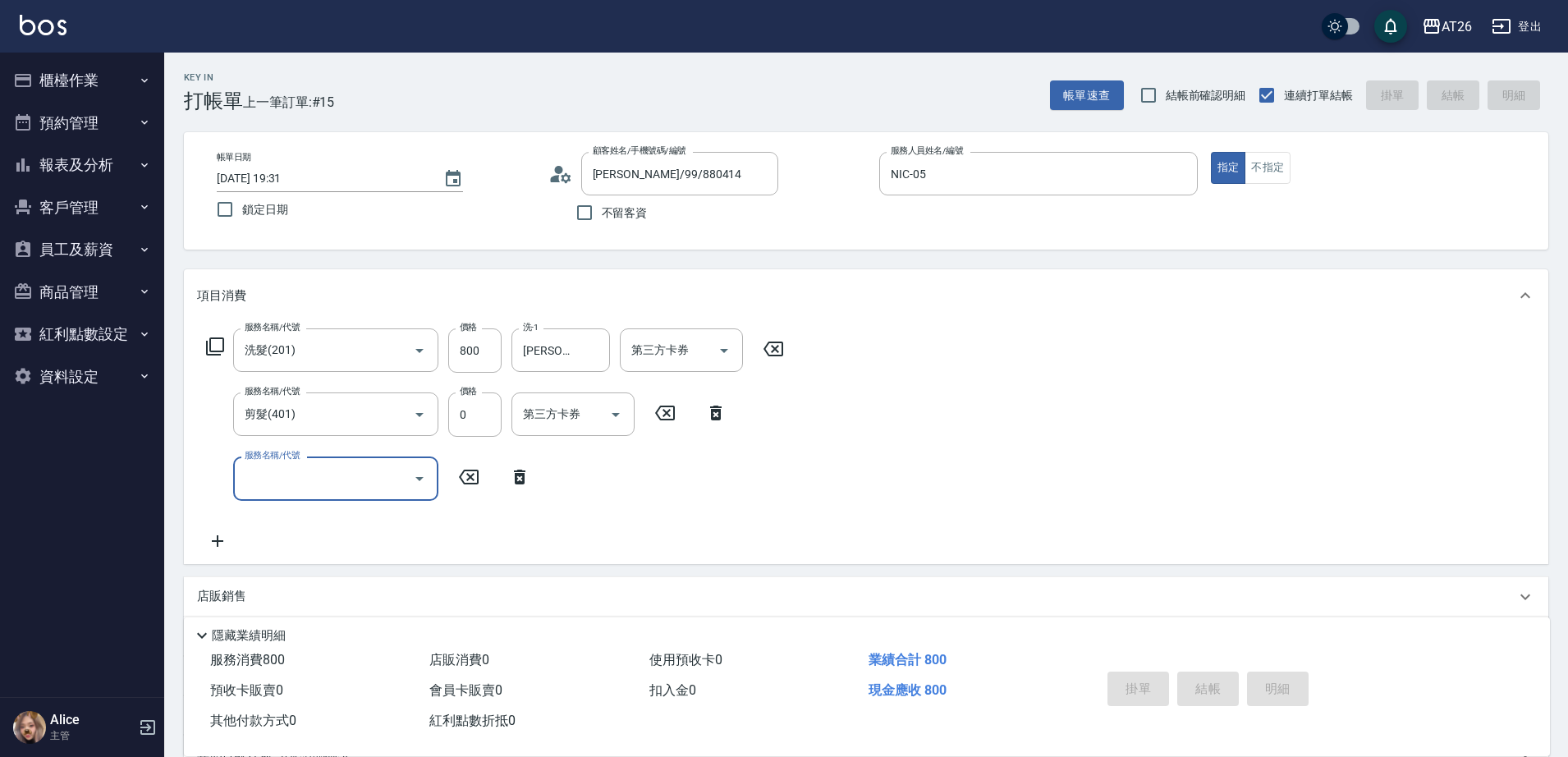
type input "0"
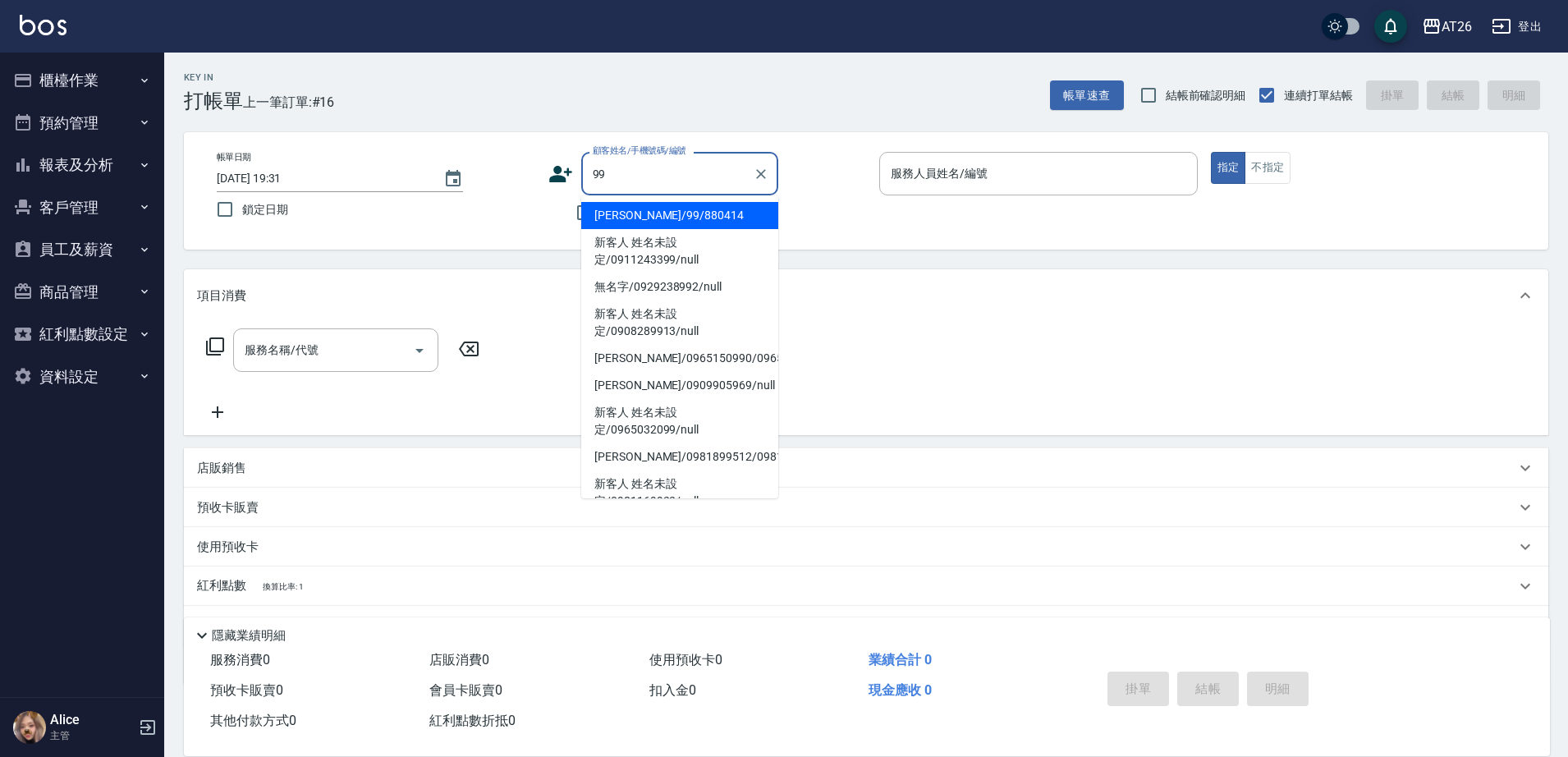
type input "吳昊軒/99/880414"
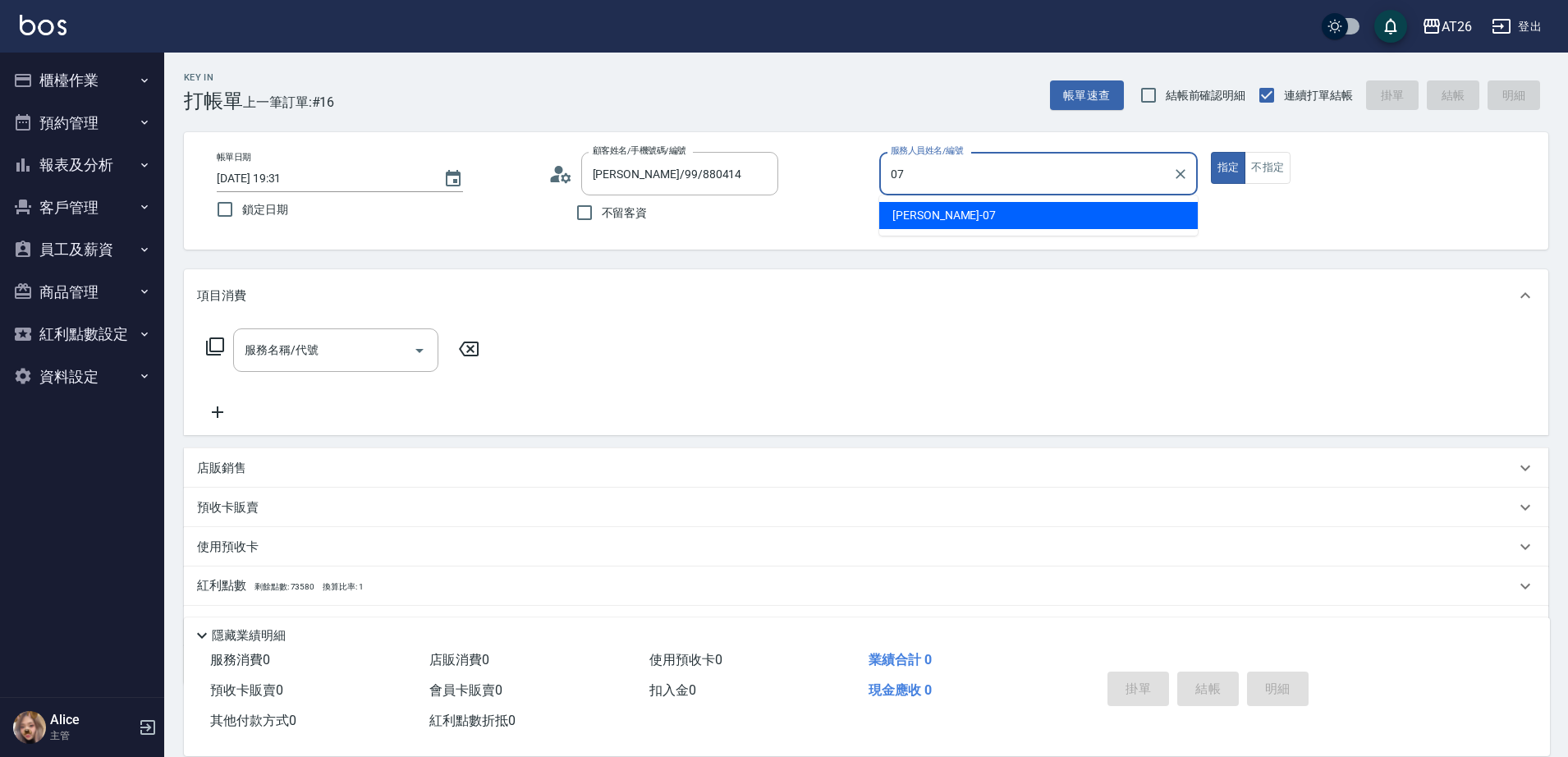
type input "ADAM-07"
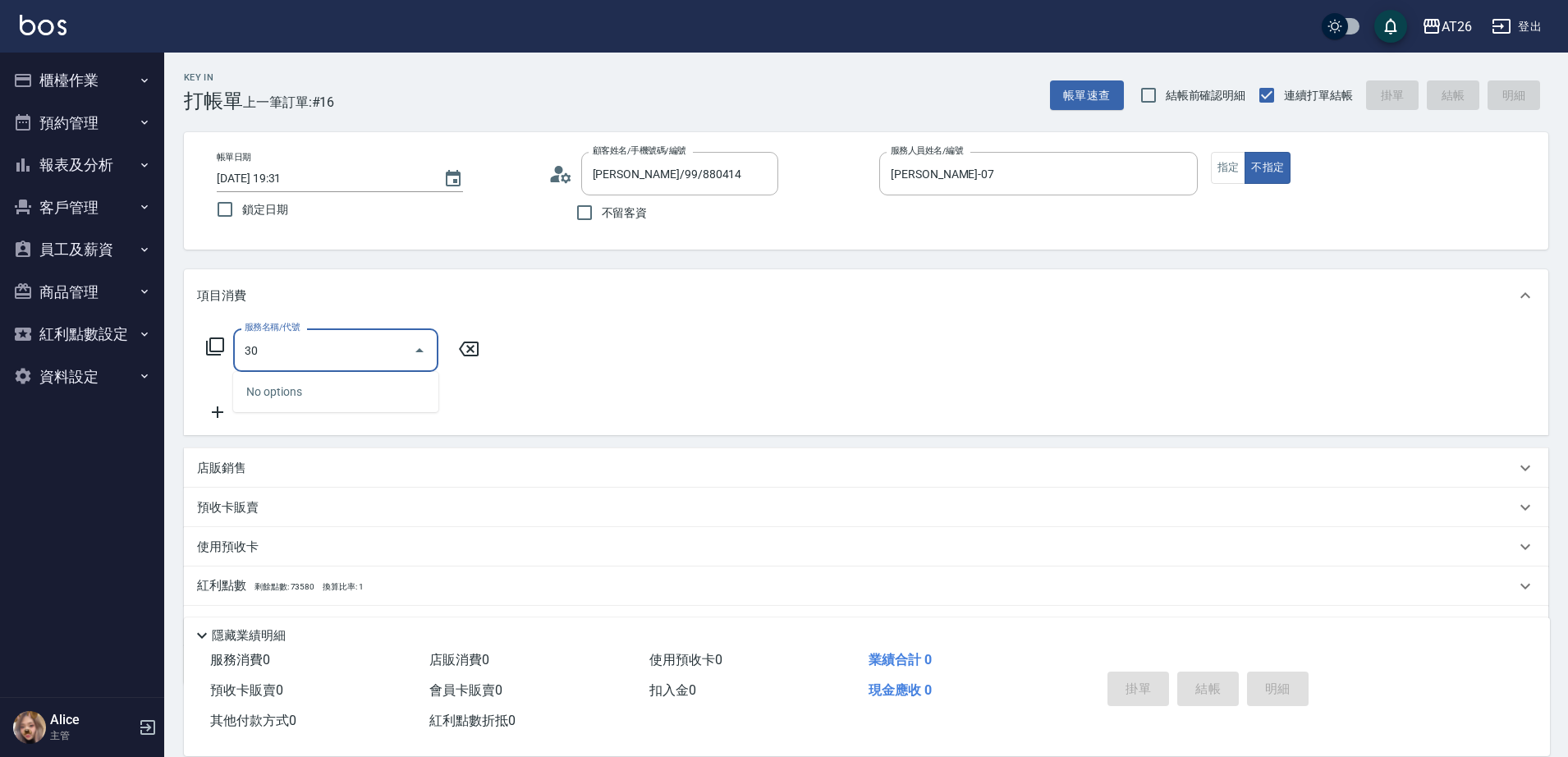
type input "301"
type input "120"
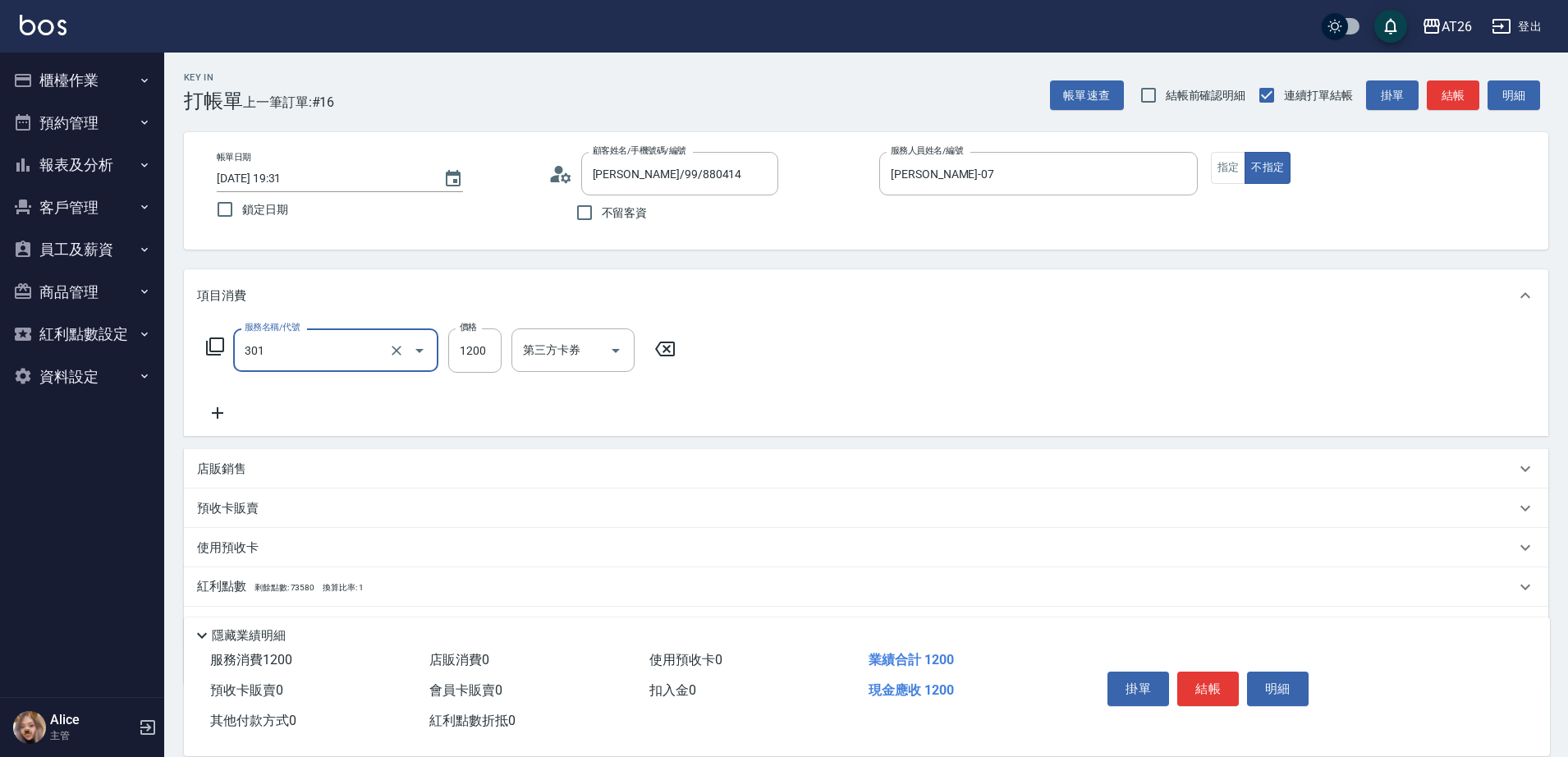
type input "燙髮(301)"
type input "3"
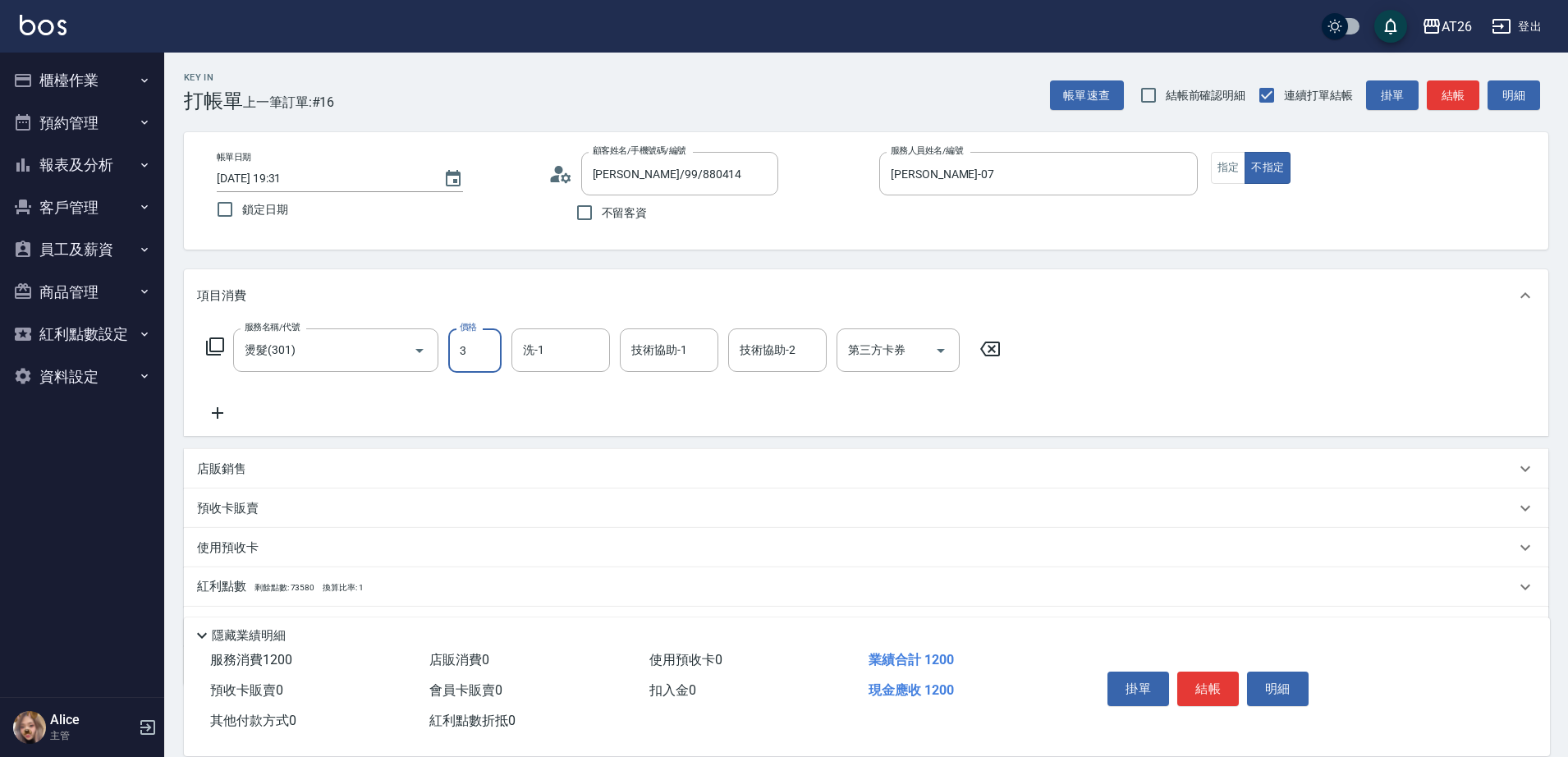
type input "0"
type input "370"
type input "30"
type input "3700"
type input "370"
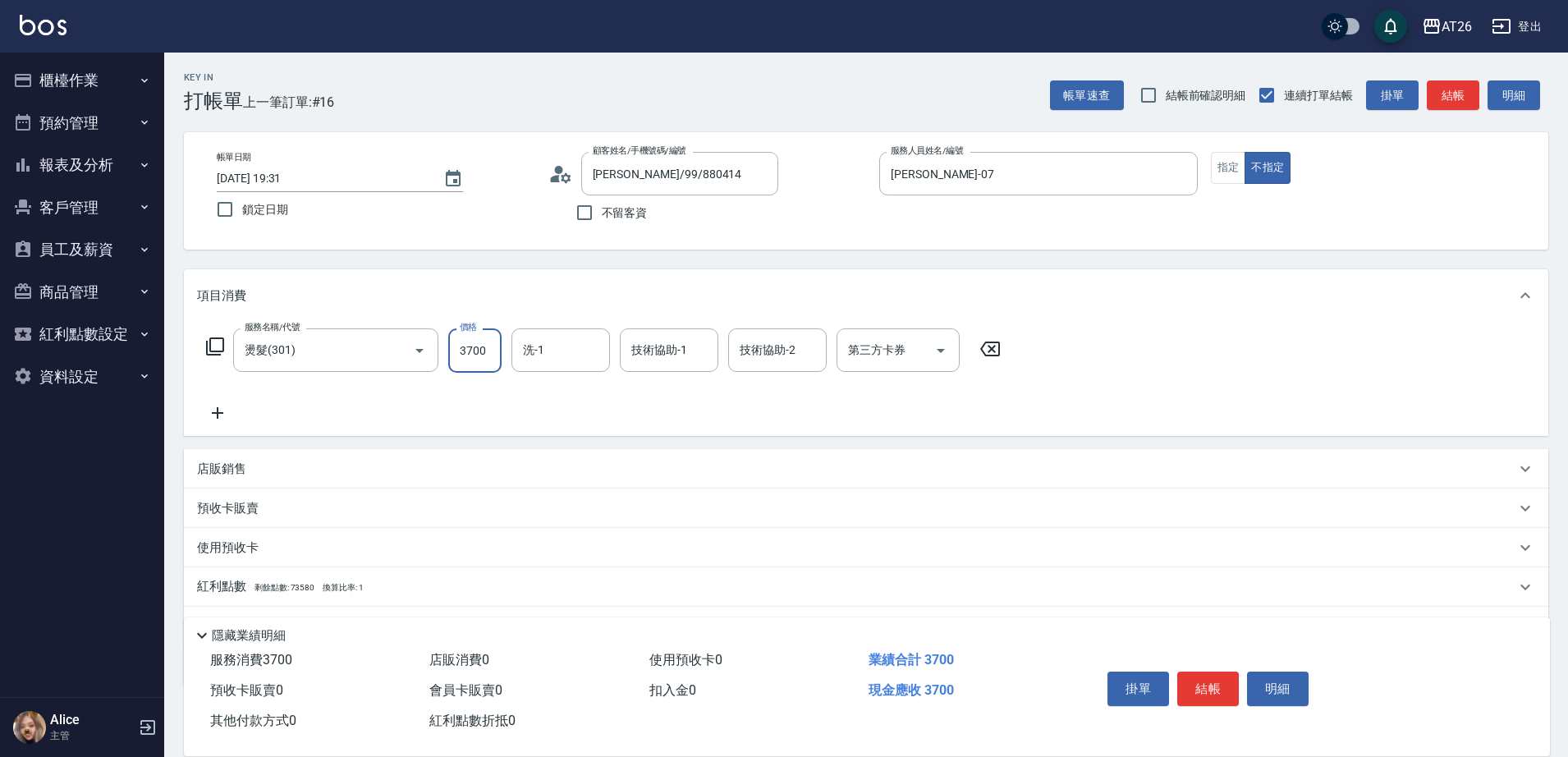
type input "3700"
type input "tony-46"
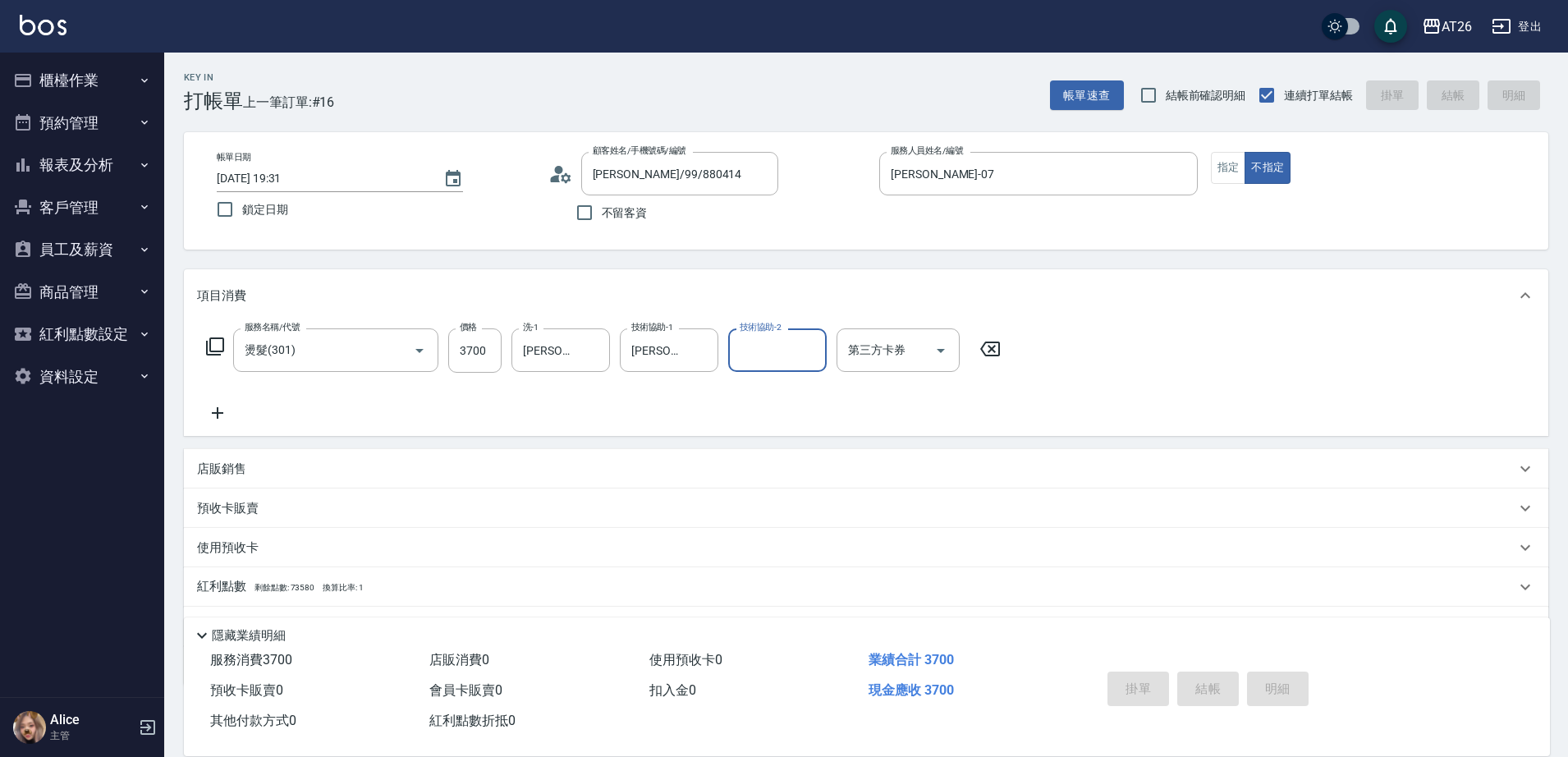
type input "2025/09/07 19:44"
type input "0"
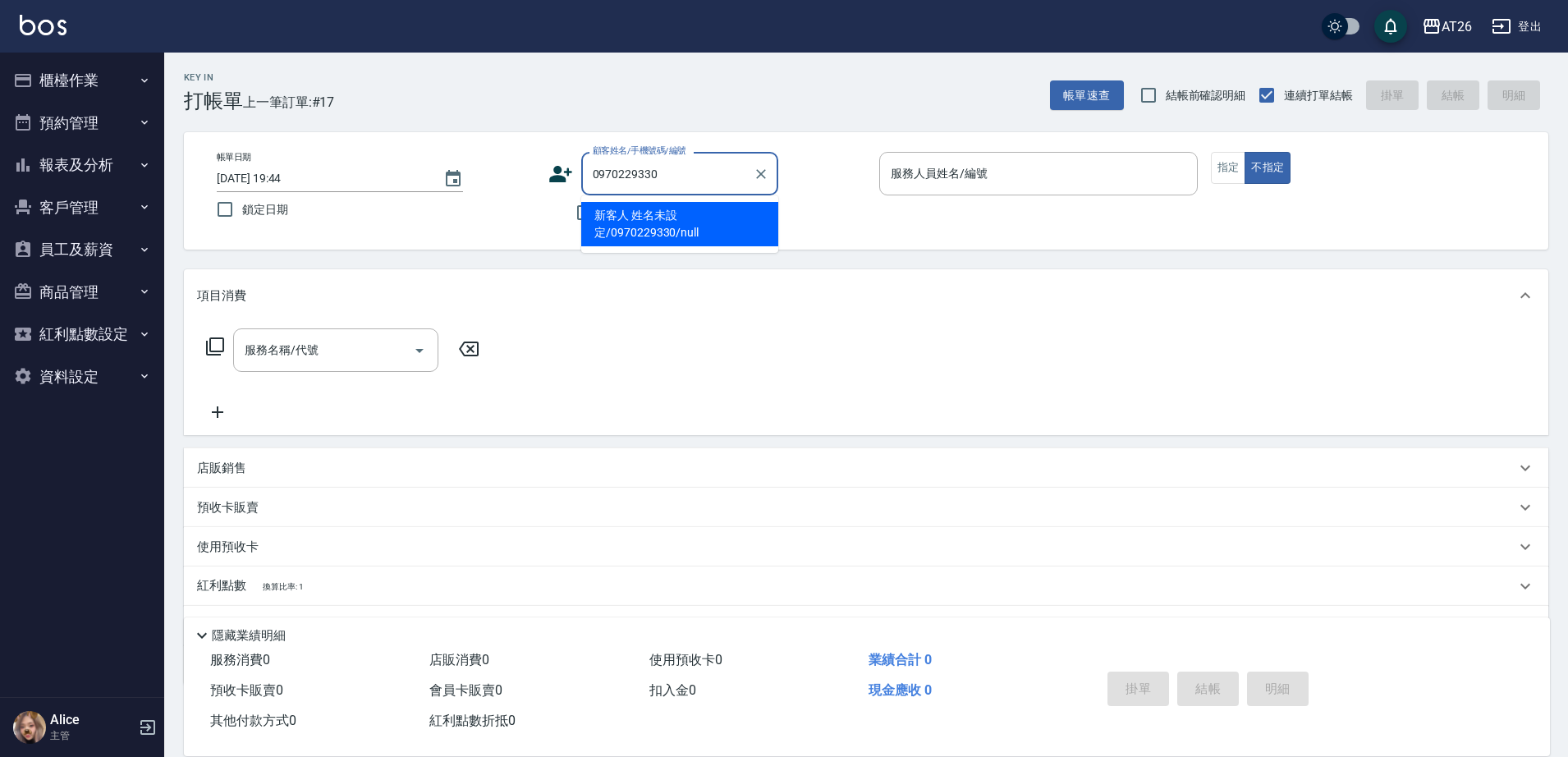
type input "新客人 姓名未設定/0970229330/null"
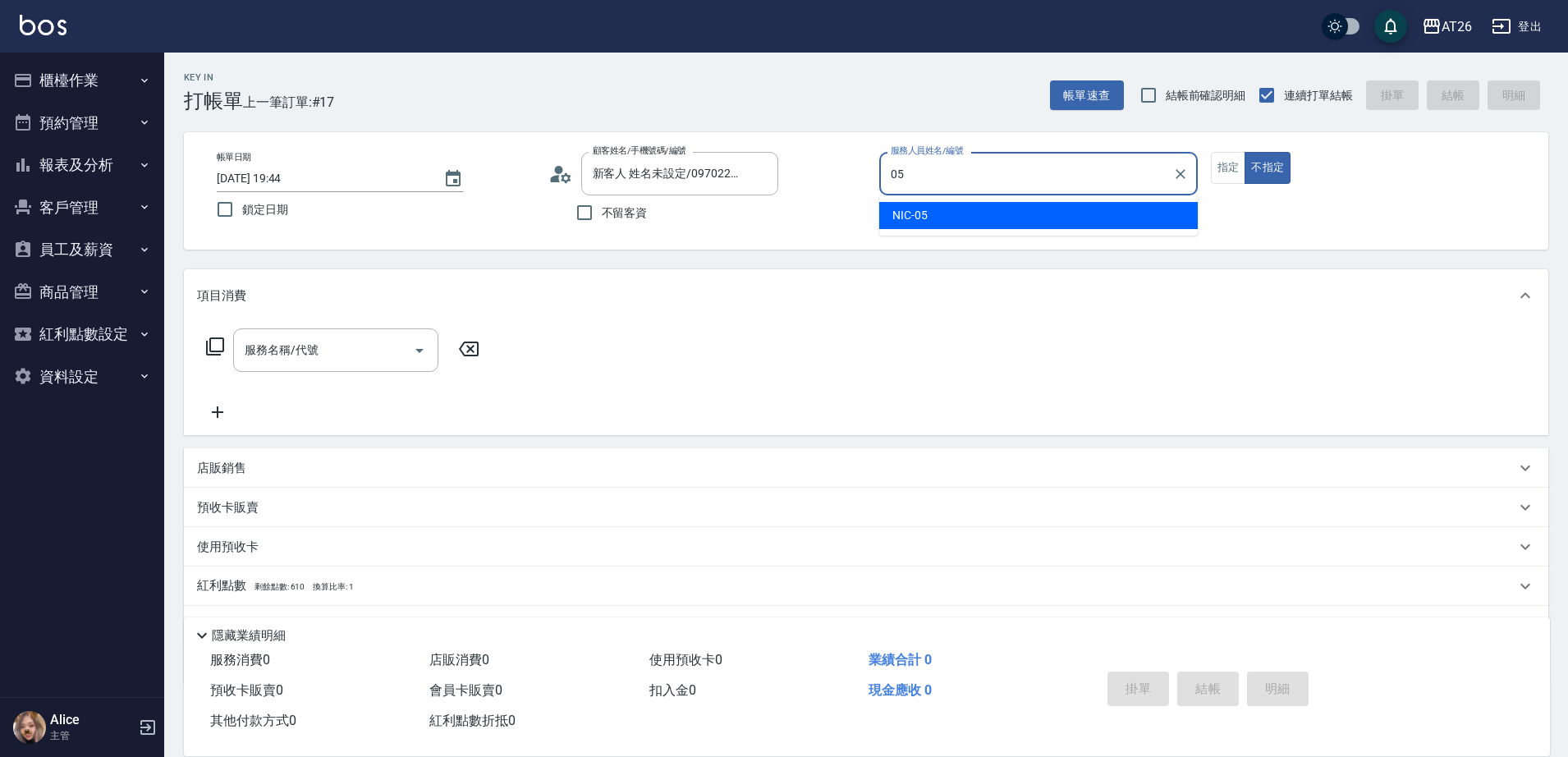
type input "NIC-05"
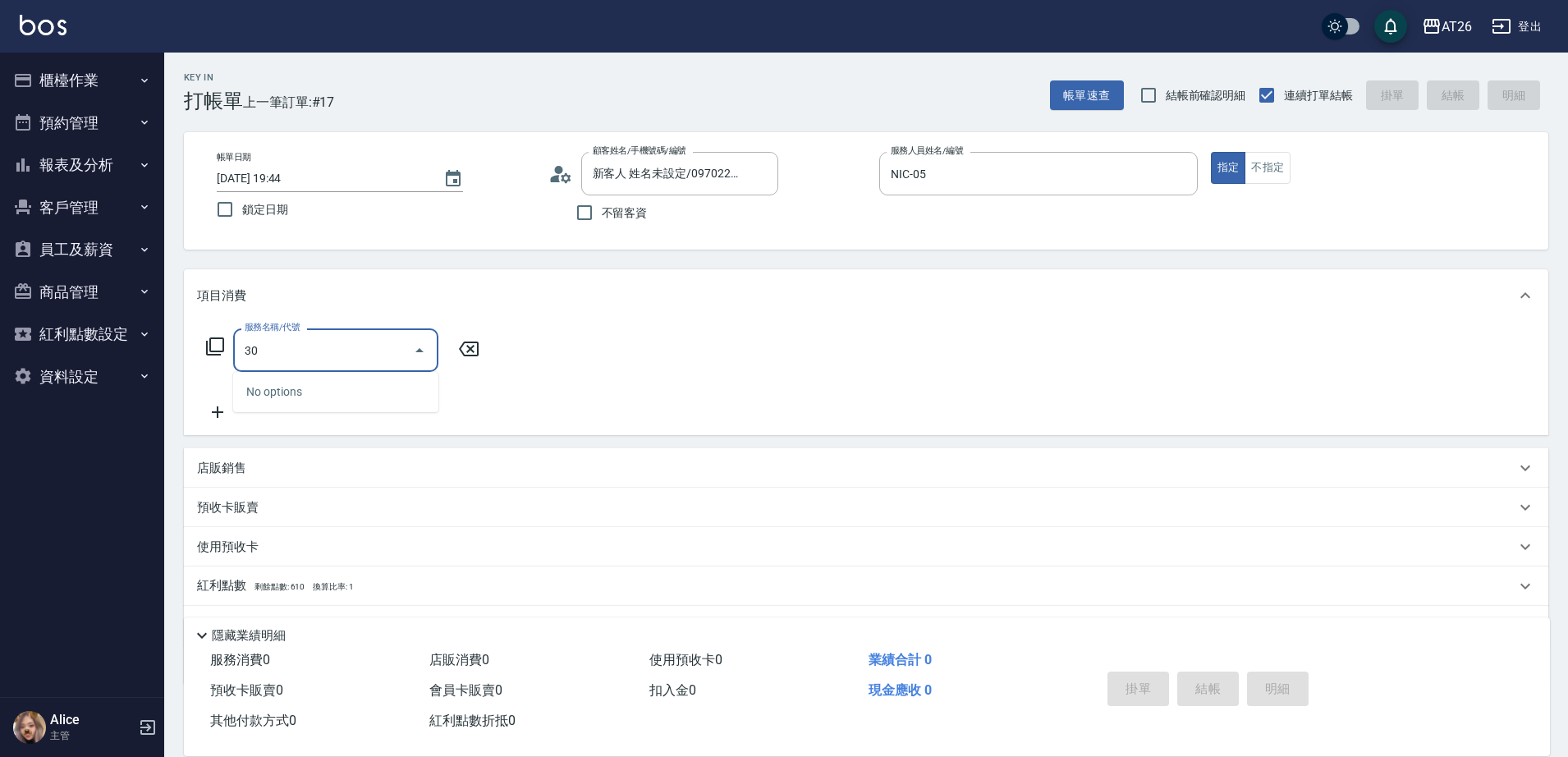
type input "301"
type input "120"
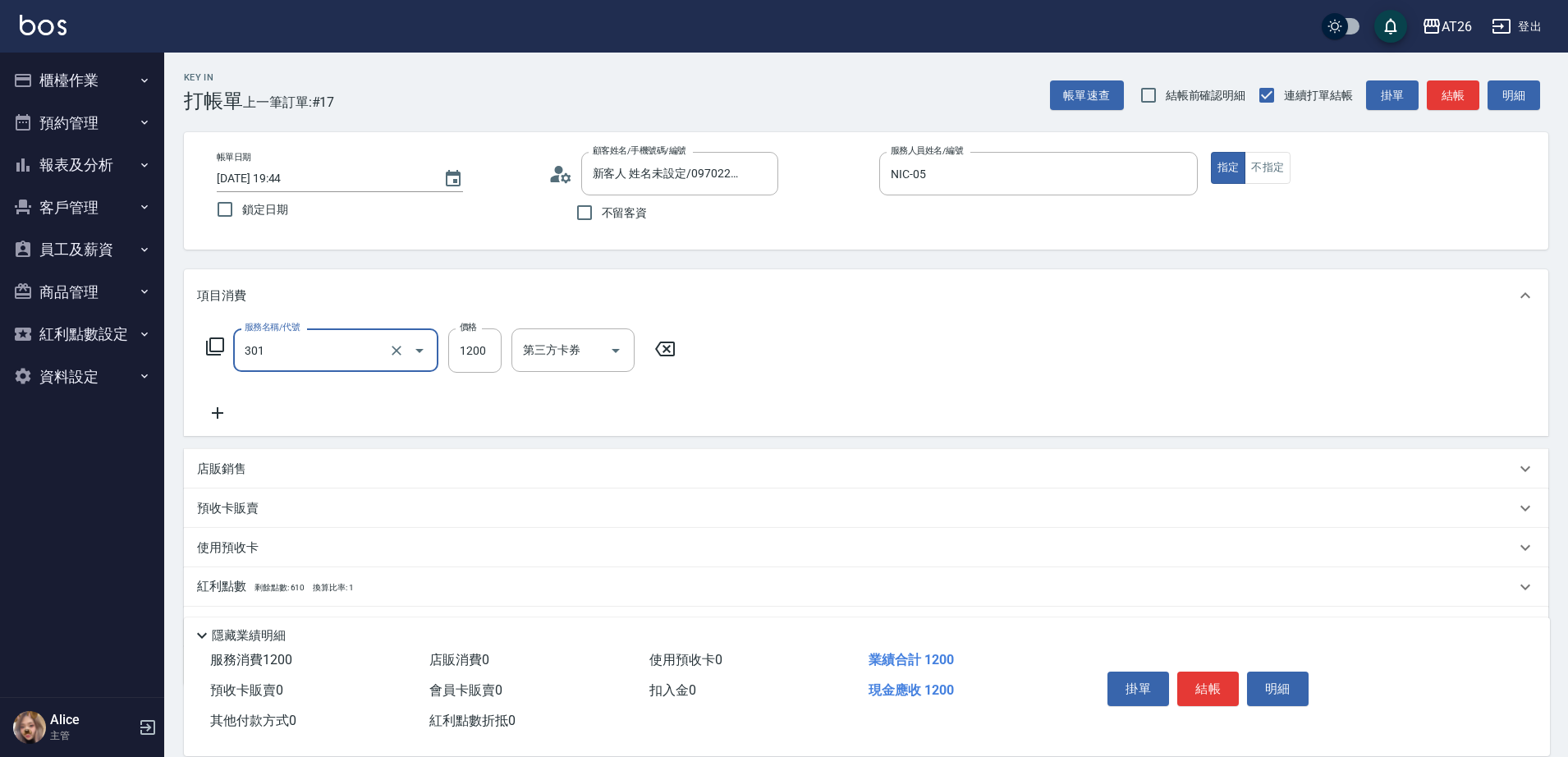
type input "燙髮(301)"
type input "2"
type input "0"
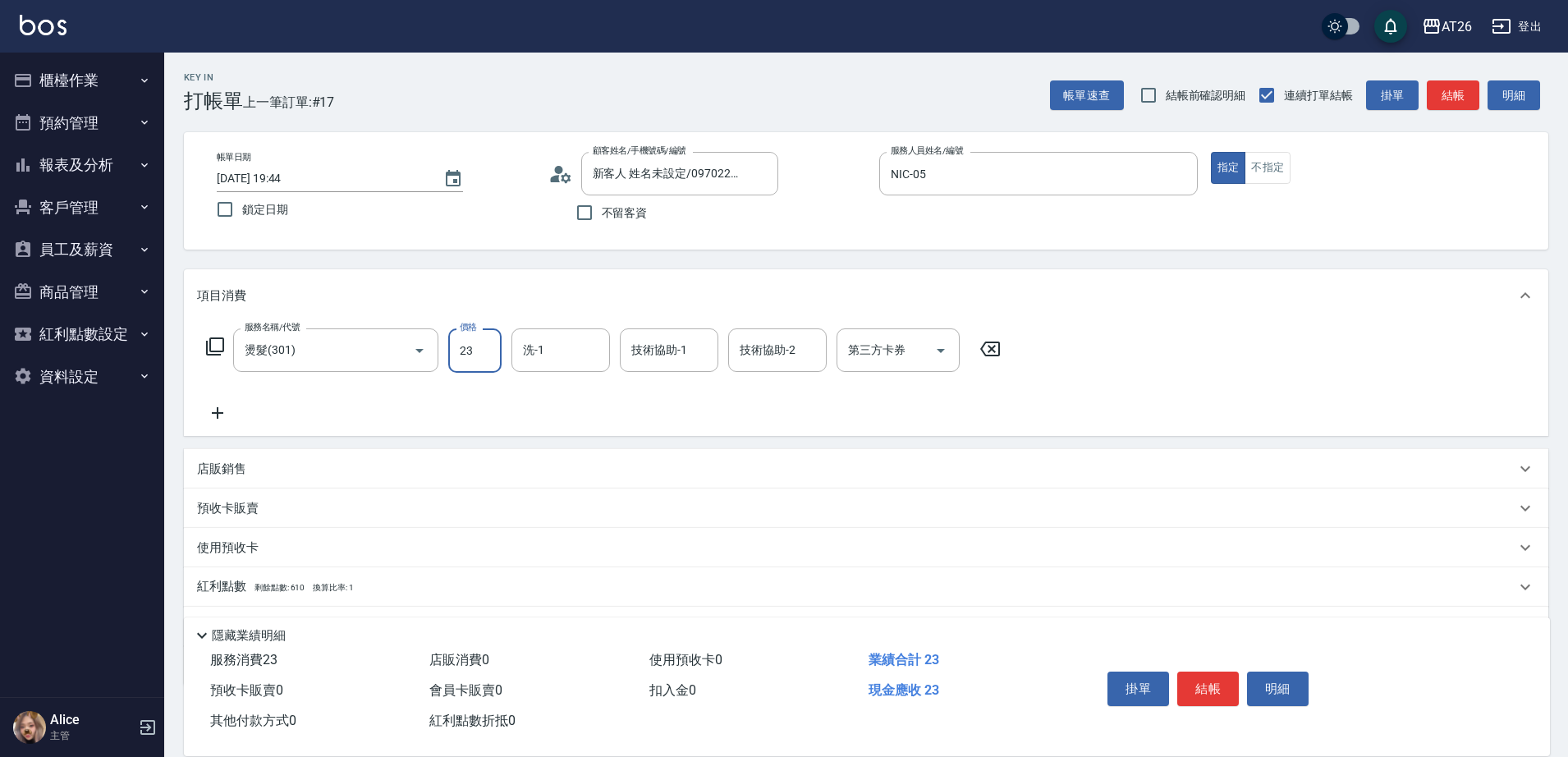
type input "230"
type input "20"
type input "2300"
type input "230"
type input "2300"
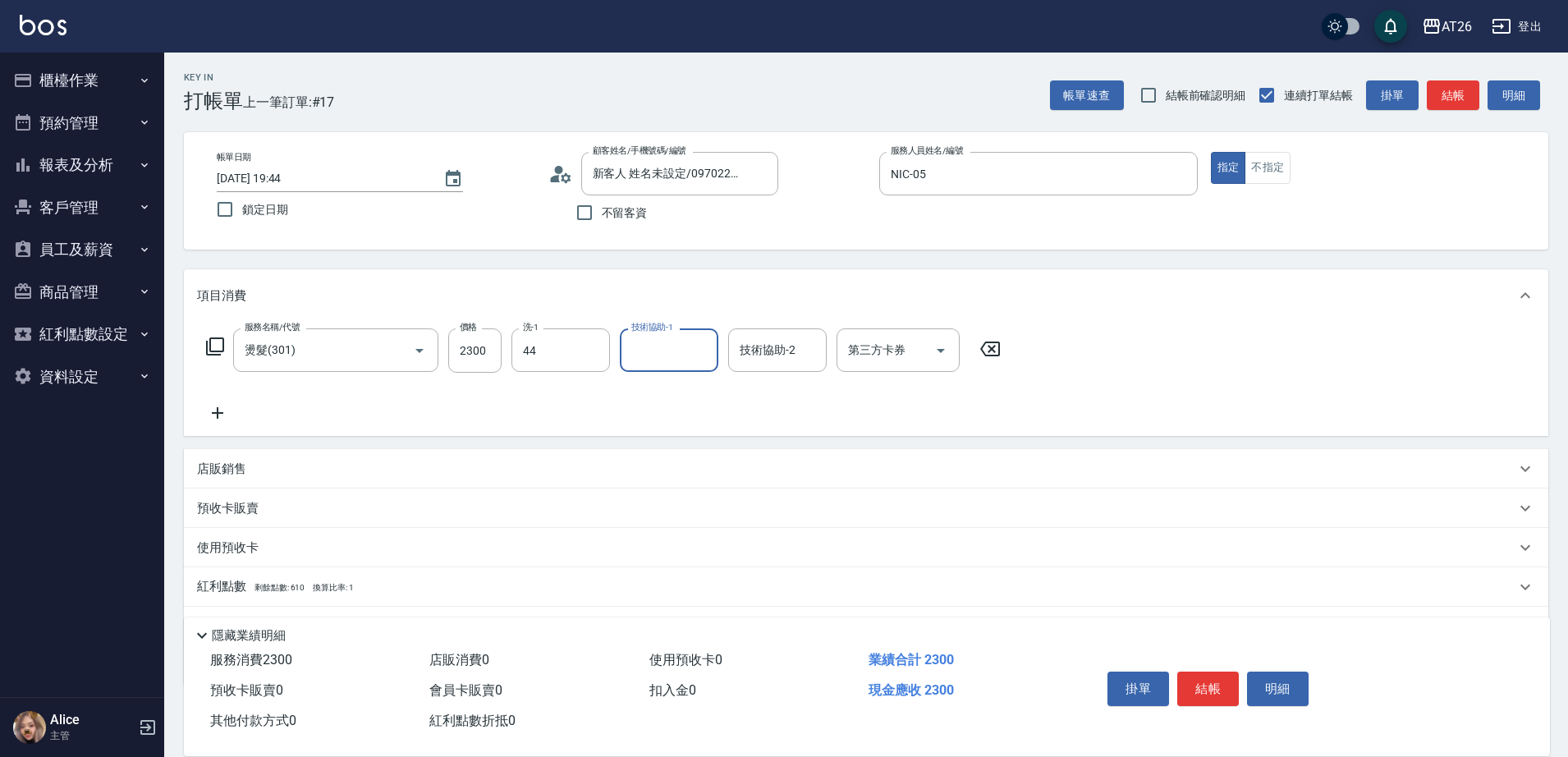
type input "祐希-44"
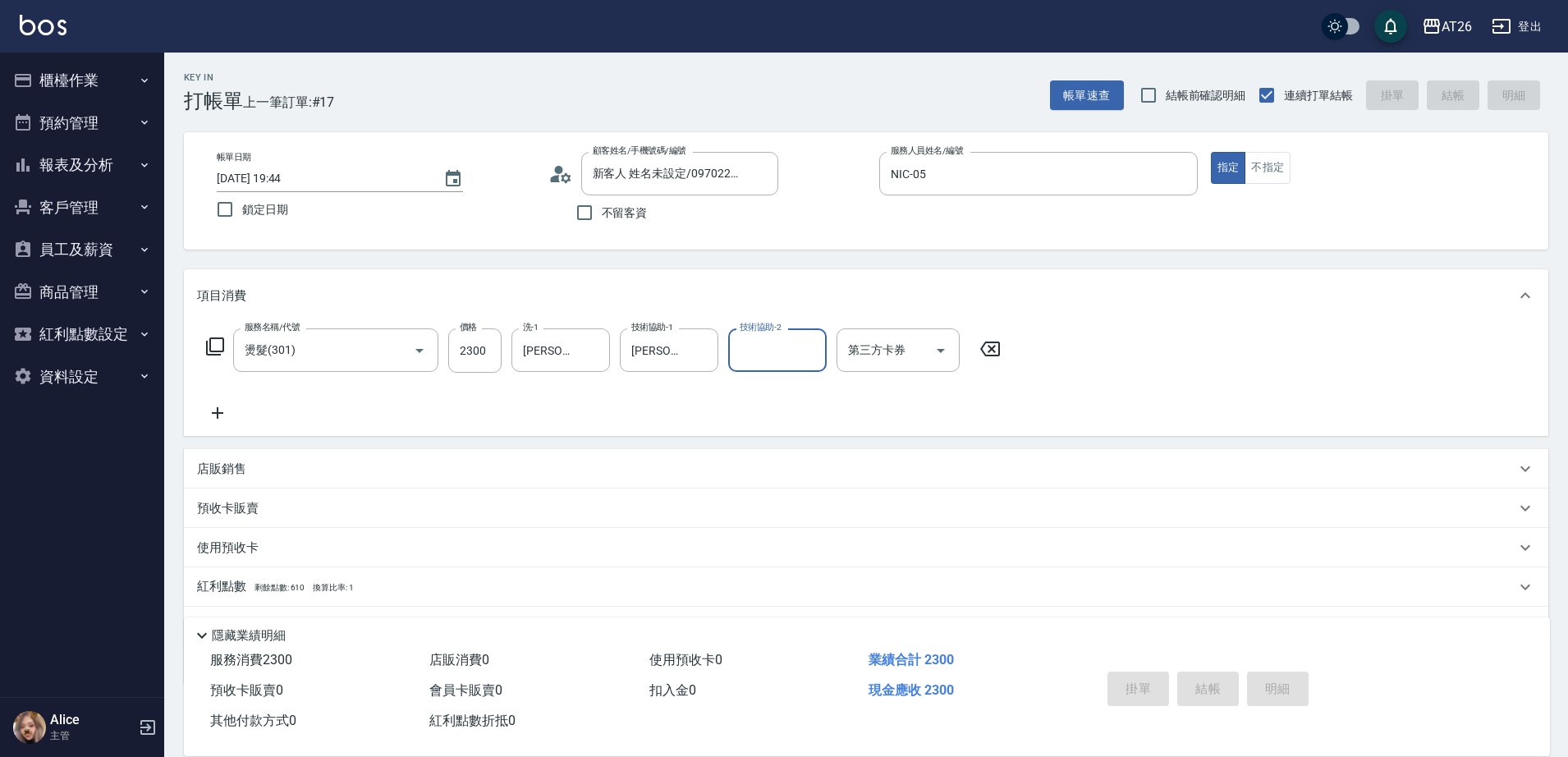
type input "2025/09/07 19:49"
type input "0"
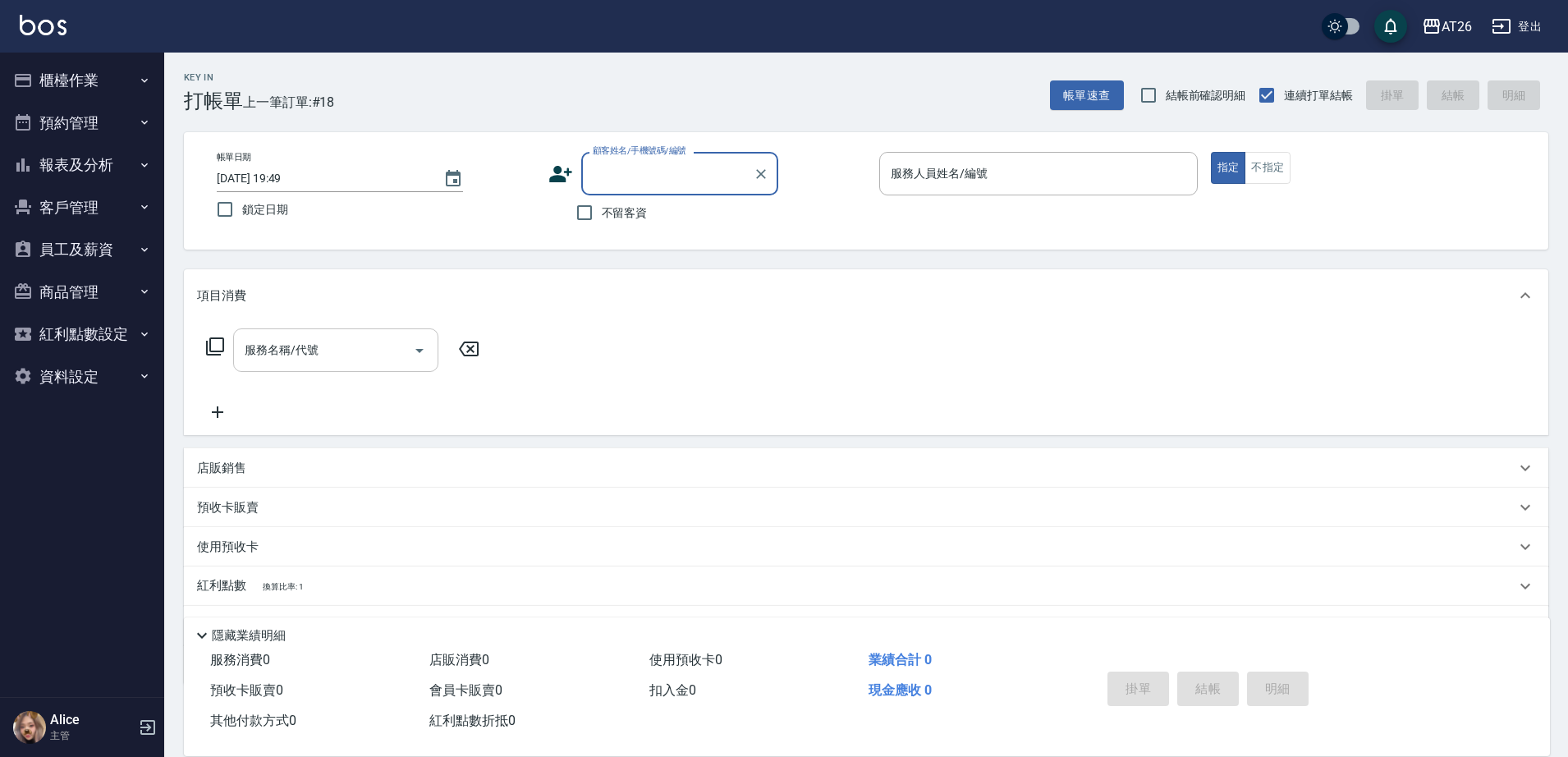
click at [325, 343] on input "服務名稱/代號" at bounding box center [323, 350] width 166 height 29
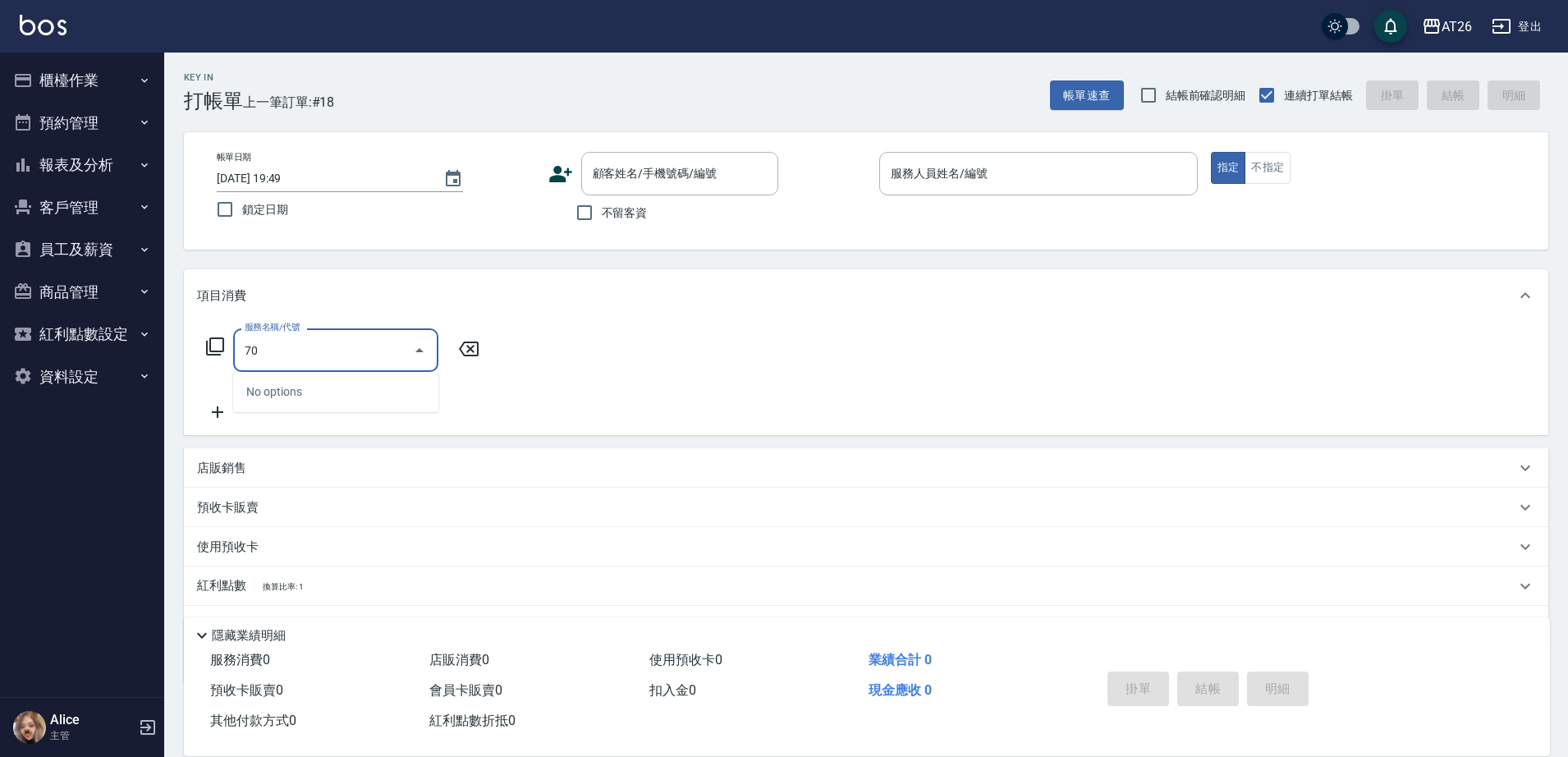
type input "703"
type input "500"
type input "新羽毛鉑金接髮(703)"
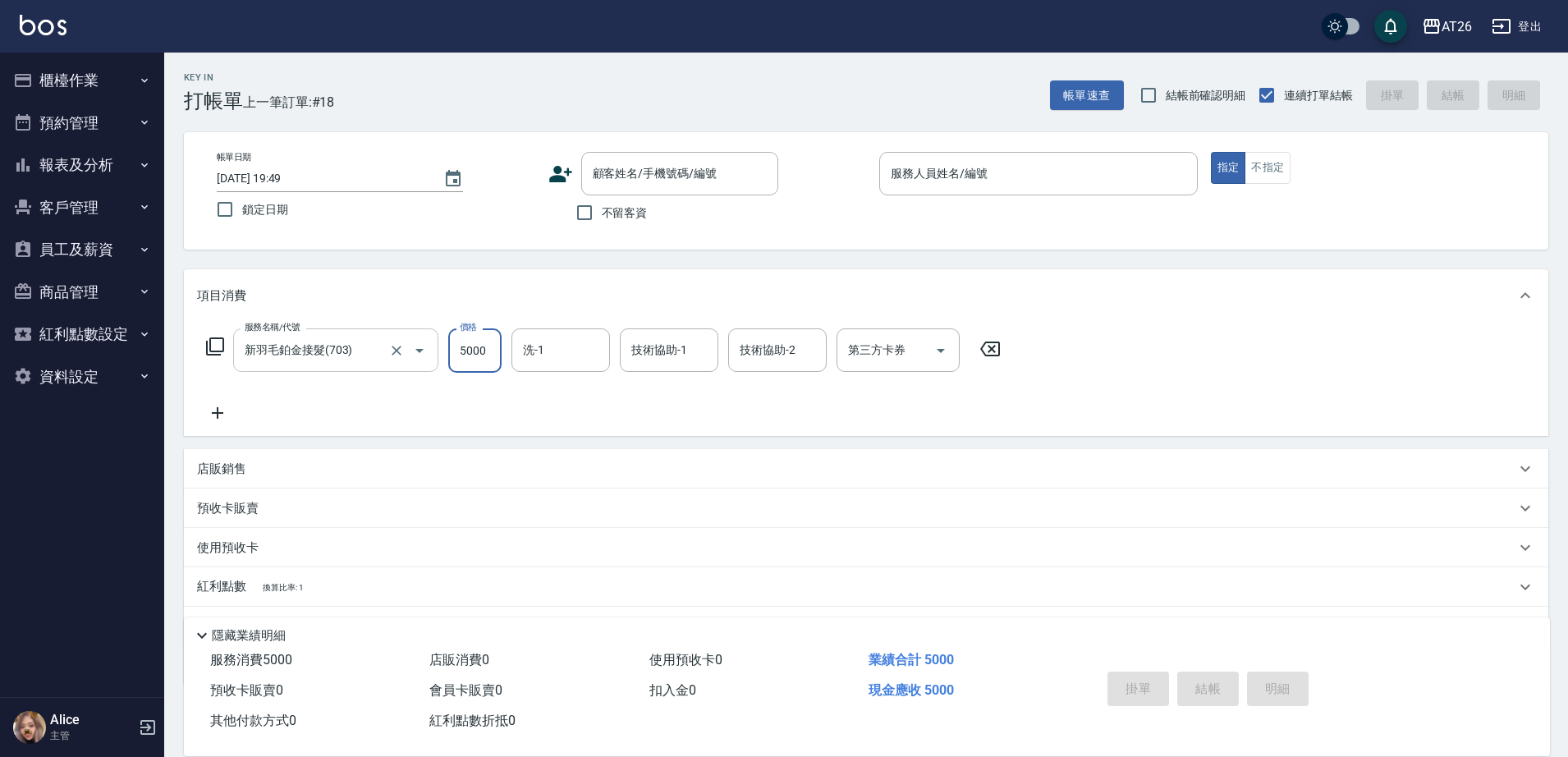
type input "1"
type input "0"
type input "103"
type input "10"
type input "1032"
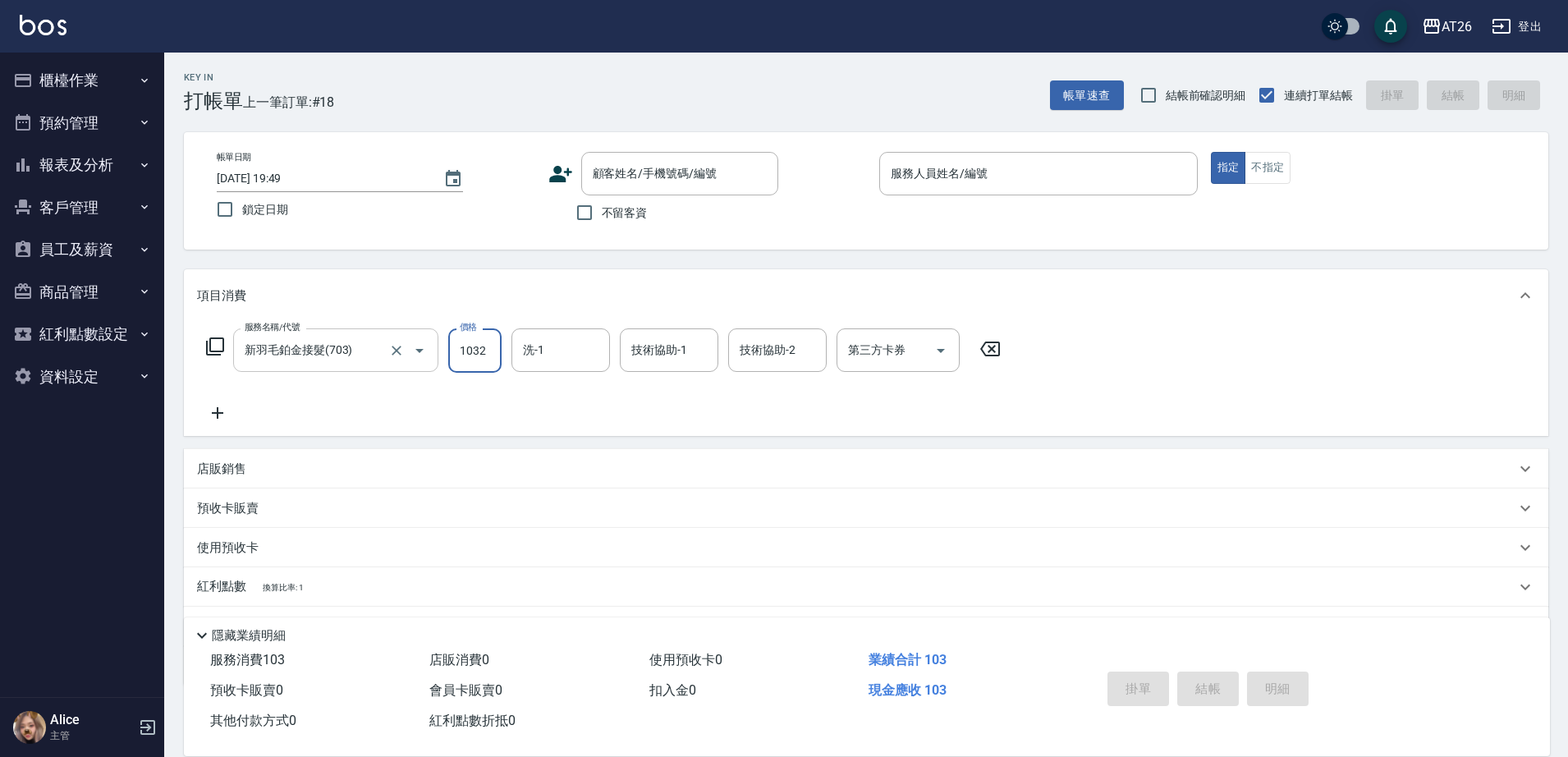
type input "100"
type input "10320"
type input "1030"
type input "1032"
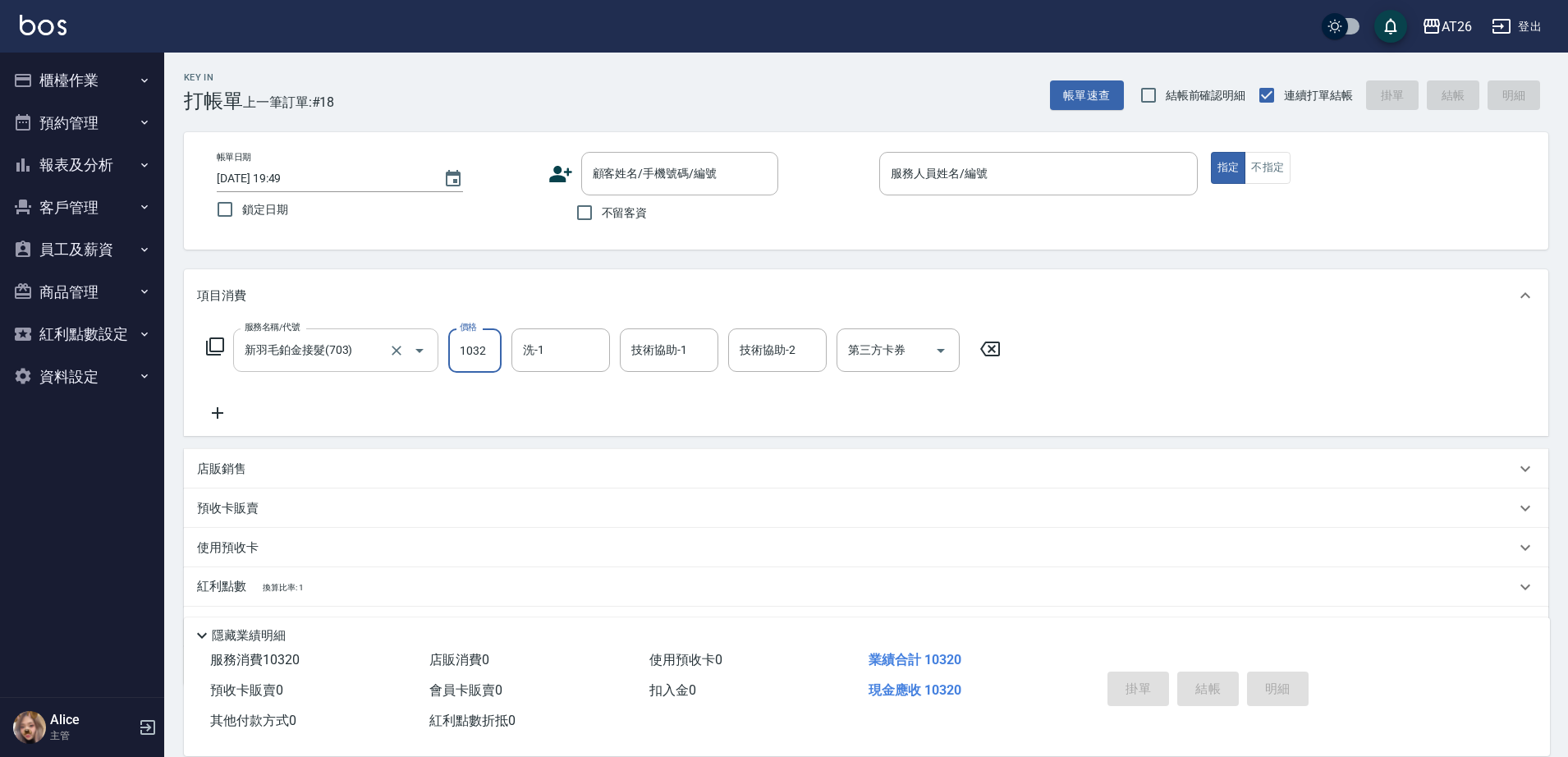
type input "100"
type input "103"
type input "10"
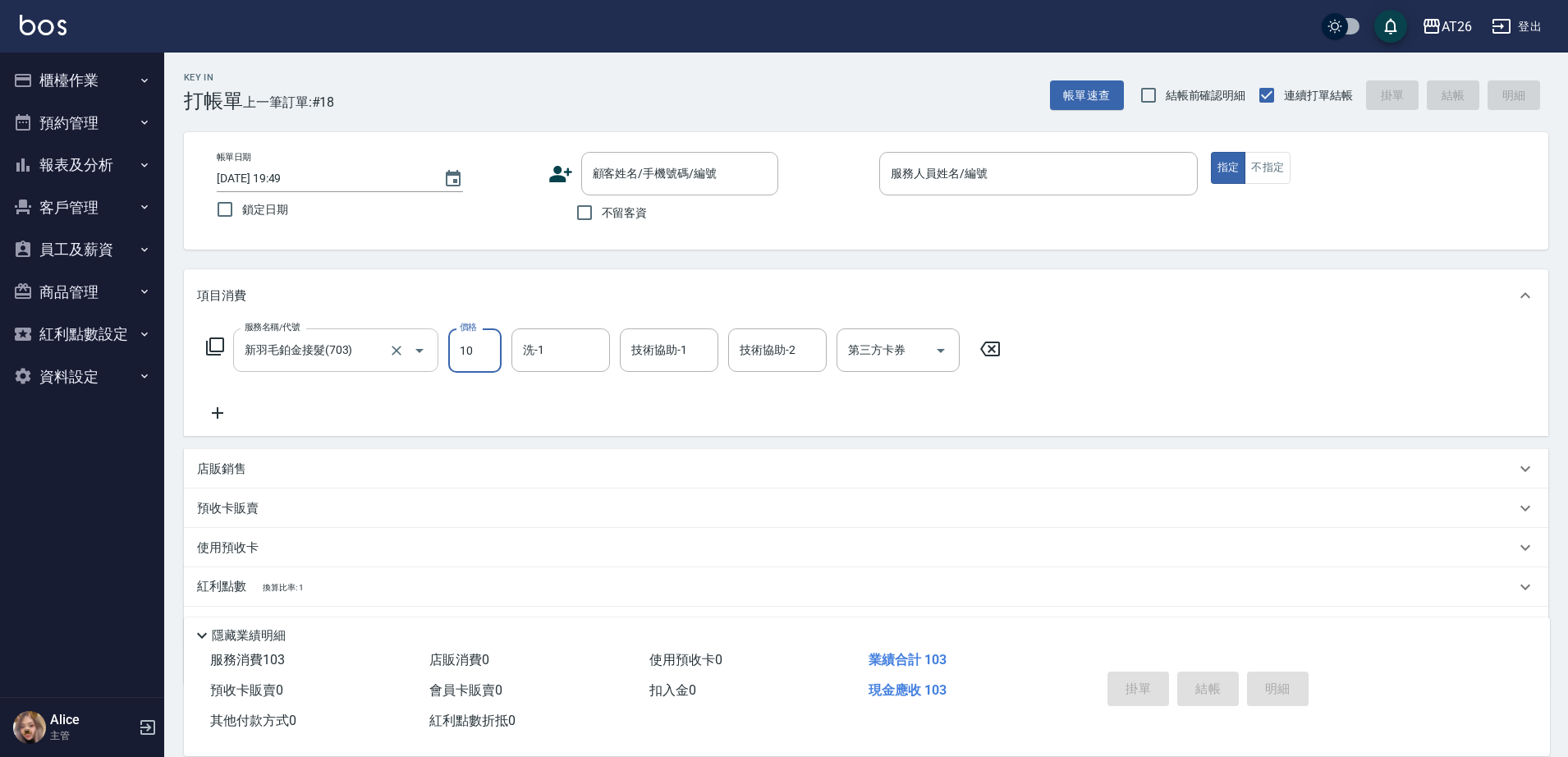
type input "0"
click at [398, 350] on icon "Clear" at bounding box center [396, 350] width 16 height 16
click at [326, 360] on input "服務名稱/代號" at bounding box center [312, 350] width 144 height 29
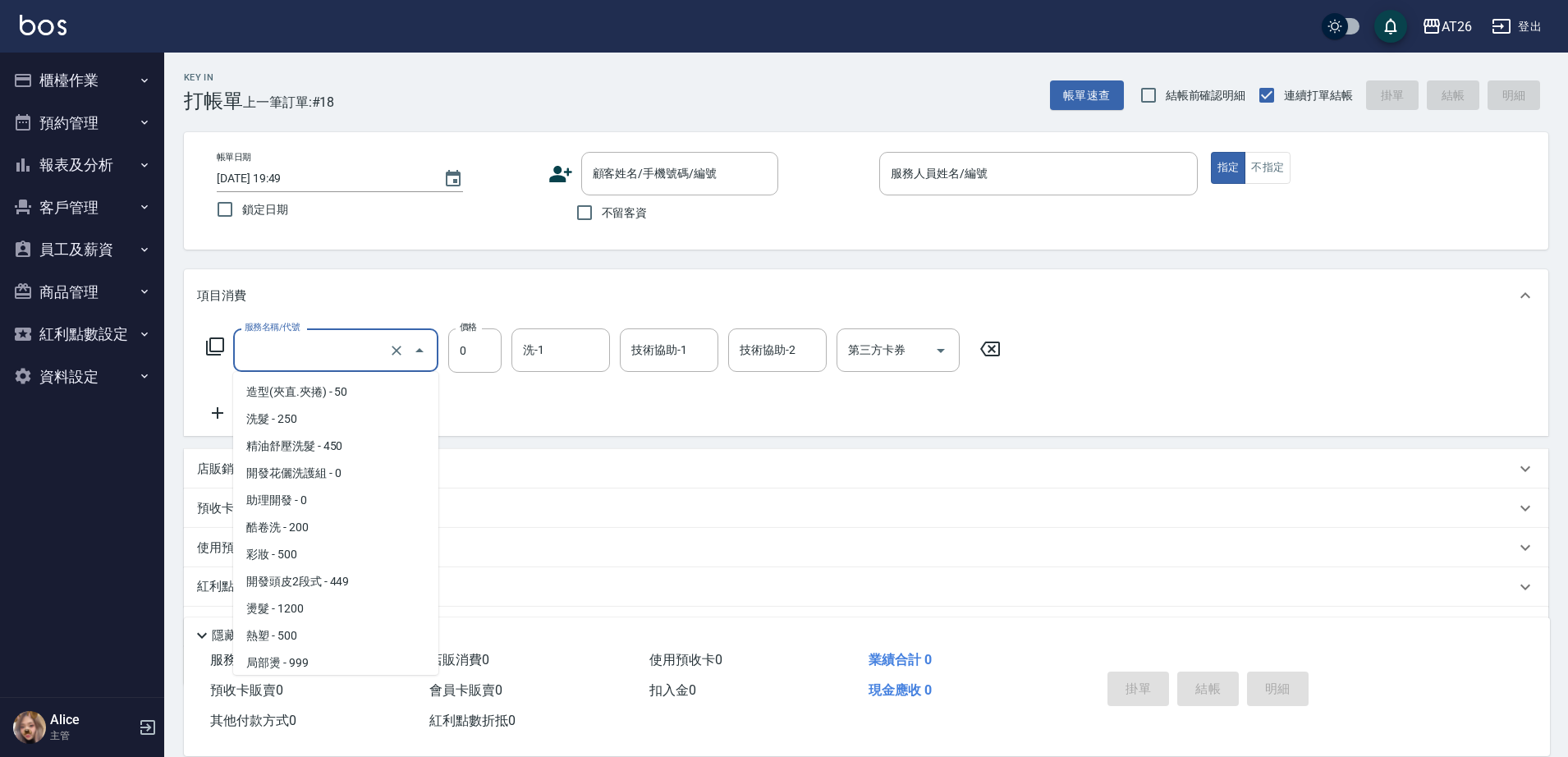
scroll to position [1518, 0]
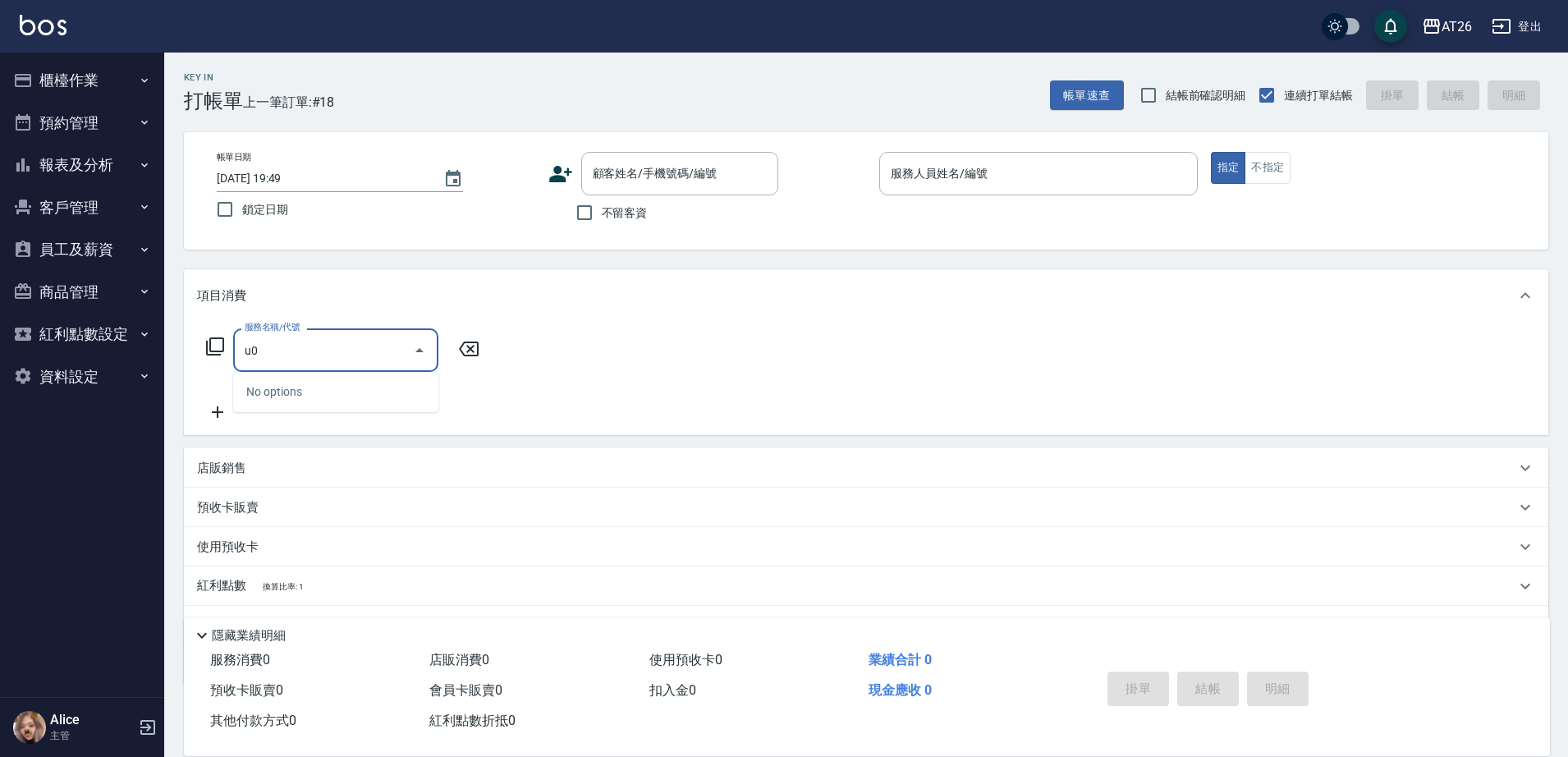
type input "u"
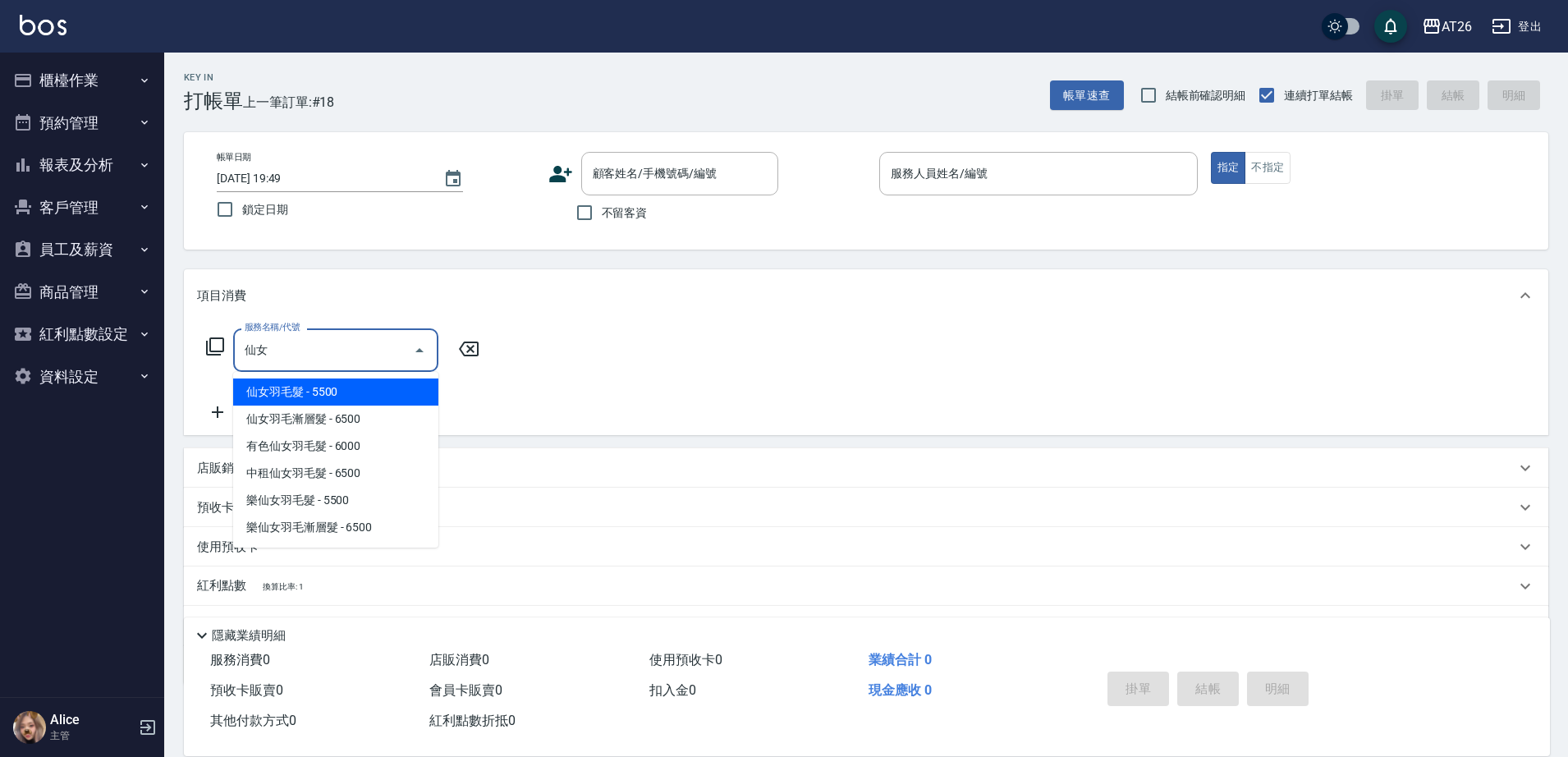
type input "仙女羽毛髮(716)"
type input "550"
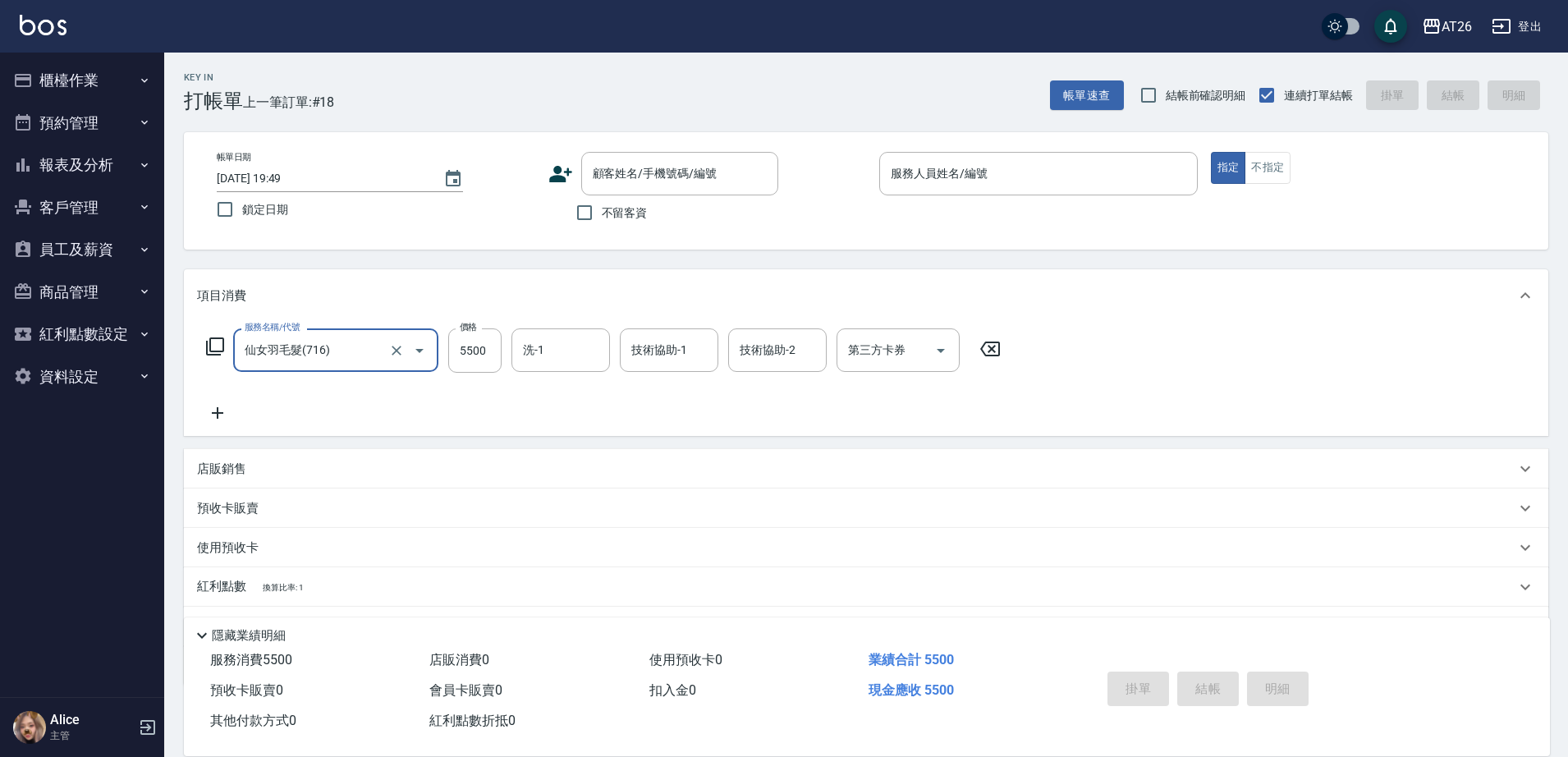
type input "仙女羽毛髮(716)"
type input "1"
type input "0"
type input "166"
type input "10"
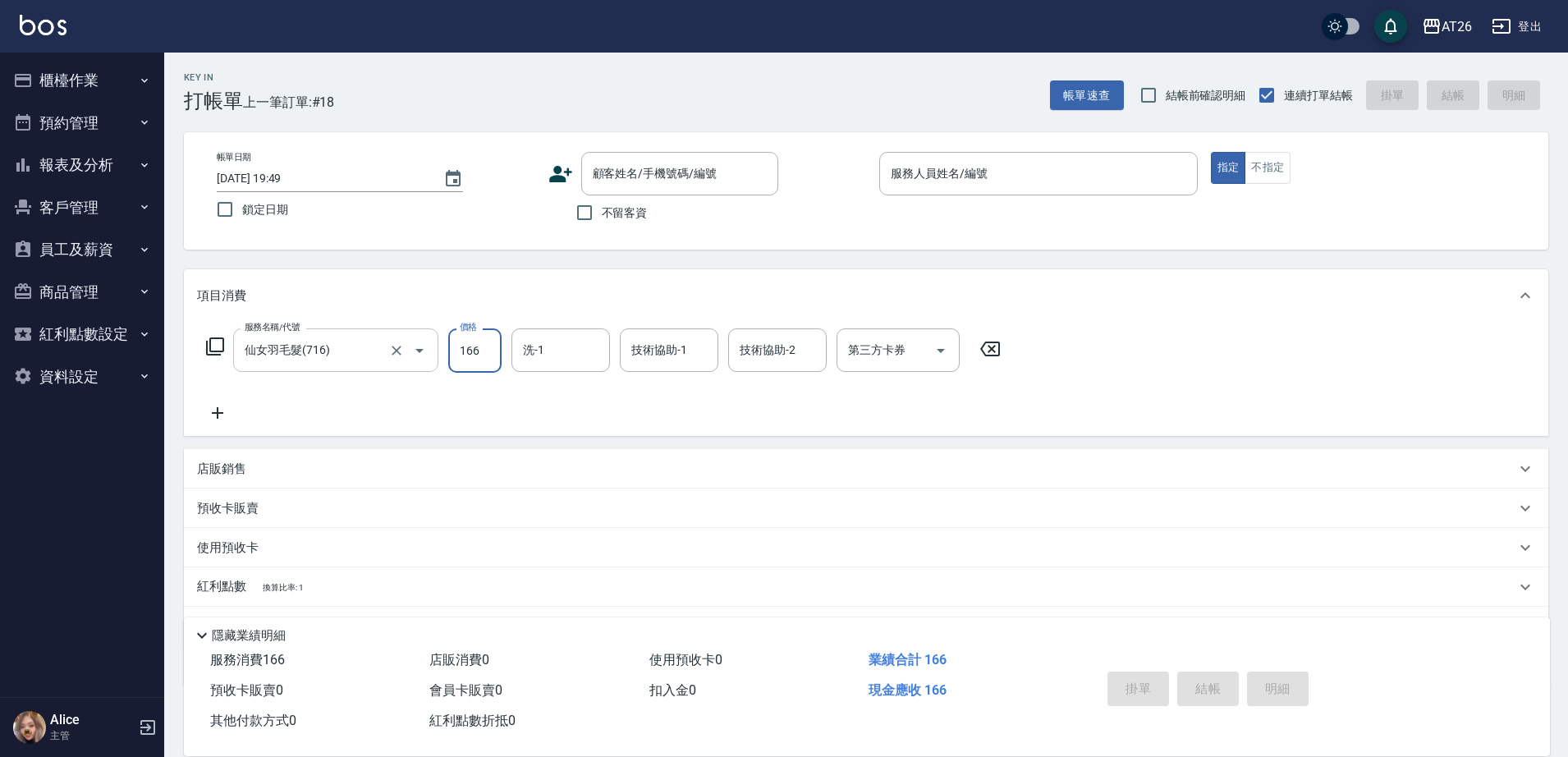
type input "1668"
type input "160"
type input "16680"
type input "1660"
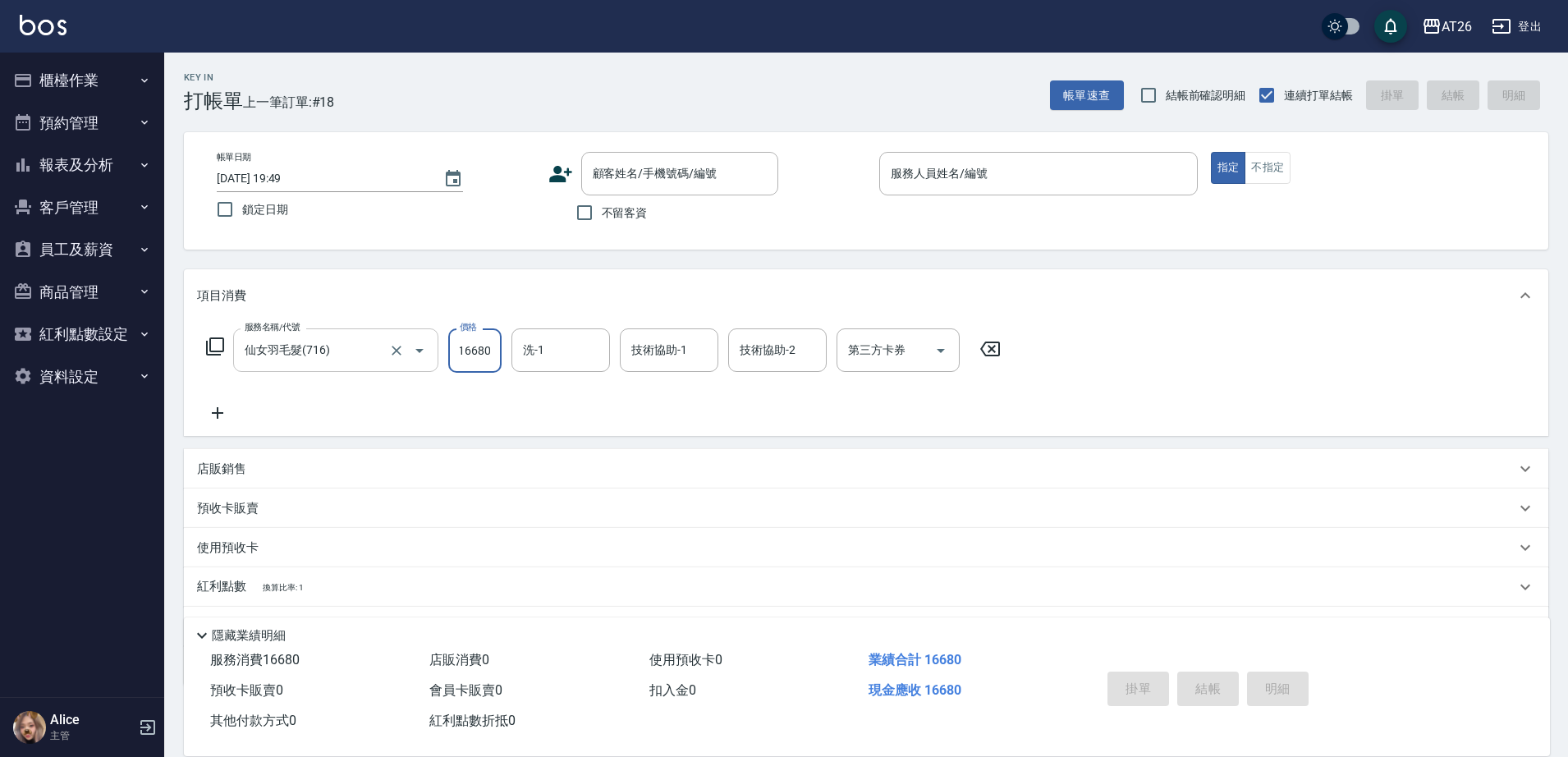
type input "16680"
click at [651, 357] on div "技術協助-1 技術協助-1" at bounding box center [669, 350] width 99 height 44
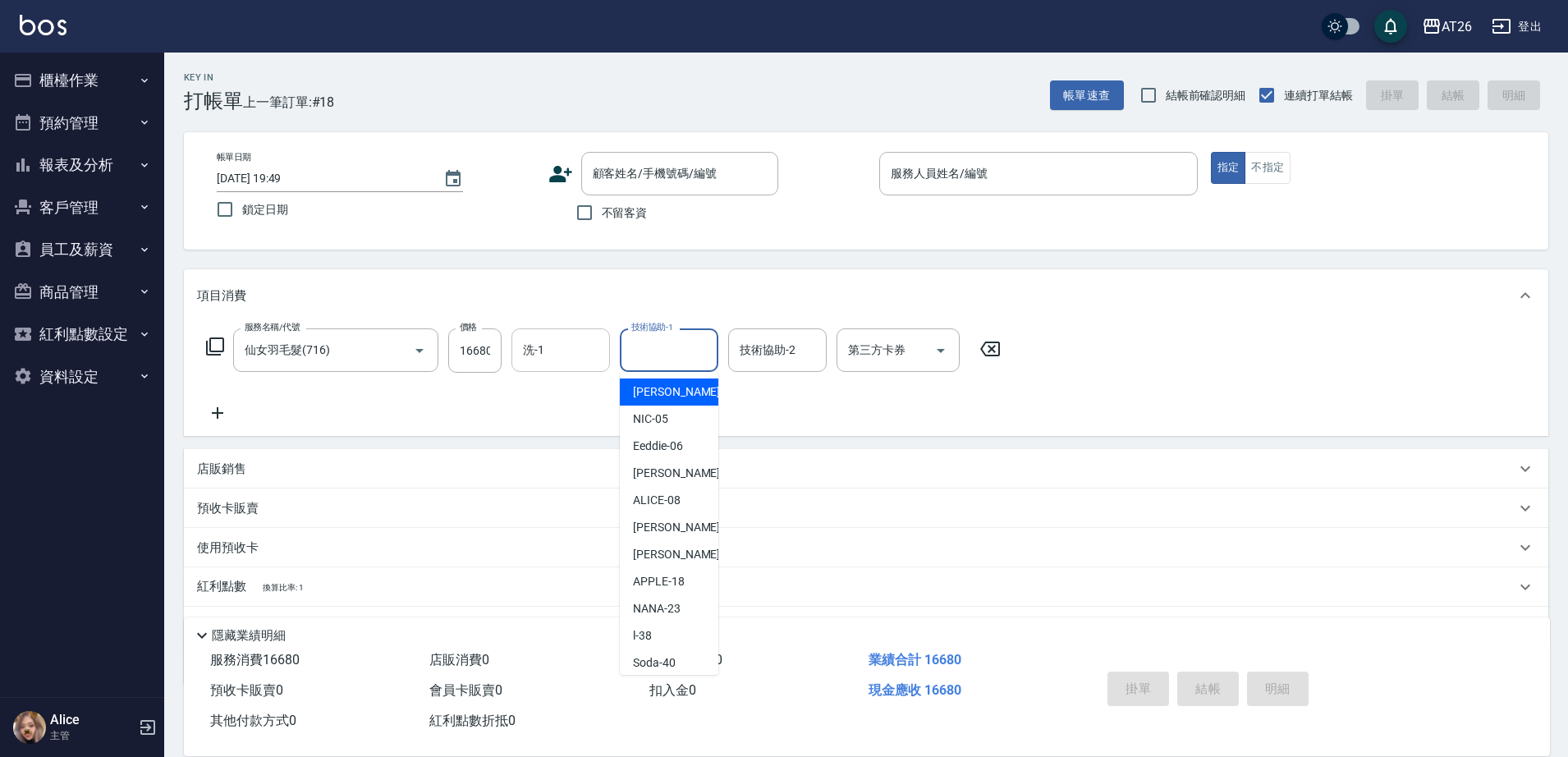
click at [532, 361] on input "洗-1" at bounding box center [560, 350] width 83 height 29
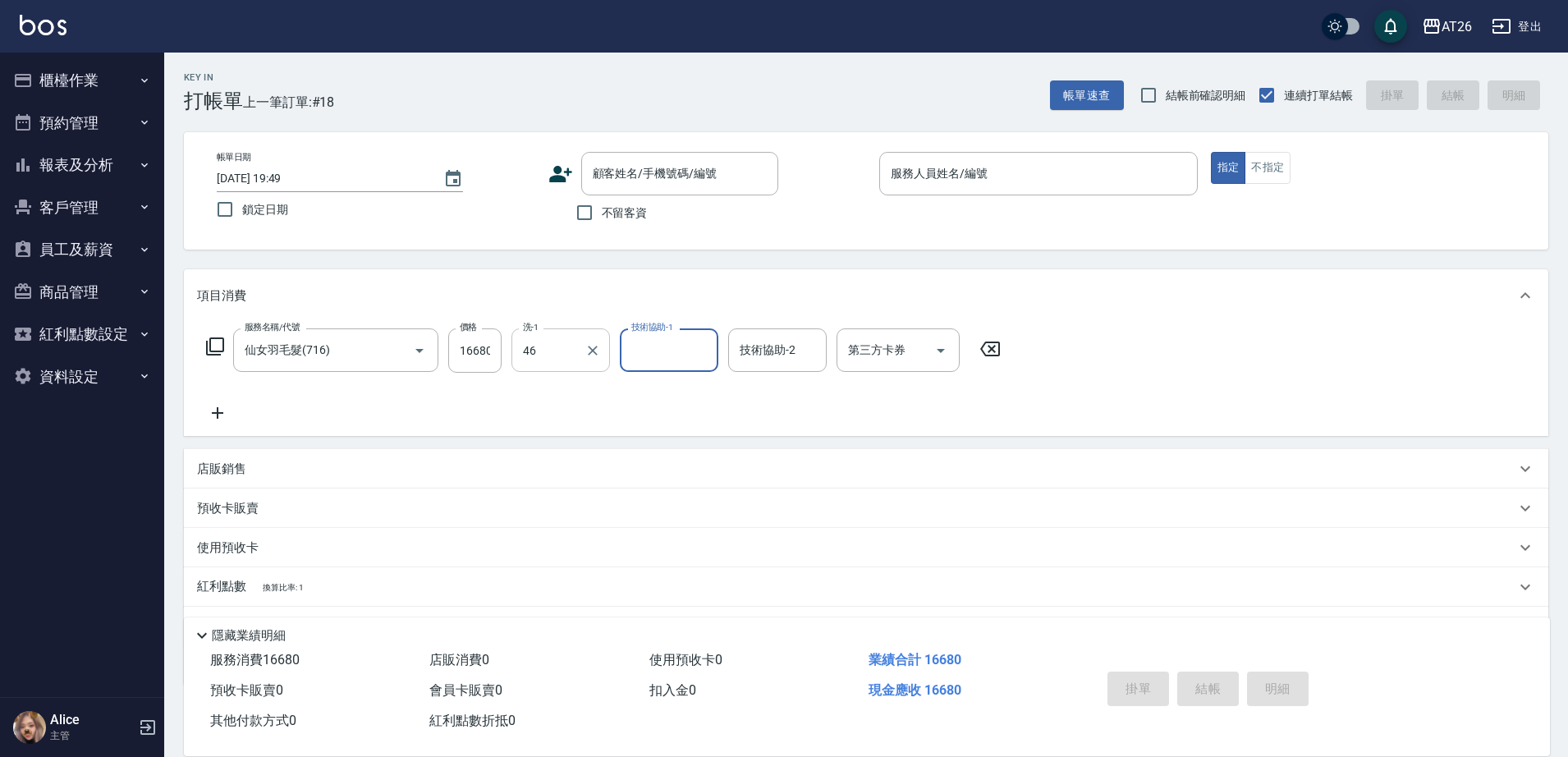
type input "tony-46"
click at [777, 263] on div "Key In 打帳單 上一筆訂單:#18 帳單速查 結帳前確認明細 連續打單結帳 掛單 結帳 明細 帳單日期 2025/09/07 19:49 鎖定日期 顧客…" at bounding box center [866, 448] width 1404 height 791
click at [979, 177] on div "服務人員姓名/編號 服務人員姓名/編號" at bounding box center [1039, 174] width 319 height 44
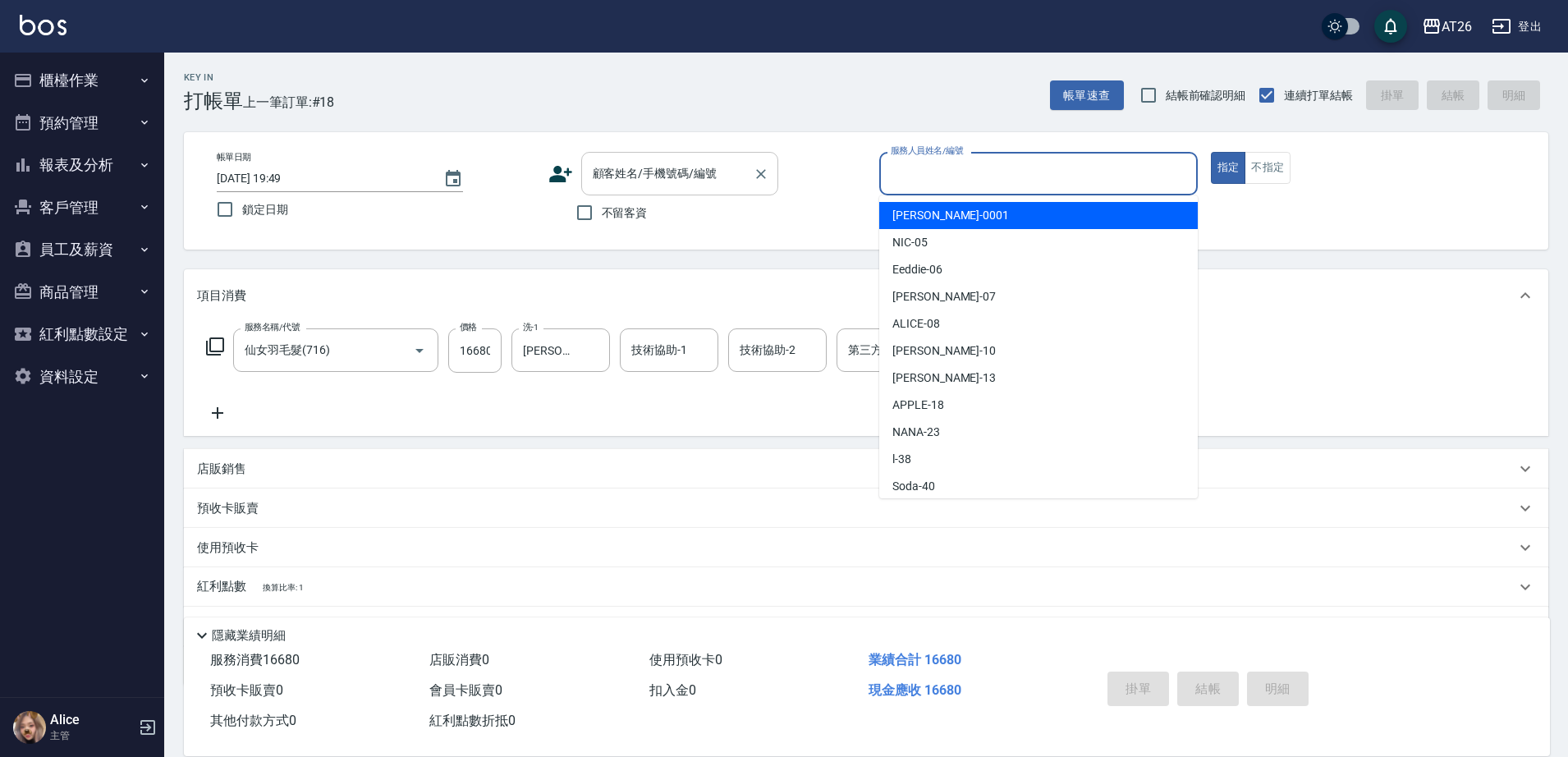
click at [694, 168] on div "顧客姓名/手機號碼/編號 顧客姓名/手機號碼/編號" at bounding box center [679, 174] width 197 height 44
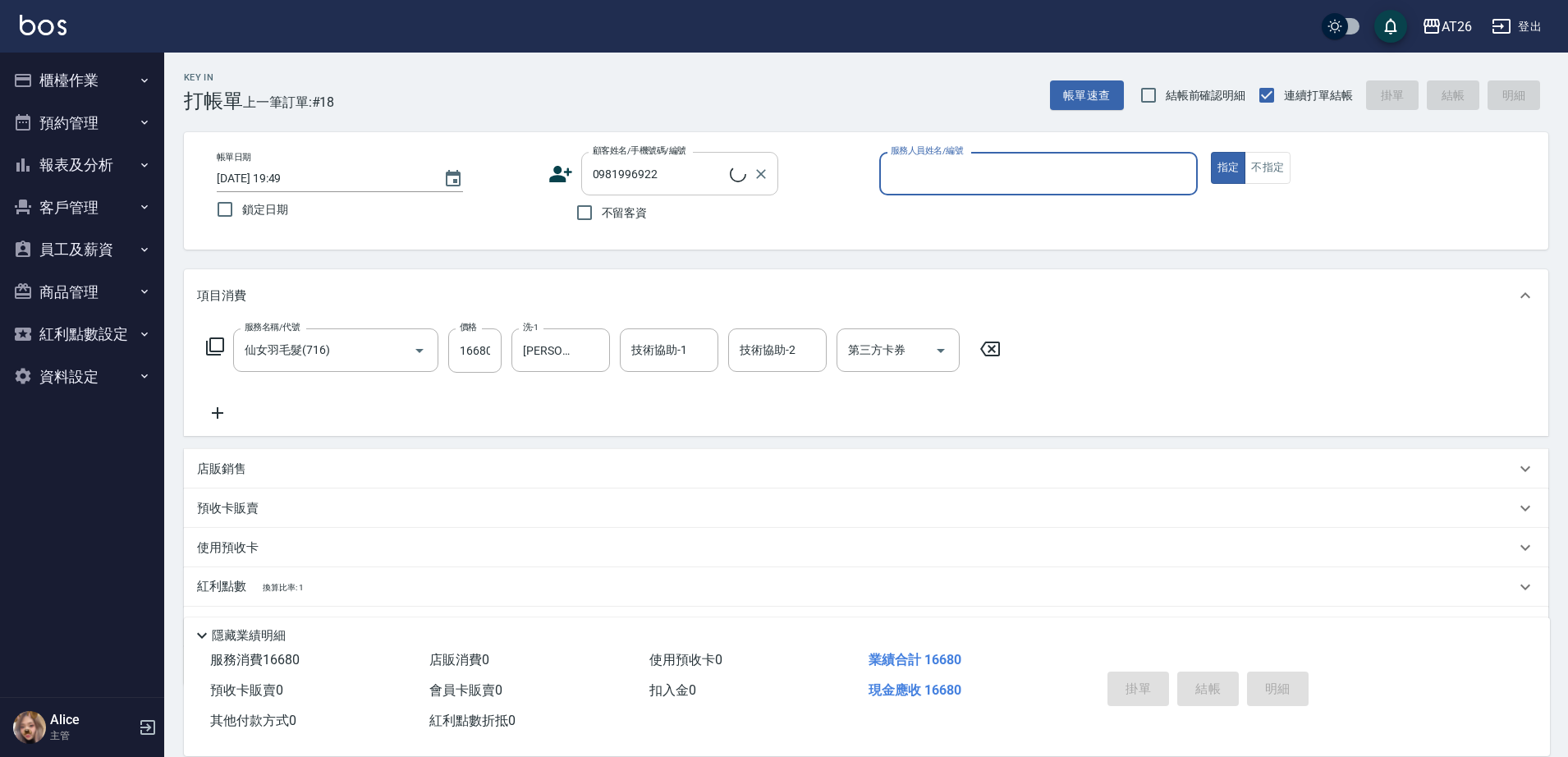
type input "新客人 姓名未設定/0981996922/null"
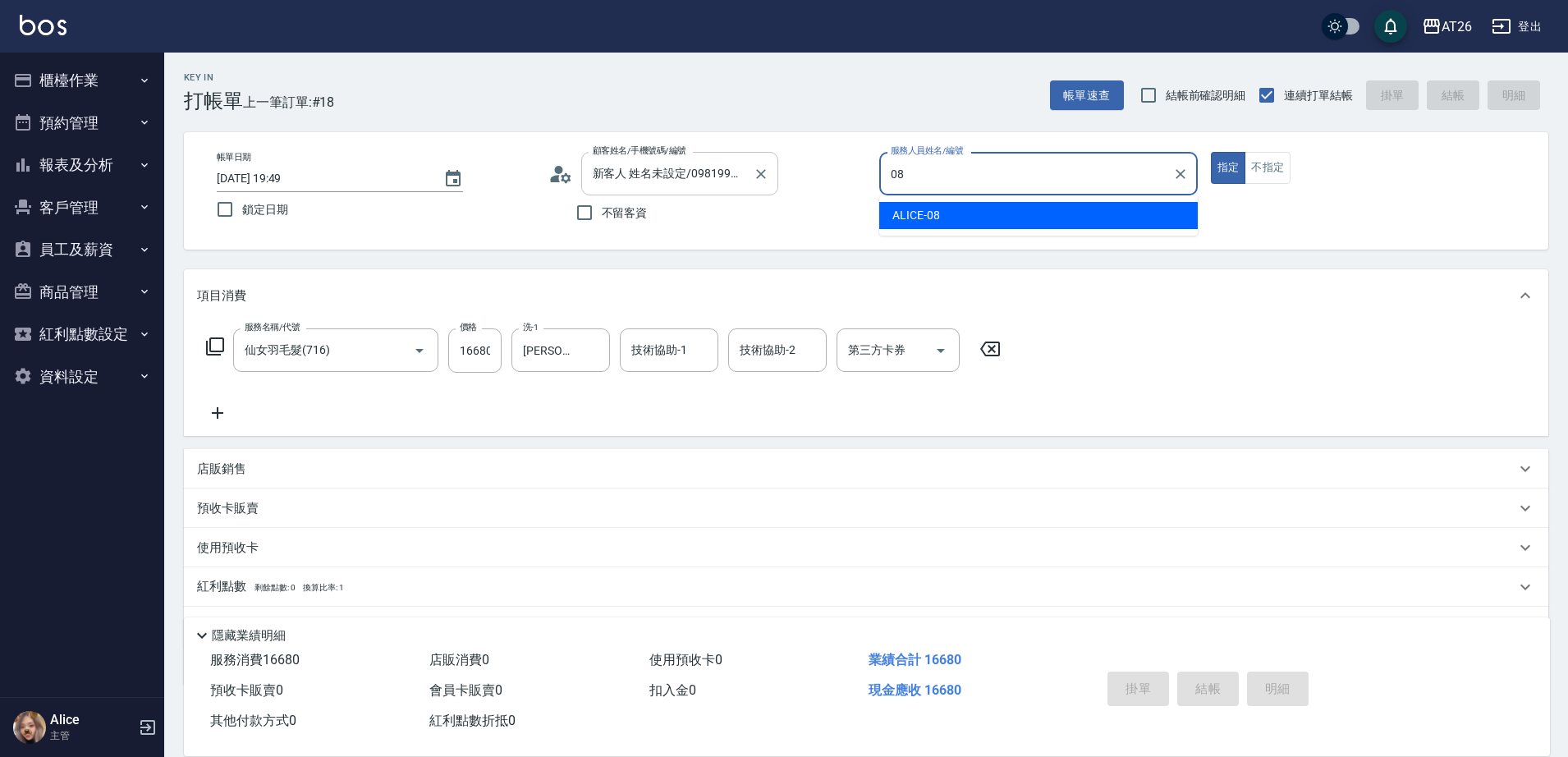
type input "ALICE-08"
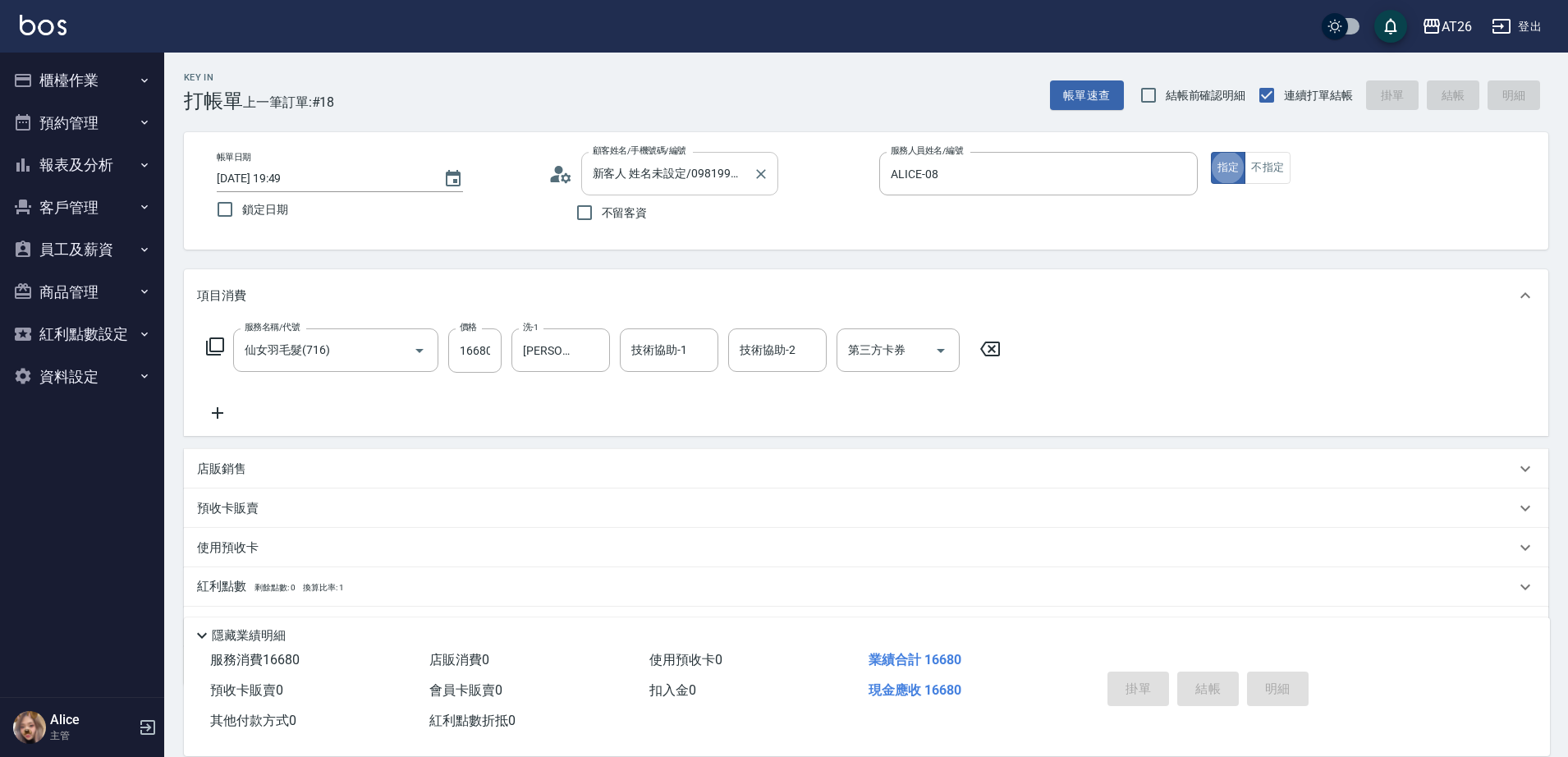
type input "2025/09/07 19:54"
type input "0"
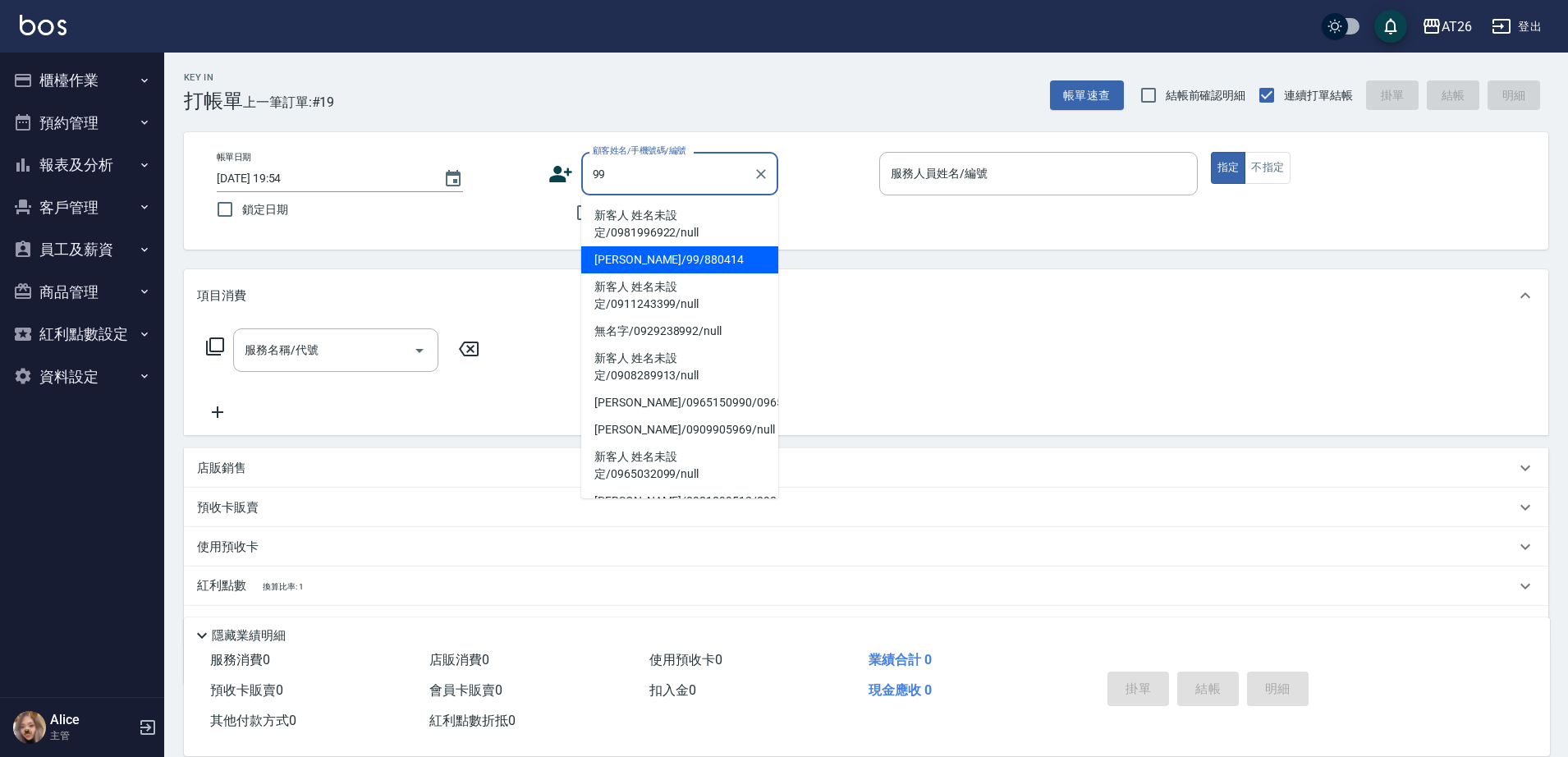
type input "新客人 姓名未設定/0981996922/null"
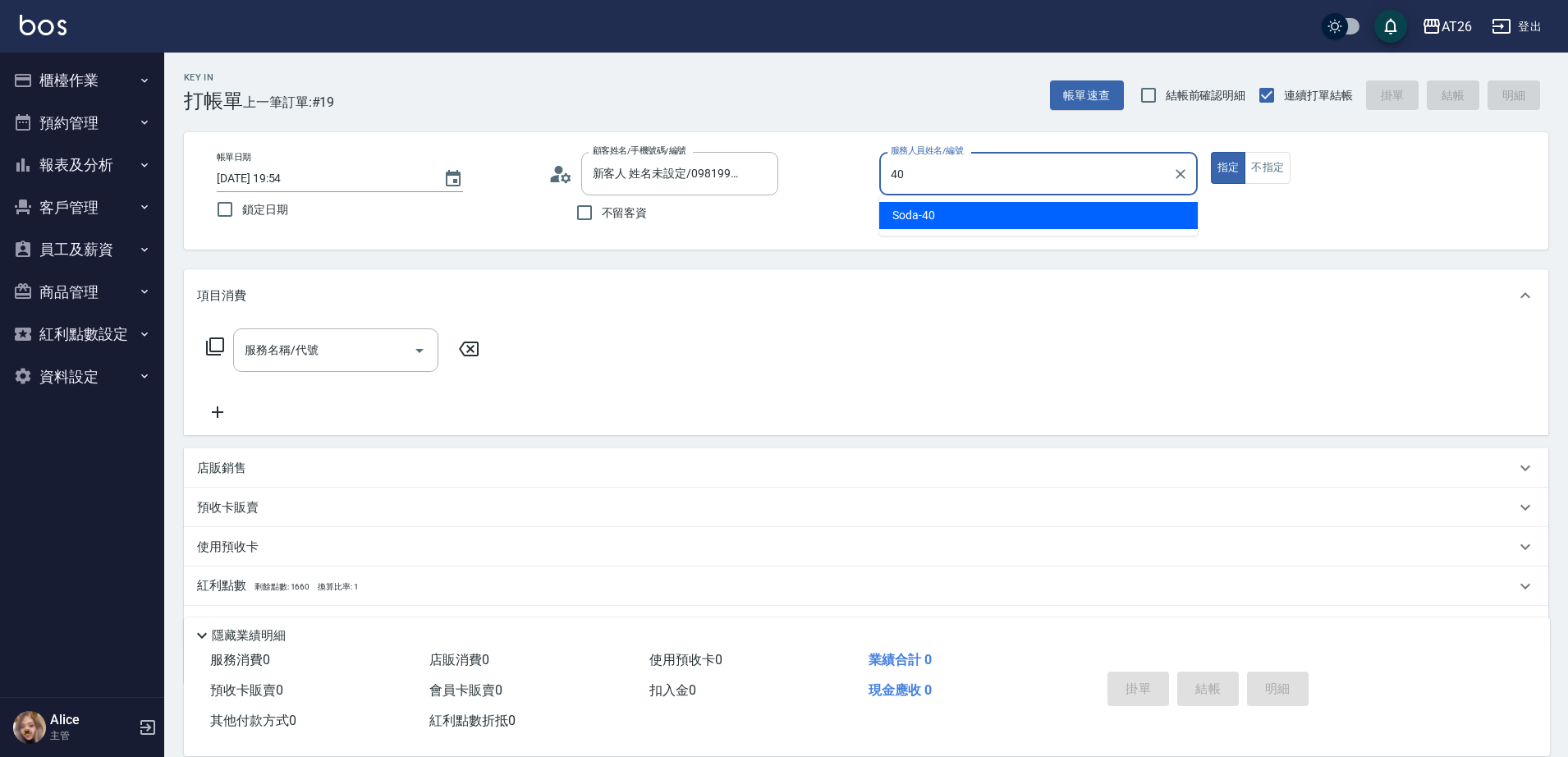
type input "Soda-40"
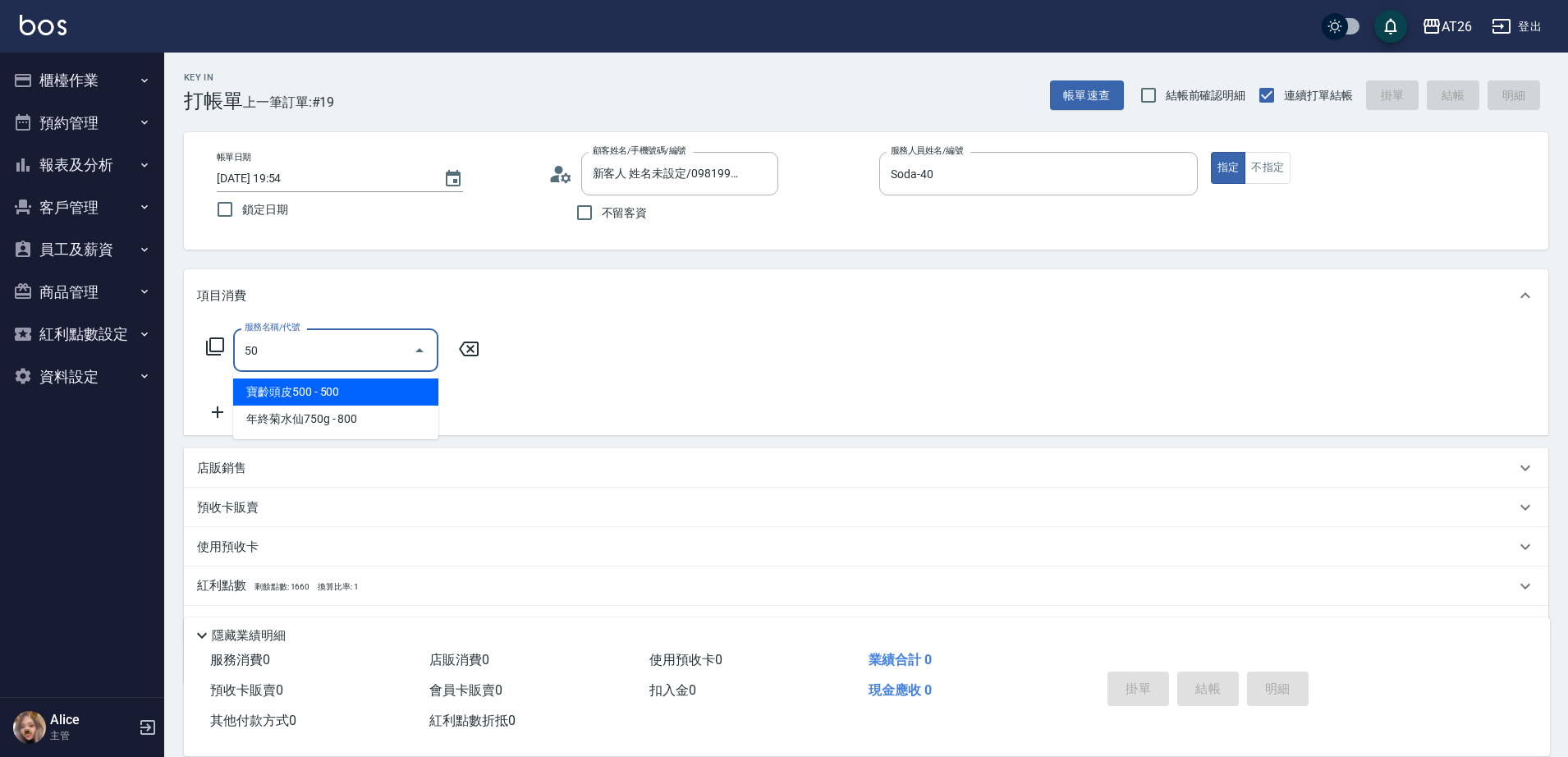
type input "501"
type input "120"
type input "染髮(501)"
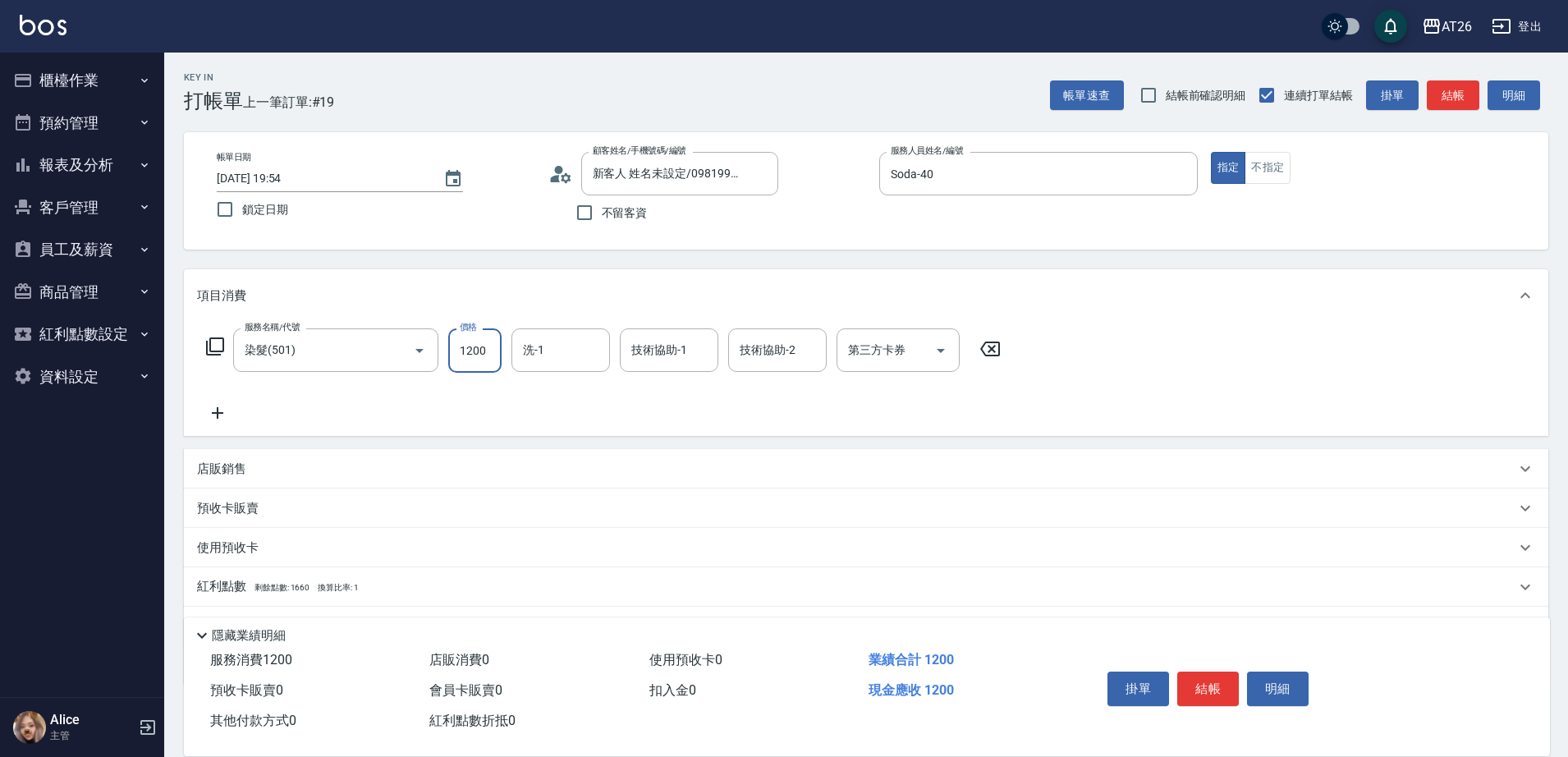
type input "3"
type input "0"
type input "358"
type input "30"
type input "3580"
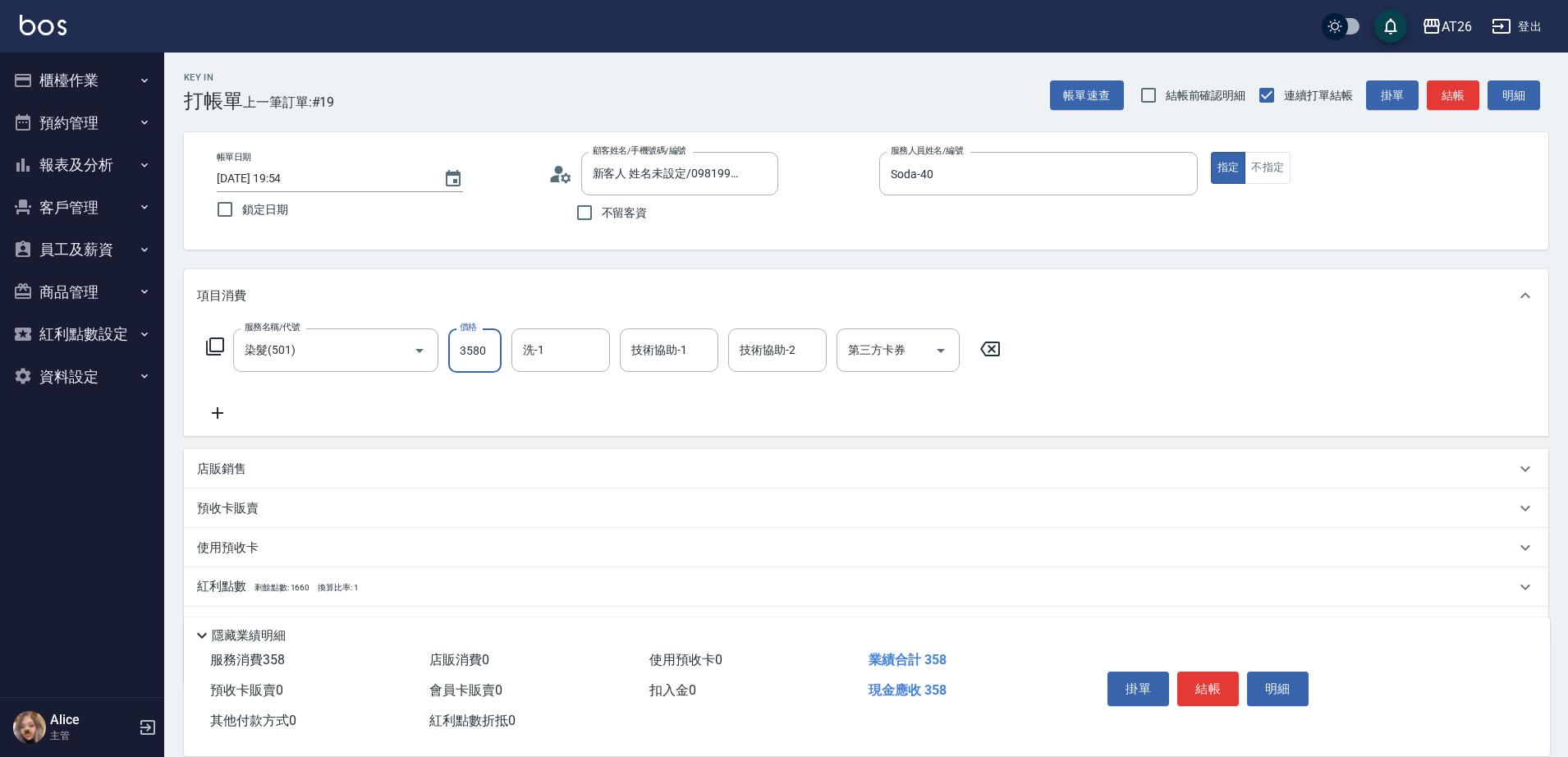
type input "350"
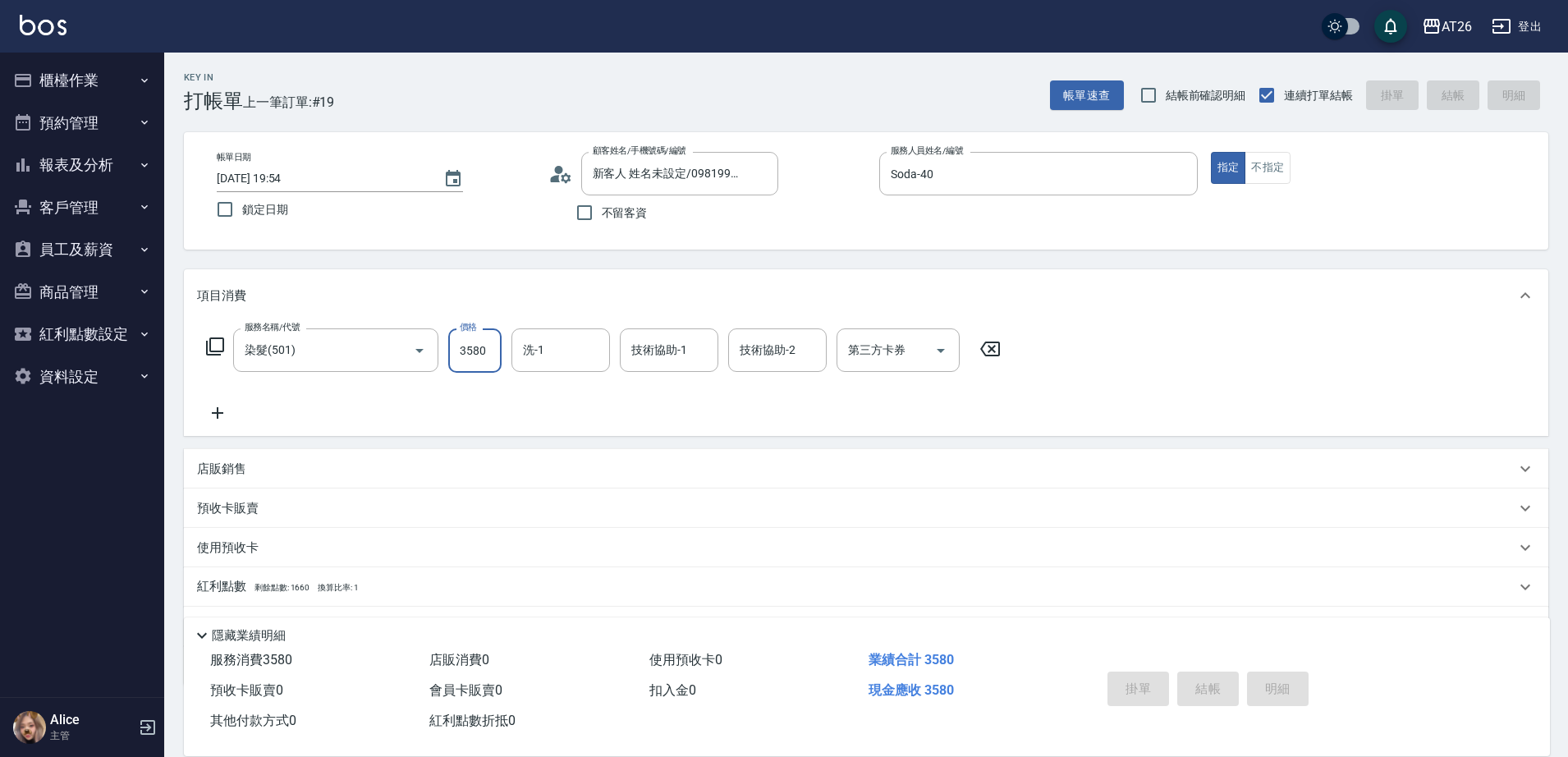
type input "2025/09/07 19:57"
type input "0"
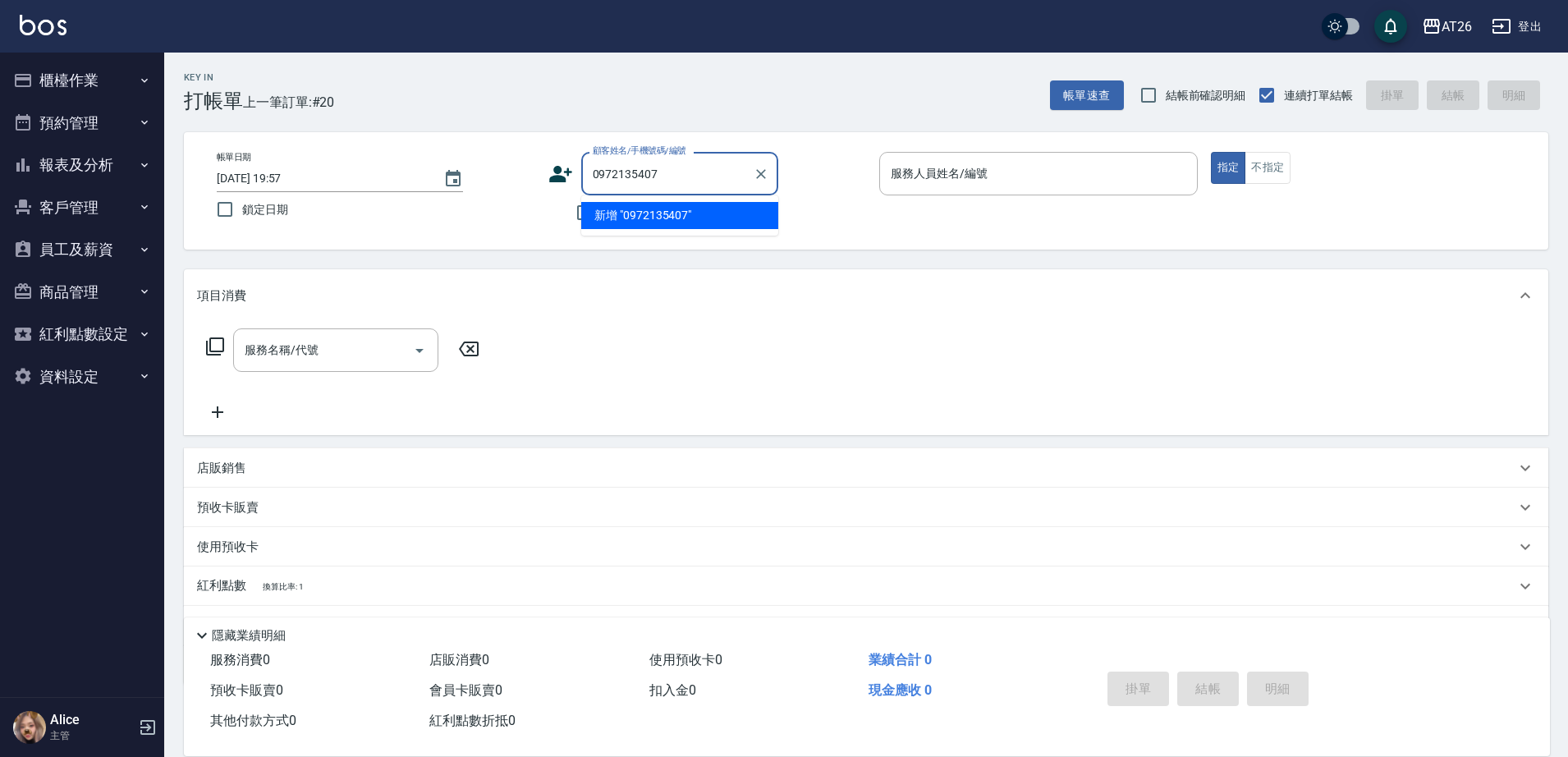
type input "0972135407"
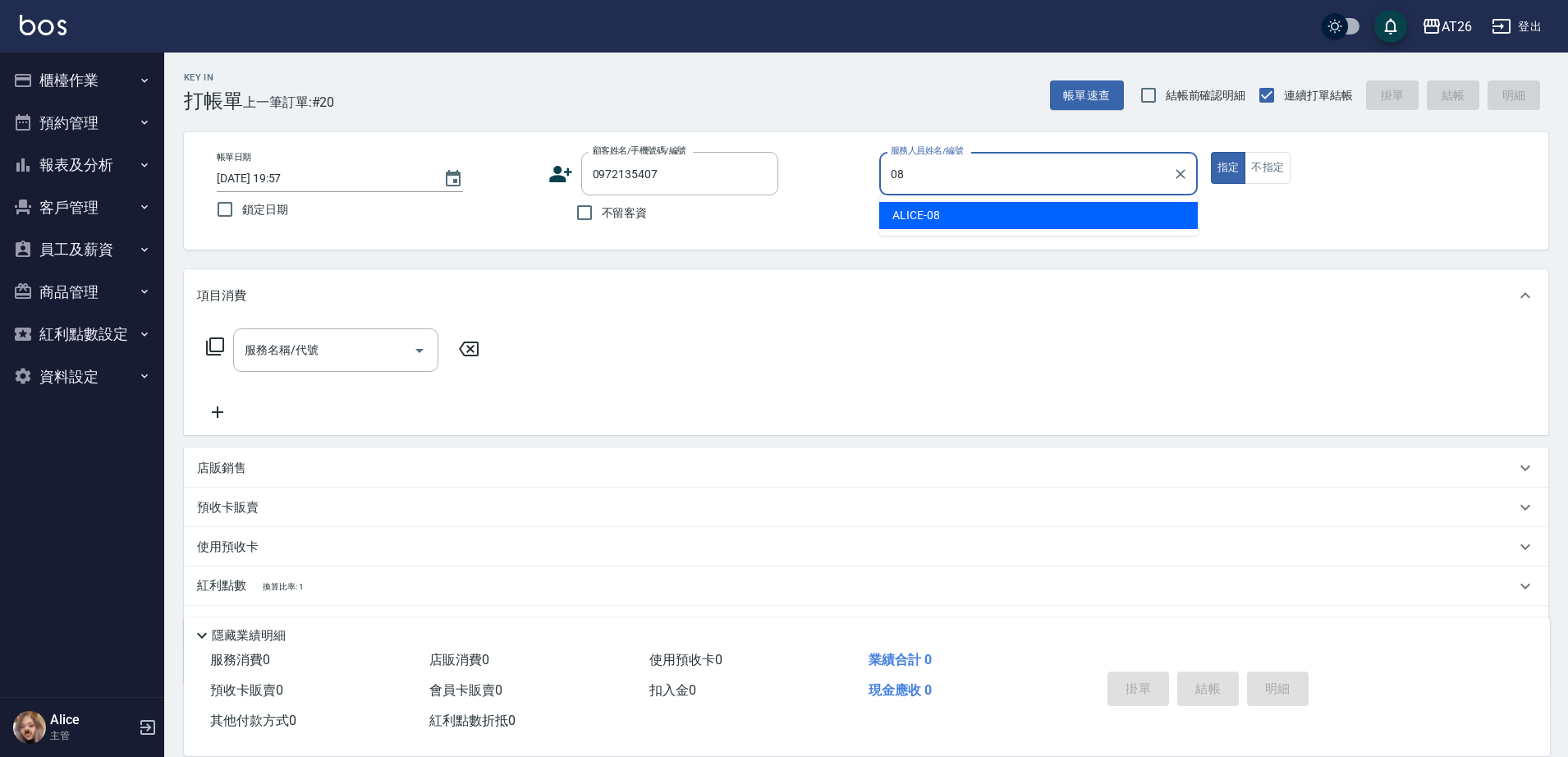
type input "ALICE-08"
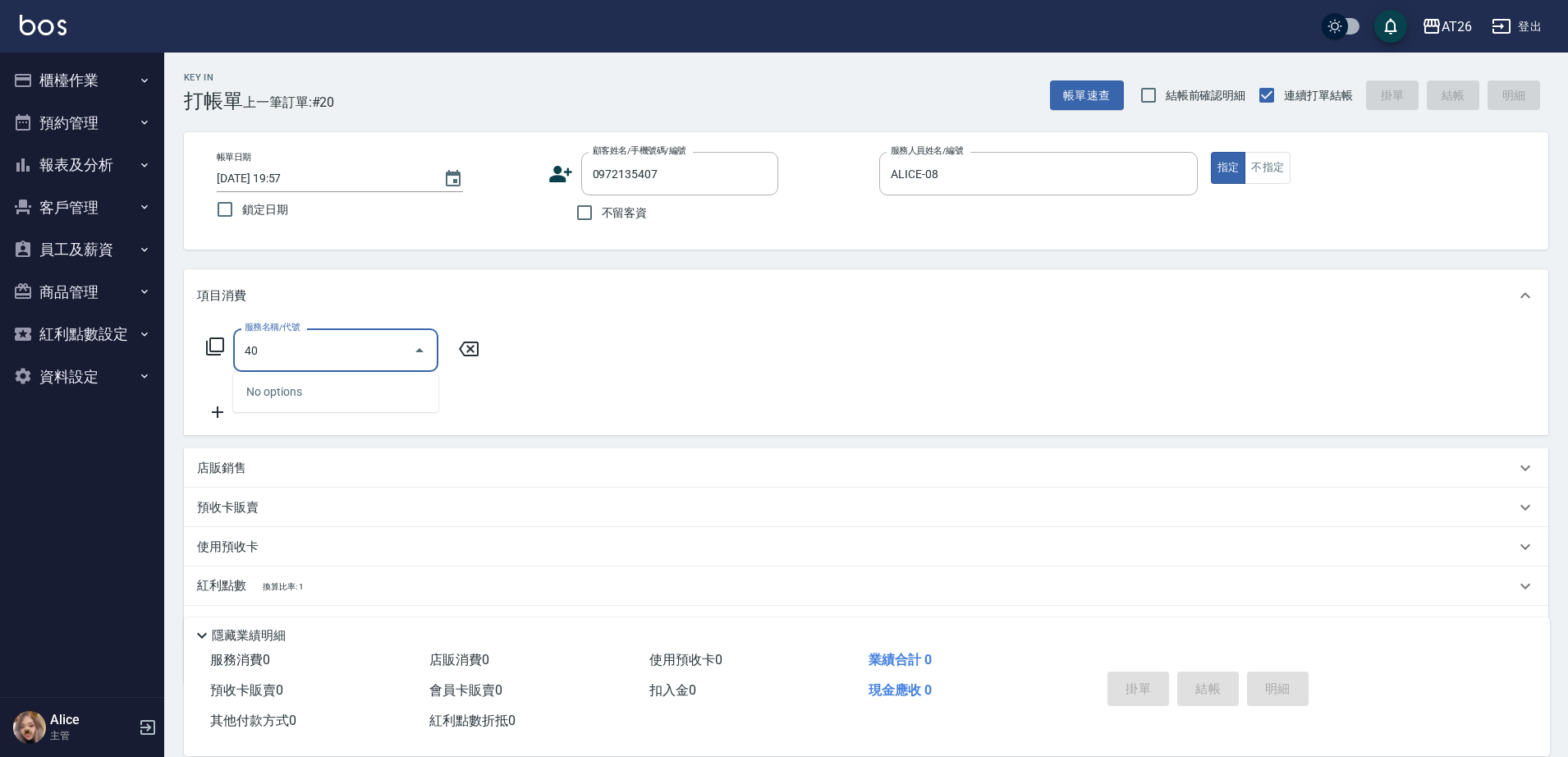
type input "401"
type input "20"
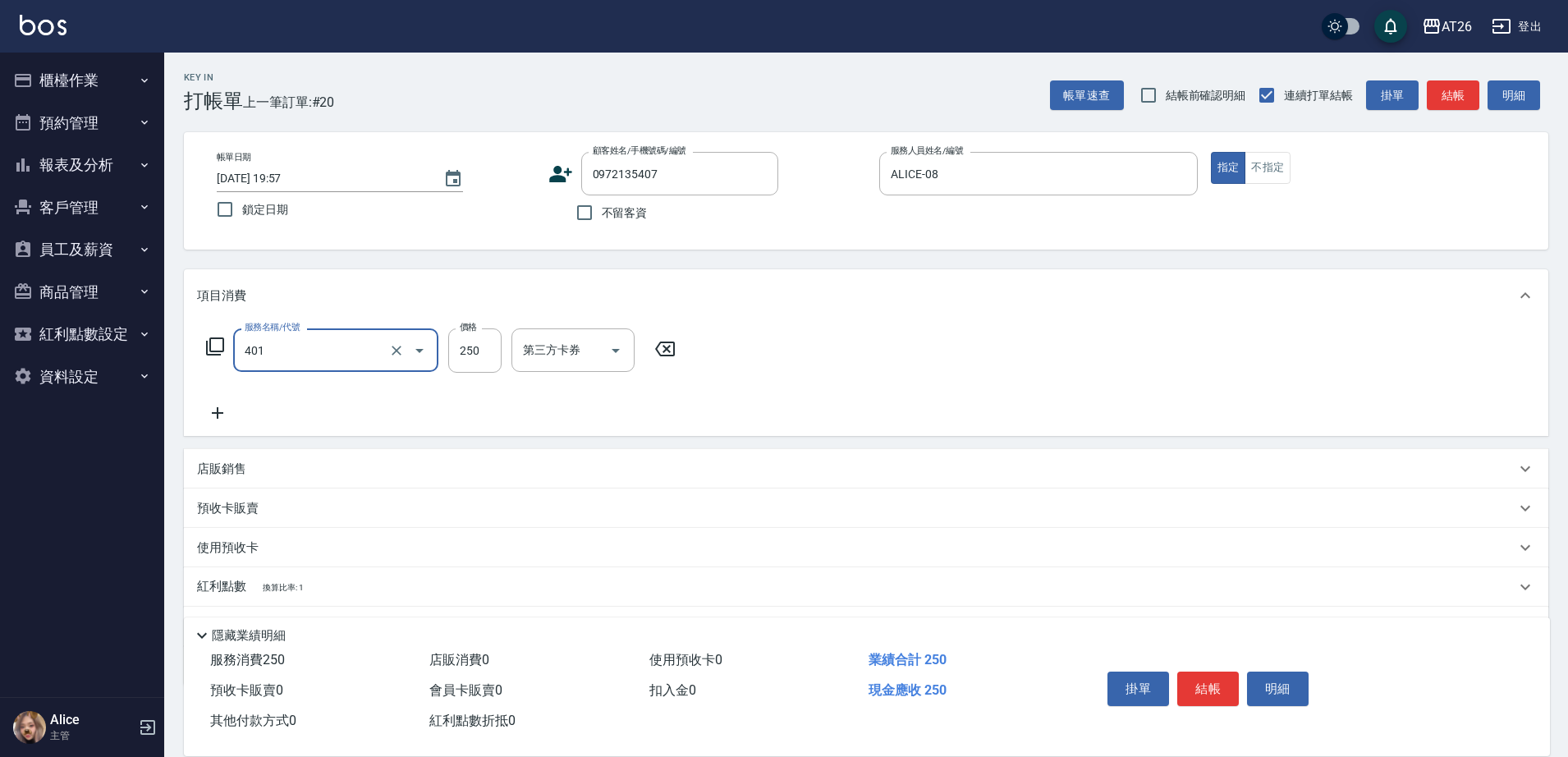
type input "剪髮(401)"
type input "7"
type input "0"
type input "70"
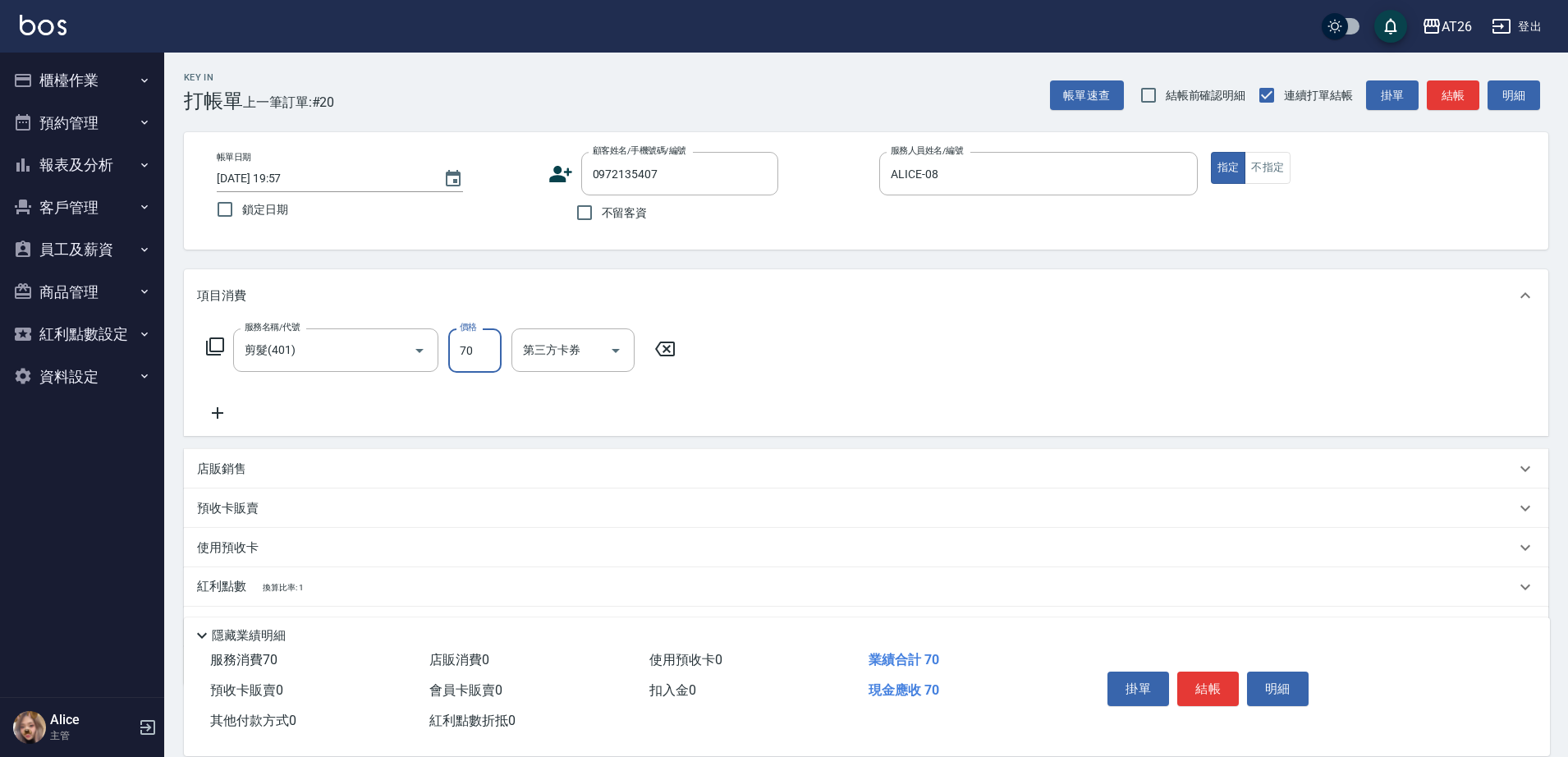
type input "700"
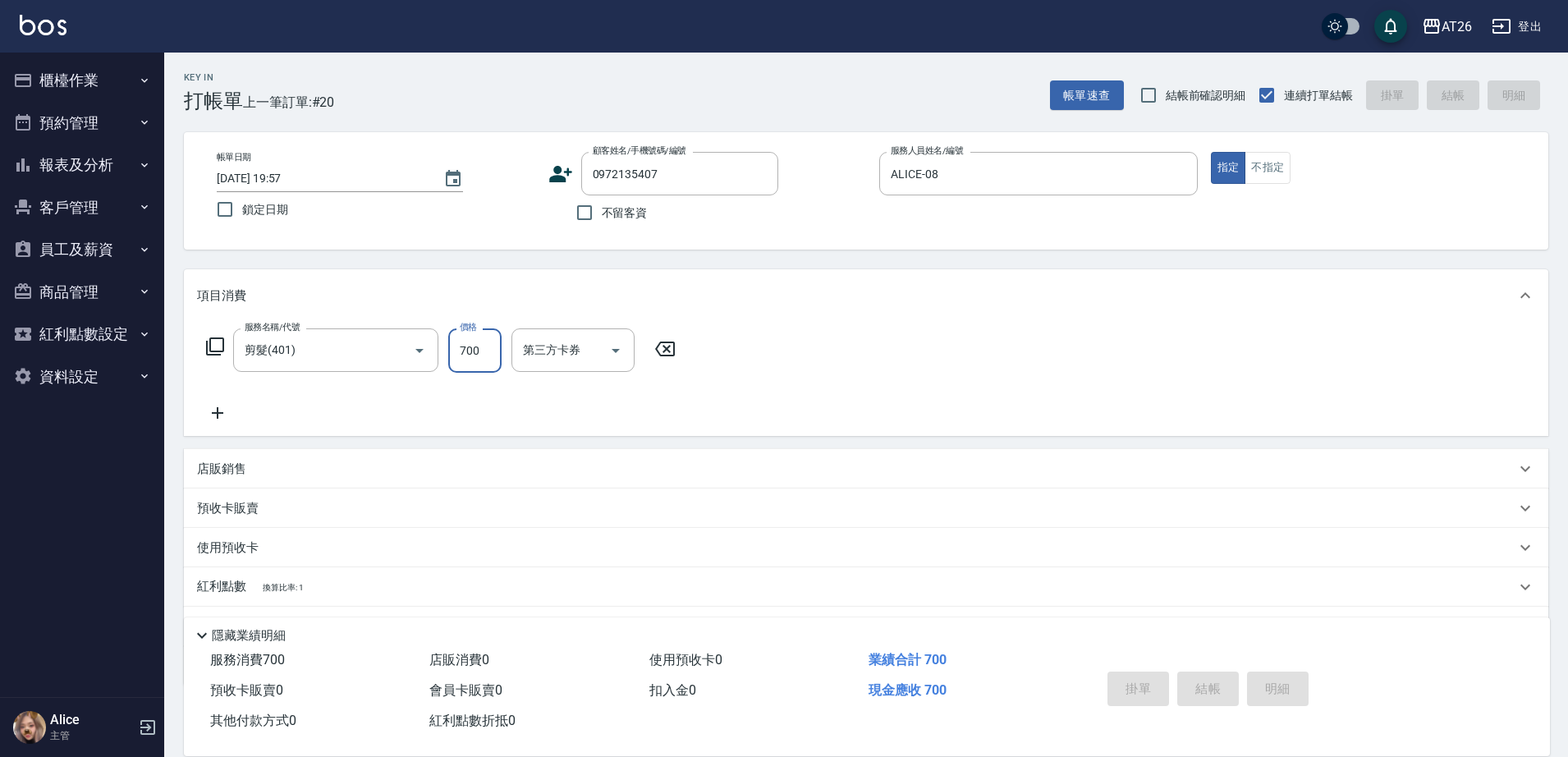
type input "[DATE] 19:58"
type input "0"
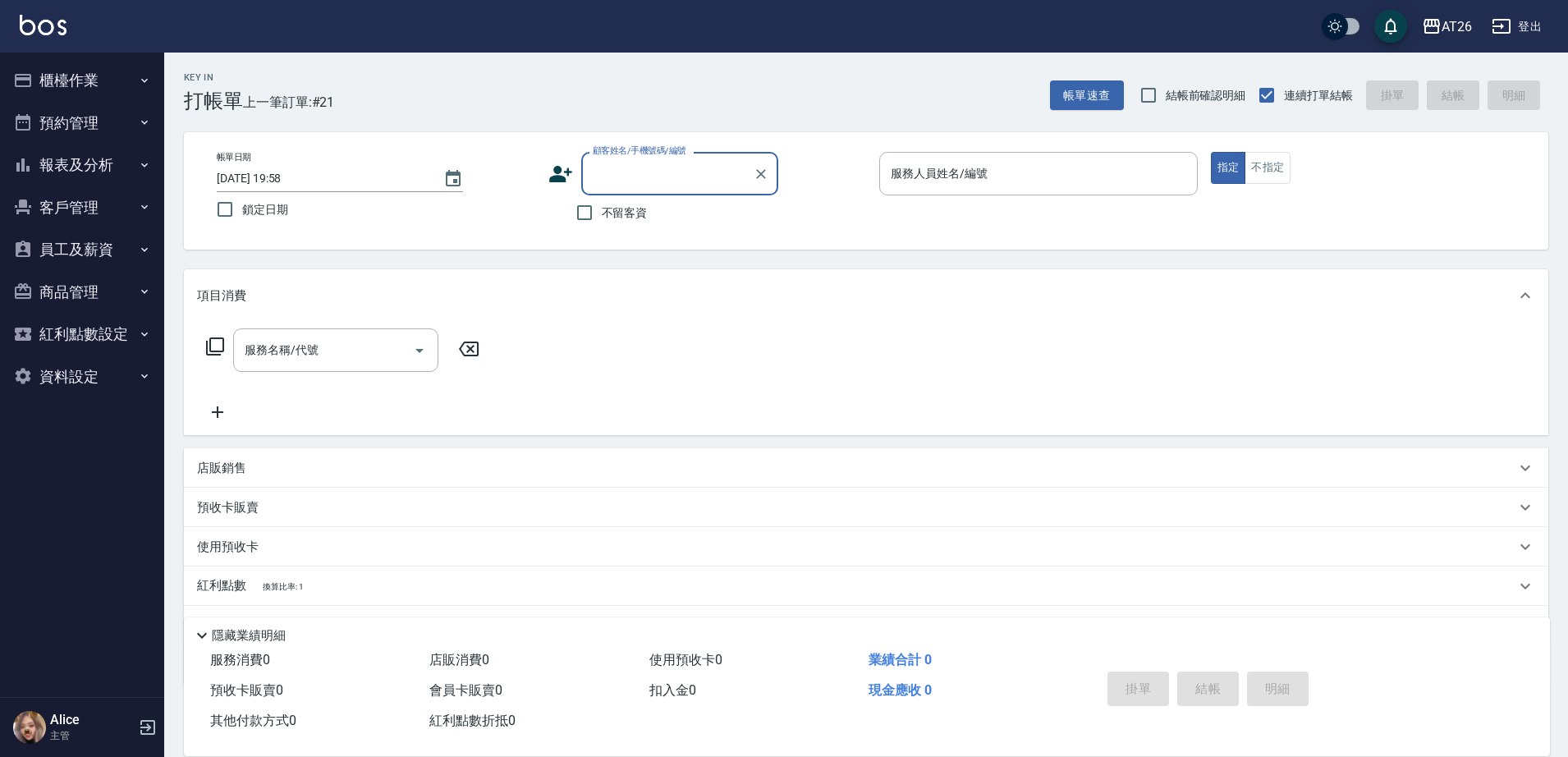
click at [68, 80] on button "櫃檯作業" at bounding box center [82, 80] width 151 height 43
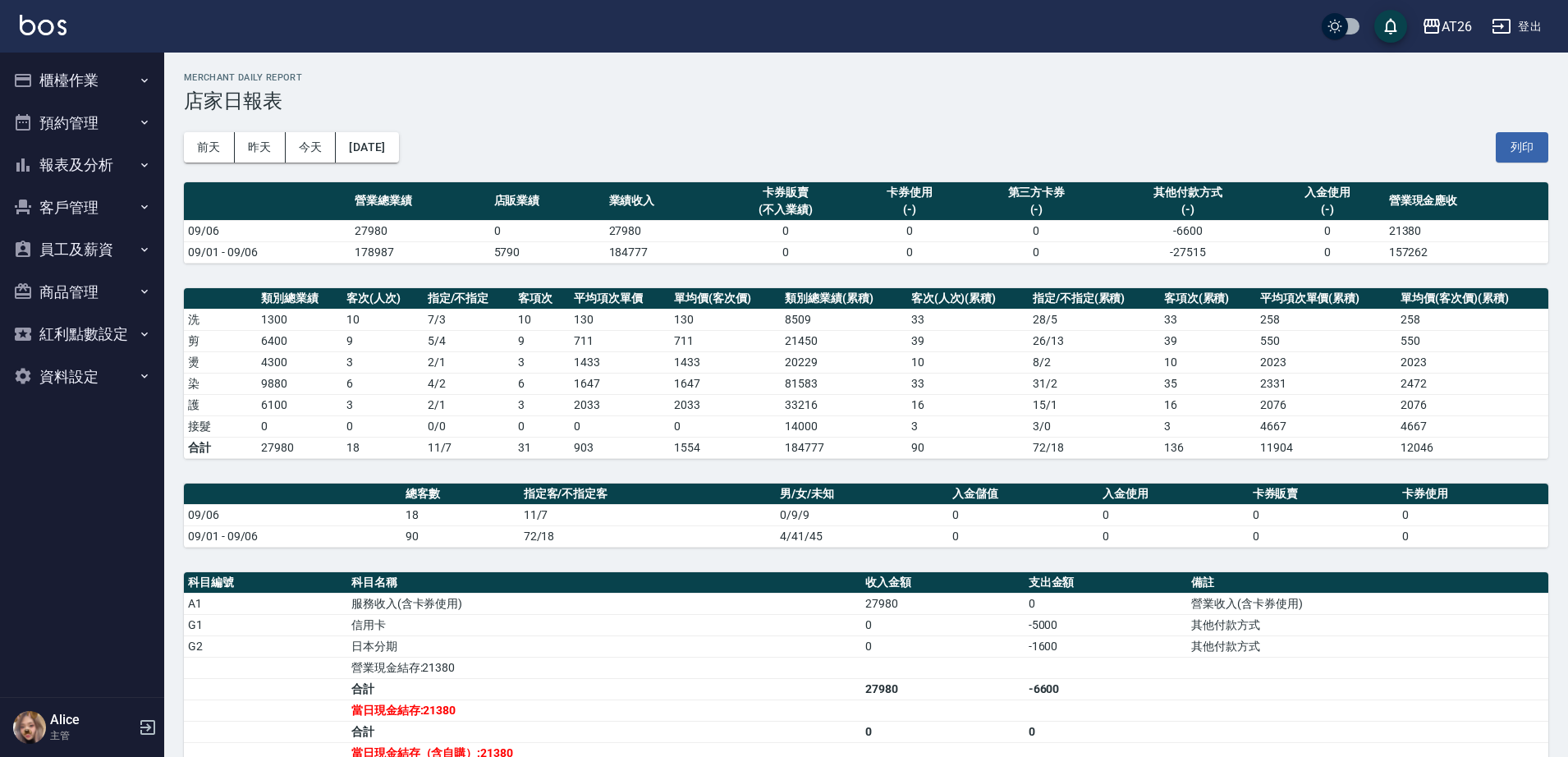
scroll to position [103, 0]
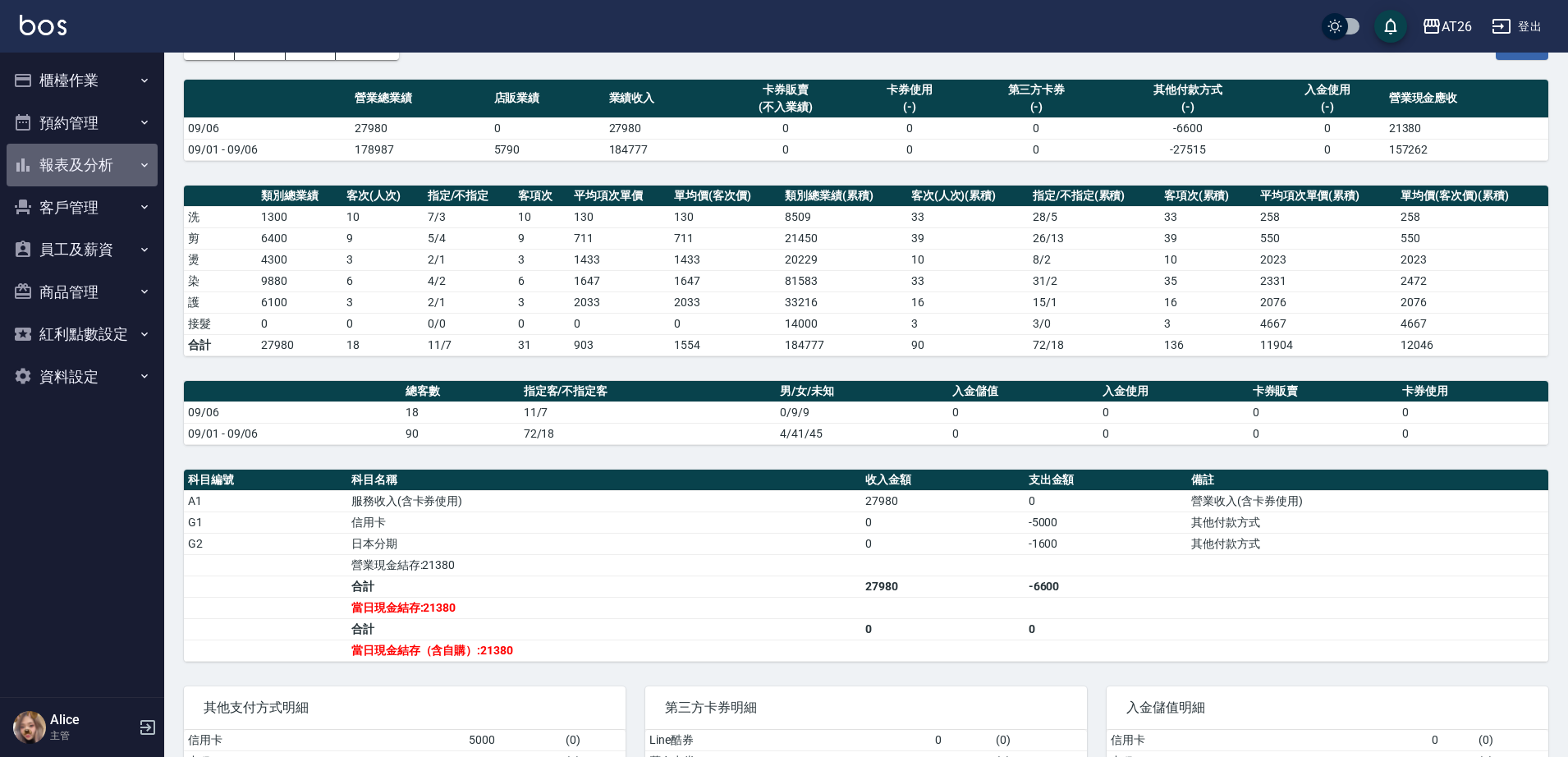
click at [110, 168] on button "報表及分析" at bounding box center [82, 164] width 151 height 43
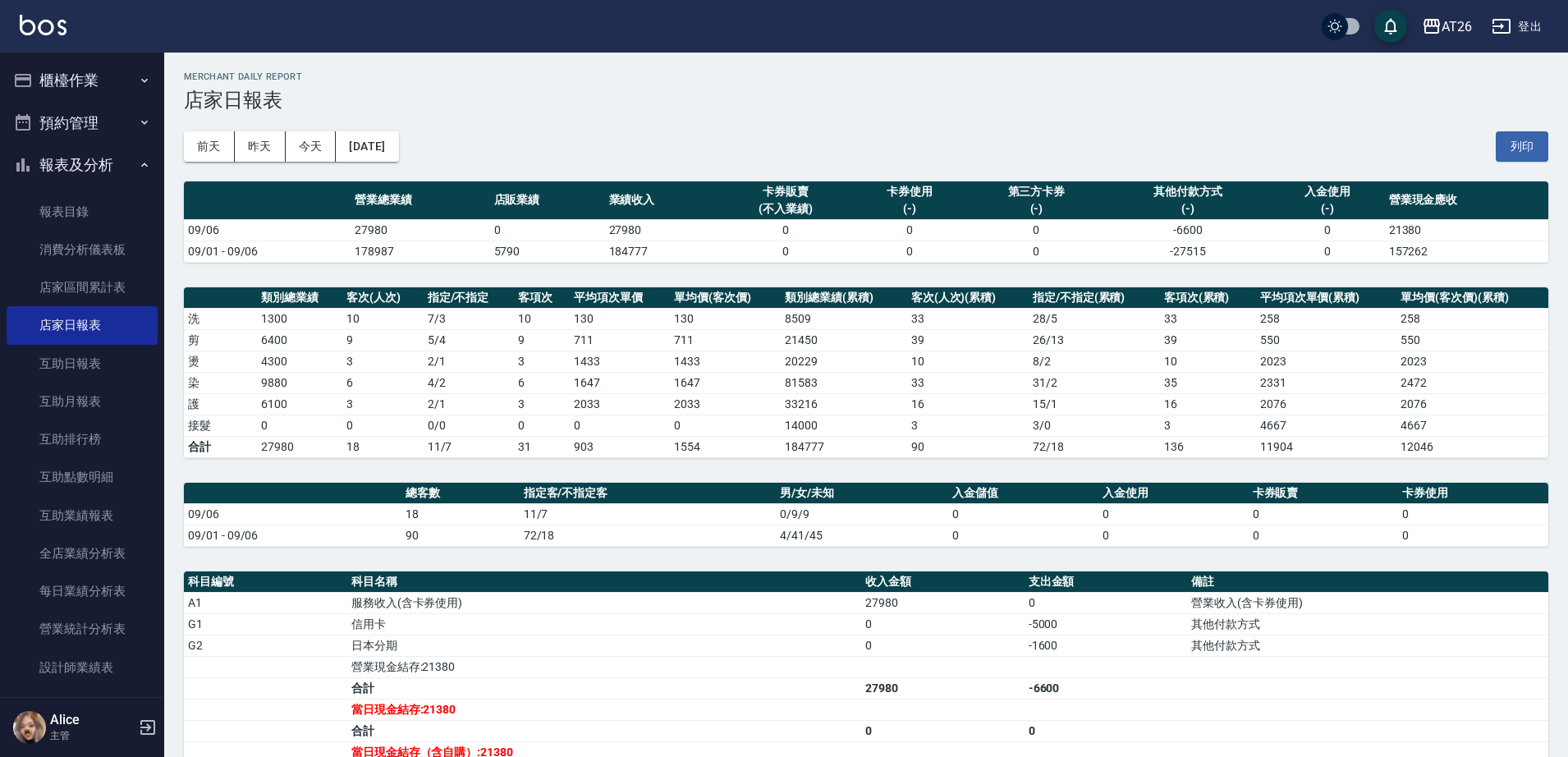
scroll to position [0, 0]
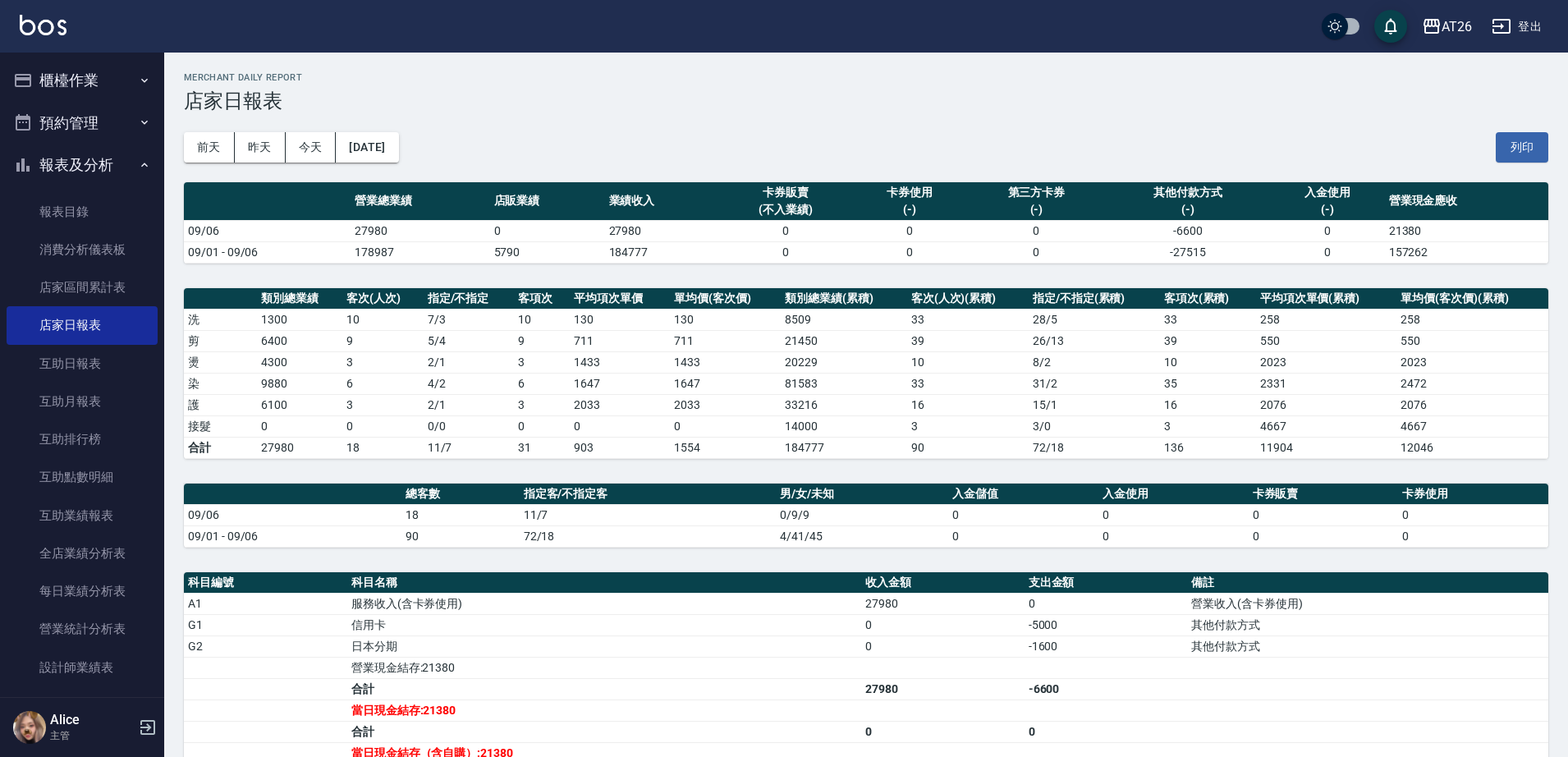
drag, startPoint x: 77, startPoint y: 75, endPoint x: 68, endPoint y: 81, distance: 10.8
click at [75, 75] on button "櫃檯作業" at bounding box center [82, 80] width 151 height 43
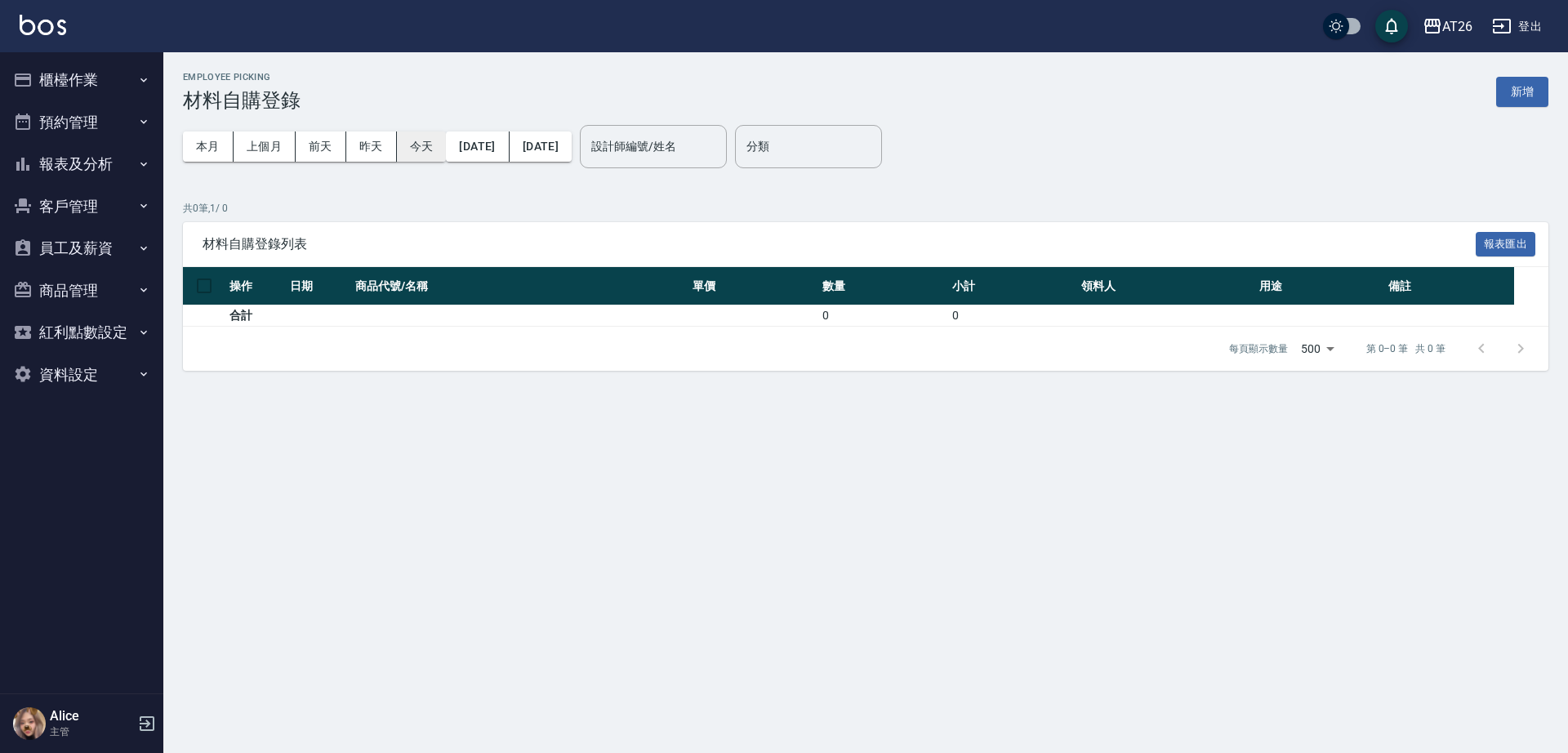
click at [423, 142] on button "今天" at bounding box center [421, 147] width 49 height 30
click at [1529, 96] on button "新增" at bounding box center [1522, 92] width 52 height 30
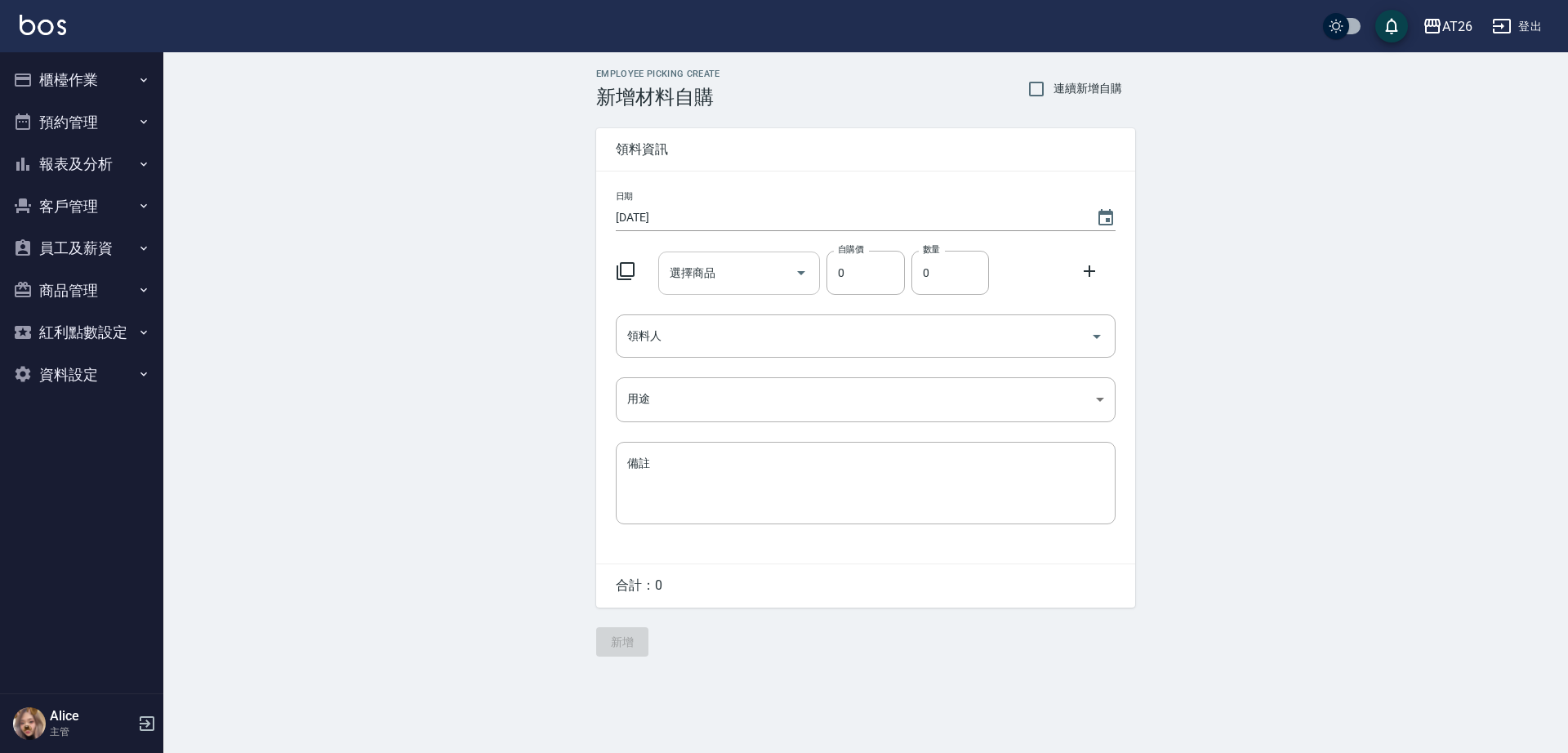
click at [708, 264] on div "選擇商品 選擇商品" at bounding box center [740, 273] width 163 height 44
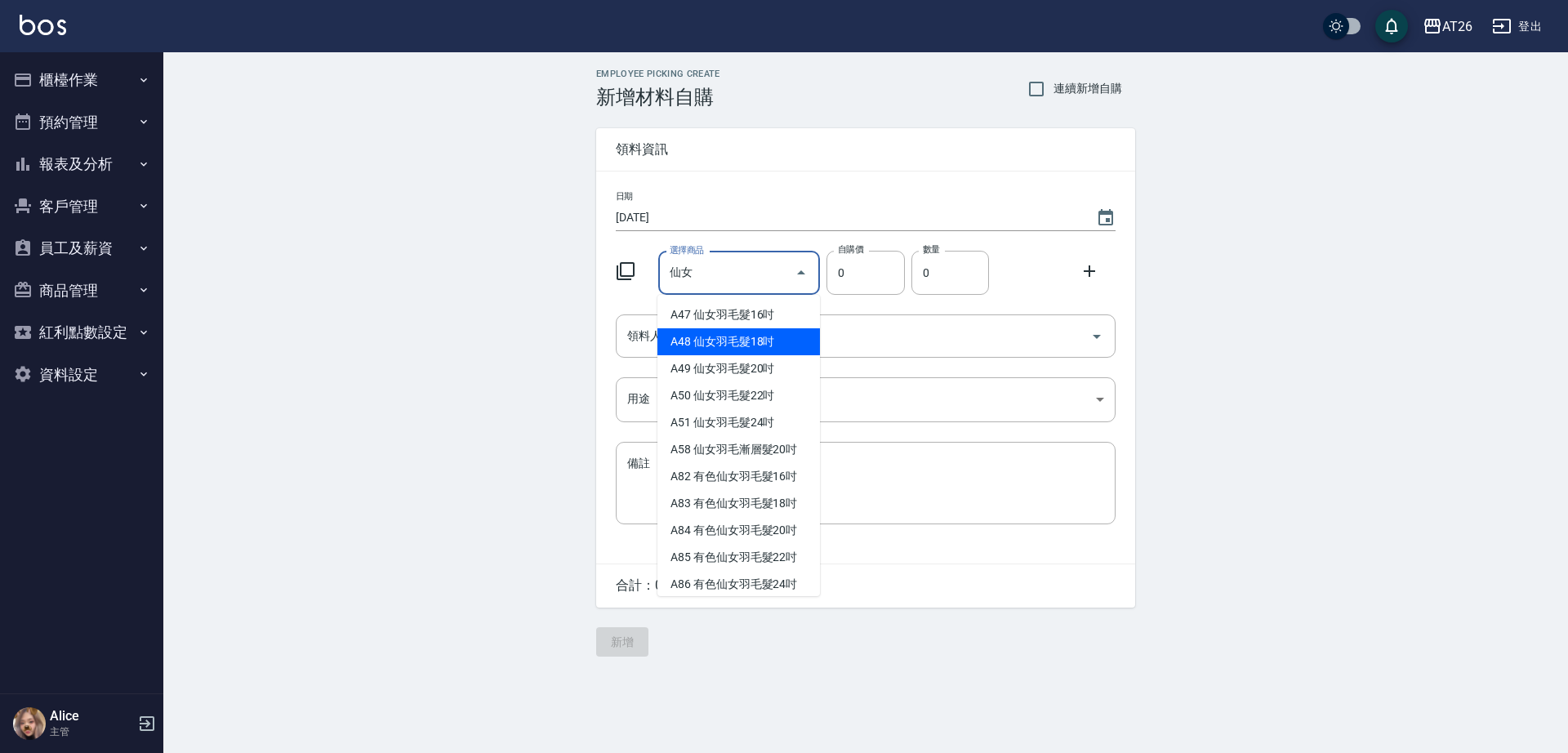
type input "仙女羽毛髮20吋"
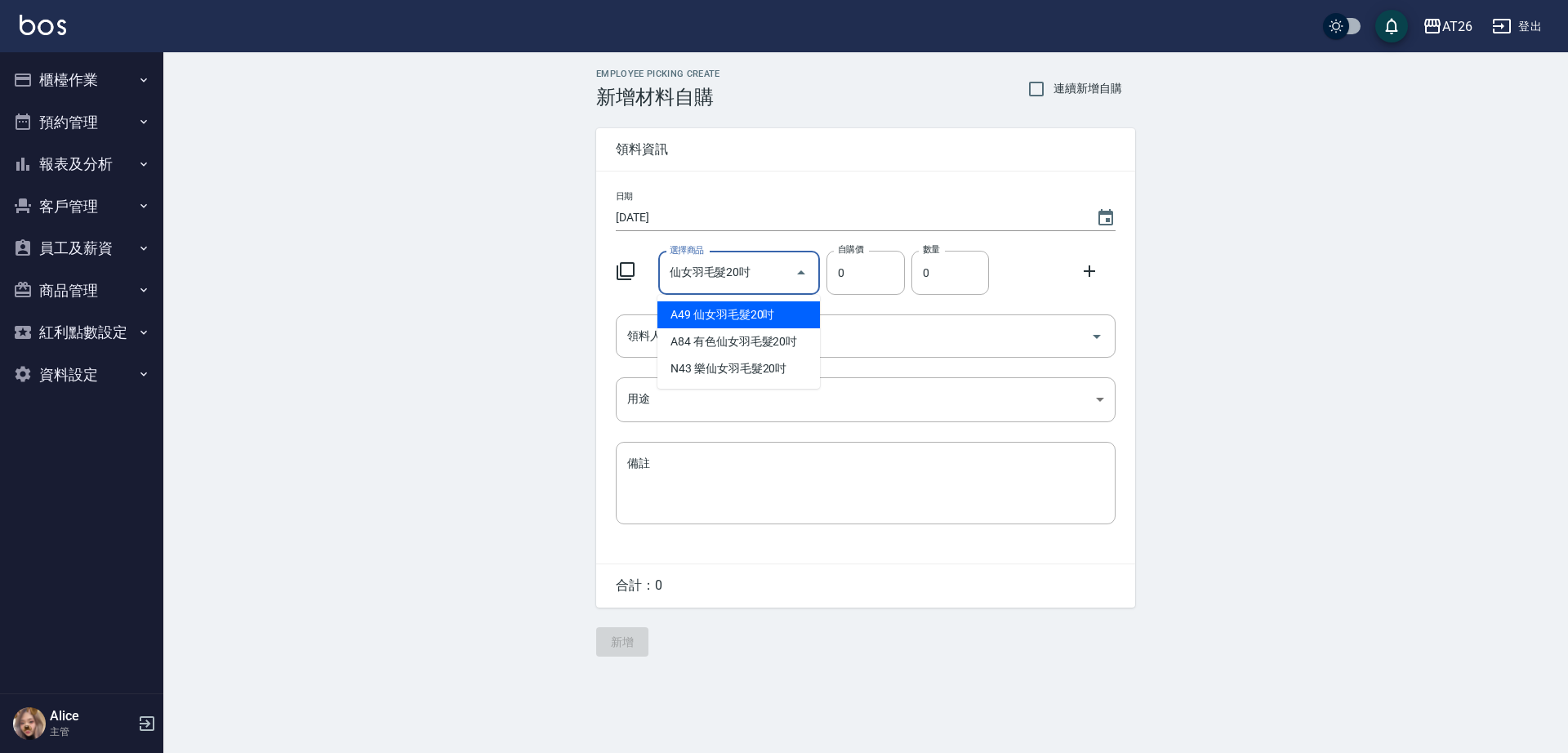
click at [745, 316] on li "A49 仙女羽毛髮20吋" at bounding box center [739, 314] width 163 height 27
type input "2580"
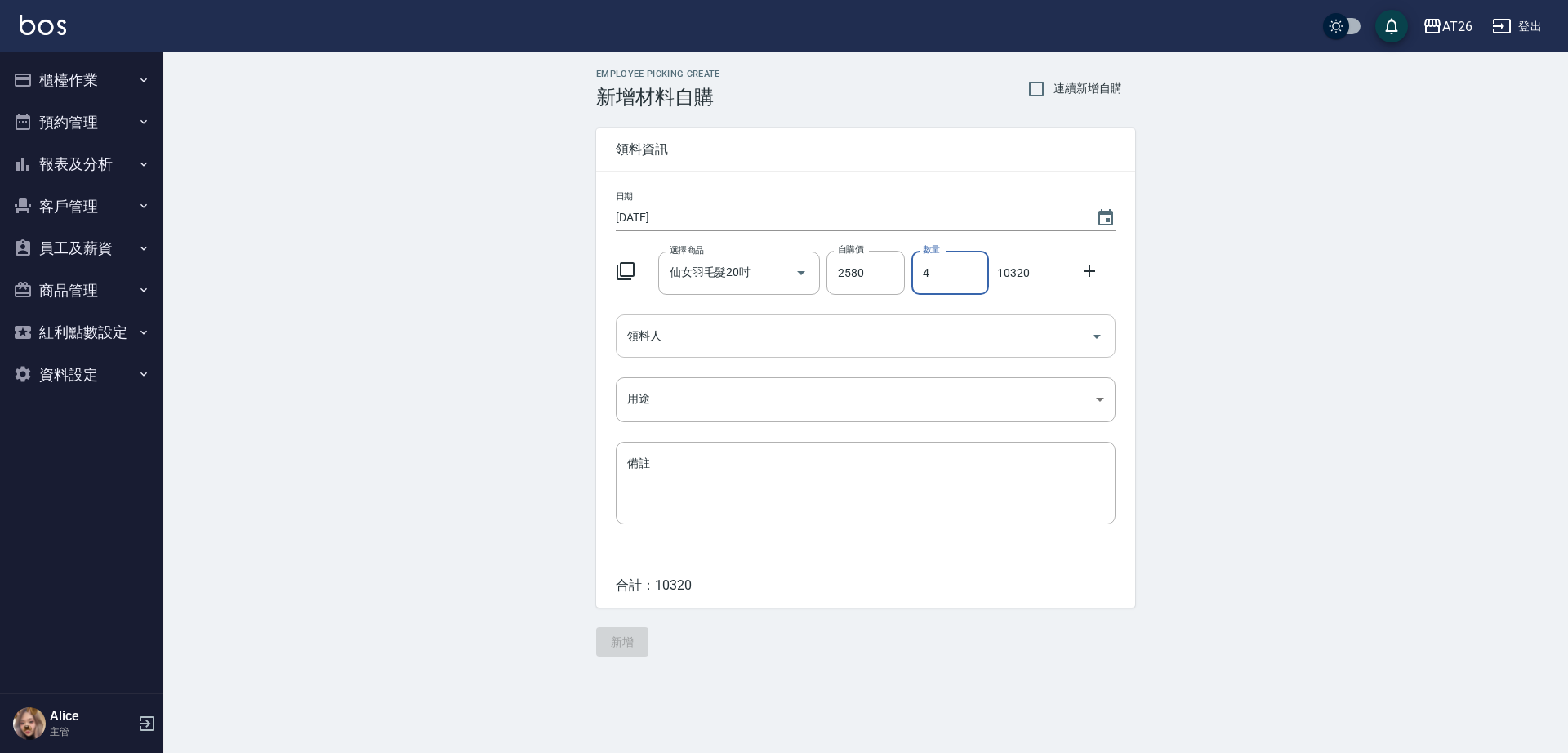
type input "4"
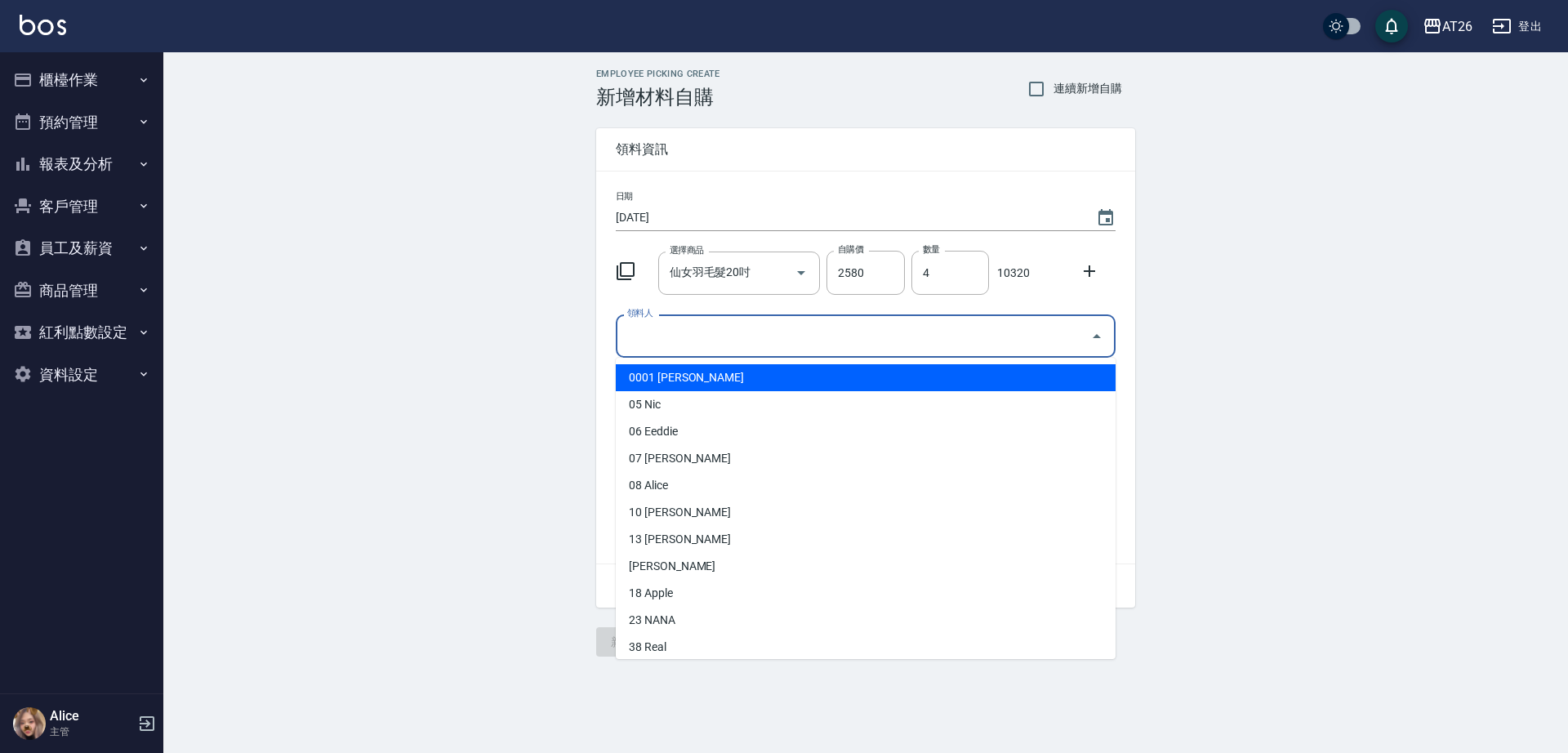
click at [919, 326] on input "領料人" at bounding box center [853, 336] width 460 height 29
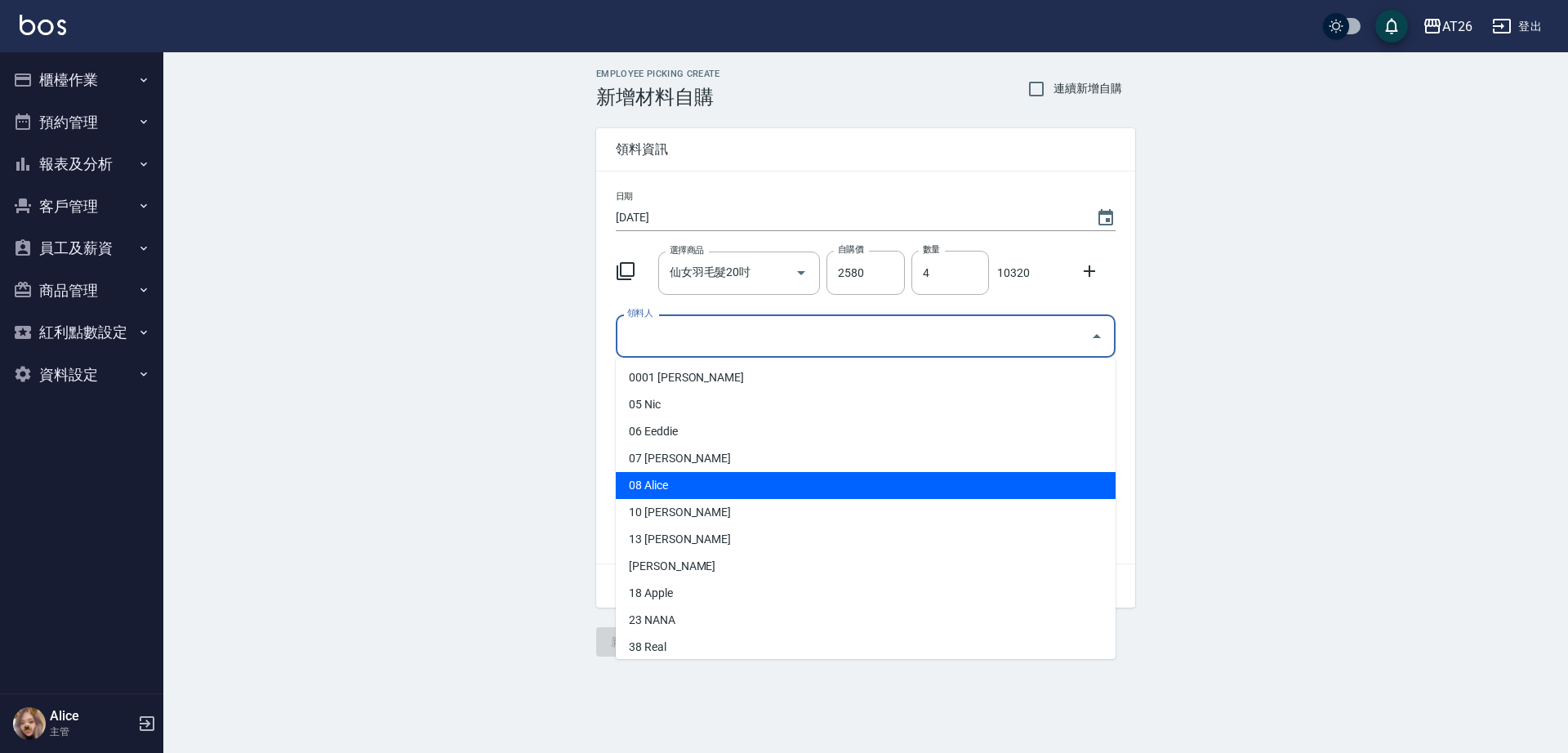
click at [703, 480] on li "08 Alice" at bounding box center [865, 486] width 500 height 27
type input "Alice"
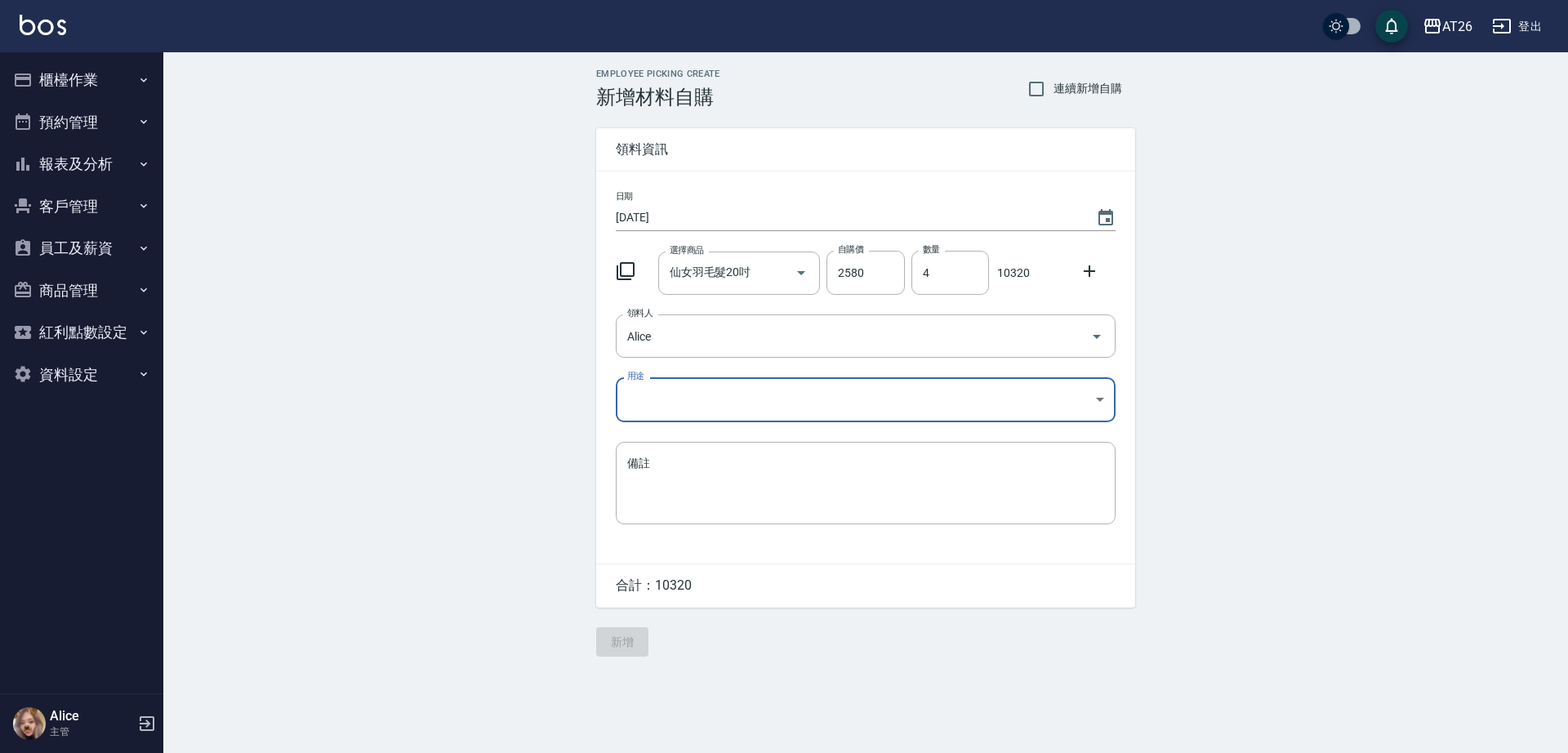
click at [696, 401] on body "AT26 登出 櫃檯作業 打帳單 帳單列表 座位開單 營業儀表板 現金收支登錄 高階收支登錄 材料自購登錄 每日結帳 排班表 現場電腦打卡 掃碼打卡 預約管理…" at bounding box center [784, 376] width 1568 height 753
click at [681, 516] on li "現金" at bounding box center [865, 523] width 500 height 27
type input "現金"
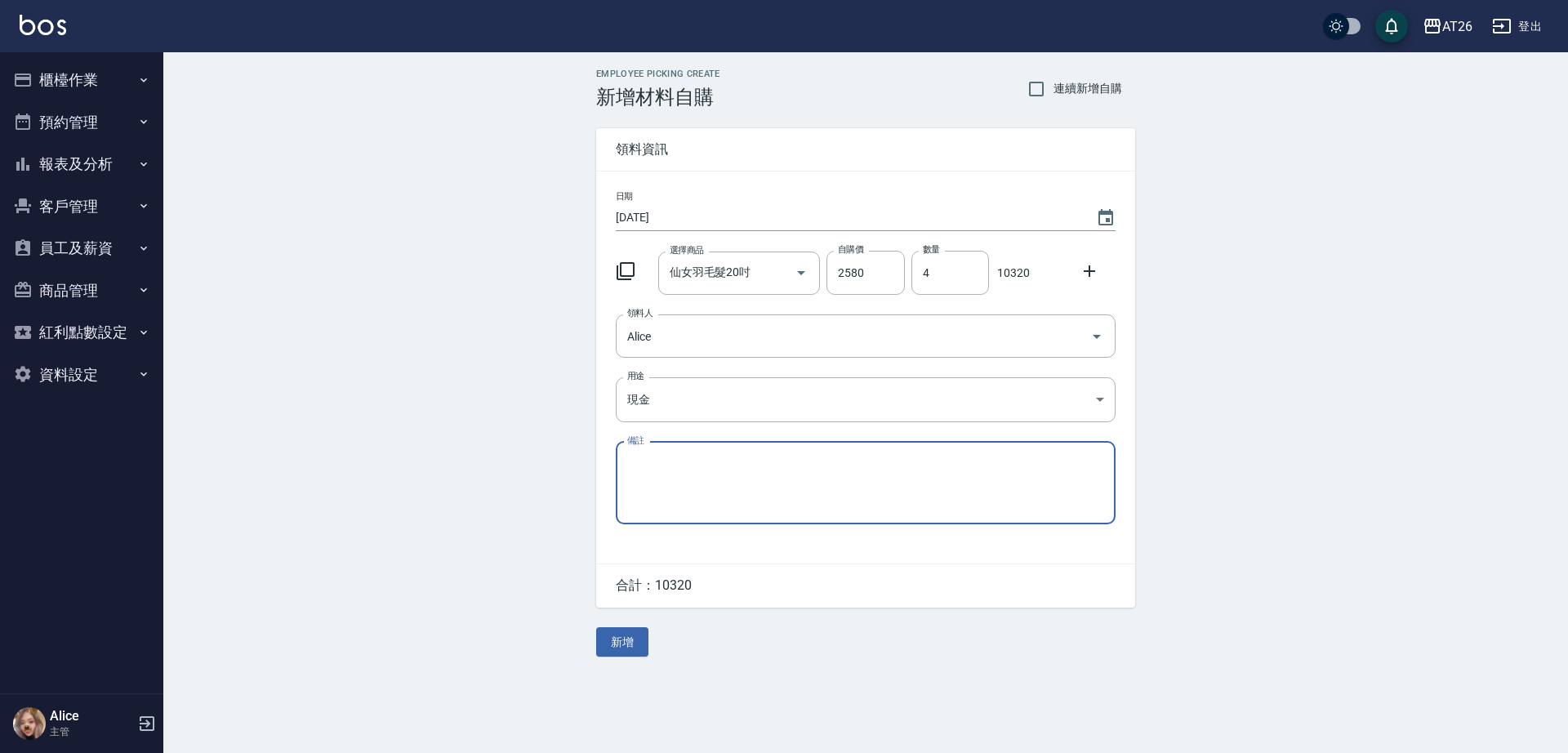
click at [697, 480] on textarea "備註" at bounding box center [865, 482] width 477 height 55
click at [700, 413] on body "AT26 登出 櫃檯作業 打帳單 帳單列表 座位開單 營業儀表板 現金收支登錄 高階收支登錄 材料自購登錄 每日結帳 排班表 現場電腦打卡 掃碼打卡 預約管理…" at bounding box center [784, 376] width 1568 height 753
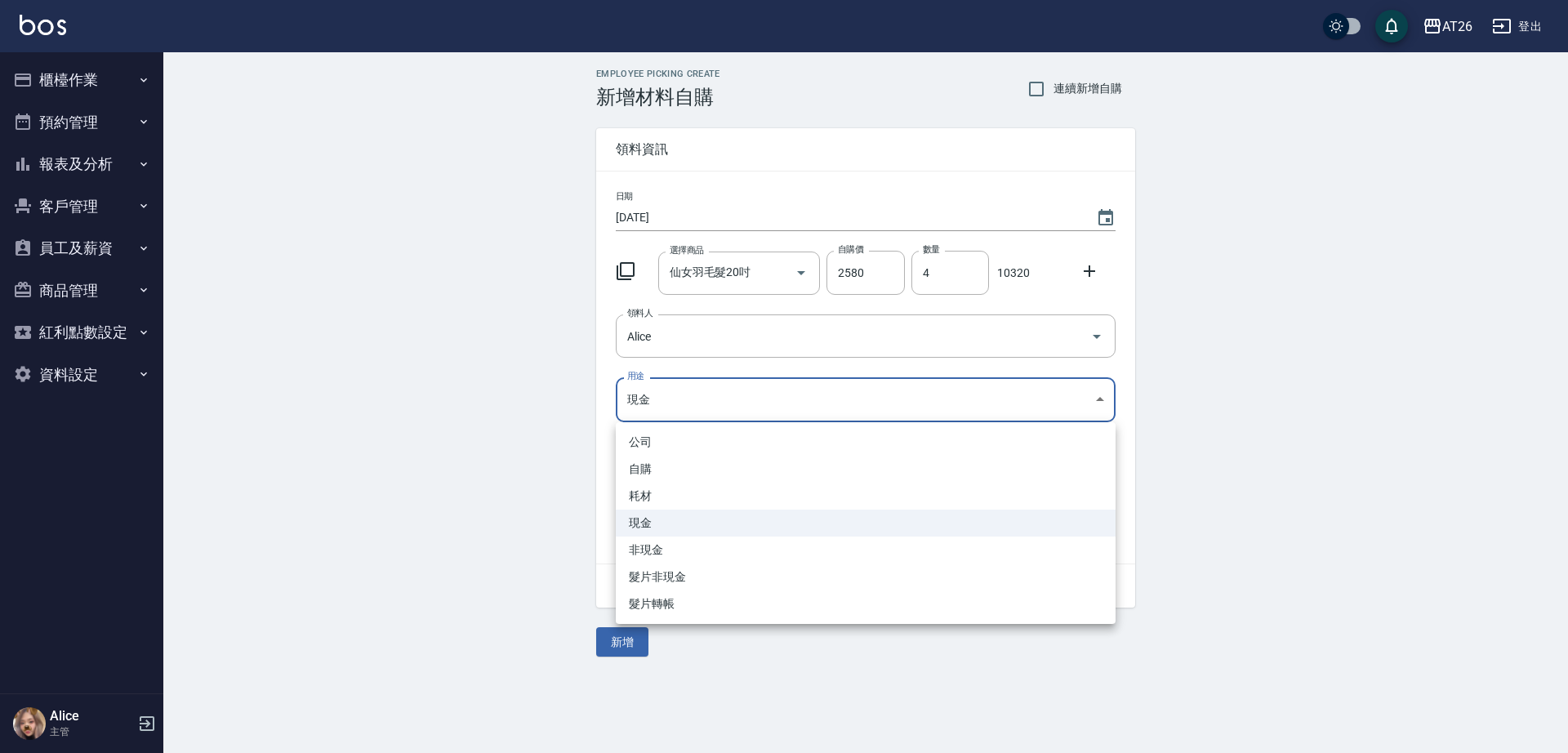
click at [495, 482] on div at bounding box center [784, 376] width 1568 height 753
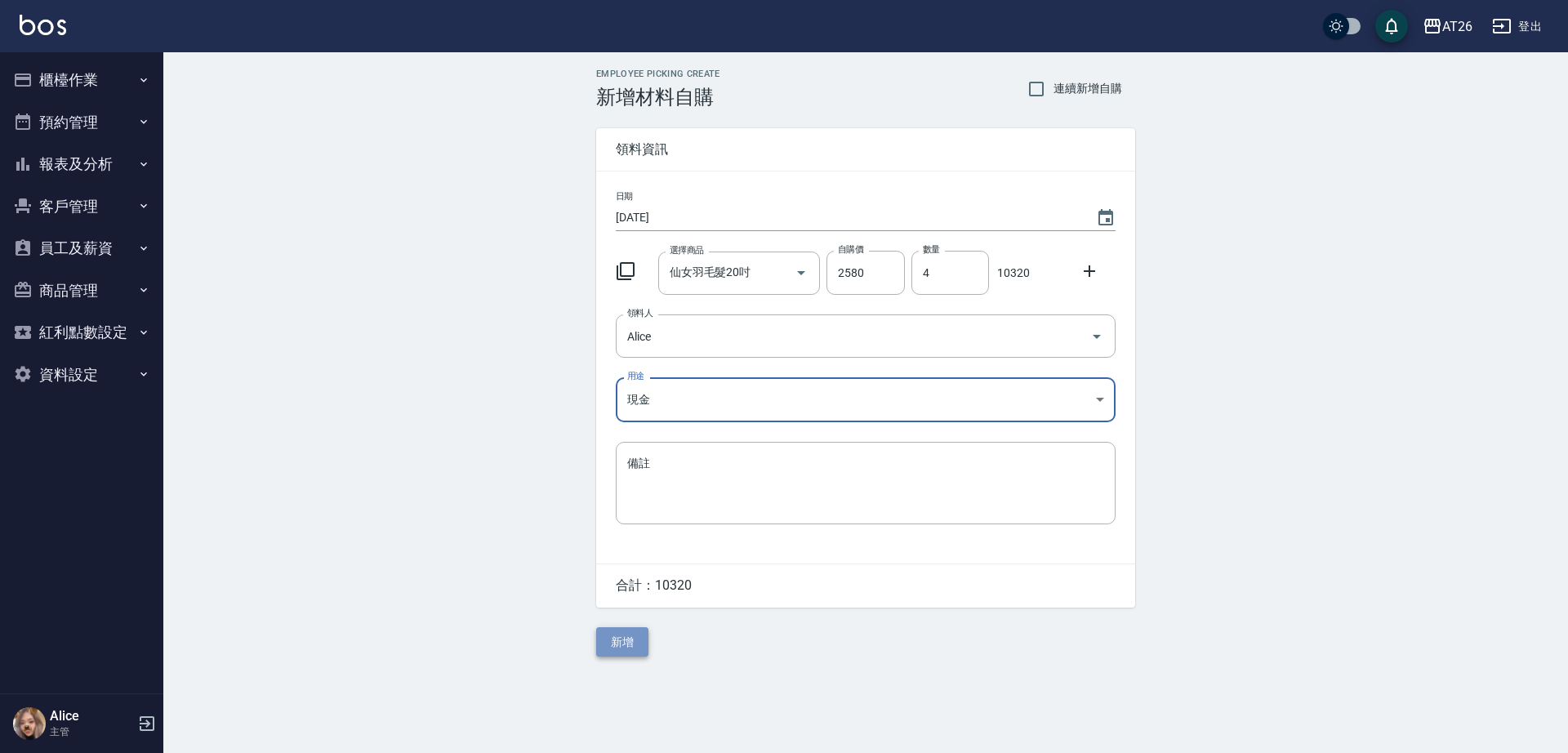
click at [630, 655] on button "新增" at bounding box center [622, 642] width 52 height 30
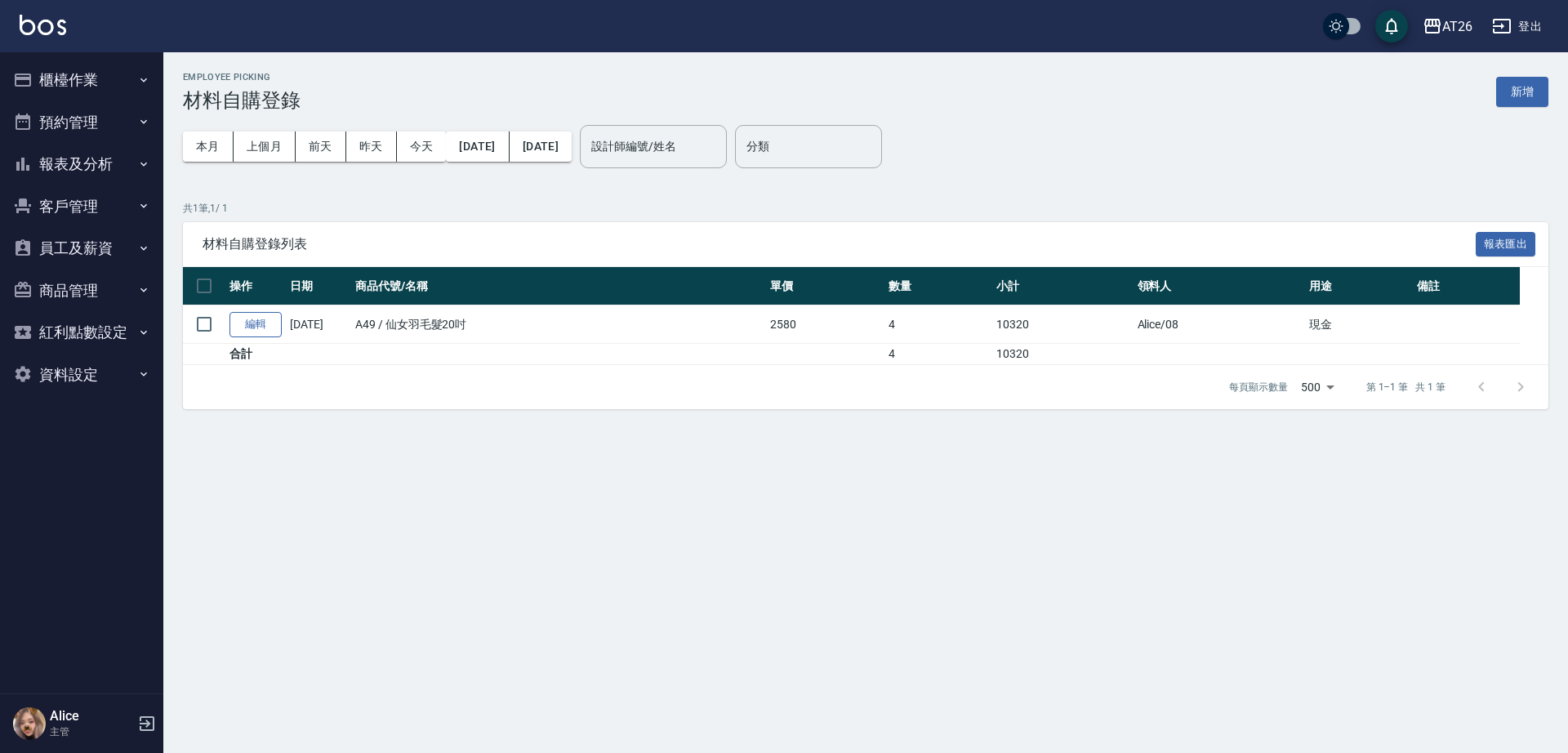
click at [265, 325] on link "編輯" at bounding box center [256, 325] width 52 height 25
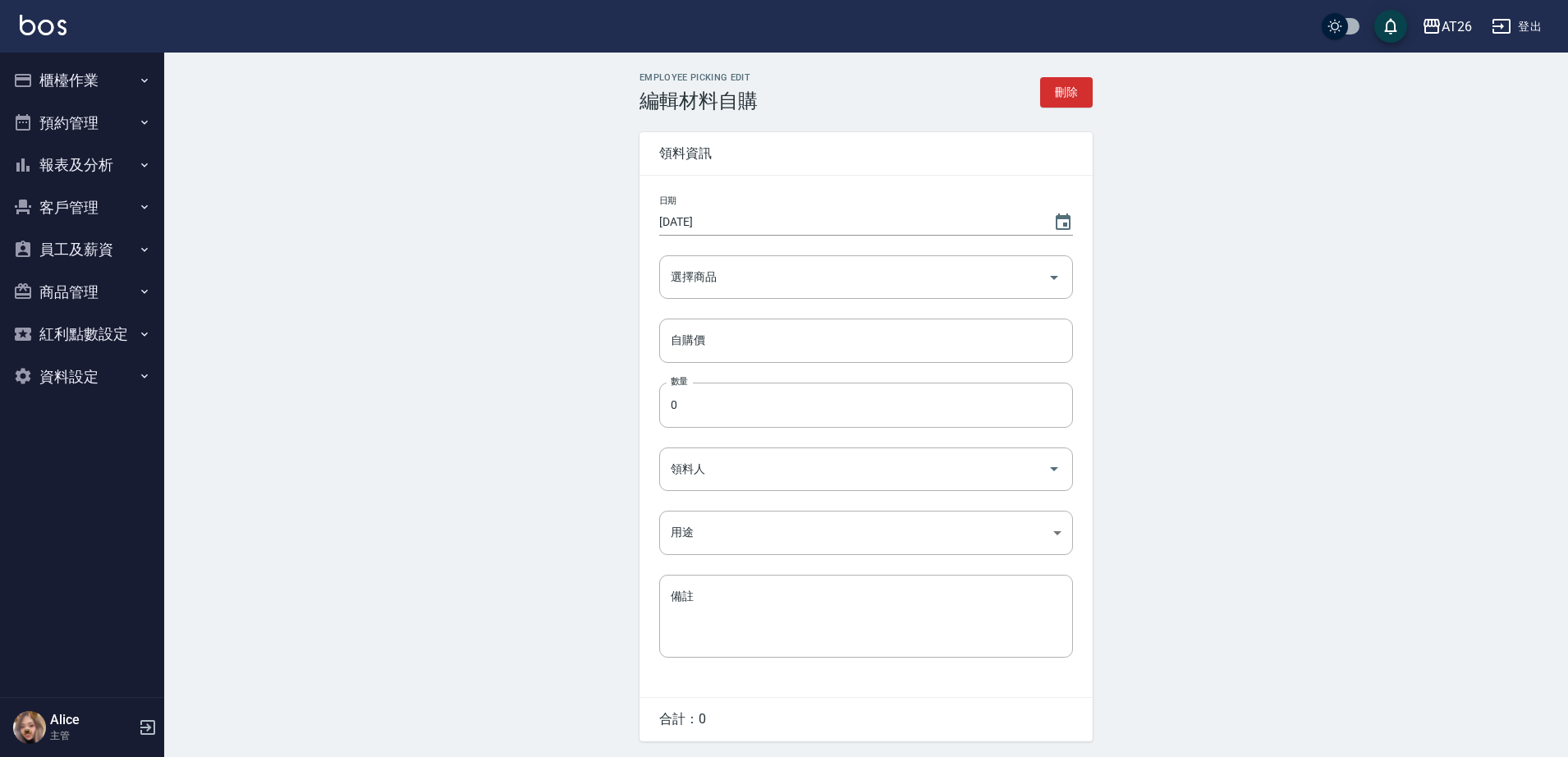
type input "仙女羽毛髮20吋"
type input "2580"
type input "4"
type input "Alice"
type input "現金"
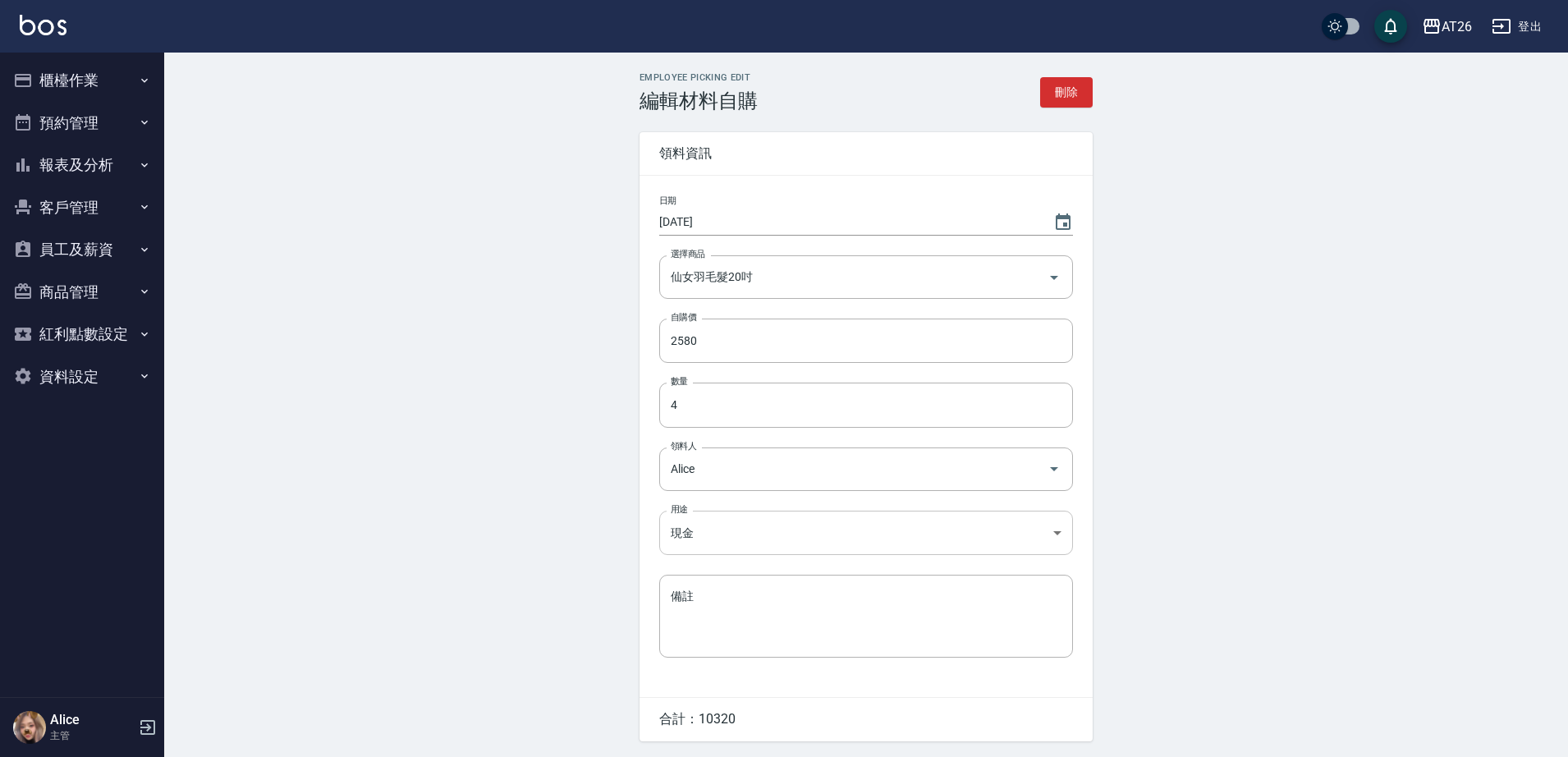
click at [848, 549] on body "AT26 登出 櫃檯作業 打帳單 帳單列表 座位開單 營業儀表板 現金收支登錄 高階收支登錄 材料自購登錄 每日結帳 排班表 現場電腦打卡 掃碼打卡 預約管理…" at bounding box center [784, 405] width 1568 height 810
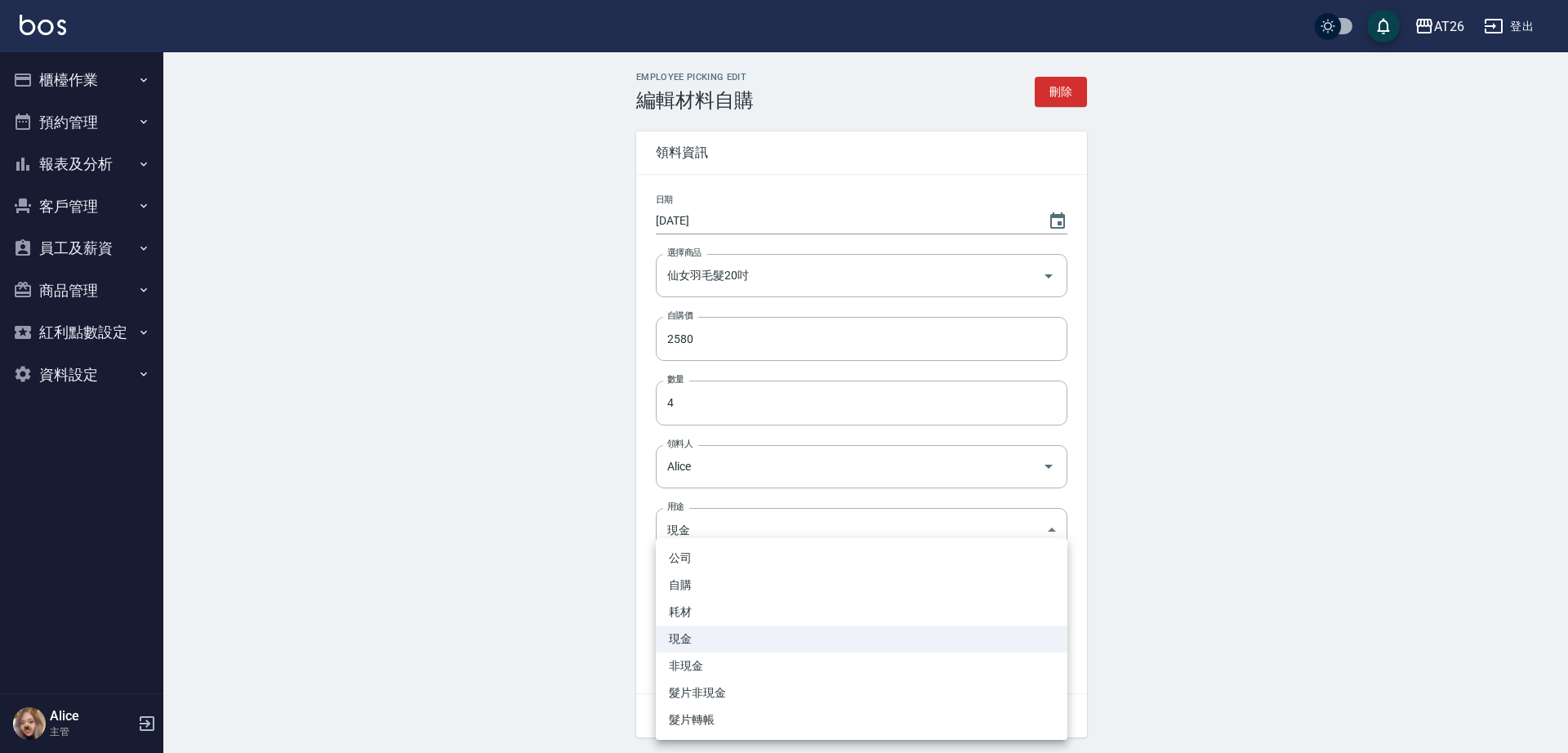
click at [473, 504] on div at bounding box center [784, 376] width 1568 height 753
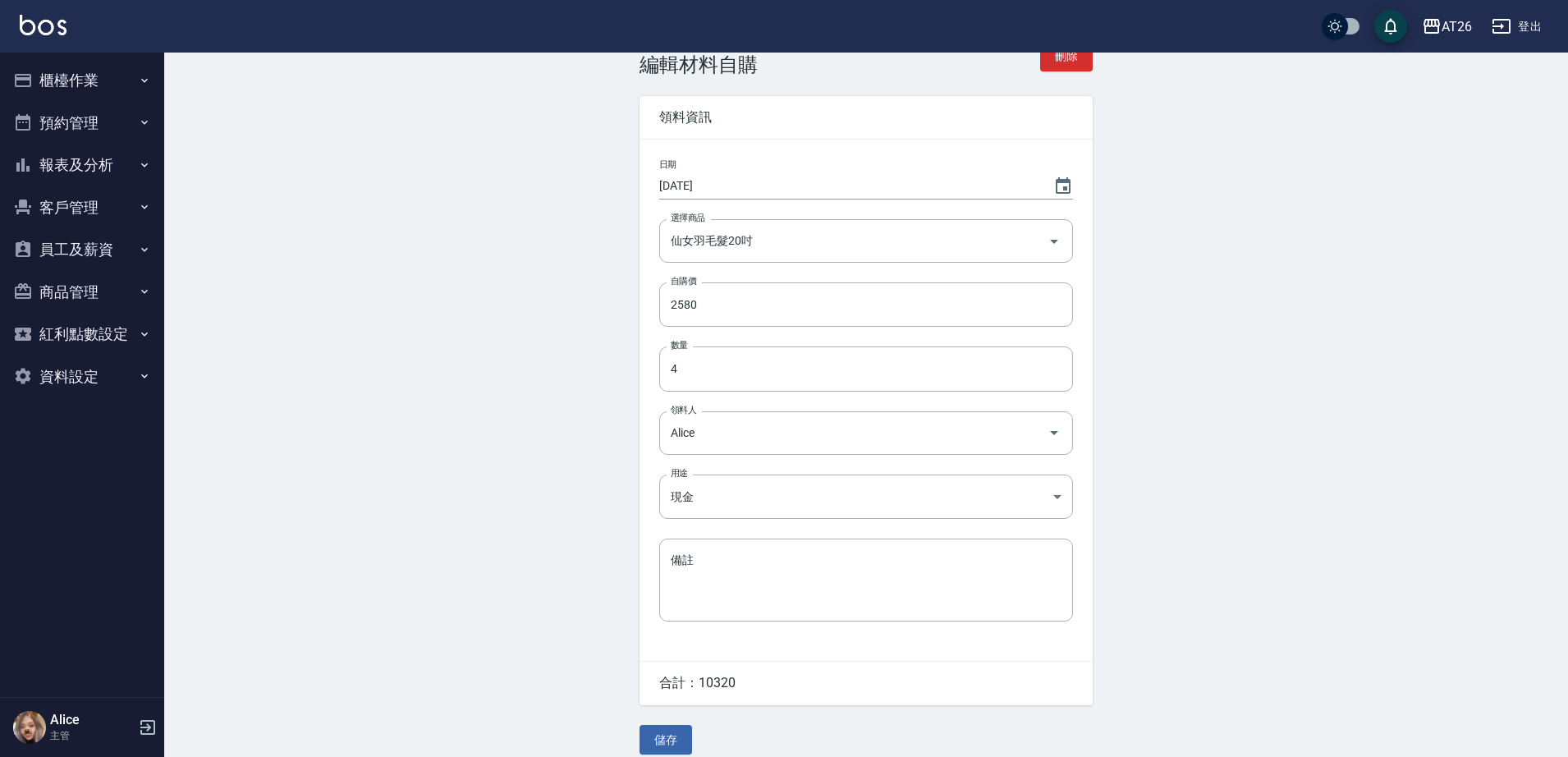
scroll to position [56, 0]
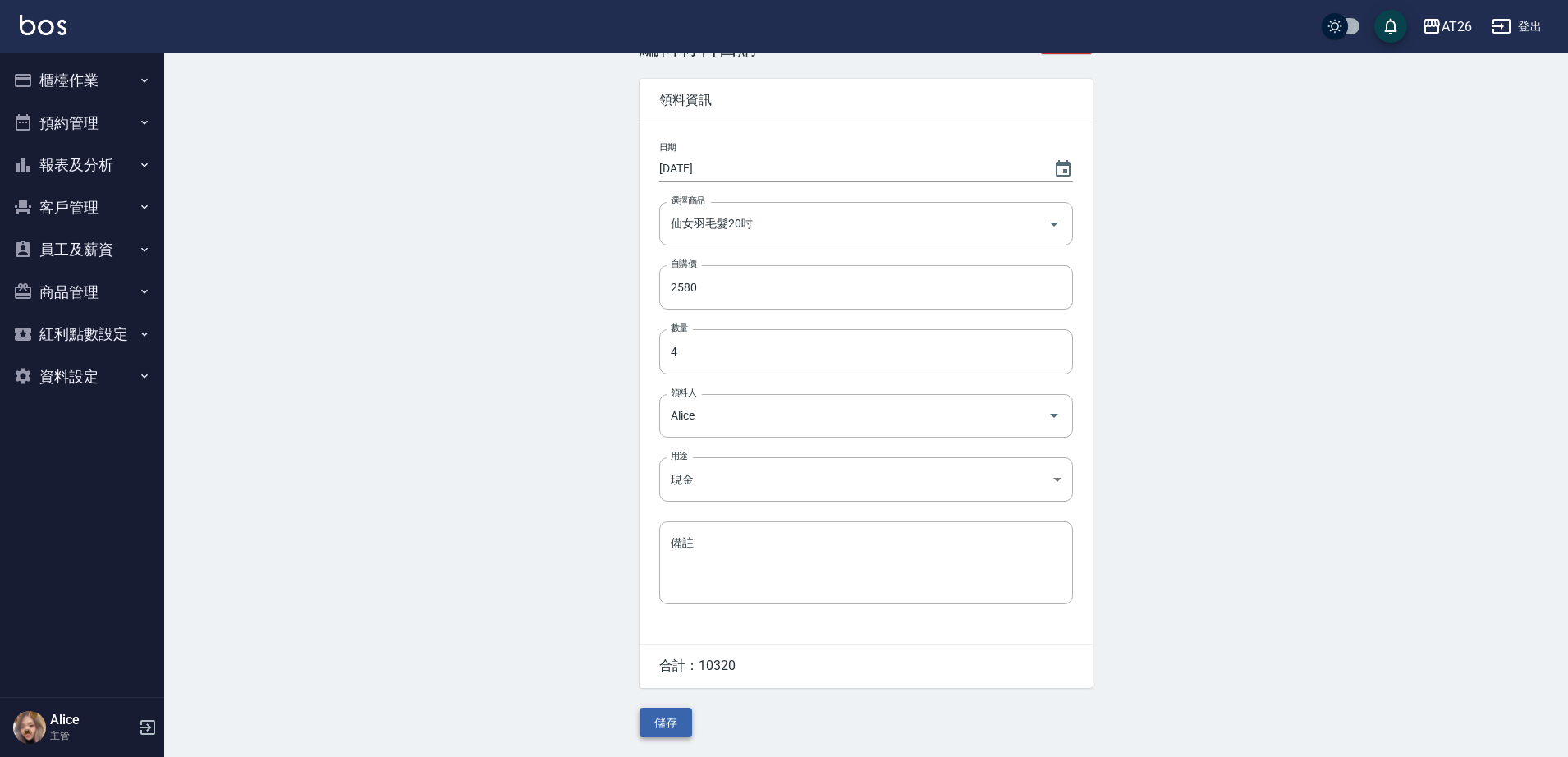
click at [674, 719] on button "儲存" at bounding box center [666, 722] width 52 height 30
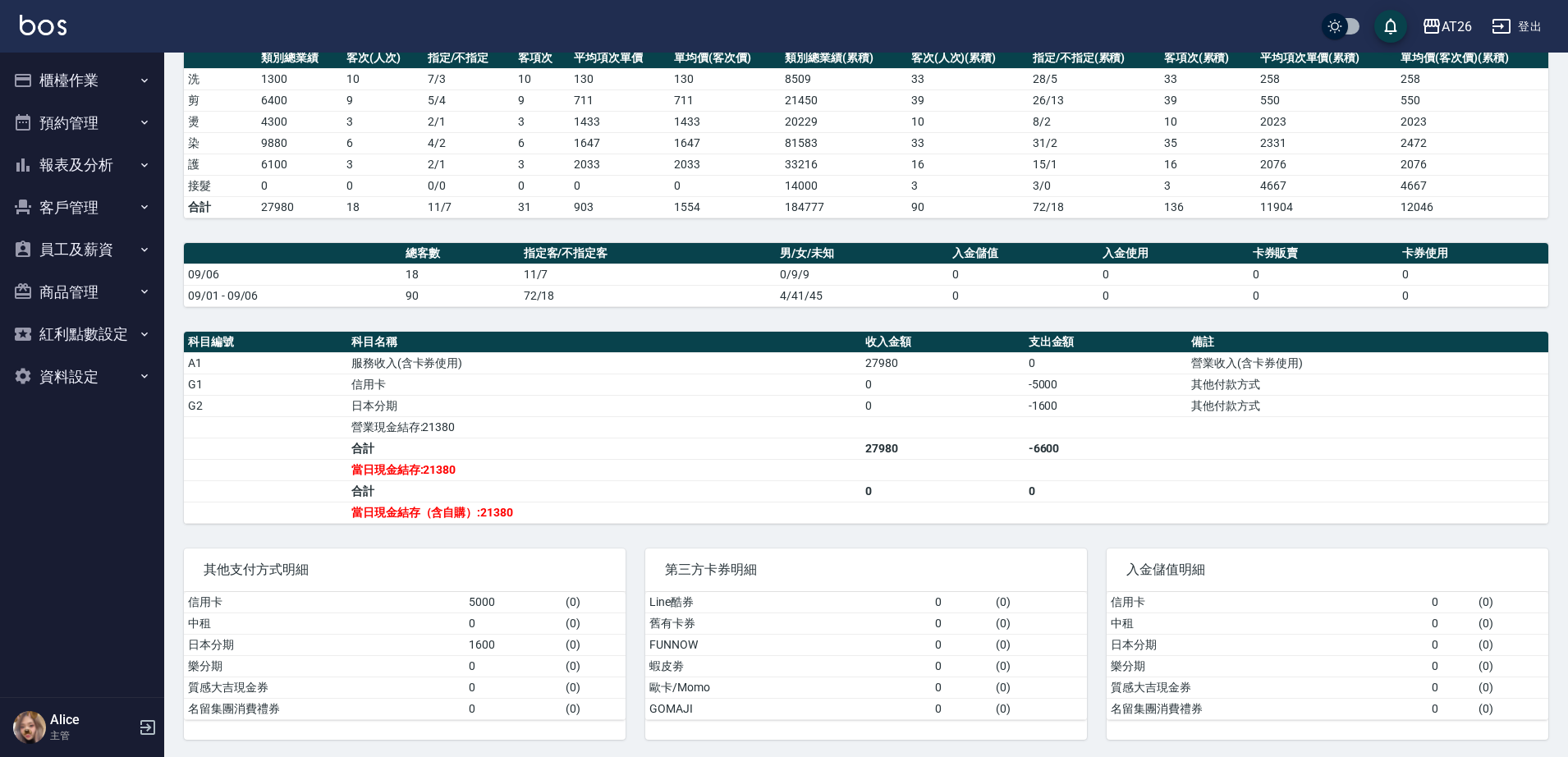
scroll to position [243, 0]
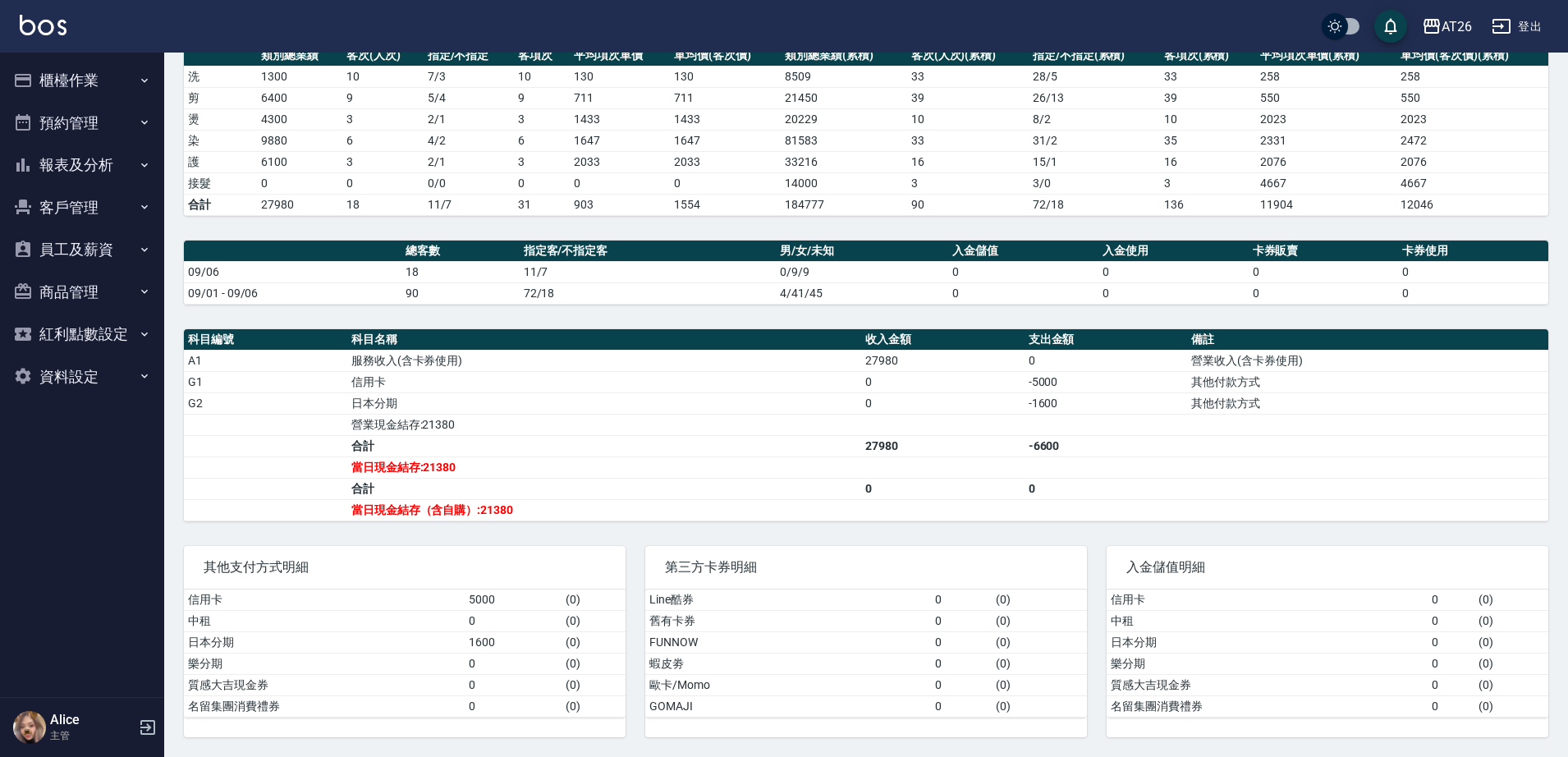
click at [109, 125] on button "預約管理" at bounding box center [82, 123] width 151 height 43
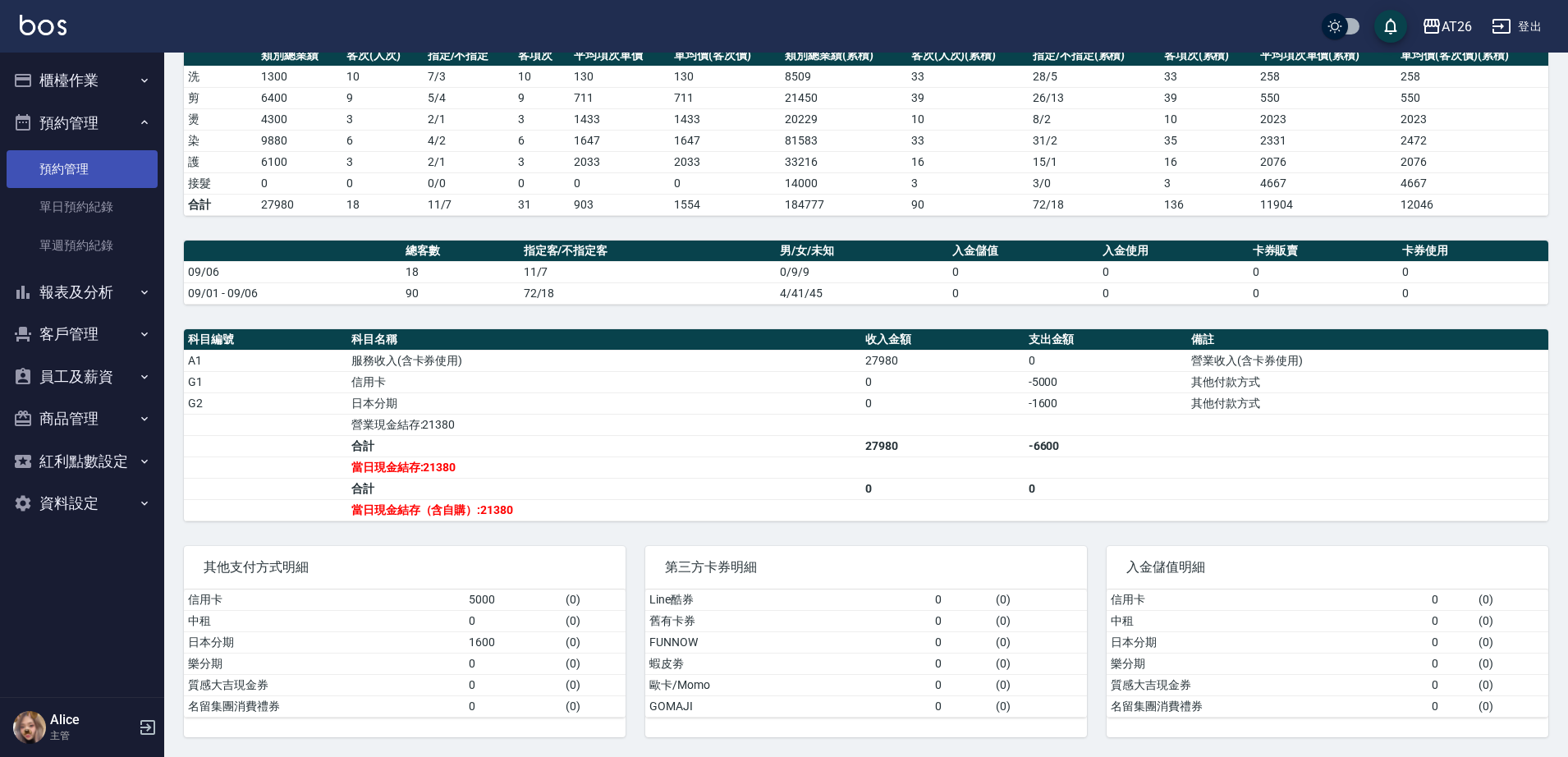
click at [85, 180] on link "預約管理" at bounding box center [82, 169] width 151 height 38
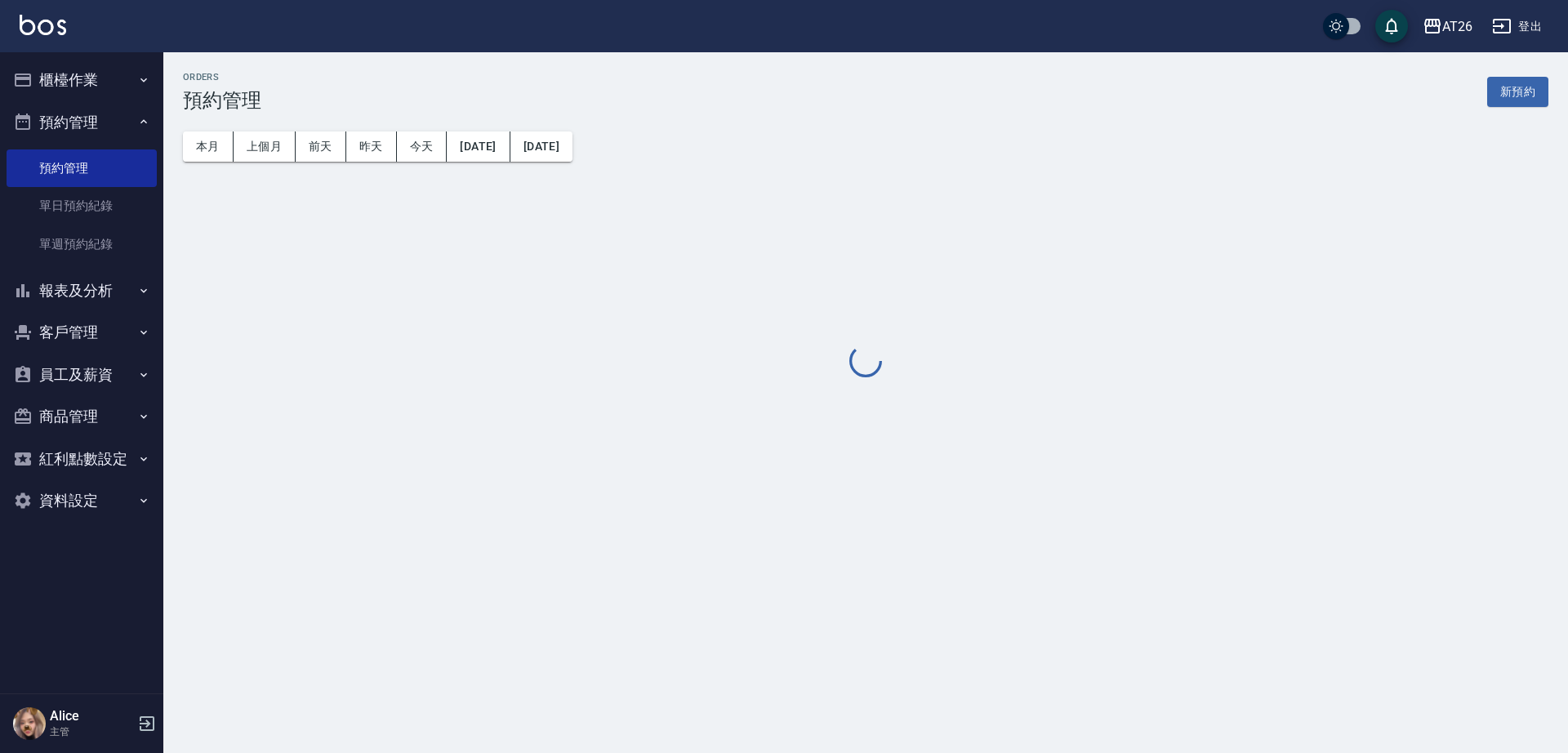
click at [76, 303] on button "報表及分析" at bounding box center [81, 290] width 150 height 43
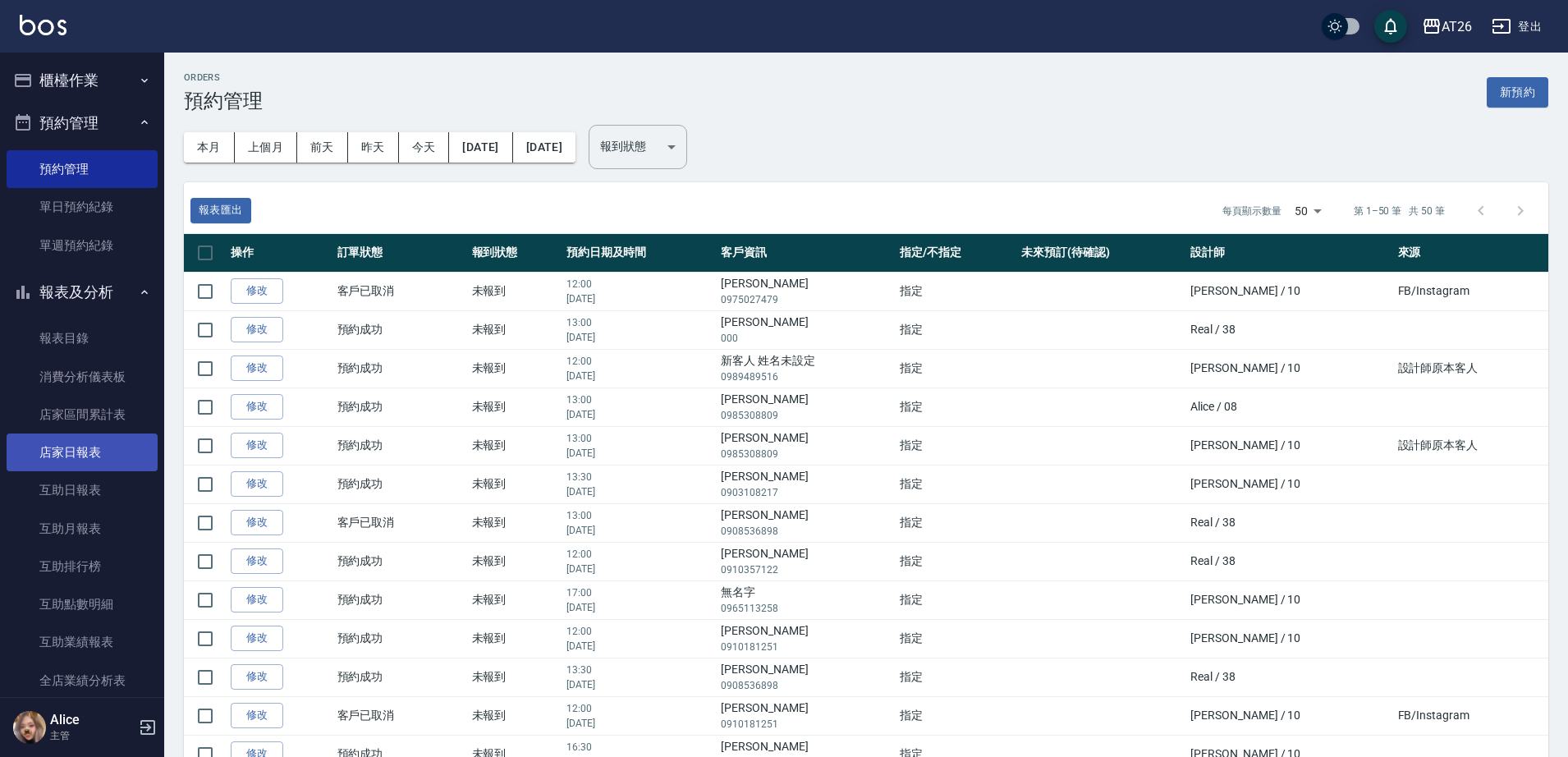
click at [85, 451] on link "店家日報表" at bounding box center [82, 452] width 151 height 38
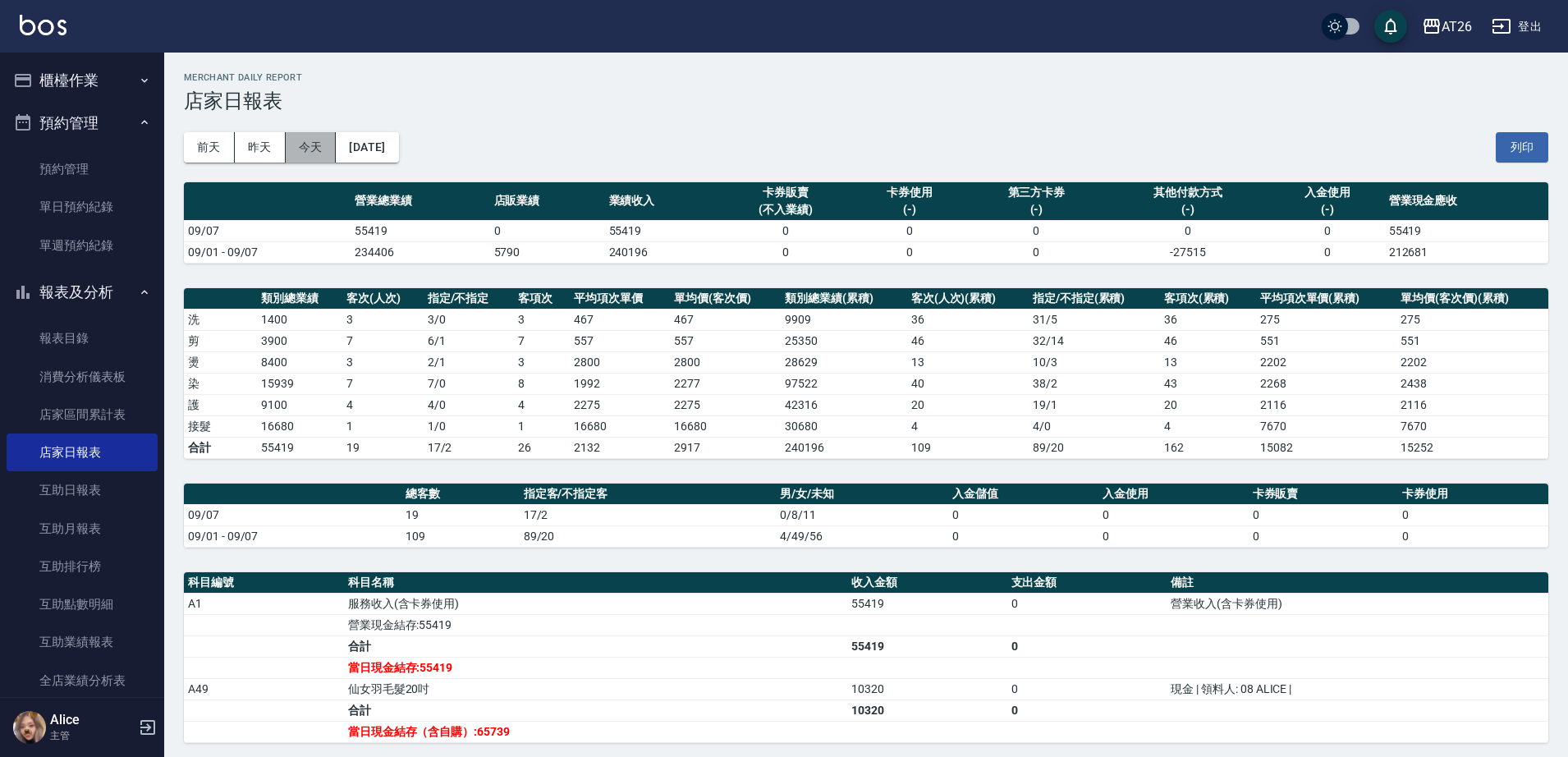
click at [318, 144] on button "今天" at bounding box center [311, 148] width 51 height 30
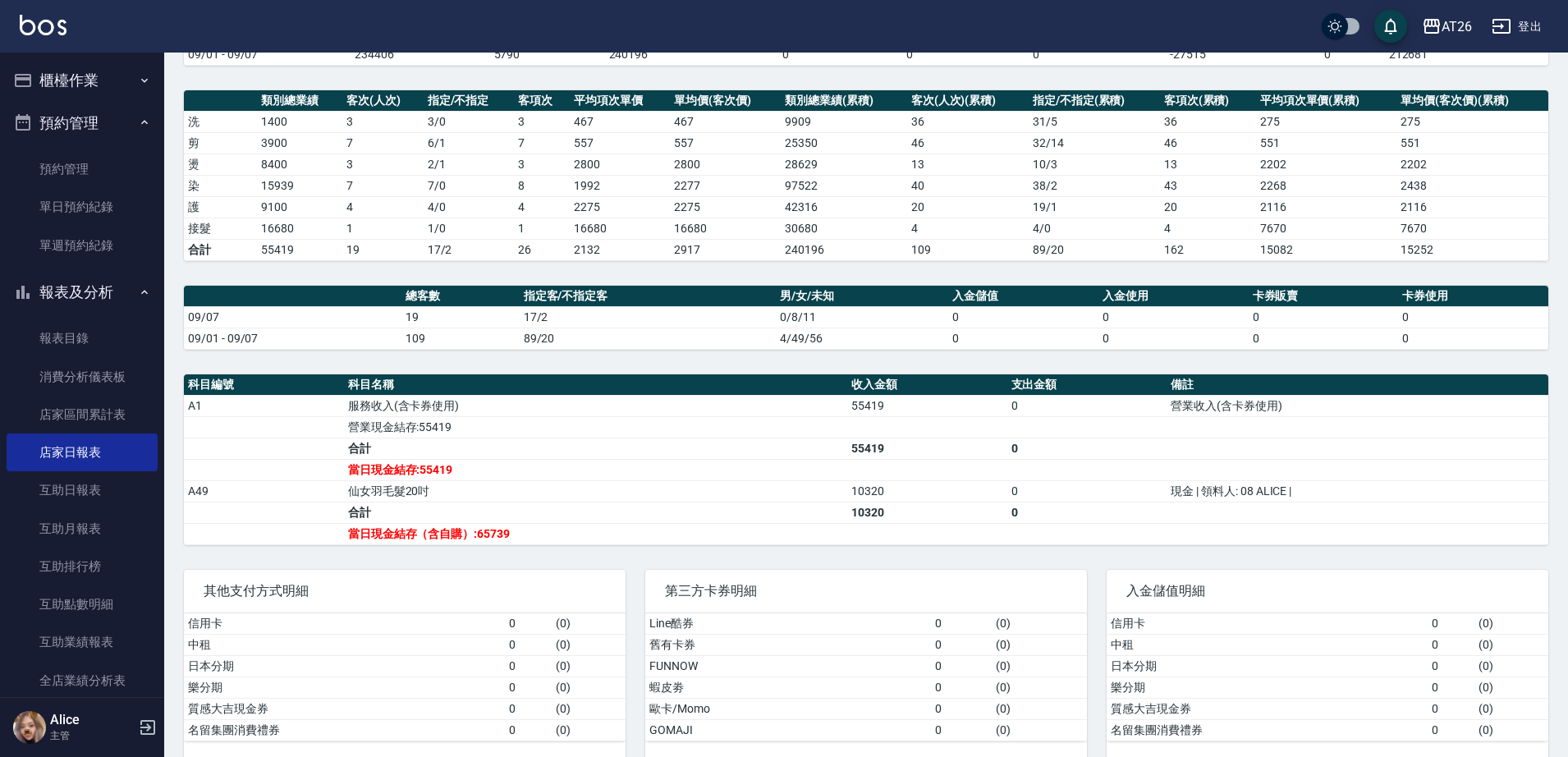
scroll to position [205, 0]
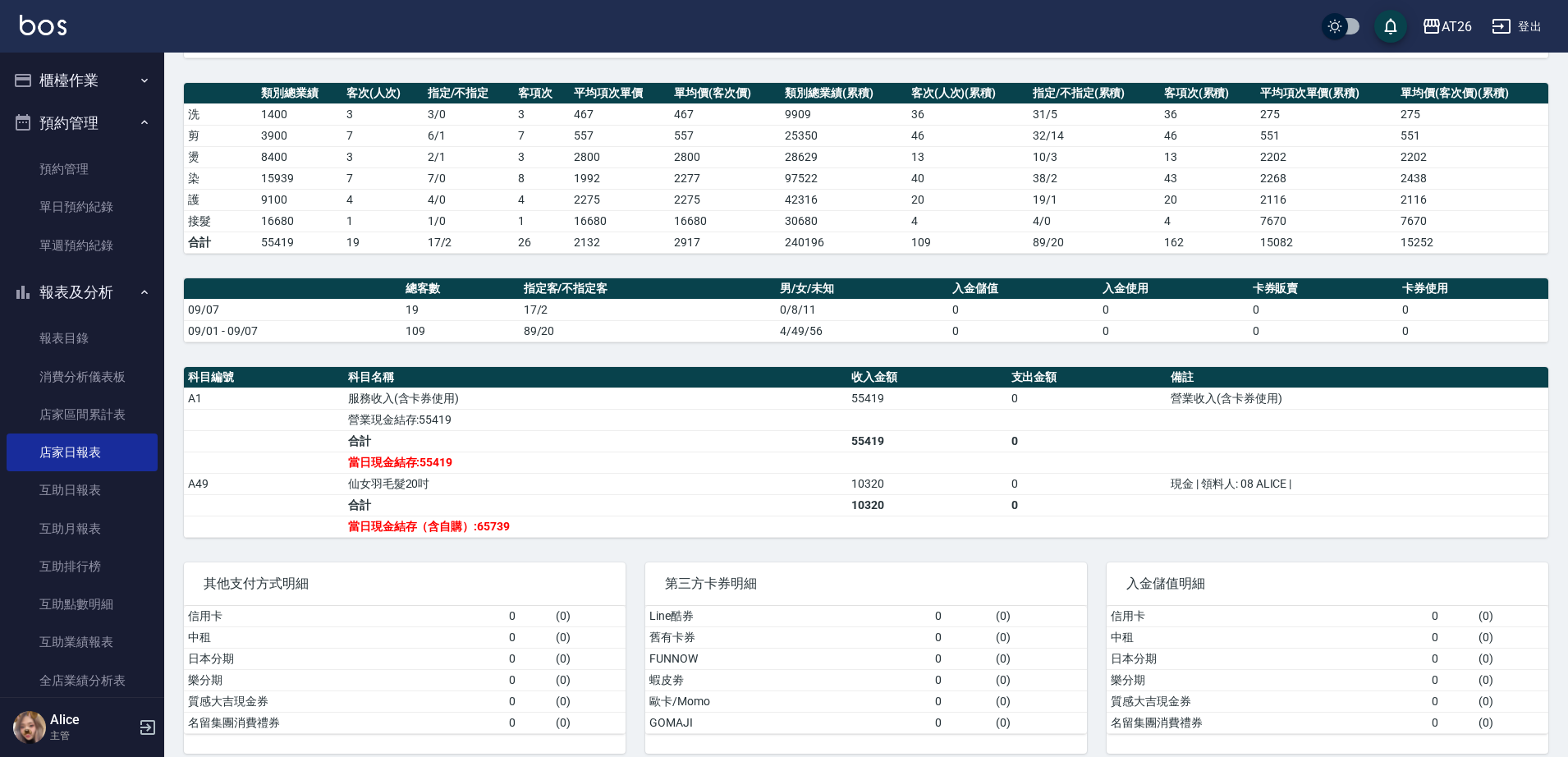
click at [454, 463] on td "當日現金結存:55419" at bounding box center [595, 462] width 503 height 21
click at [462, 458] on td "當日現金結存:55419" at bounding box center [595, 462] width 503 height 21
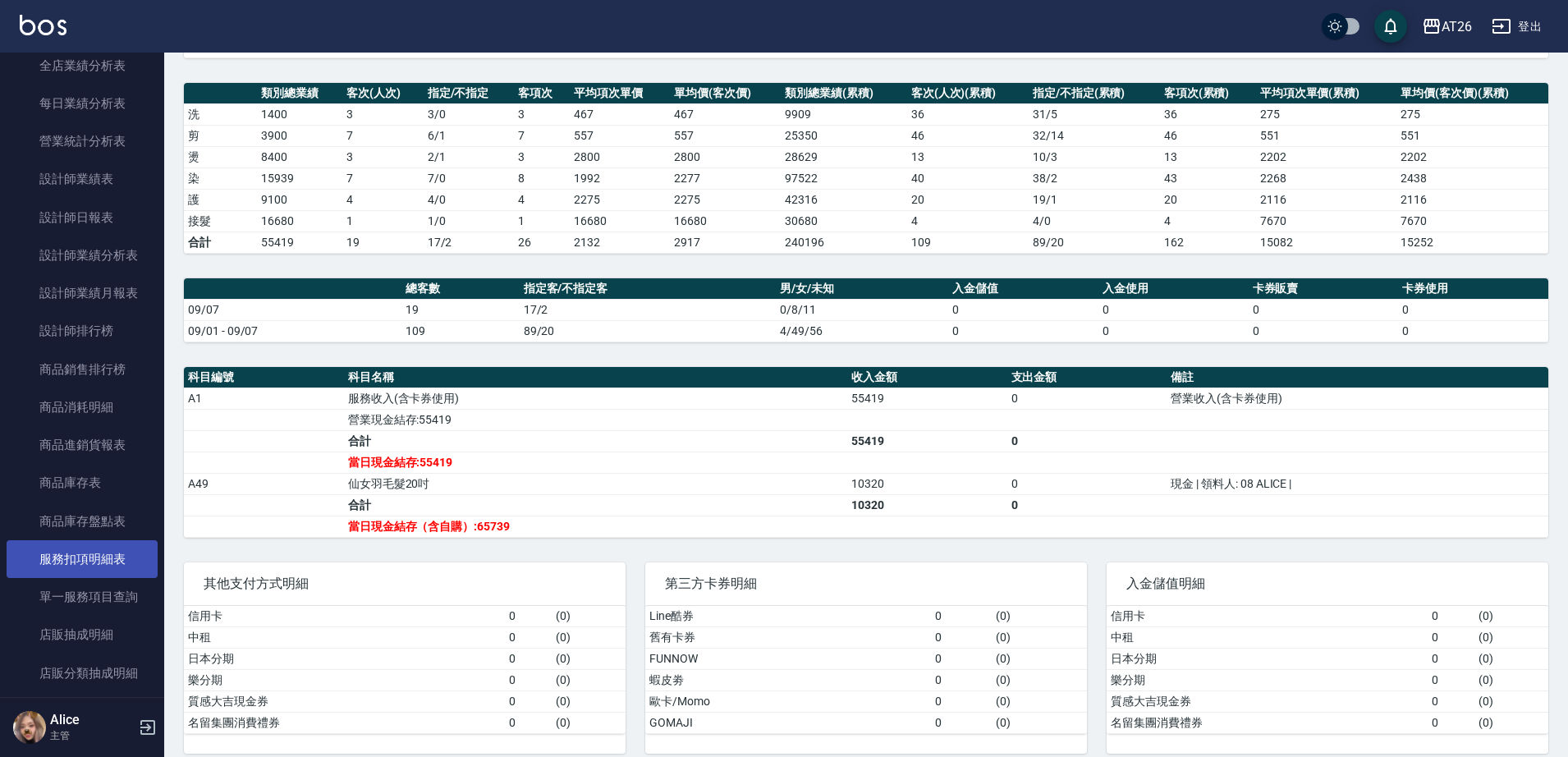
scroll to position [615, 0]
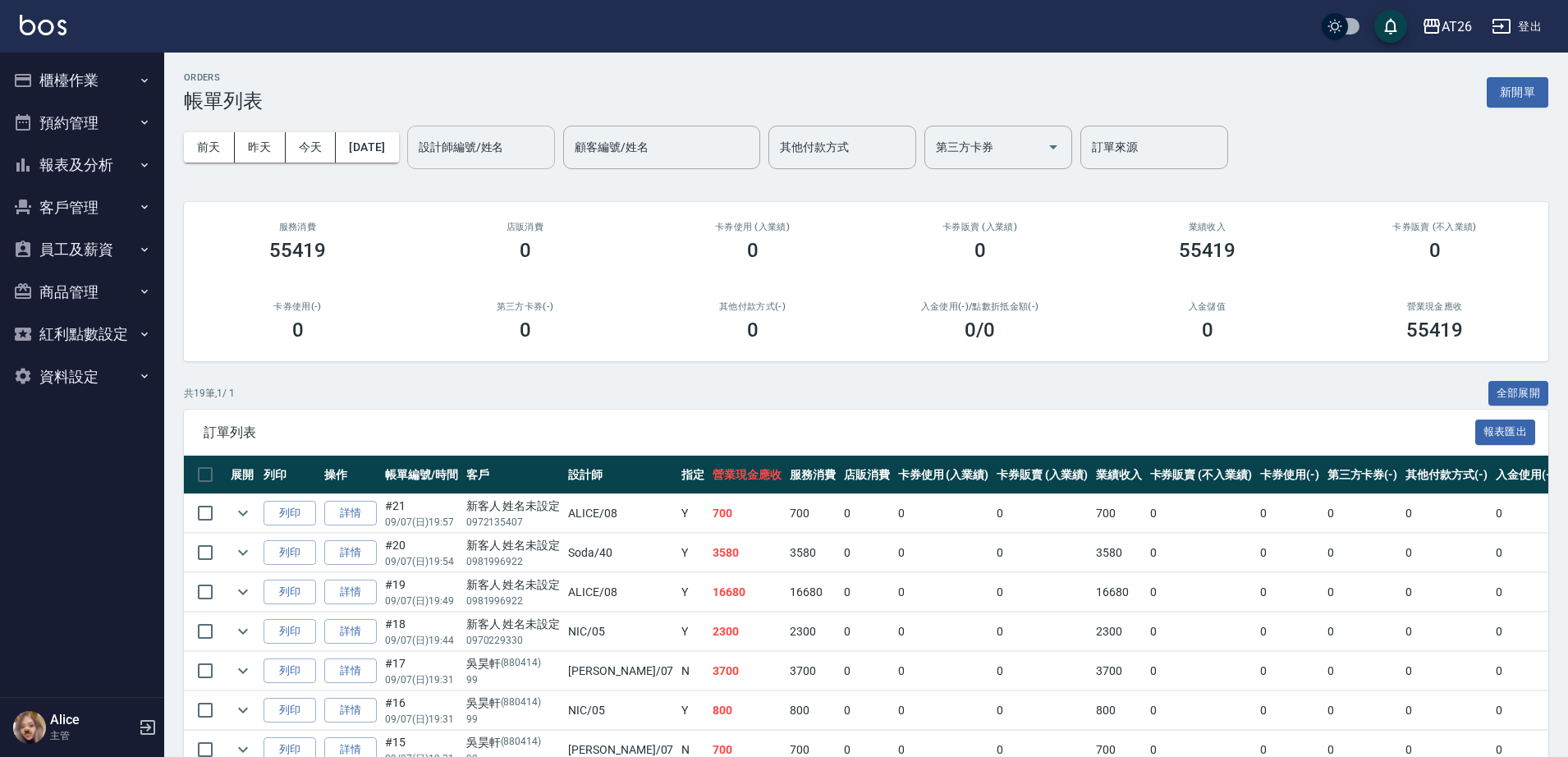
click at [521, 144] on div "設計師編號/姓名 設計師編號/姓名" at bounding box center [481, 148] width 148 height 44
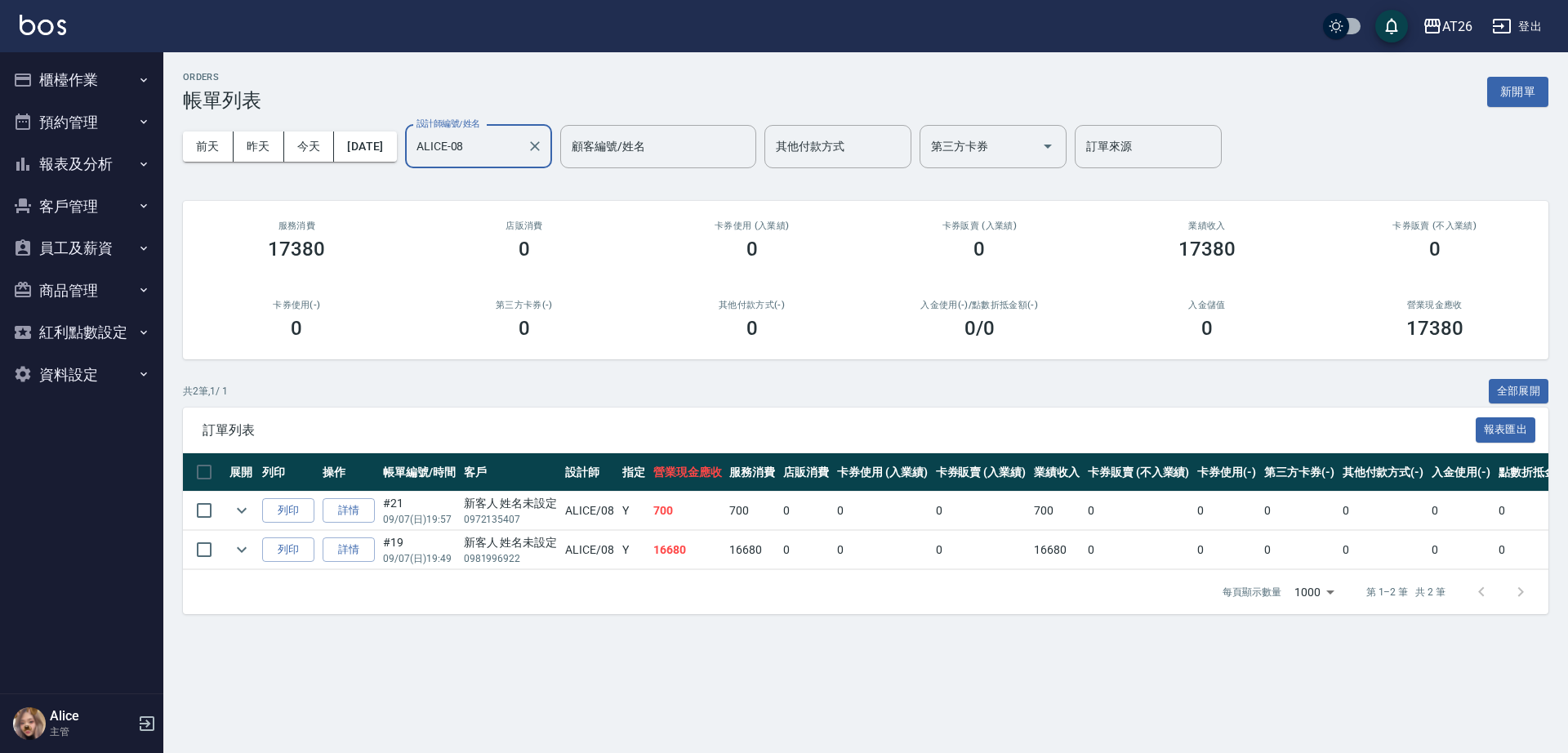
type input "ALICE-08"
click at [543, 140] on icon "Clear" at bounding box center [534, 146] width 16 height 16
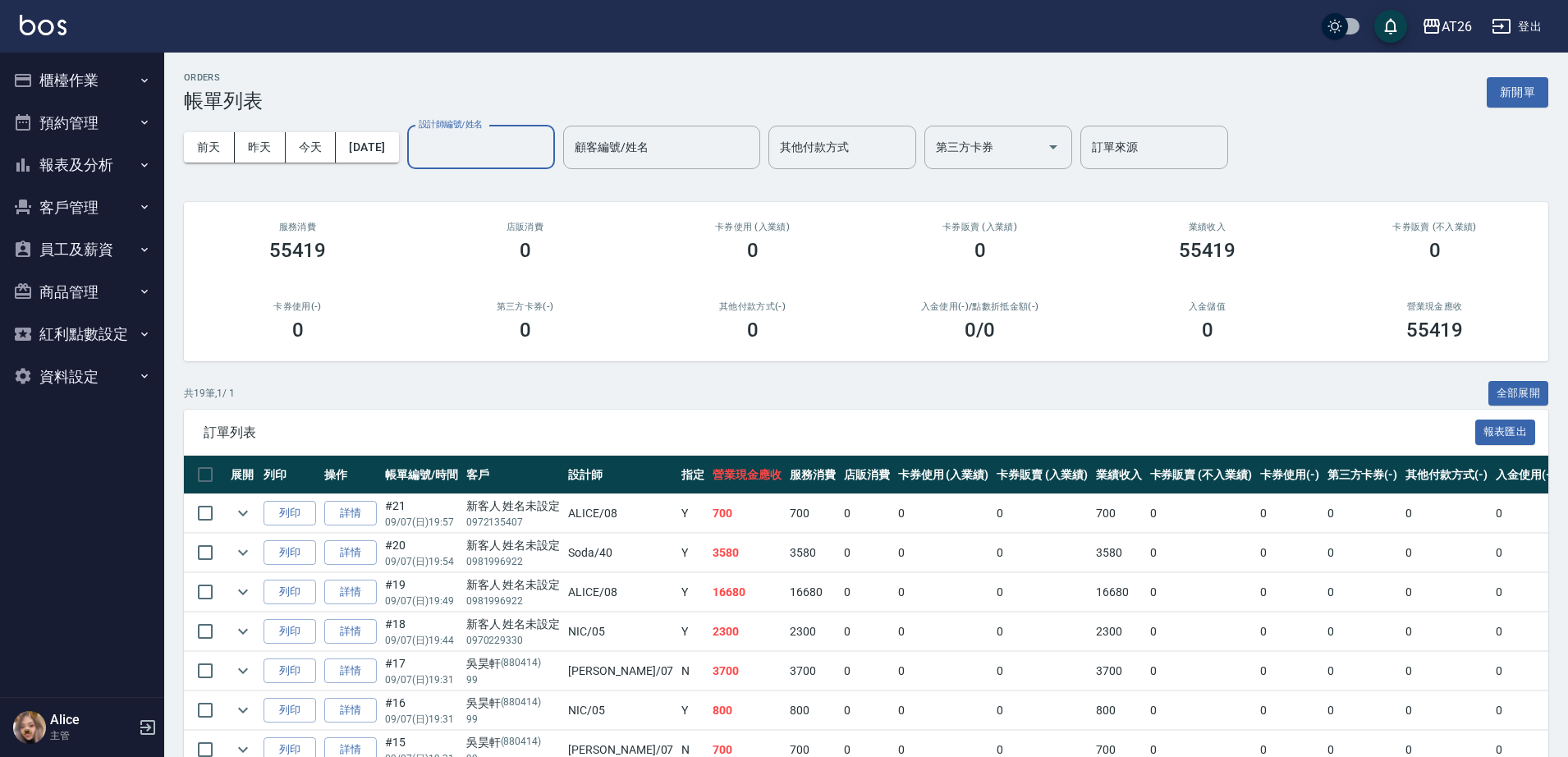
click at [515, 151] on input "設計師編號/姓名" at bounding box center [481, 148] width 133 height 29
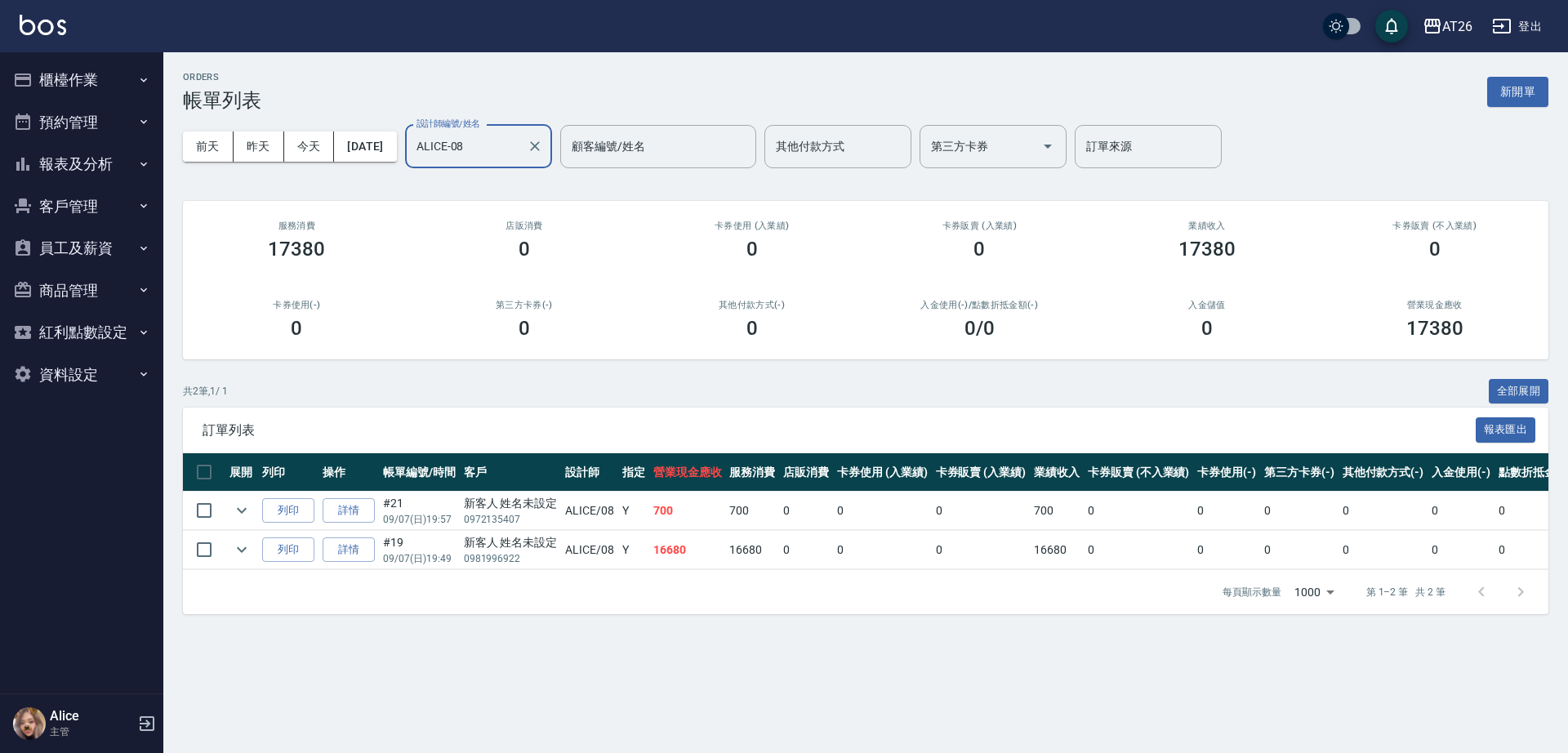
type input "ALICE-08"
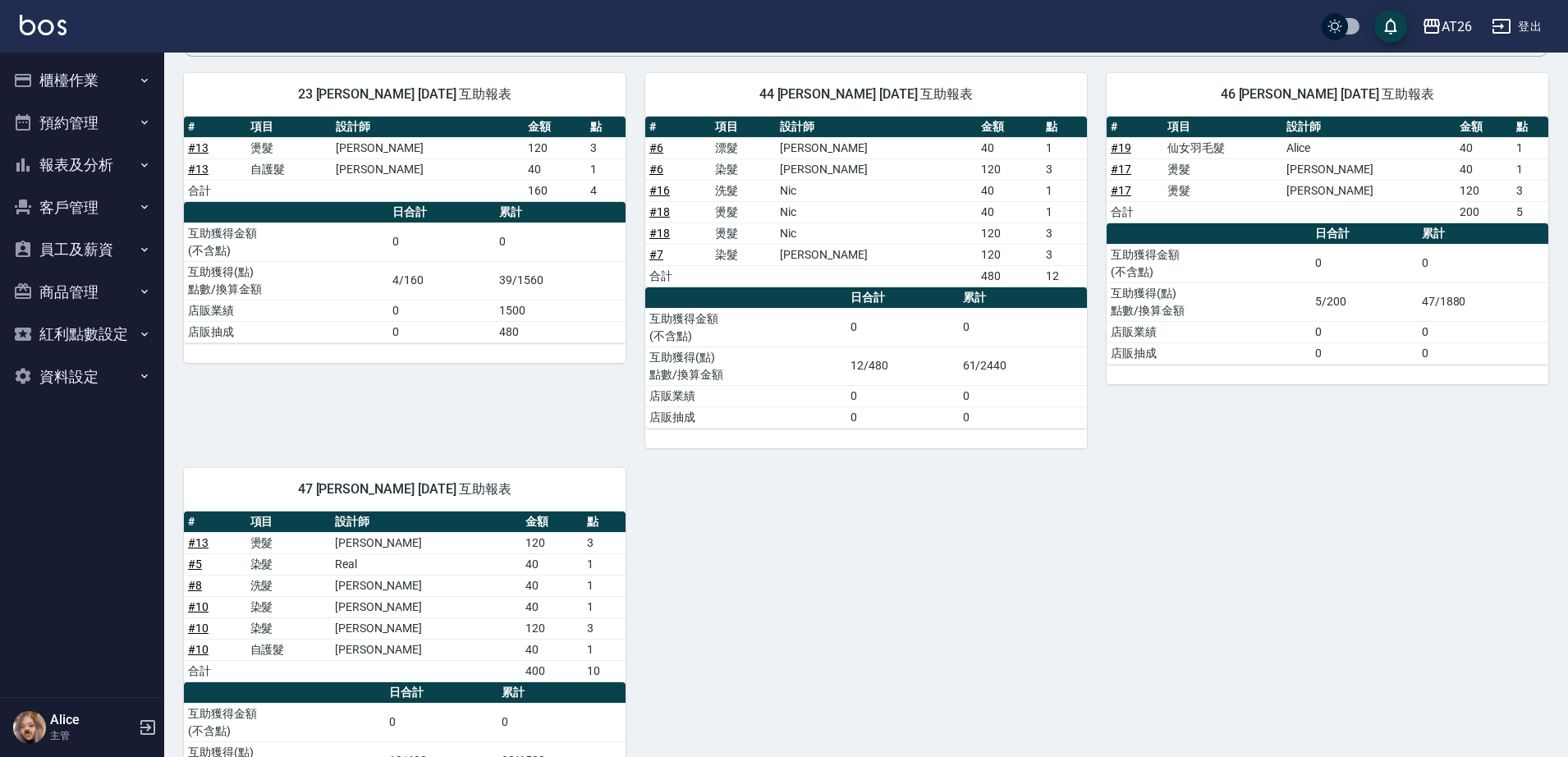
scroll to position [205, 0]
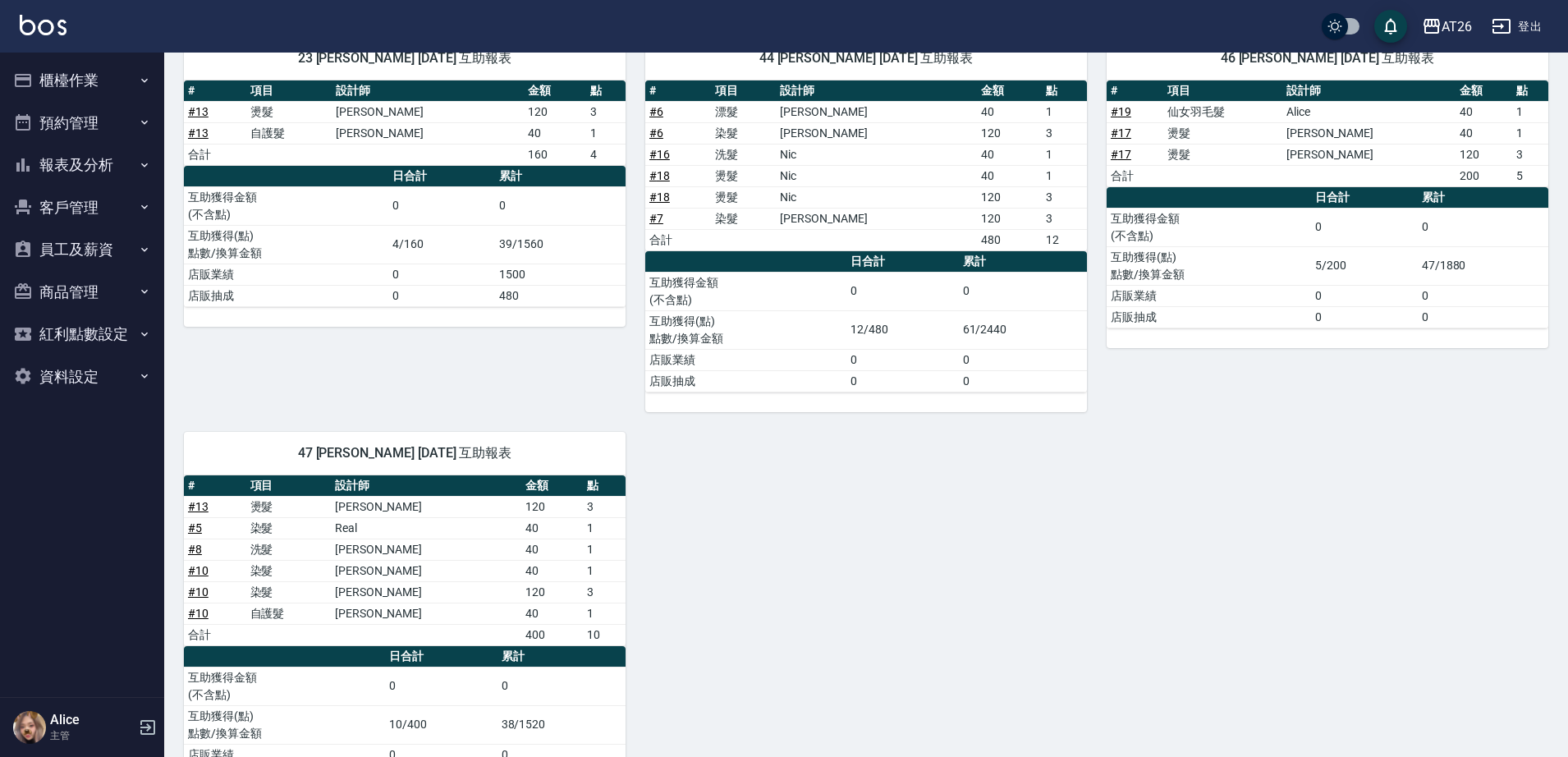
click at [787, 517] on div "23 [PERSON_NAME] [DATE] 互助報表 # 項目 設計師 金額 點 # 13 燙髮 [PERSON_NAME] 120 3 # 13 自護髮…" at bounding box center [856, 411] width 1384 height 790
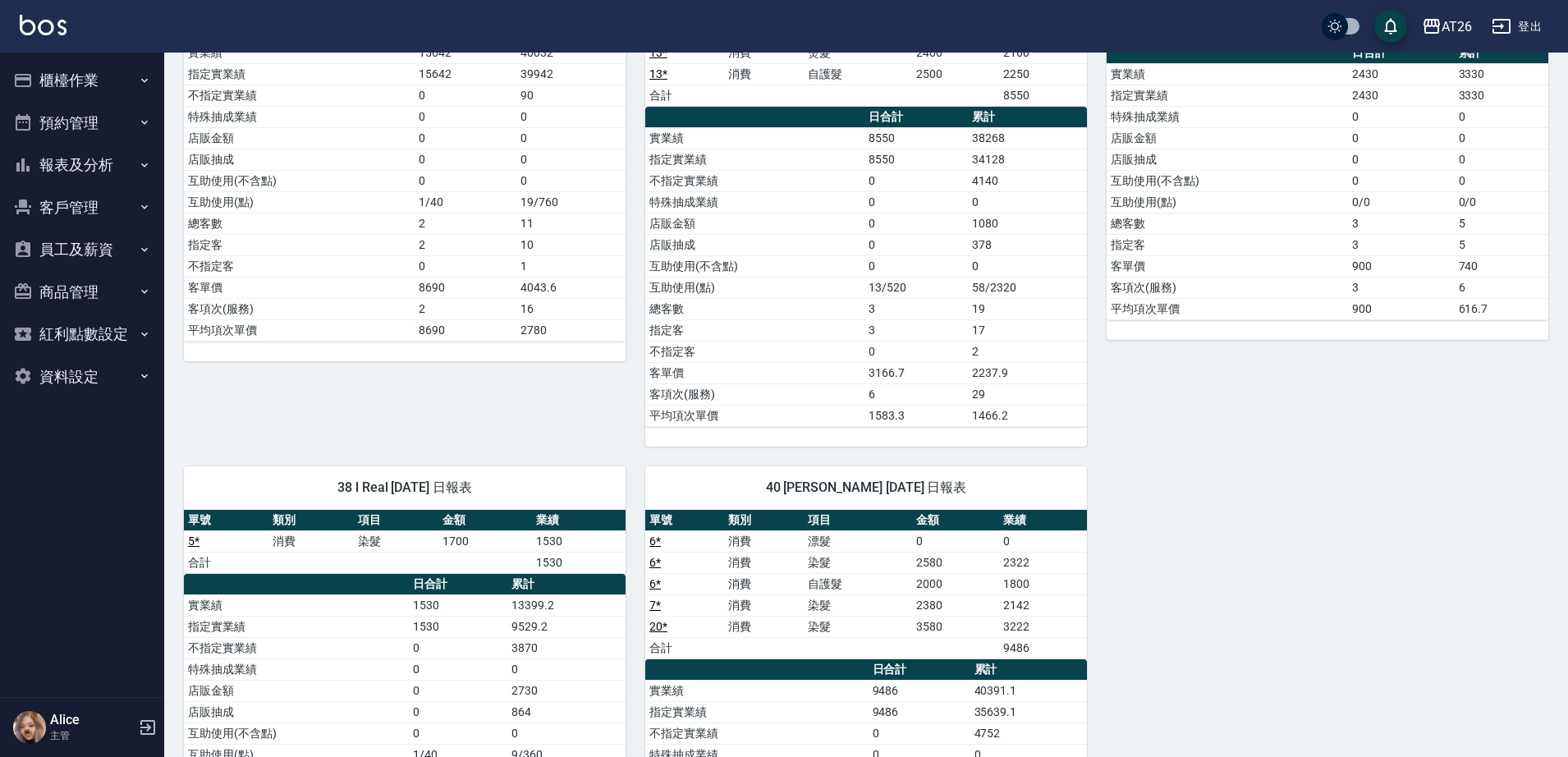
scroll to position [1082, 0]
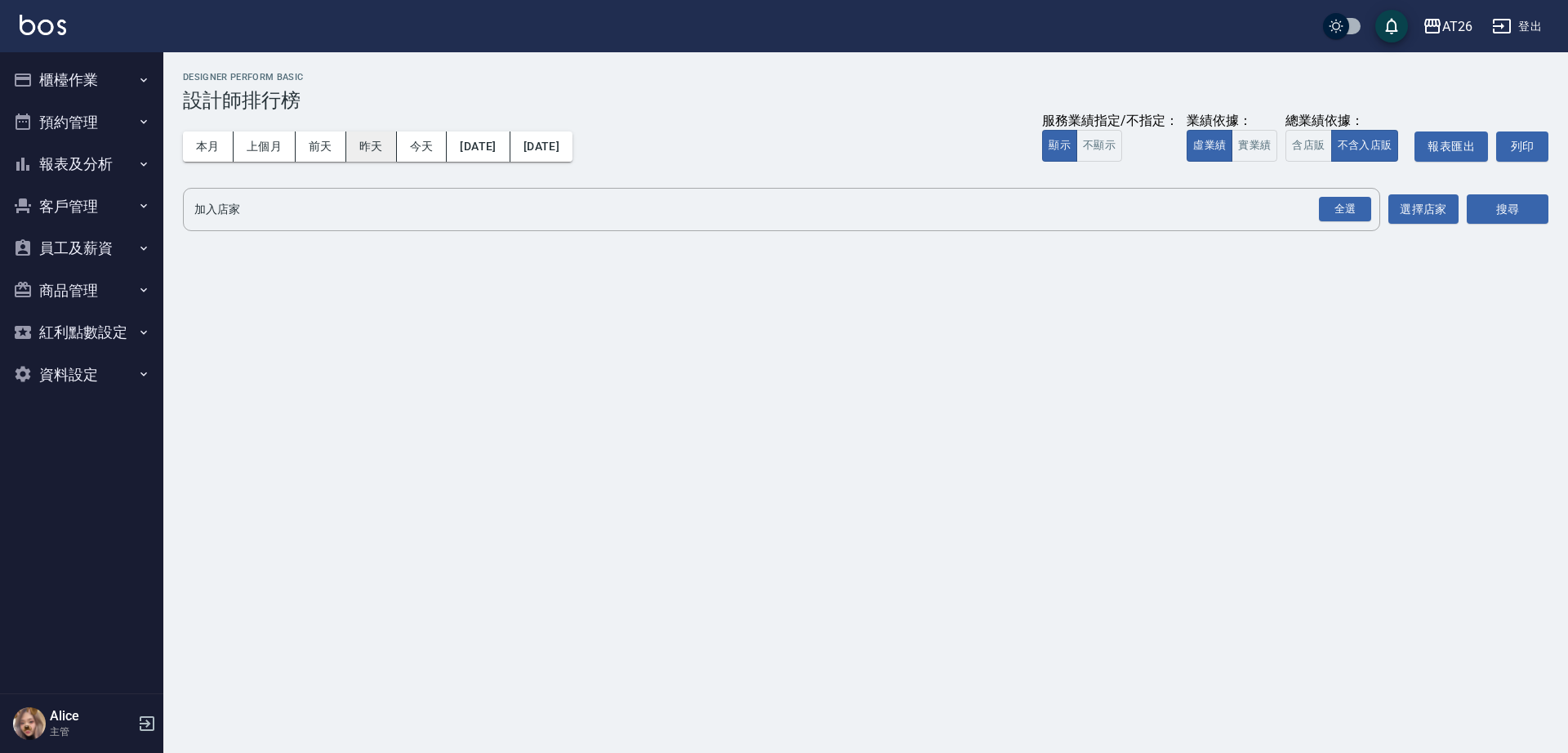
click at [393, 143] on button "昨天" at bounding box center [371, 147] width 50 height 30
click at [403, 143] on button "今天" at bounding box center [422, 147] width 50 height 30
click at [1260, 146] on button "實業績" at bounding box center [1254, 146] width 46 height 32
click at [1348, 199] on div "全選" at bounding box center [1345, 210] width 52 height 25
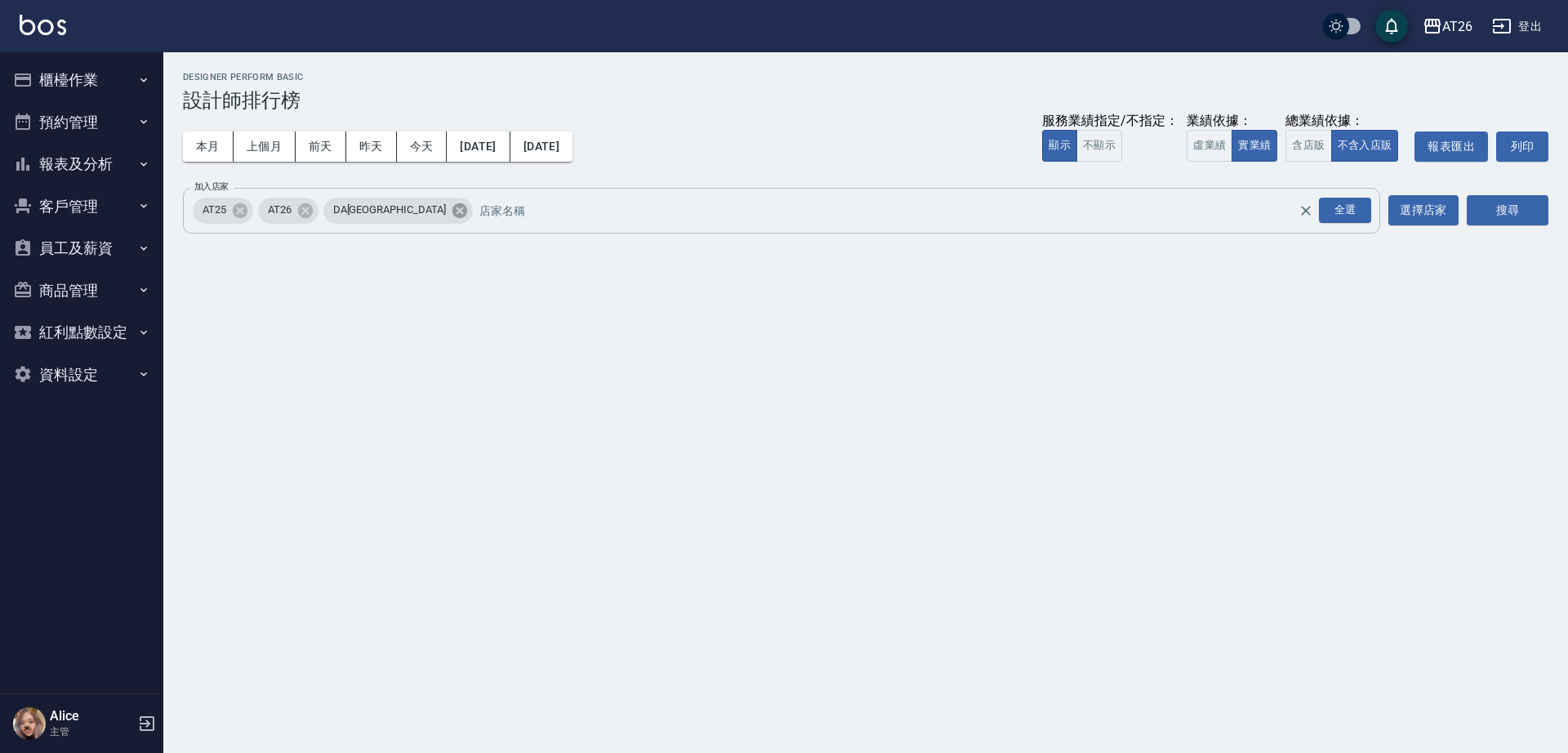
click at [451, 210] on icon at bounding box center [459, 210] width 18 height 18
click at [241, 202] on icon at bounding box center [240, 210] width 18 height 18
click at [1530, 201] on button "搜尋" at bounding box center [1507, 210] width 81 height 30
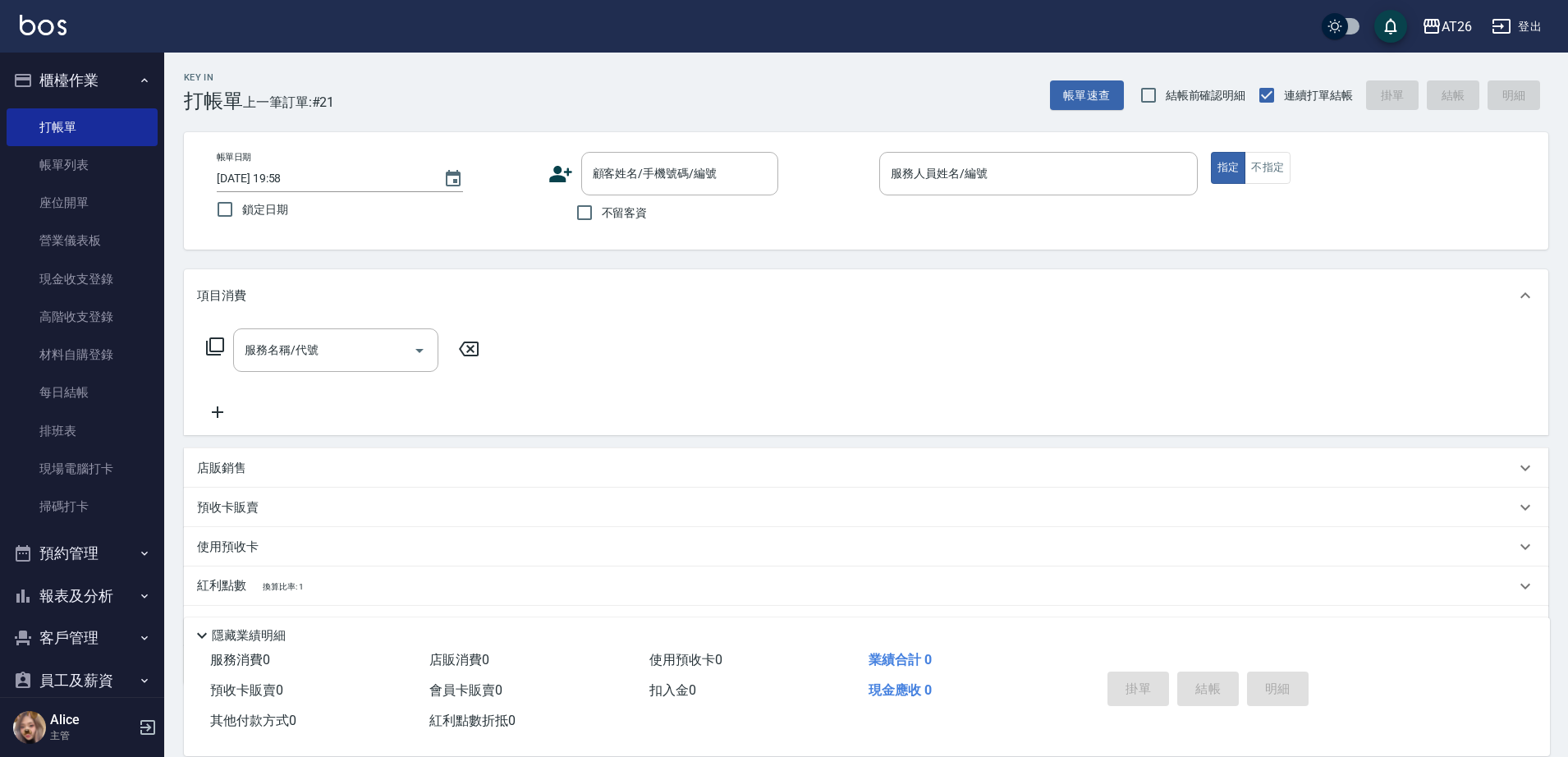
click at [99, 600] on button "報表及分析" at bounding box center [82, 596] width 151 height 43
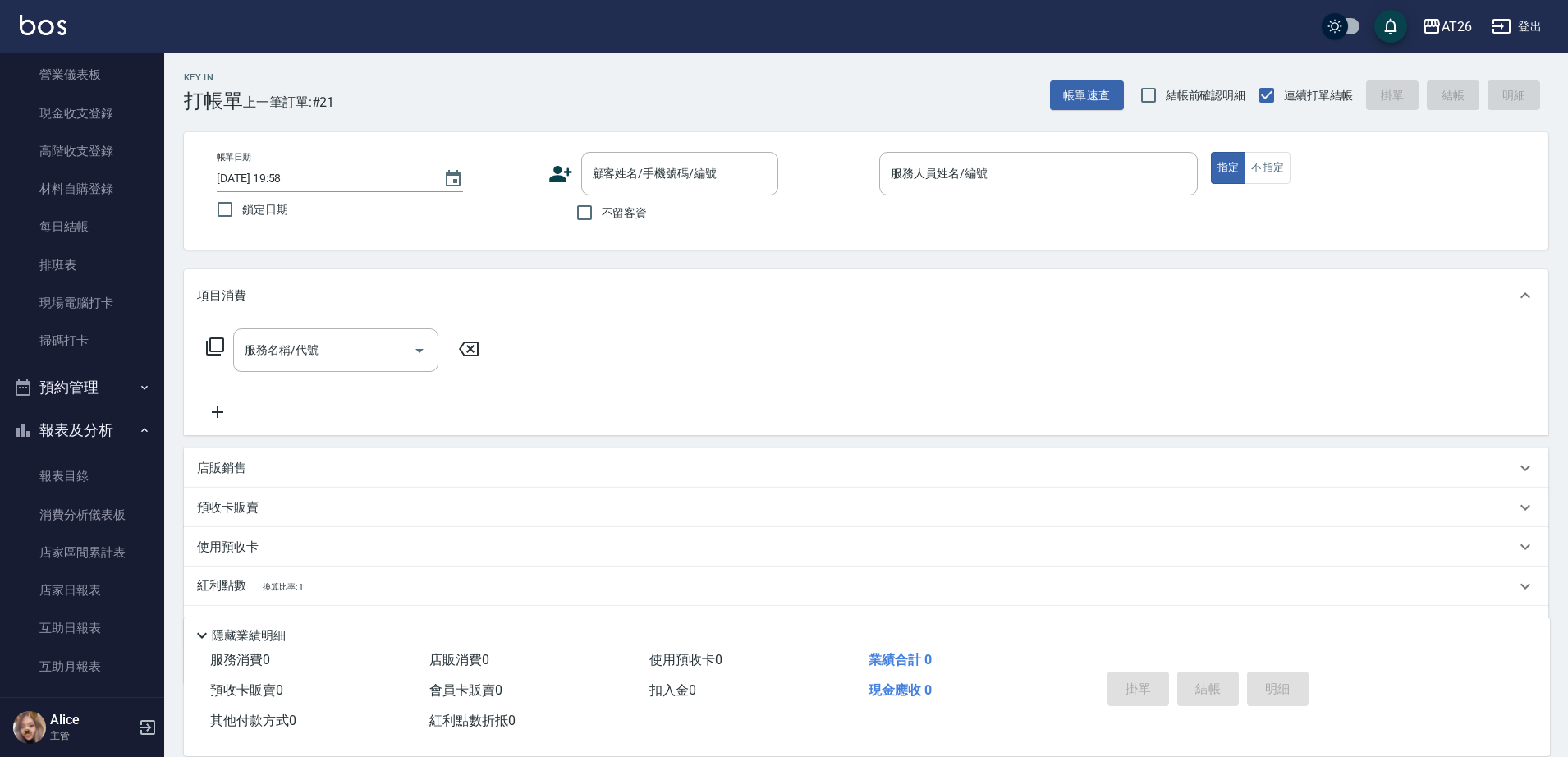
scroll to position [411, 0]
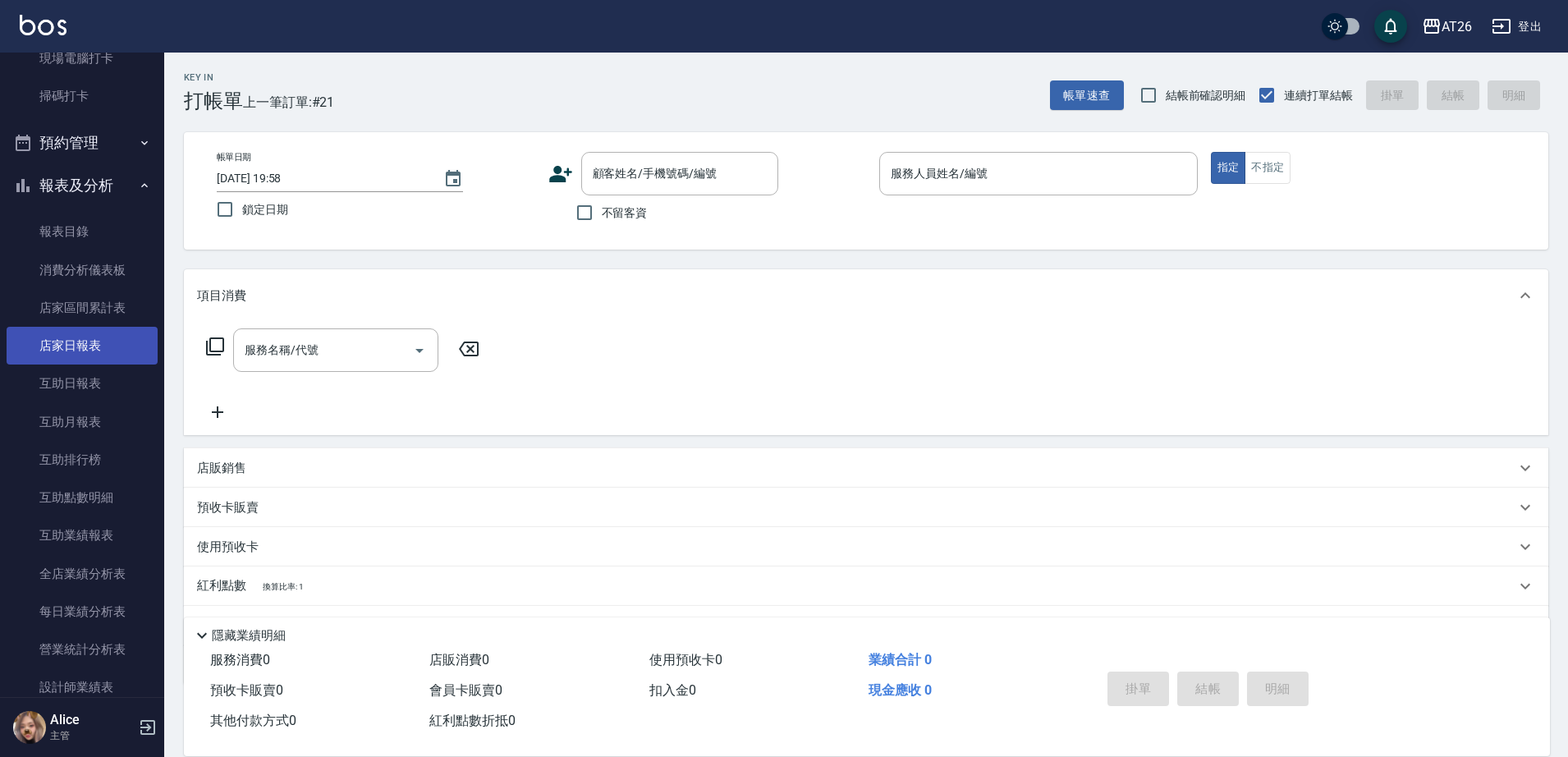
click at [111, 356] on link "店家日報表" at bounding box center [82, 346] width 151 height 38
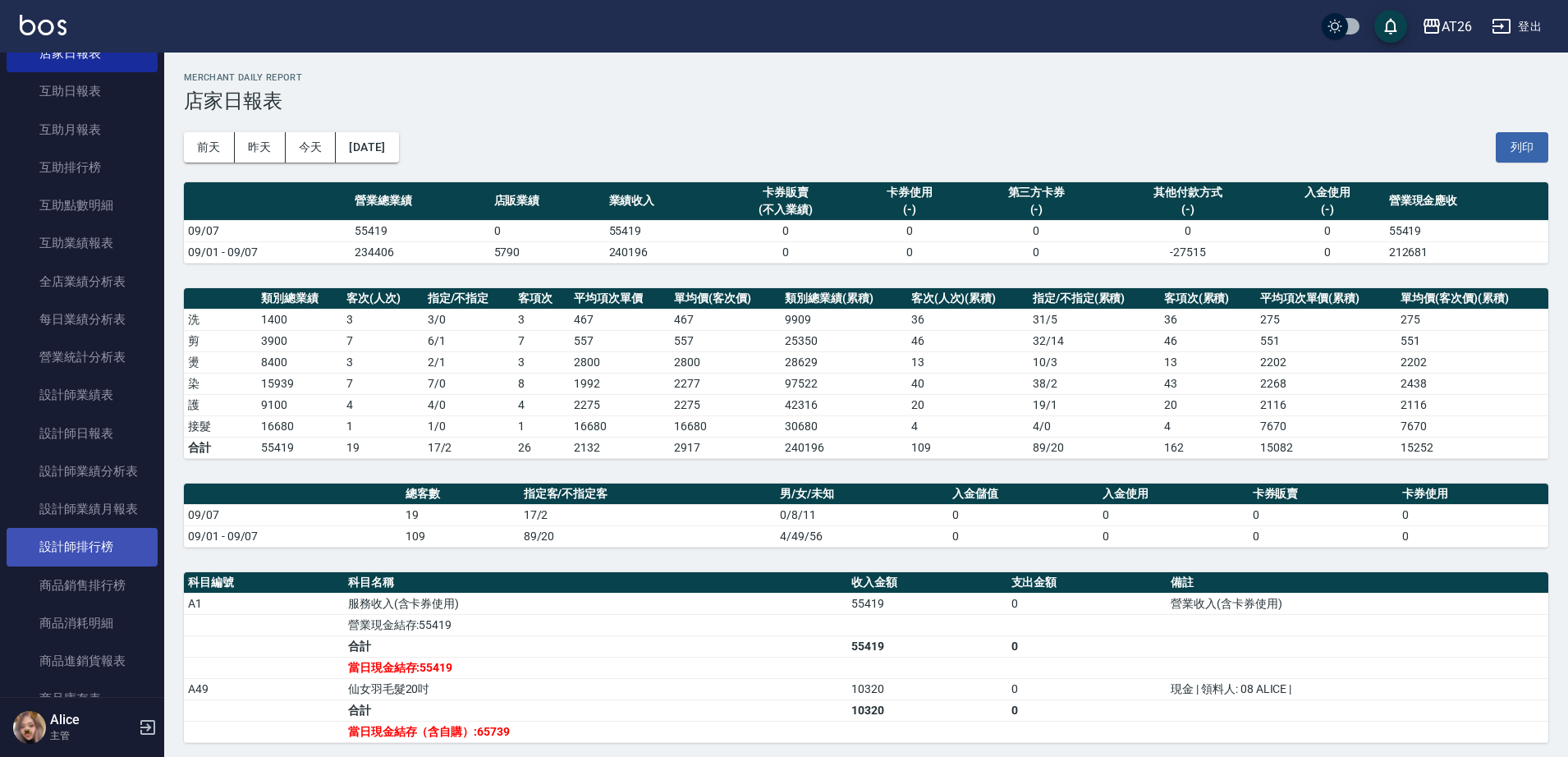
scroll to position [718, 0]
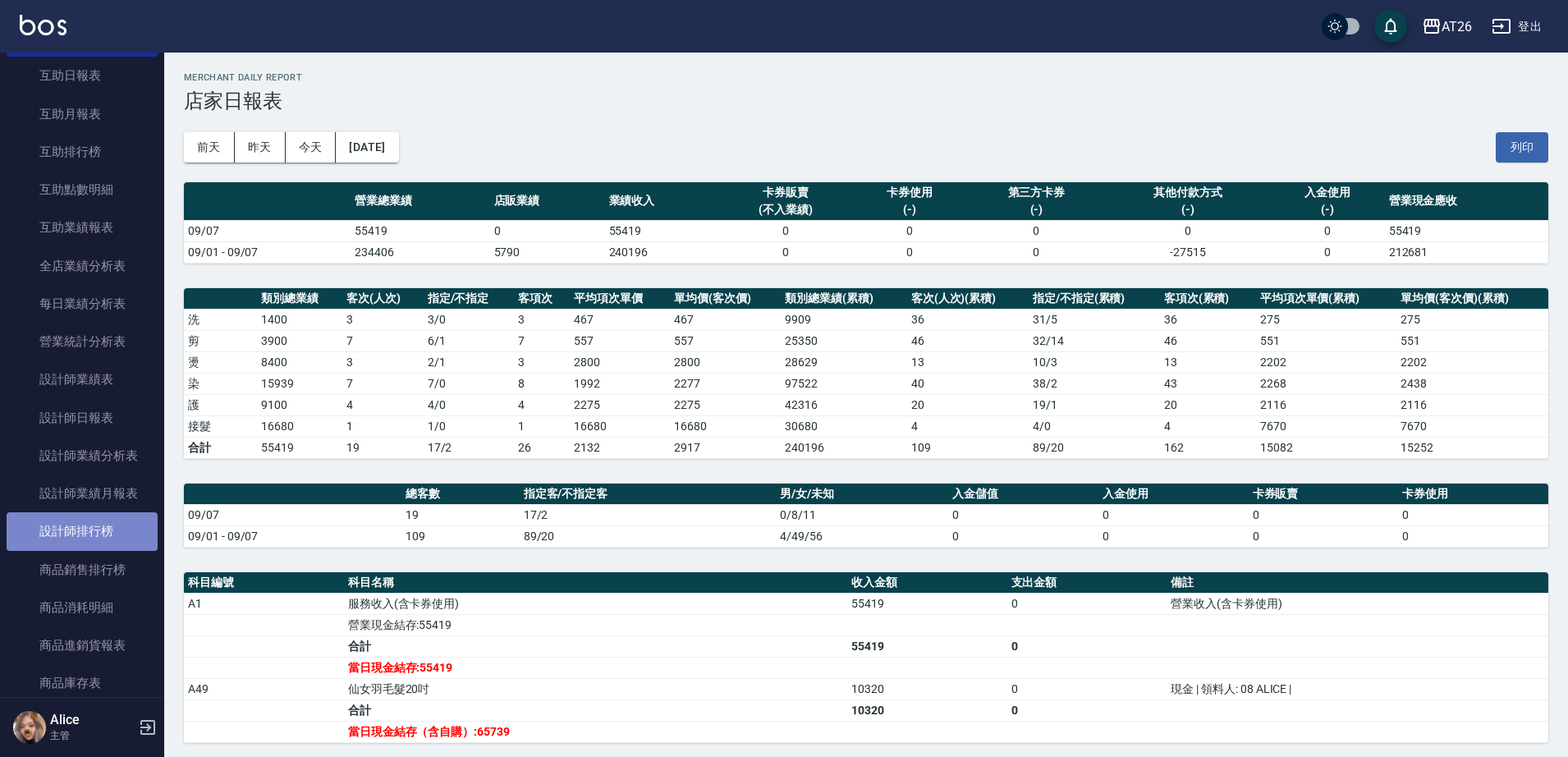
click at [110, 540] on link "設計師排行榜" at bounding box center [82, 531] width 151 height 38
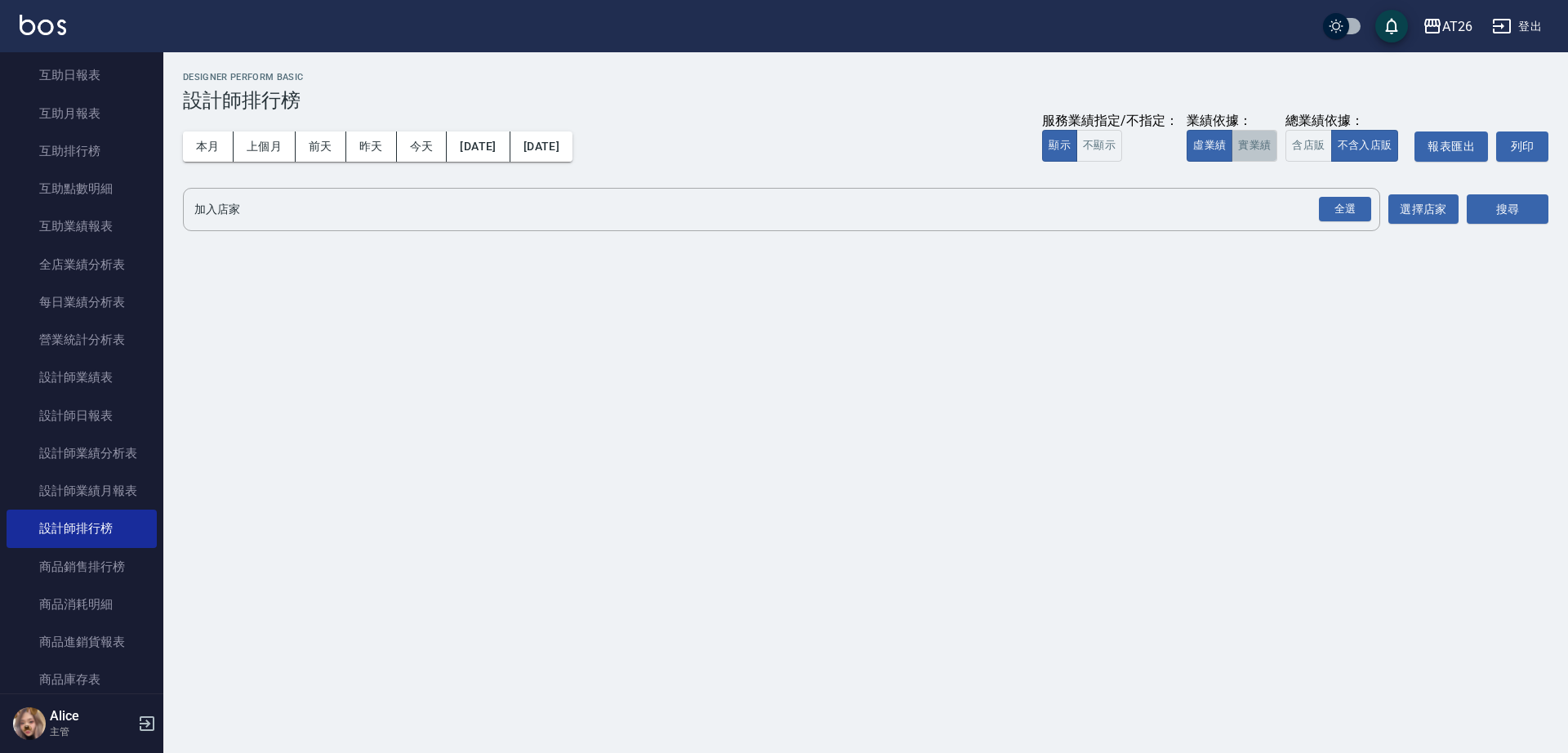
click at [1264, 136] on button "實業績" at bounding box center [1254, 146] width 46 height 32
click at [1267, 148] on button "實業績" at bounding box center [1254, 146] width 46 height 32
click at [1365, 216] on div "全選" at bounding box center [1345, 210] width 52 height 25
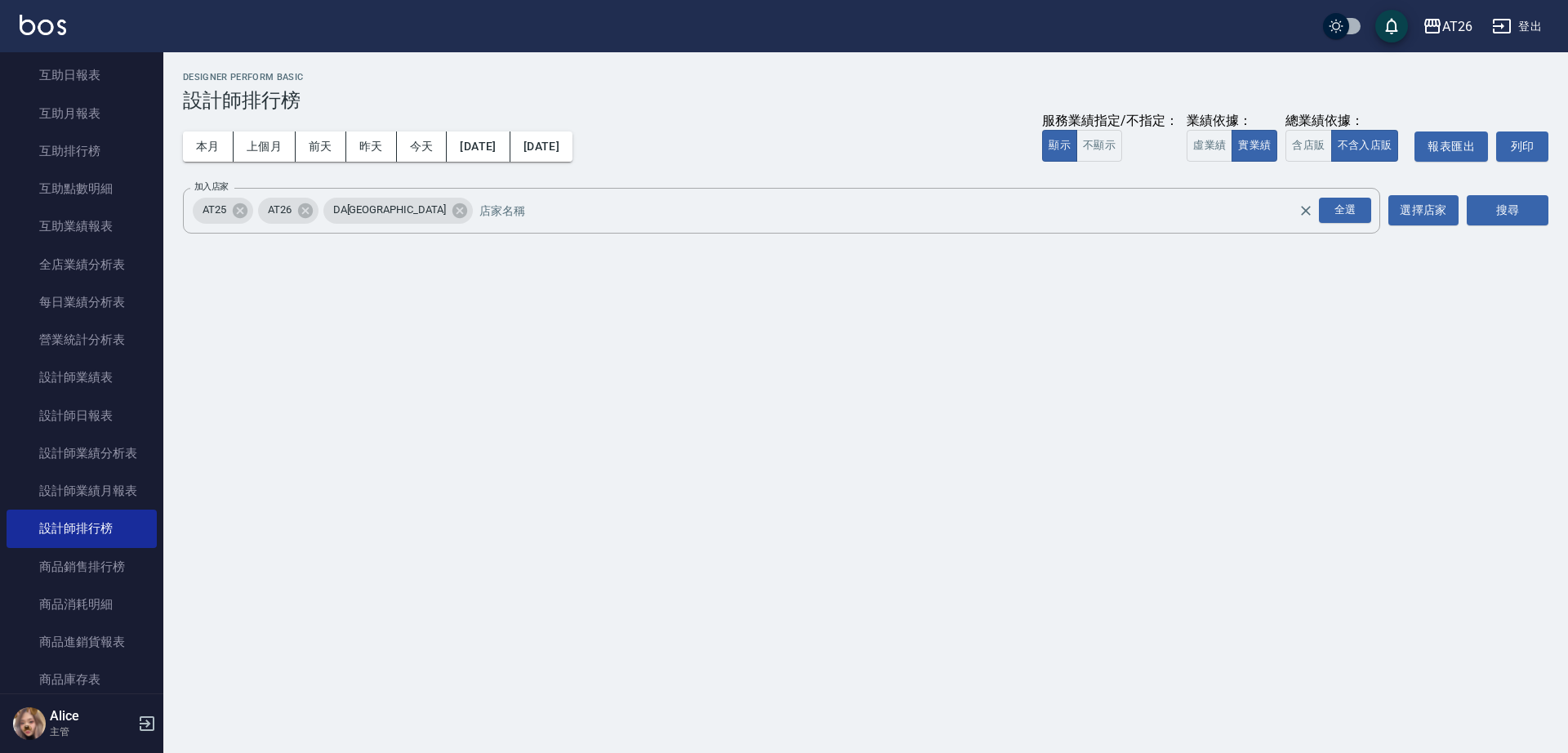
click at [1559, 223] on div "AT26 [DATE] - [DATE] 設計師排行榜 列印時間： [DATE][PHONE_NUMBER]:40 Designer Perform Basi…" at bounding box center [865, 155] width 1404 height 207
click at [1512, 224] on button "搜尋" at bounding box center [1507, 210] width 81 height 30
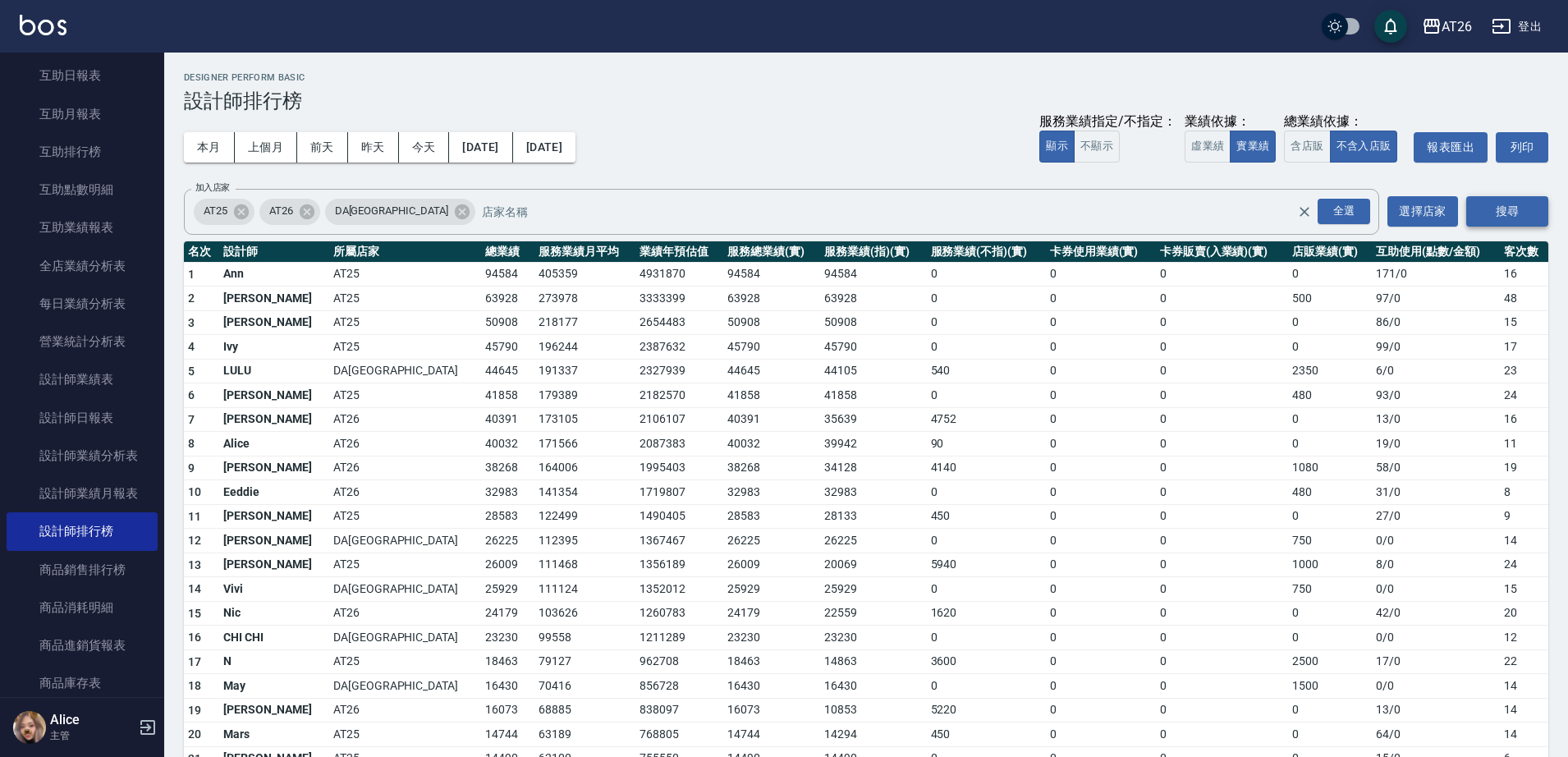
click at [1517, 217] on button "搜尋" at bounding box center [1506, 212] width 82 height 30
